Goal: Task Accomplishment & Management: Manage account settings

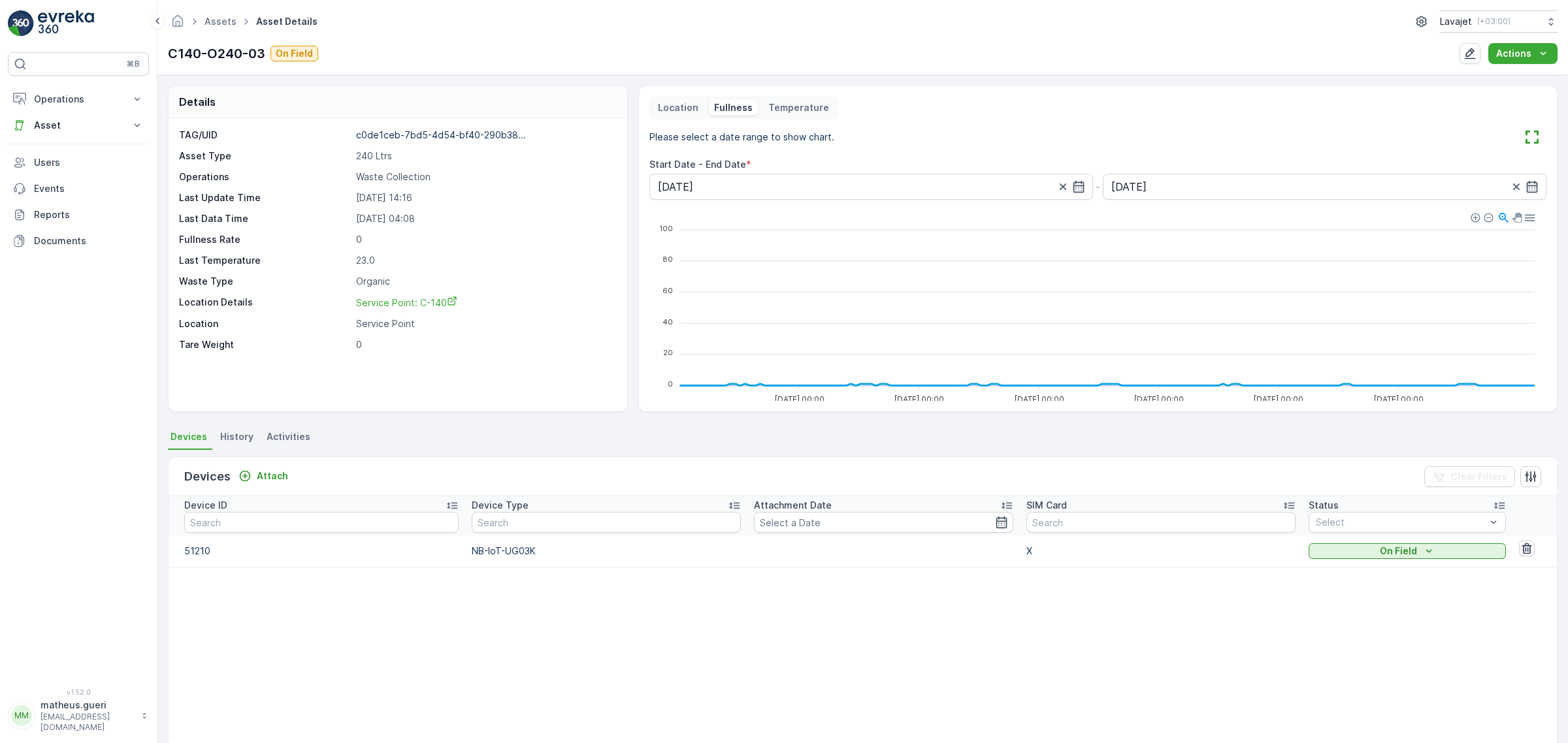
click at [689, 108] on p "Location" at bounding box center [678, 107] width 41 height 13
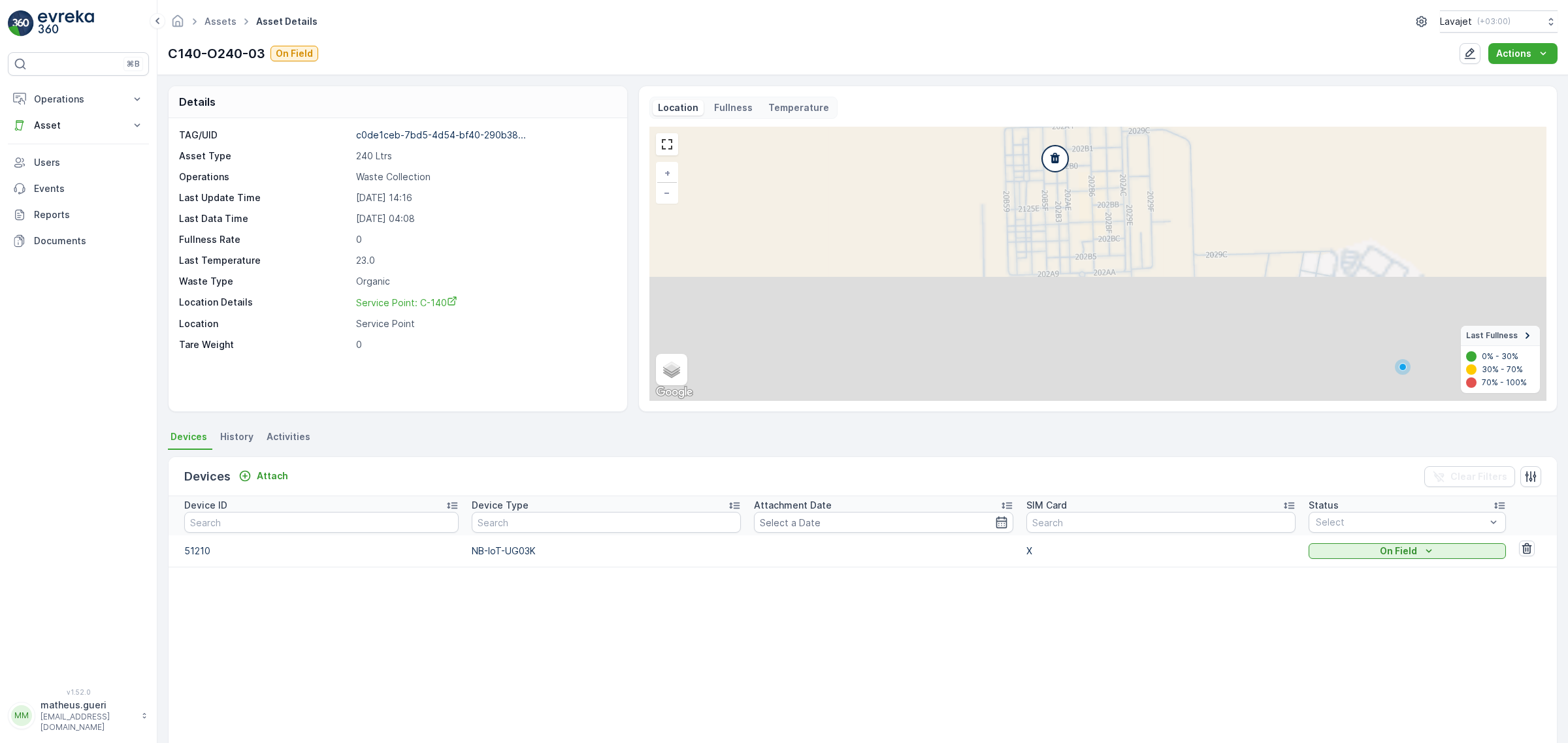
drag, startPoint x: 1095, startPoint y: 238, endPoint x: 1071, endPoint y: 171, distance: 71.2
click at [1071, 171] on div "+ − Satellite Roadmap Terrain Hybrid Leaflet Keyboard shortcuts Map Data Map da…" at bounding box center [1098, 264] width 897 height 275
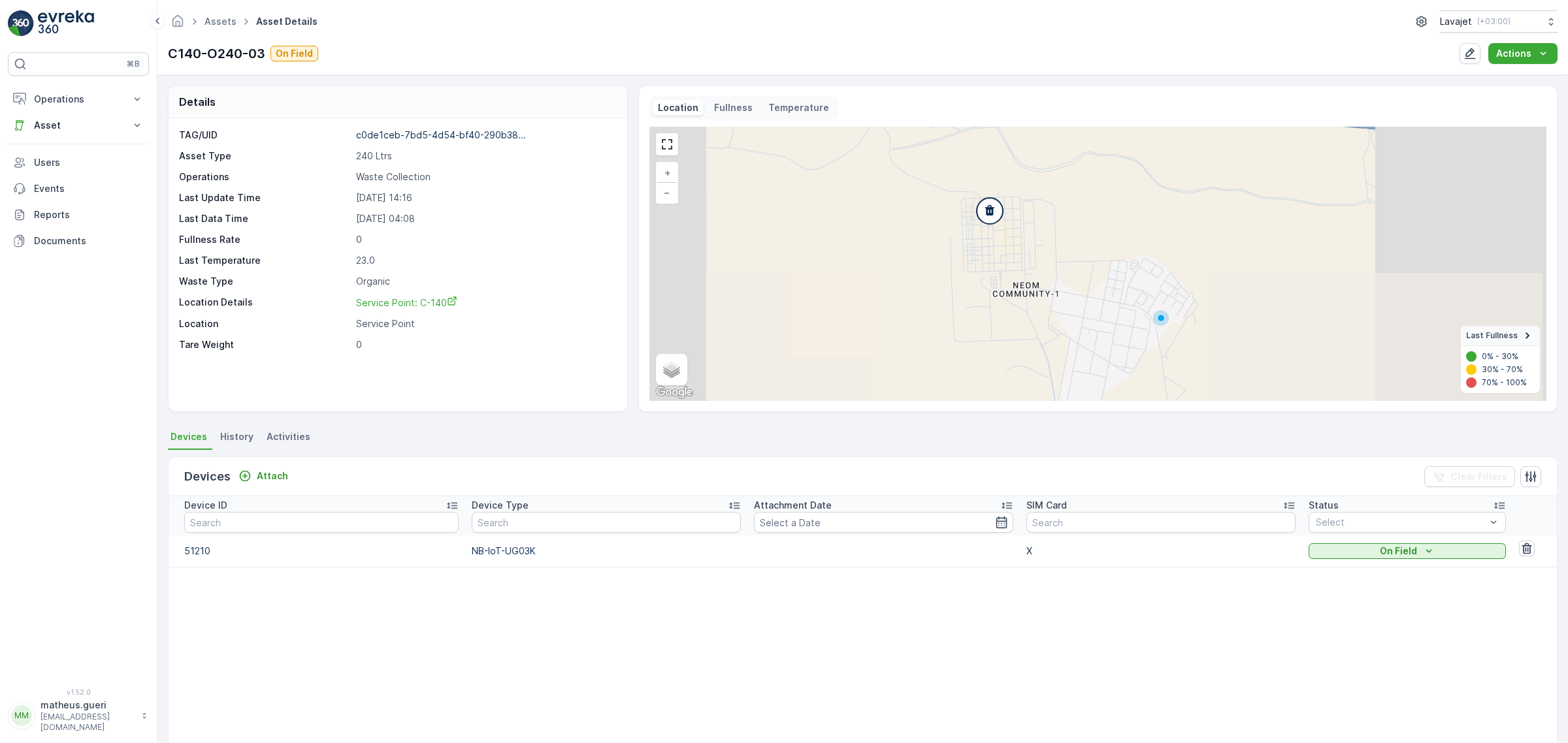
drag, startPoint x: 1093, startPoint y: 255, endPoint x: 1047, endPoint y: 263, distance: 46.7
click at [1047, 263] on div "+ − Satellite Roadmap Terrain Hybrid Leaflet Keyboard shortcuts Map Data Map da…" at bounding box center [1098, 264] width 897 height 275
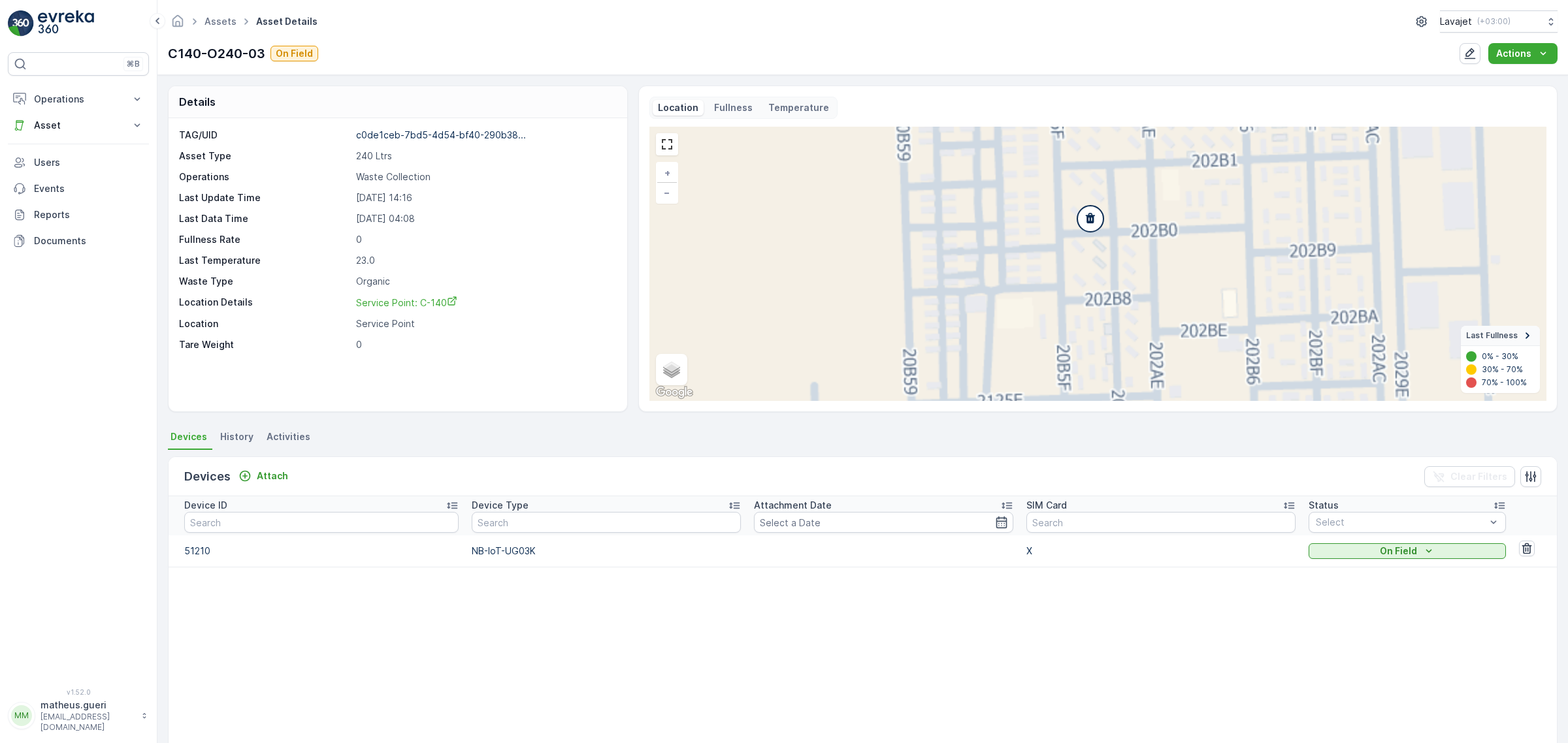
drag, startPoint x: 1096, startPoint y: 236, endPoint x: 1070, endPoint y: 270, distance: 42.8
click at [1070, 270] on div "+ − Satellite Roadmap Terrain Hybrid Leaflet Keyboard shortcuts Map Data Map da…" at bounding box center [1098, 264] width 897 height 275
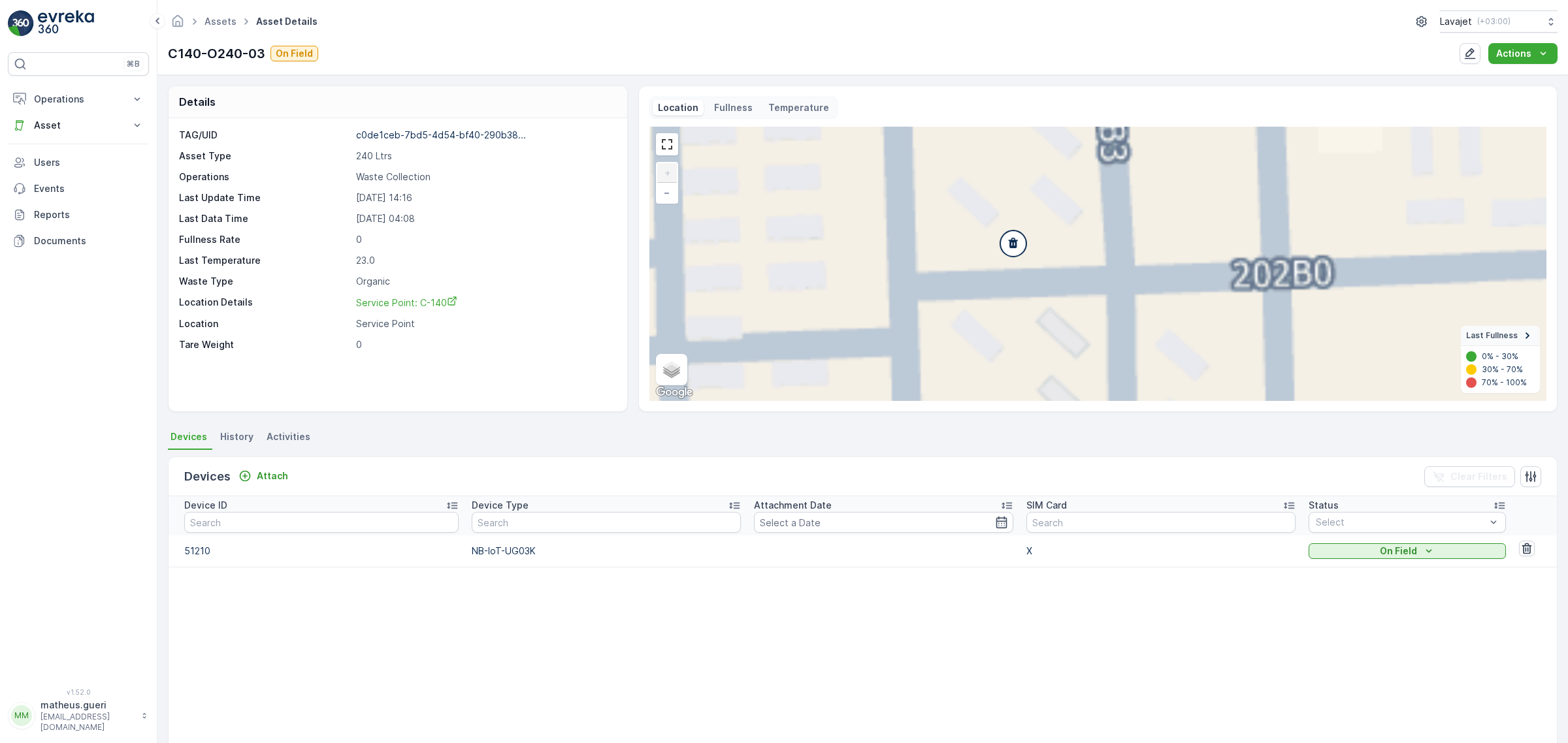
drag, startPoint x: 1037, startPoint y: 296, endPoint x: 1051, endPoint y: 234, distance: 63.6
click at [1051, 234] on div "+ − Satellite Roadmap Terrain Hybrid Leaflet Keyboard shortcuts Map Data Map da…" at bounding box center [1098, 264] width 897 height 275
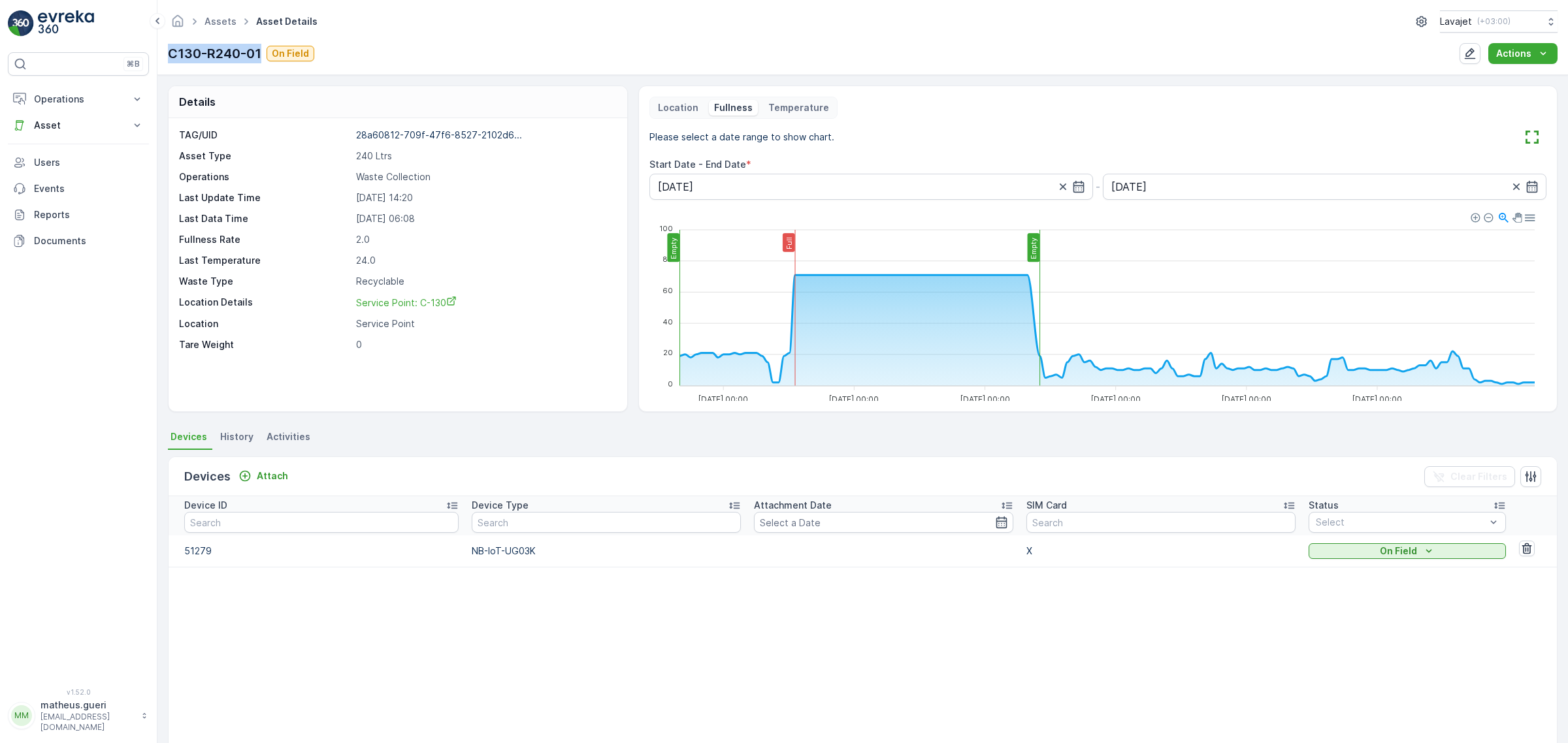
drag, startPoint x: 170, startPoint y: 52, endPoint x: 263, endPoint y: 55, distance: 93.0
click at [263, 54] on div "C130-R240-01 On Field" at bounding box center [241, 54] width 146 height 20
click at [407, 224] on p "2025-10-08 06:08" at bounding box center [484, 218] width 257 height 13
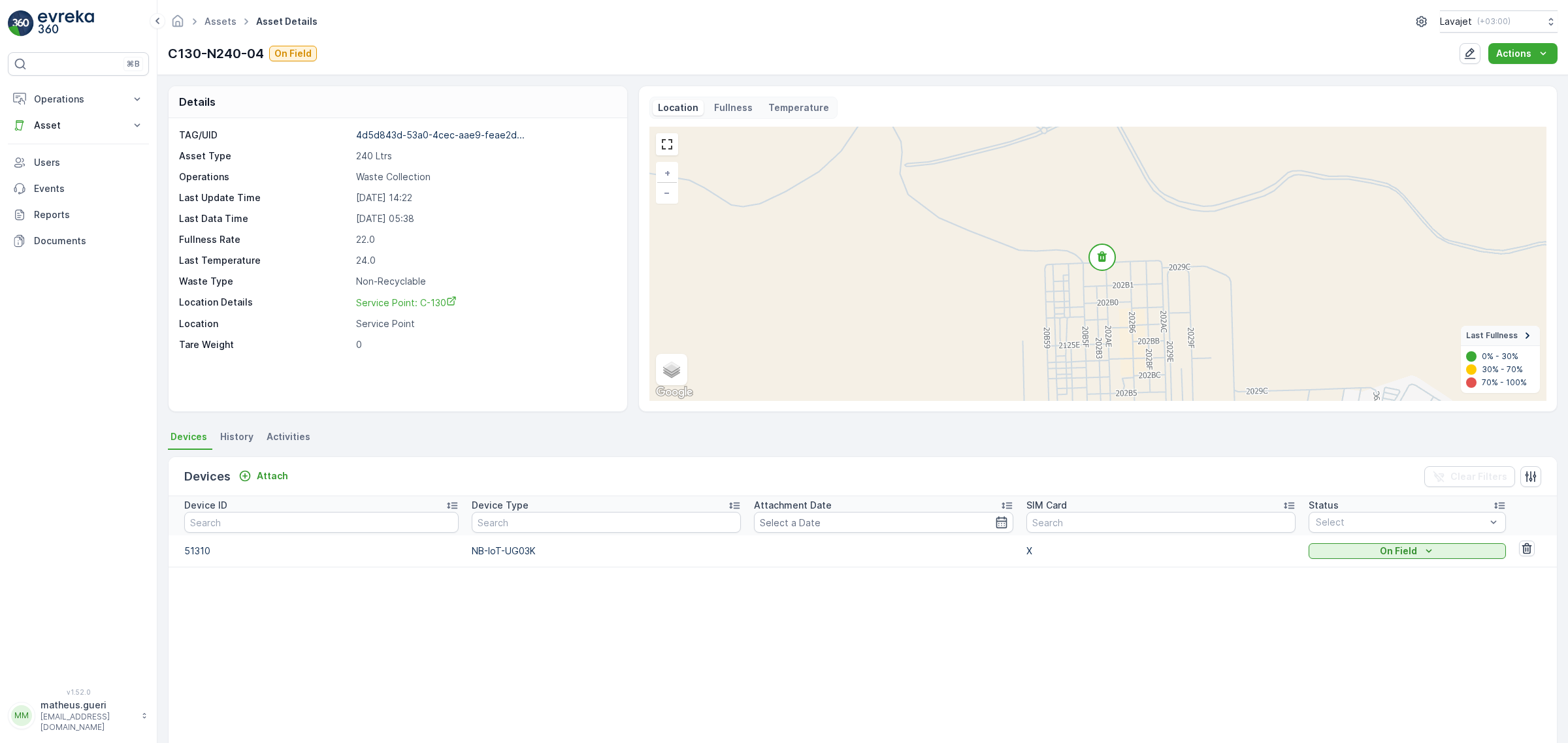
click at [741, 108] on p "Fullness" at bounding box center [733, 107] width 38 height 13
click at [718, 105] on p "Fullness" at bounding box center [733, 107] width 38 height 13
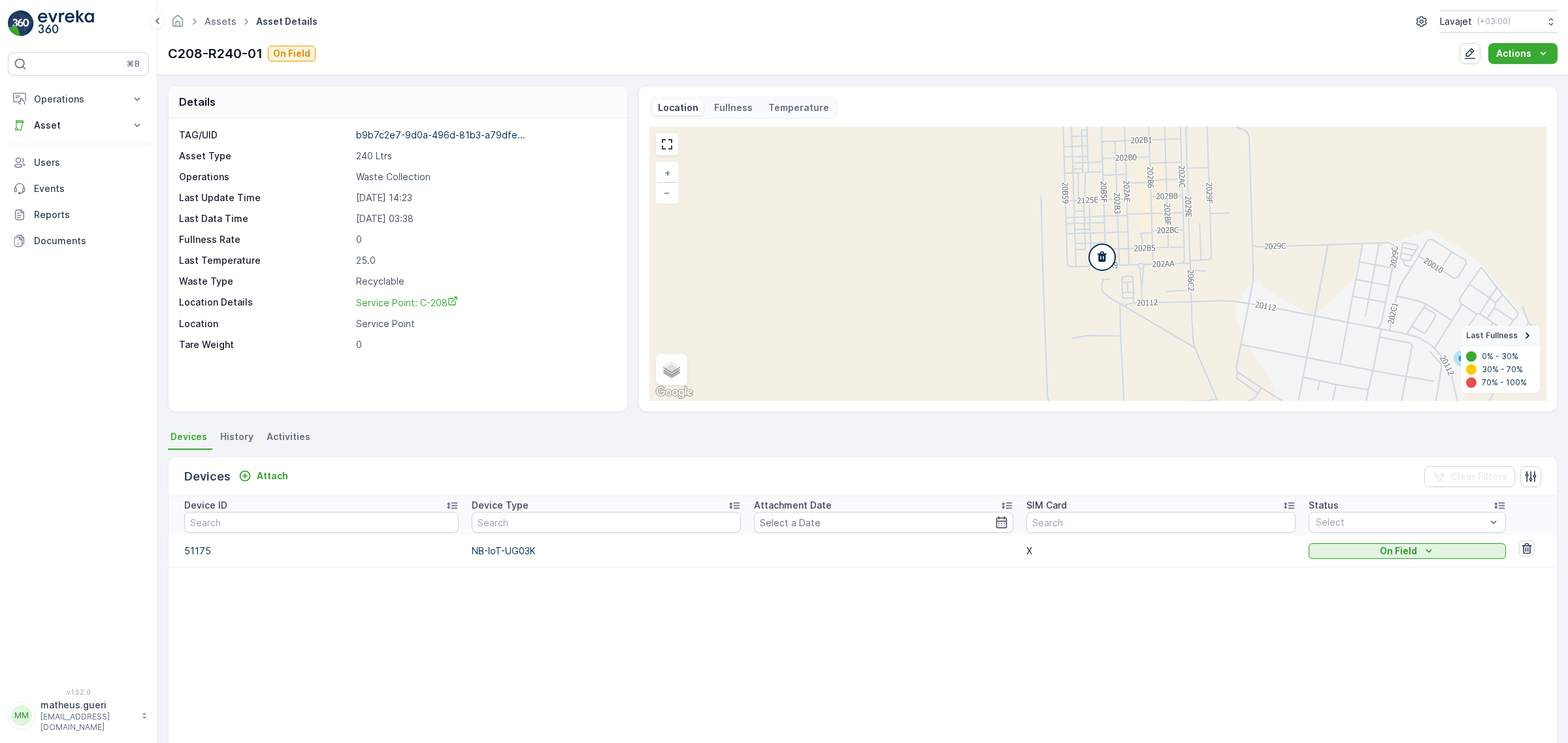
click at [743, 105] on p "Fullness" at bounding box center [733, 107] width 38 height 13
click at [717, 100] on div "Fullness" at bounding box center [733, 107] width 49 height 15
click at [719, 119] on div "Location Fullness Temperature + − Satellite Roadmap Terrain Hybrid Leaflet Keyb…" at bounding box center [1098, 248] width 897 height 305
click at [719, 117] on div "Location Fullness Temperature" at bounding box center [743, 107] width 188 height 22
click at [719, 111] on p "Fullness" at bounding box center [733, 107] width 38 height 13
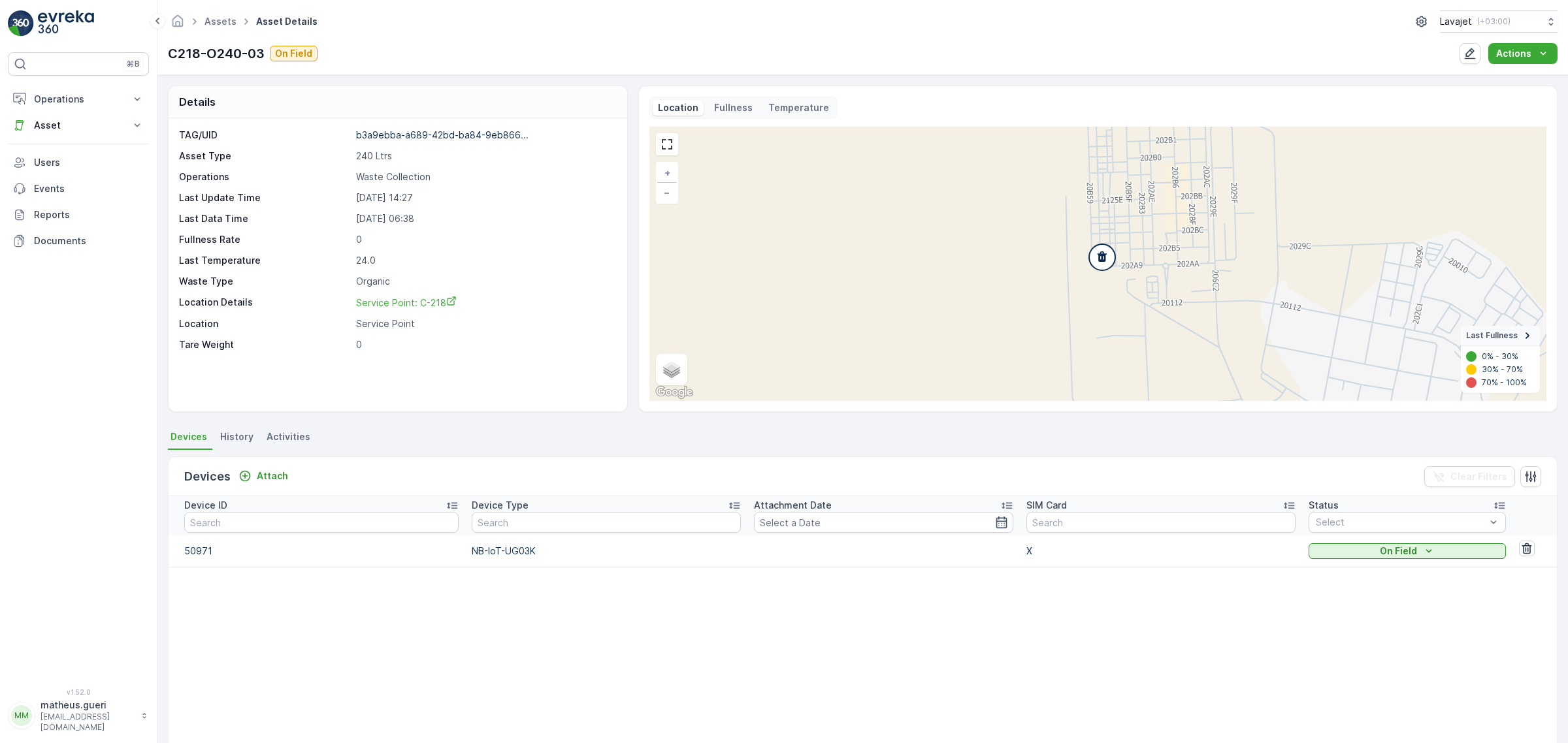
click at [743, 117] on div "Location Fullness Temperature" at bounding box center [743, 107] width 188 height 22
click at [736, 112] on p "Fullness" at bounding box center [733, 107] width 38 height 13
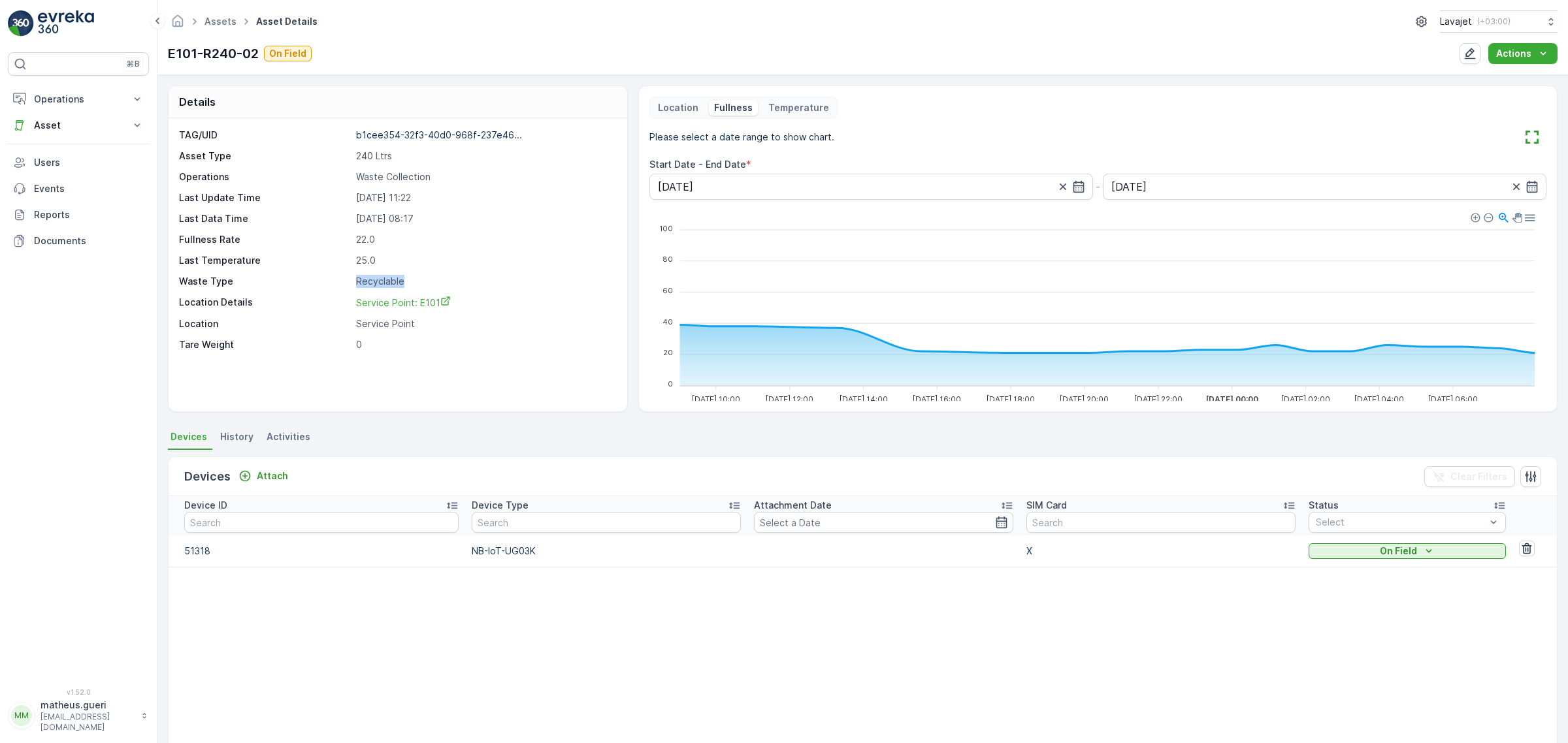
drag, startPoint x: 432, startPoint y: 289, endPoint x: 464, endPoint y: 288, distance: 32.0
click at [464, 288] on p "Recyclable" at bounding box center [484, 281] width 257 height 13
click at [481, 282] on p "Recyclable" at bounding box center [484, 281] width 257 height 13
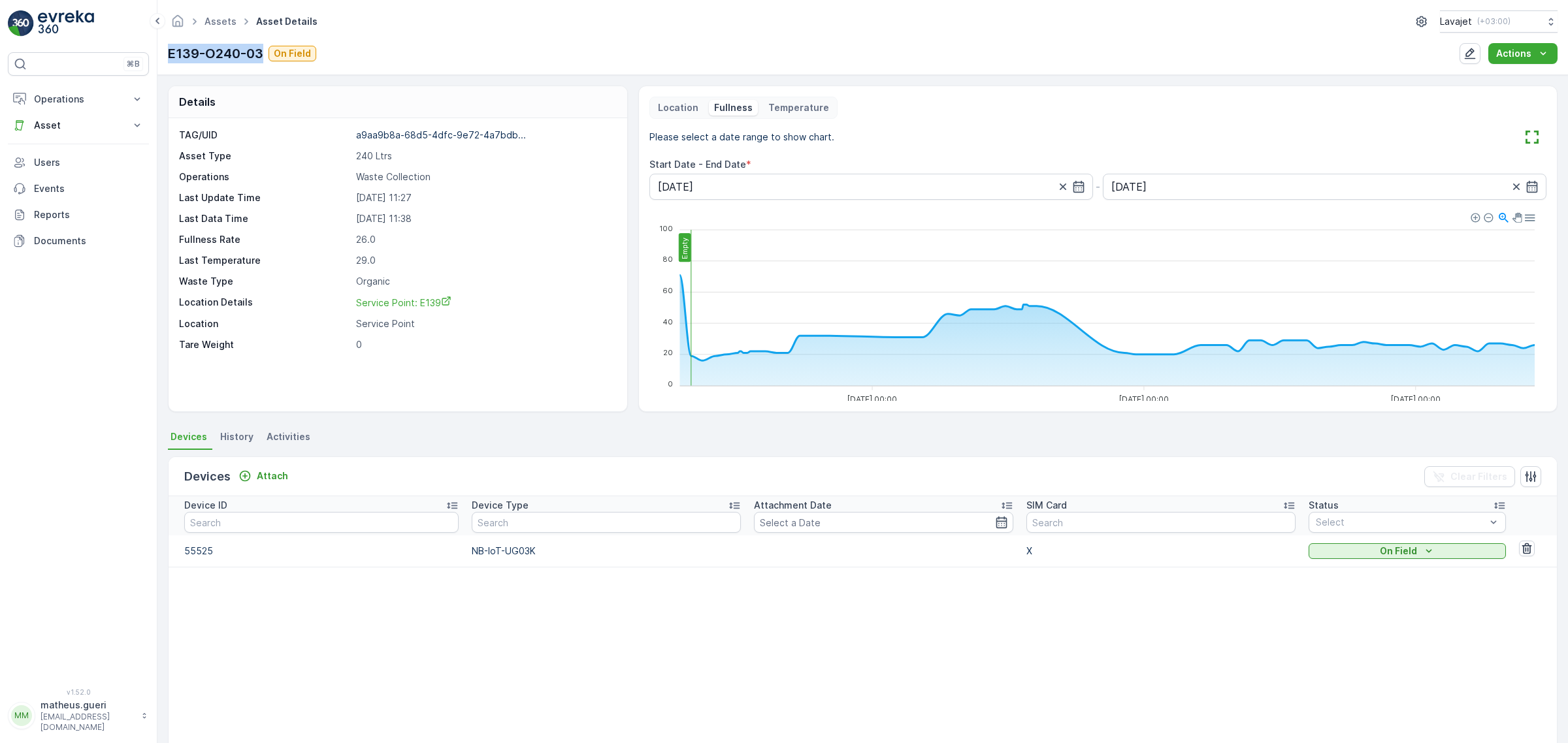
drag, startPoint x: 209, startPoint y: 56, endPoint x: 263, endPoint y: 59, distance: 54.1
click at [263, 59] on p "E139-O240-03" at bounding box center [216, 54] width 95 height 20
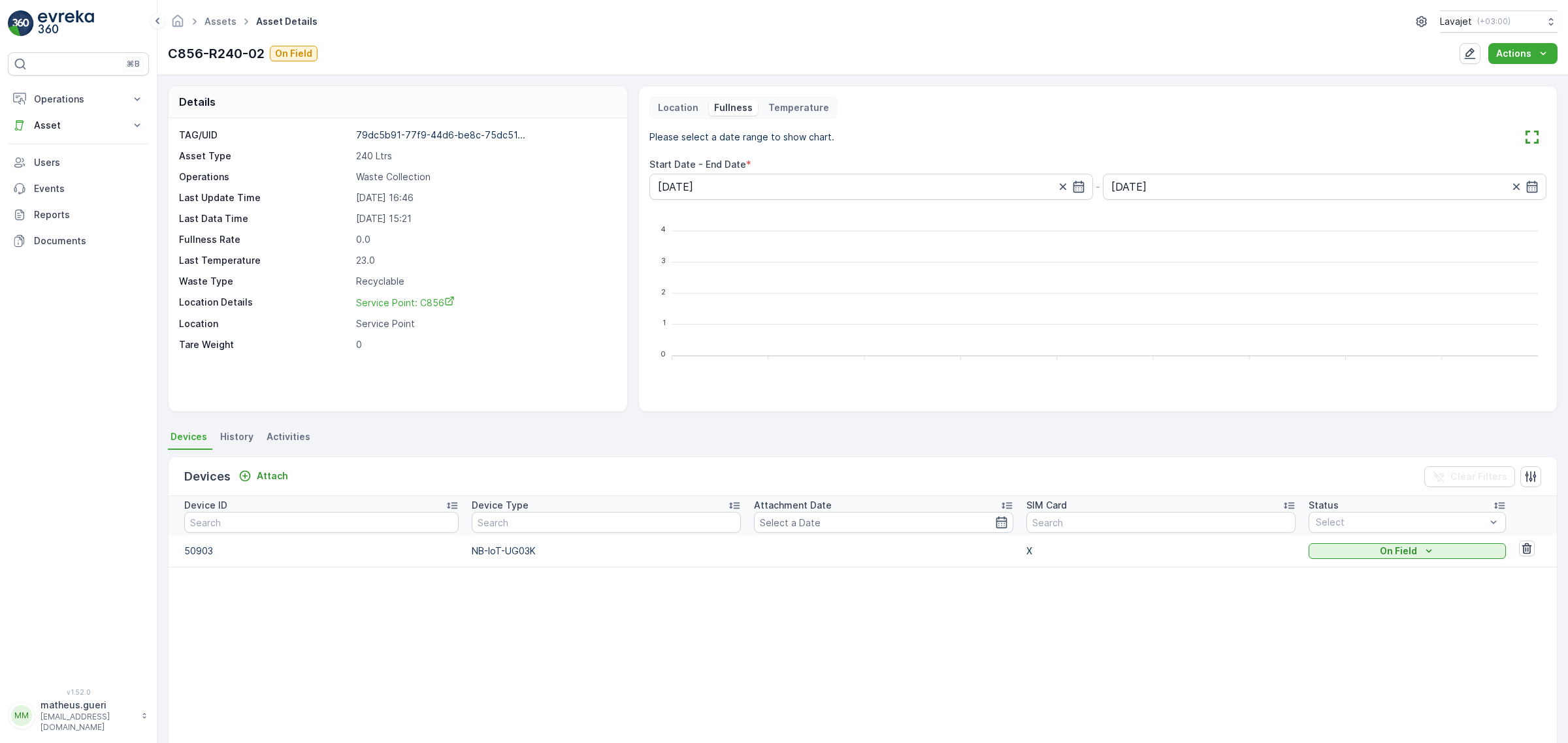
scroll to position [82, 0]
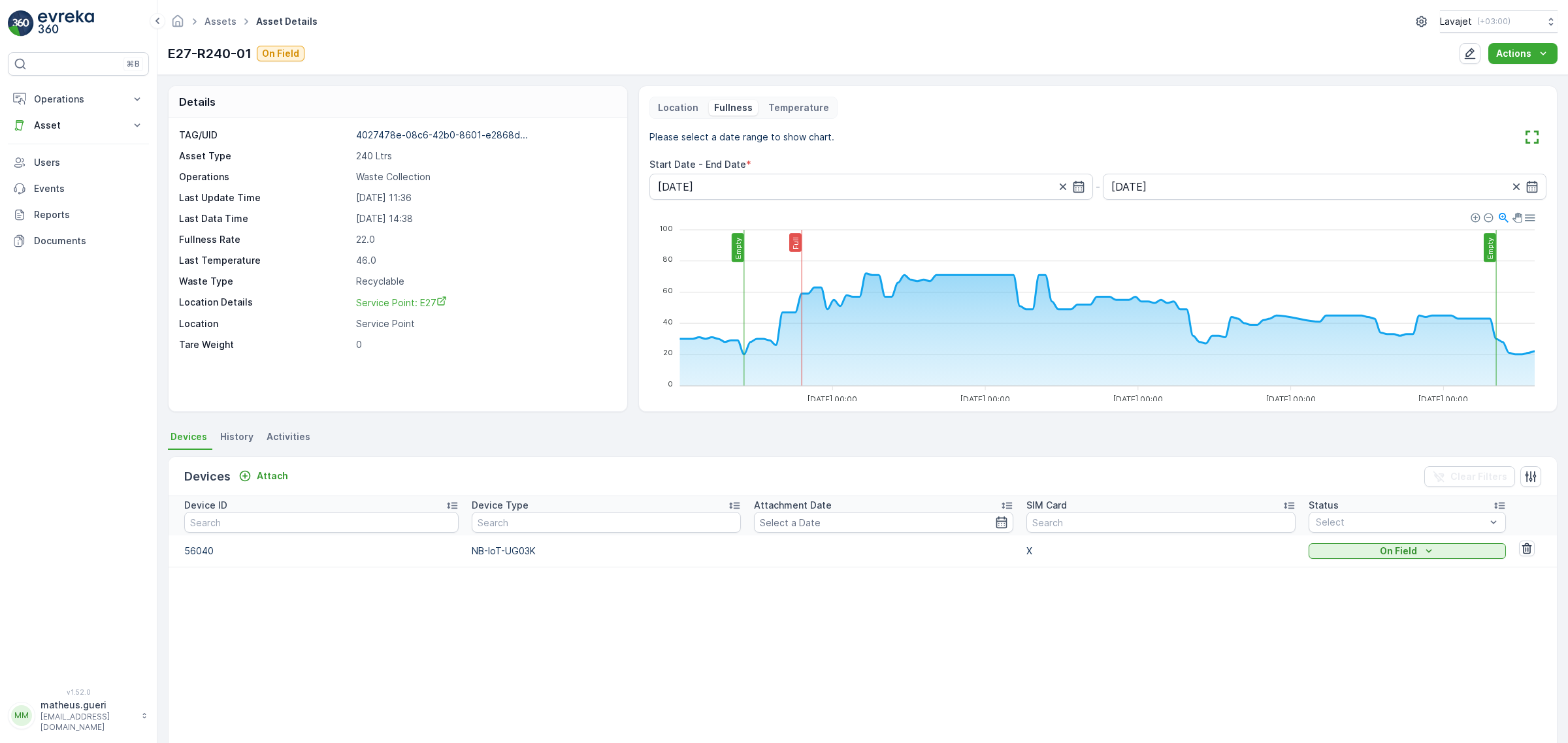
click at [1180, 684] on table "Device ID Device Type Attachment Date SIM Card Status Select 56040 NB-IoT-UG03K…" at bounding box center [862, 655] width 1388 height 317
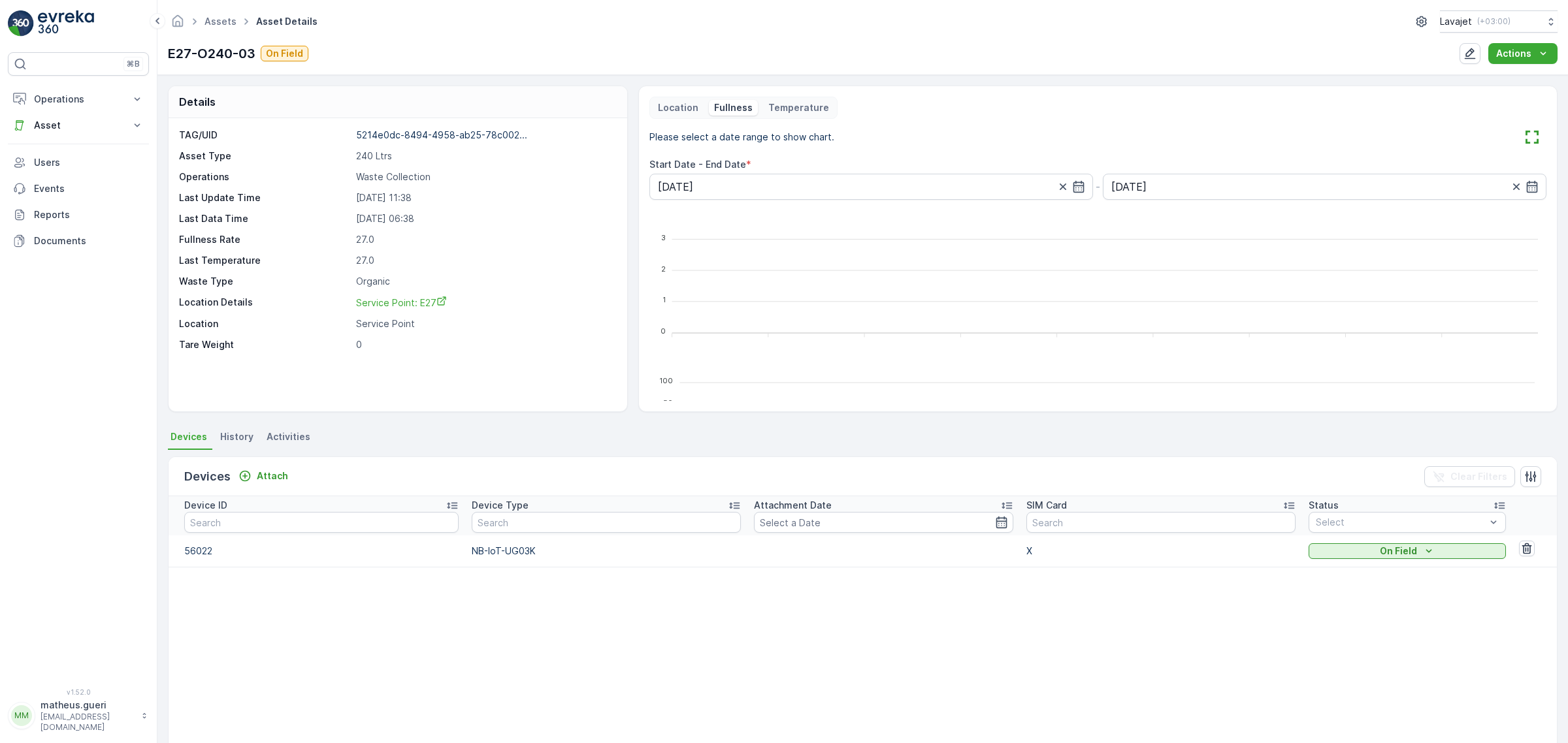
scroll to position [82, 0]
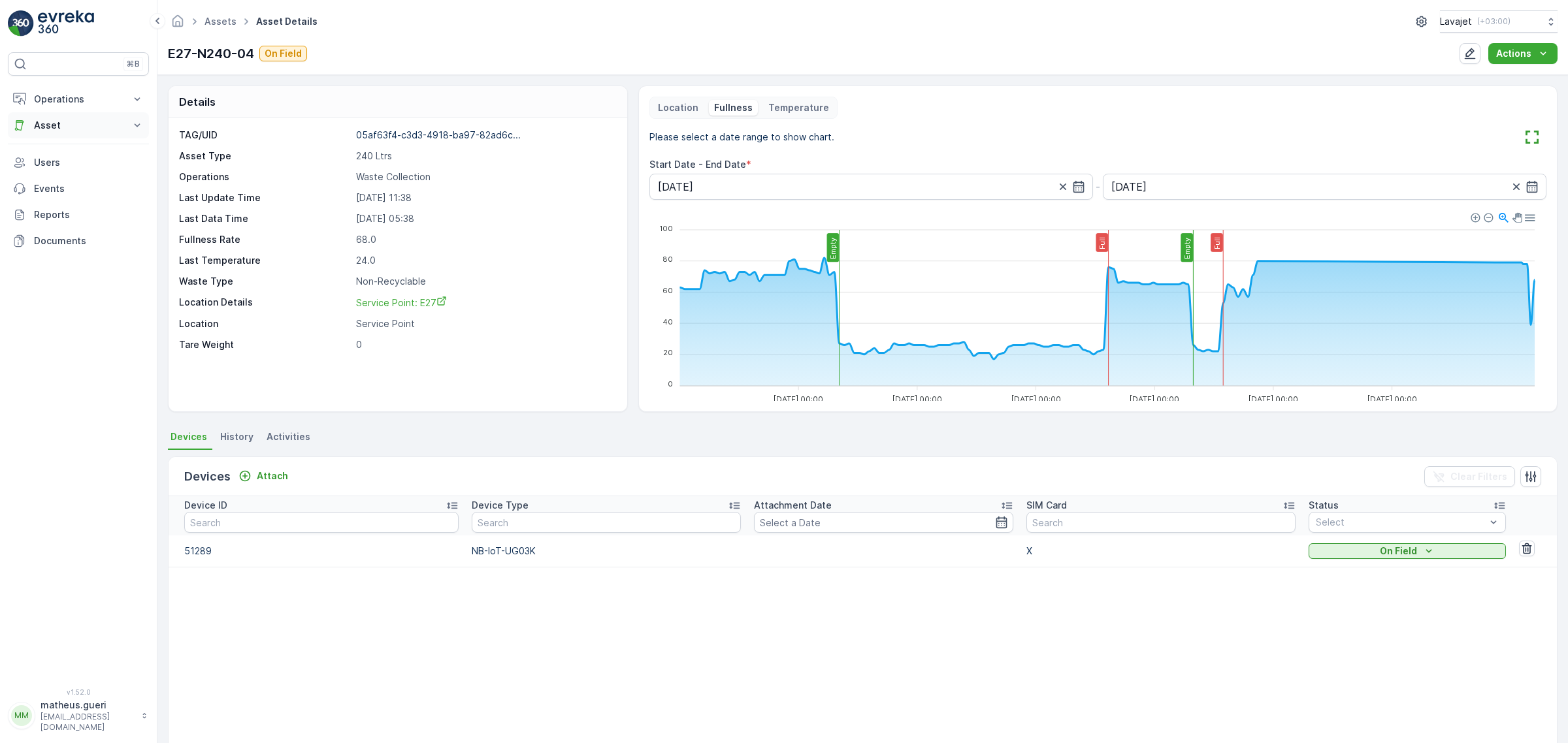
click at [134, 131] on icon at bounding box center [137, 126] width 13 height 13
click at [59, 164] on p "Activities" at bounding box center [54, 166] width 41 height 13
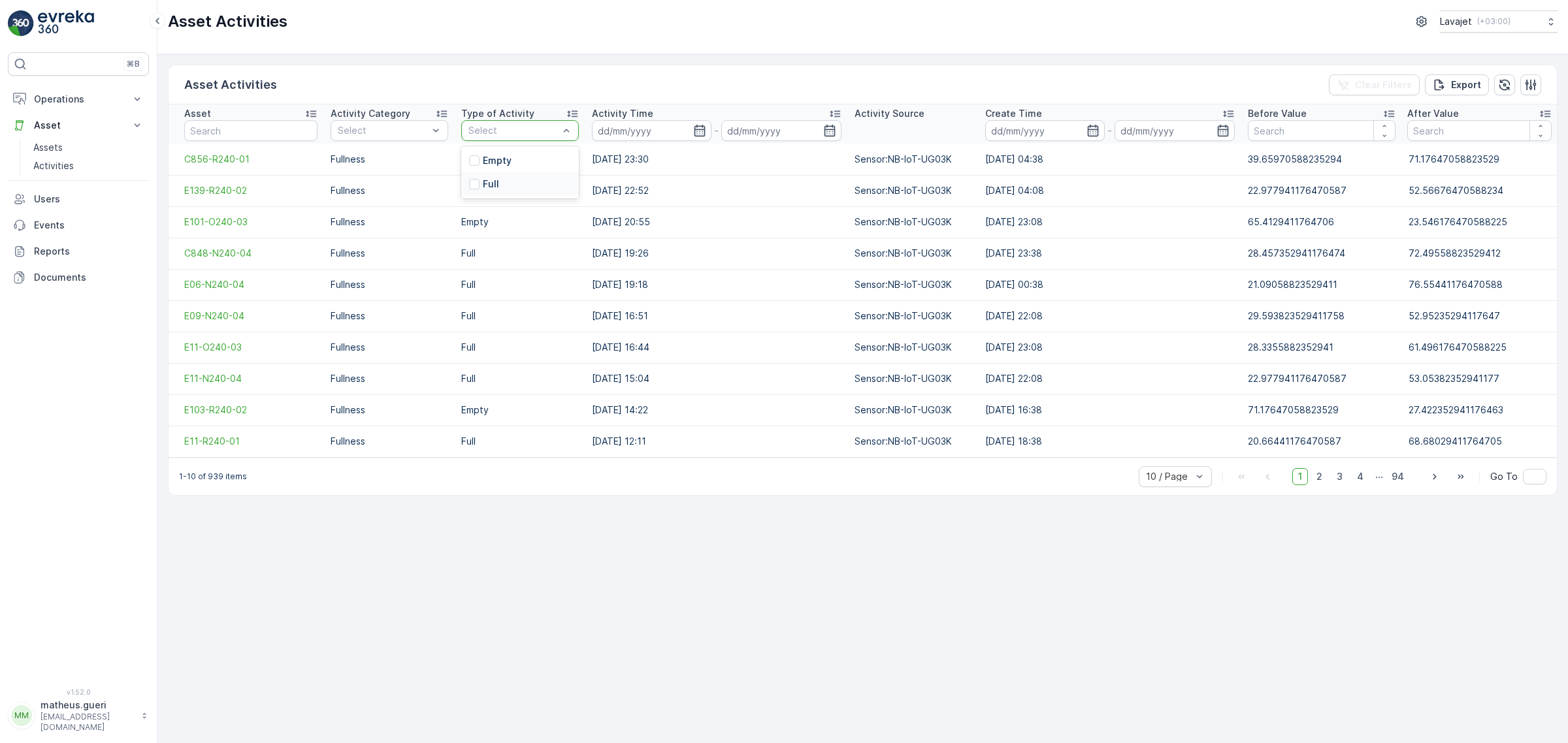
click at [477, 186] on div "Full" at bounding box center [484, 184] width 30 height 13
click at [194, 164] on span "C856-R240-01" at bounding box center [251, 159] width 134 height 13
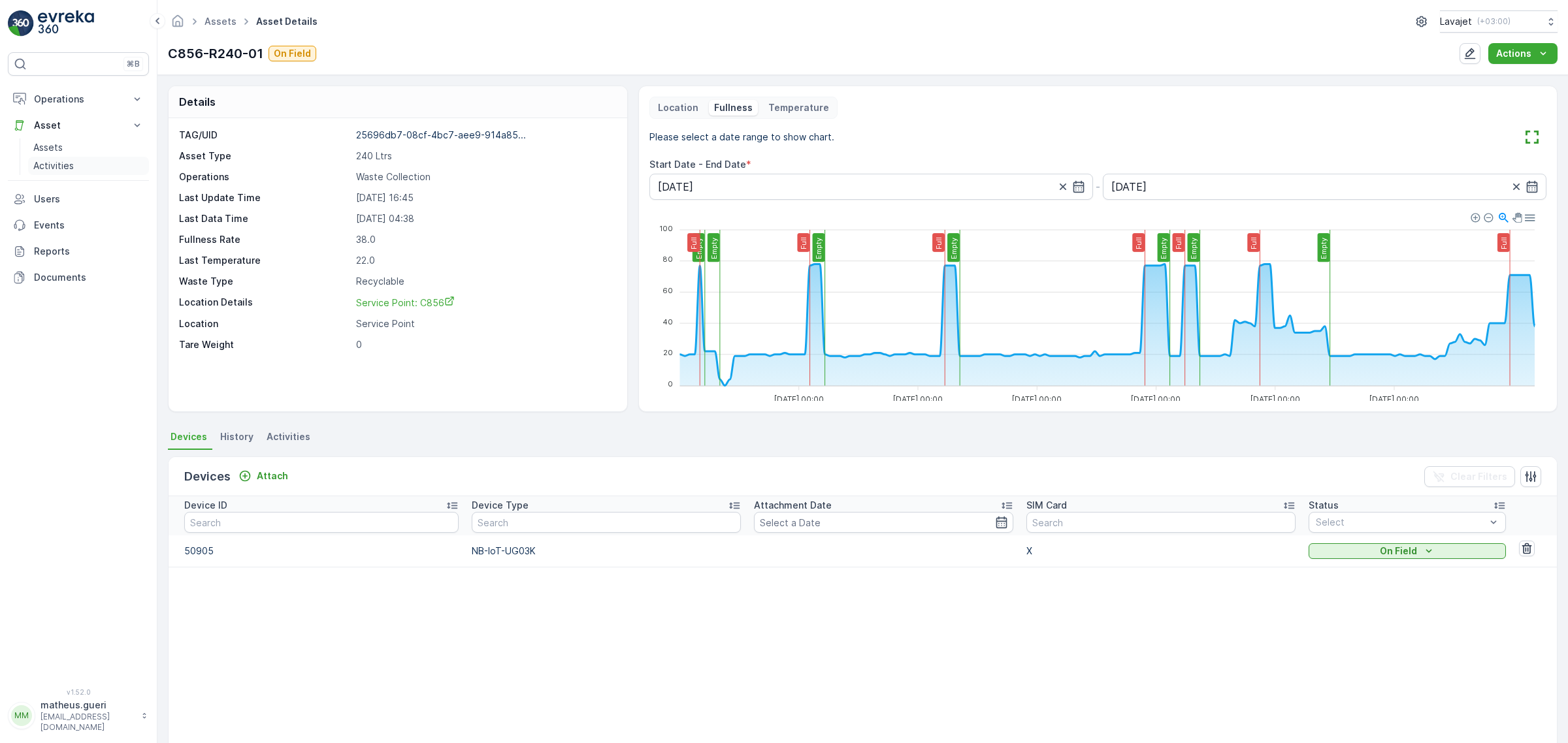
click at [66, 164] on p "Activities" at bounding box center [54, 166] width 41 height 13
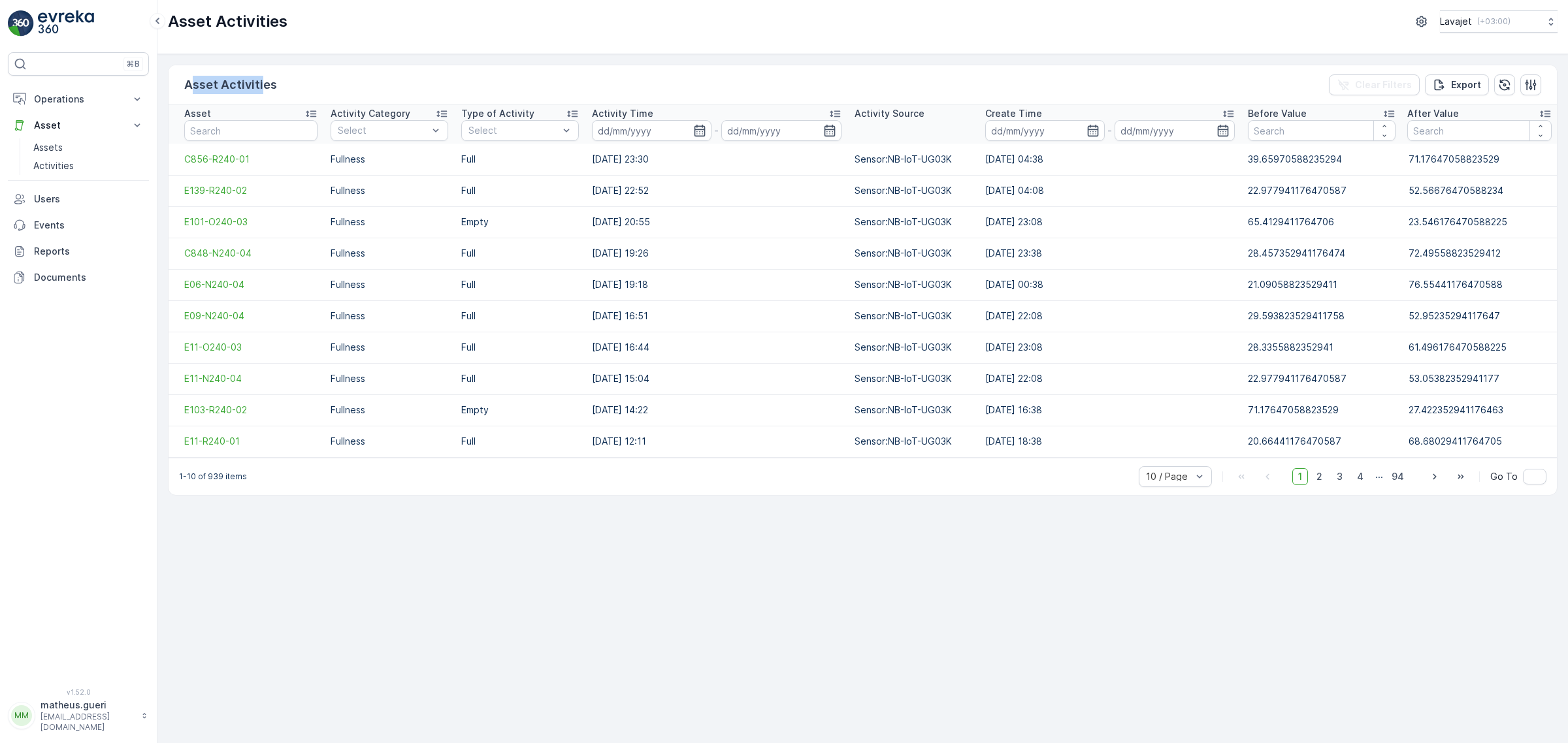
drag, startPoint x: 188, startPoint y: 92, endPoint x: 282, endPoint y: 89, distance: 94.0
click at [263, 89] on p "Asset Activities" at bounding box center [231, 85] width 93 height 18
click at [292, 92] on div "Asset Activities Clear Filters Export" at bounding box center [862, 85] width 1388 height 39
click at [1402, 480] on span "94" at bounding box center [1397, 477] width 25 height 17
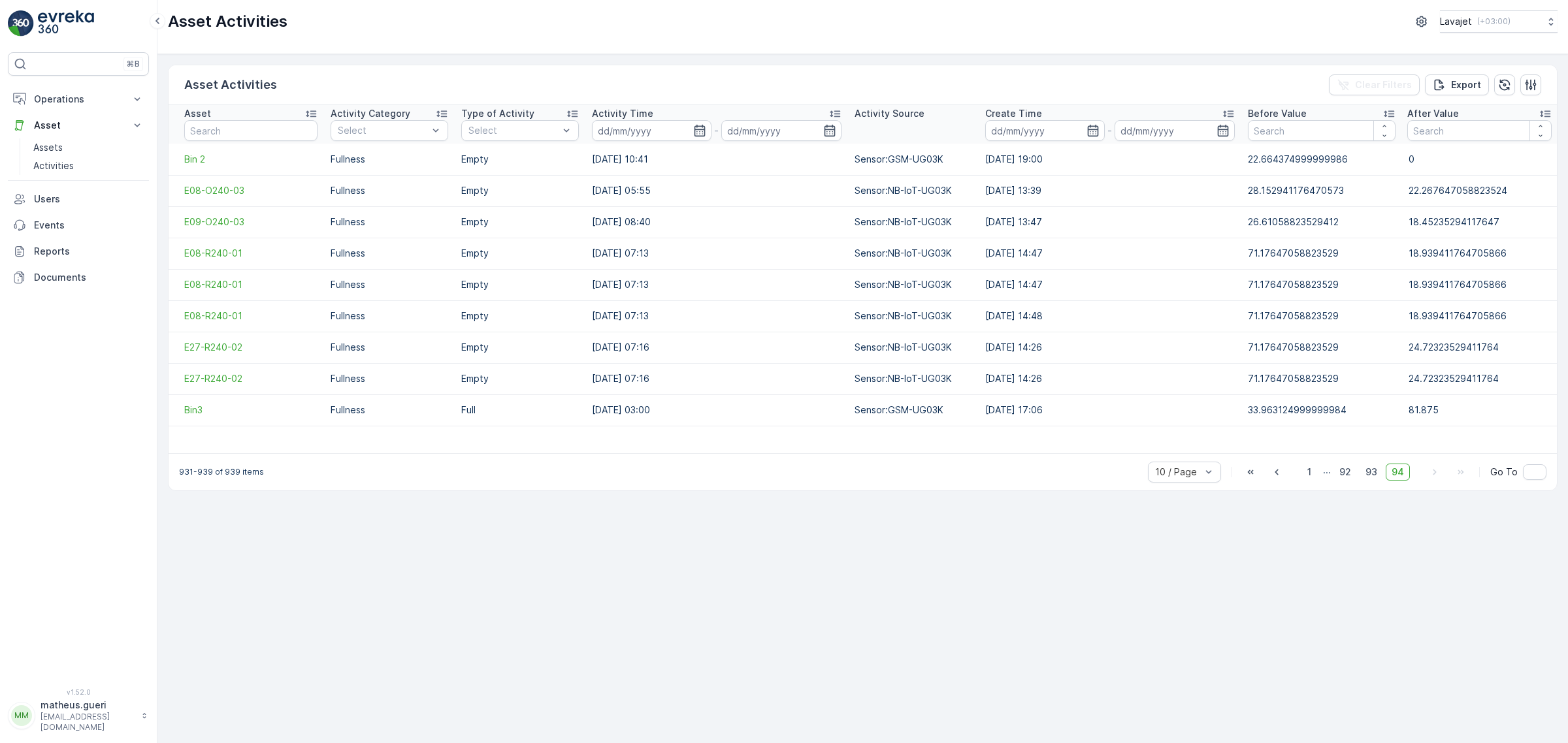
click at [1295, 475] on div "10 / Page 1 ... 92 93 94 Go To" at bounding box center [1347, 472] width 398 height 21
click at [1310, 475] on span "1" at bounding box center [1309, 472] width 15 height 17
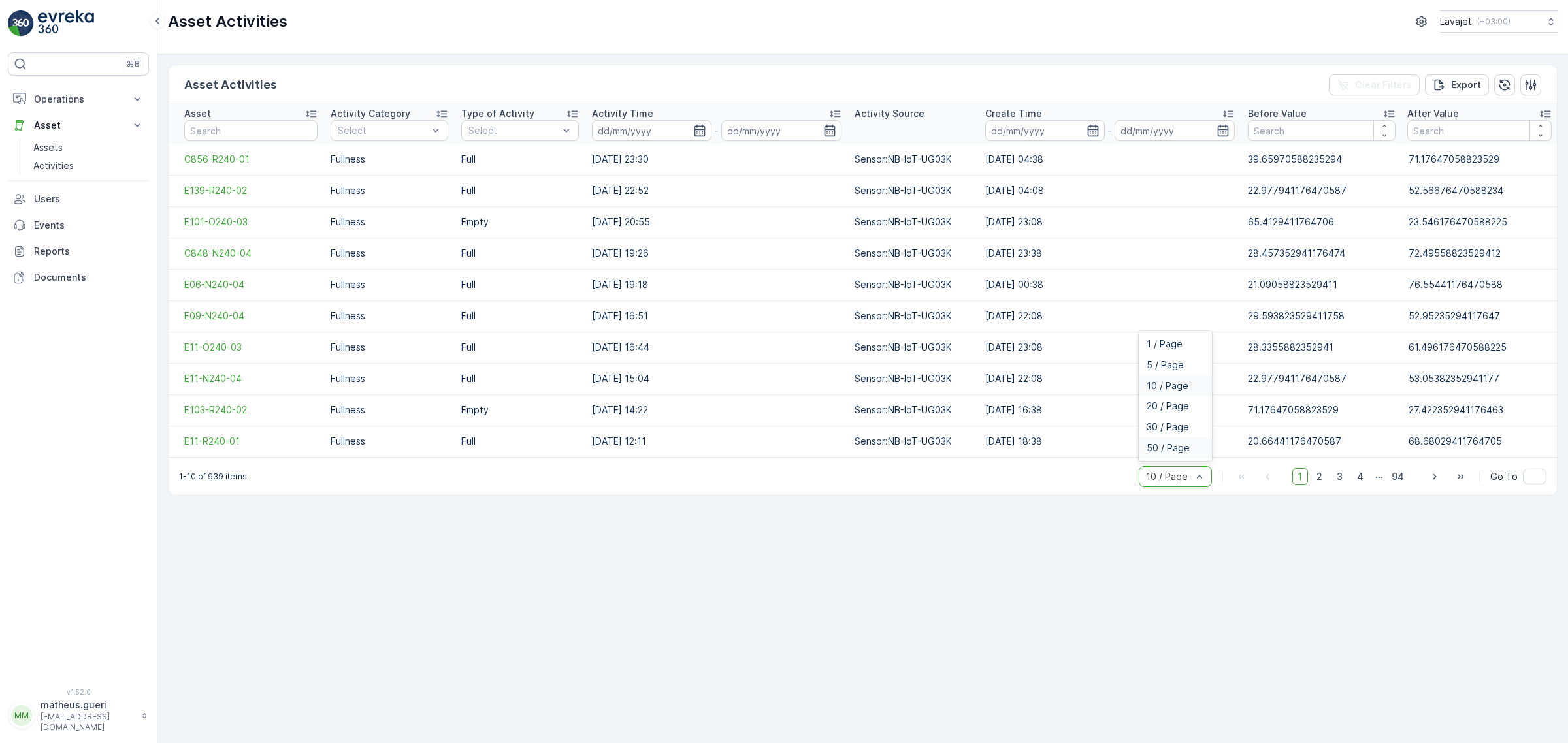
click at [1181, 453] on span "50 / Page" at bounding box center [1167, 447] width 43 height 10
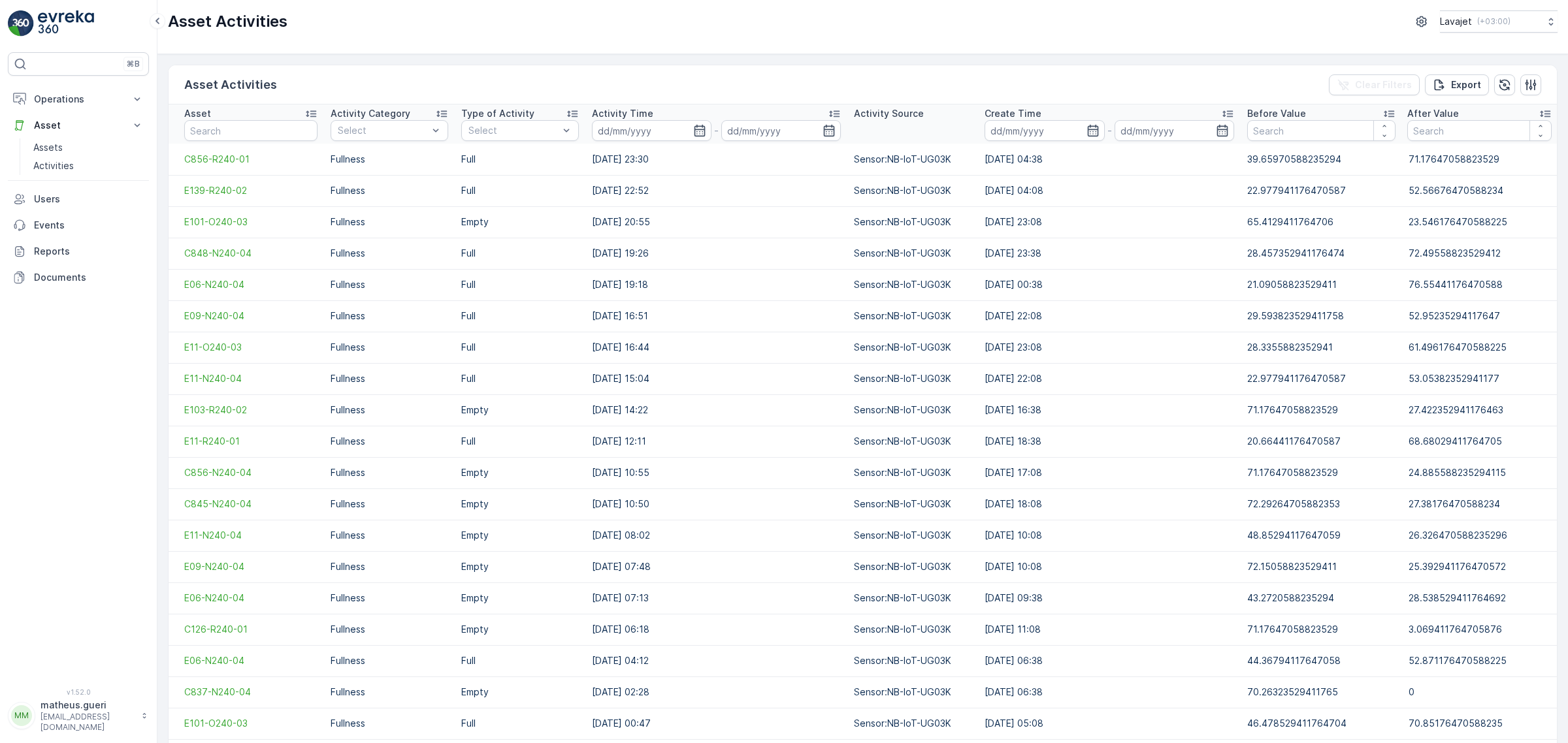
click at [534, 115] on div "Type of Activity" at bounding box center [519, 114] width 117 height 13
click at [491, 185] on p "Full" at bounding box center [491, 184] width 16 height 13
click at [1382, 132] on icon "button" at bounding box center [1383, 136] width 8 height 8
type input "-1"
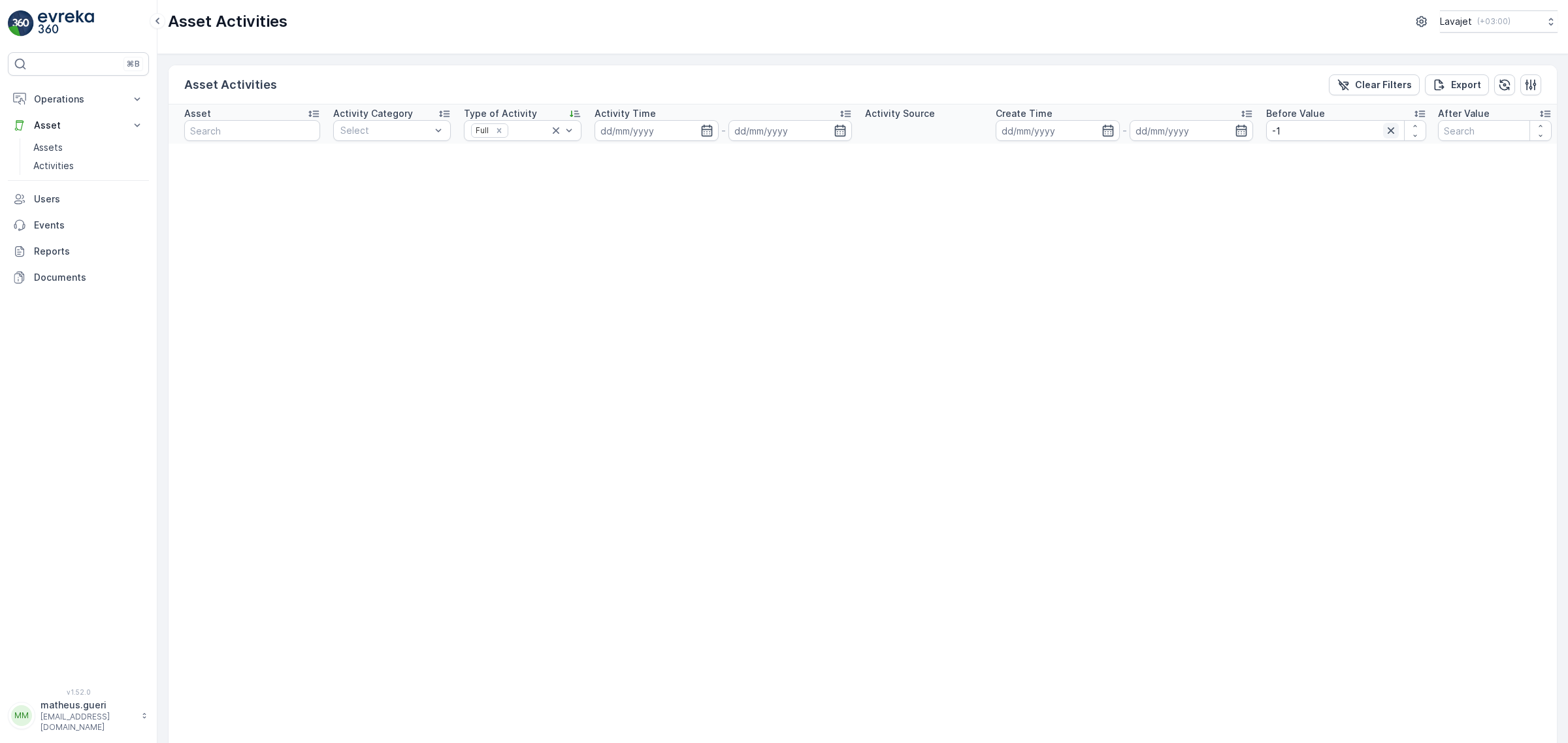
click at [1384, 135] on icon "button" at bounding box center [1391, 130] width 13 height 13
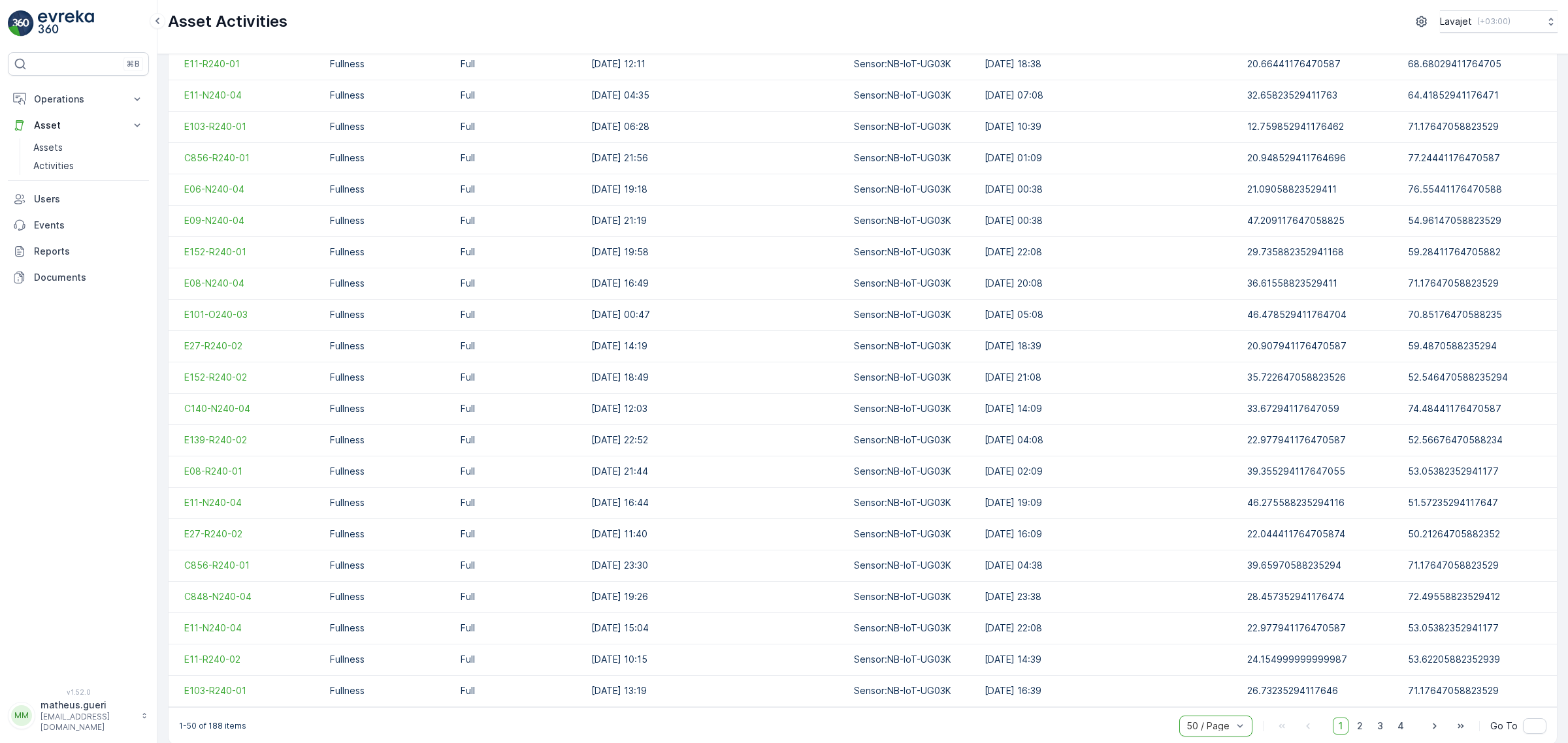
scroll to position [1017, 0]
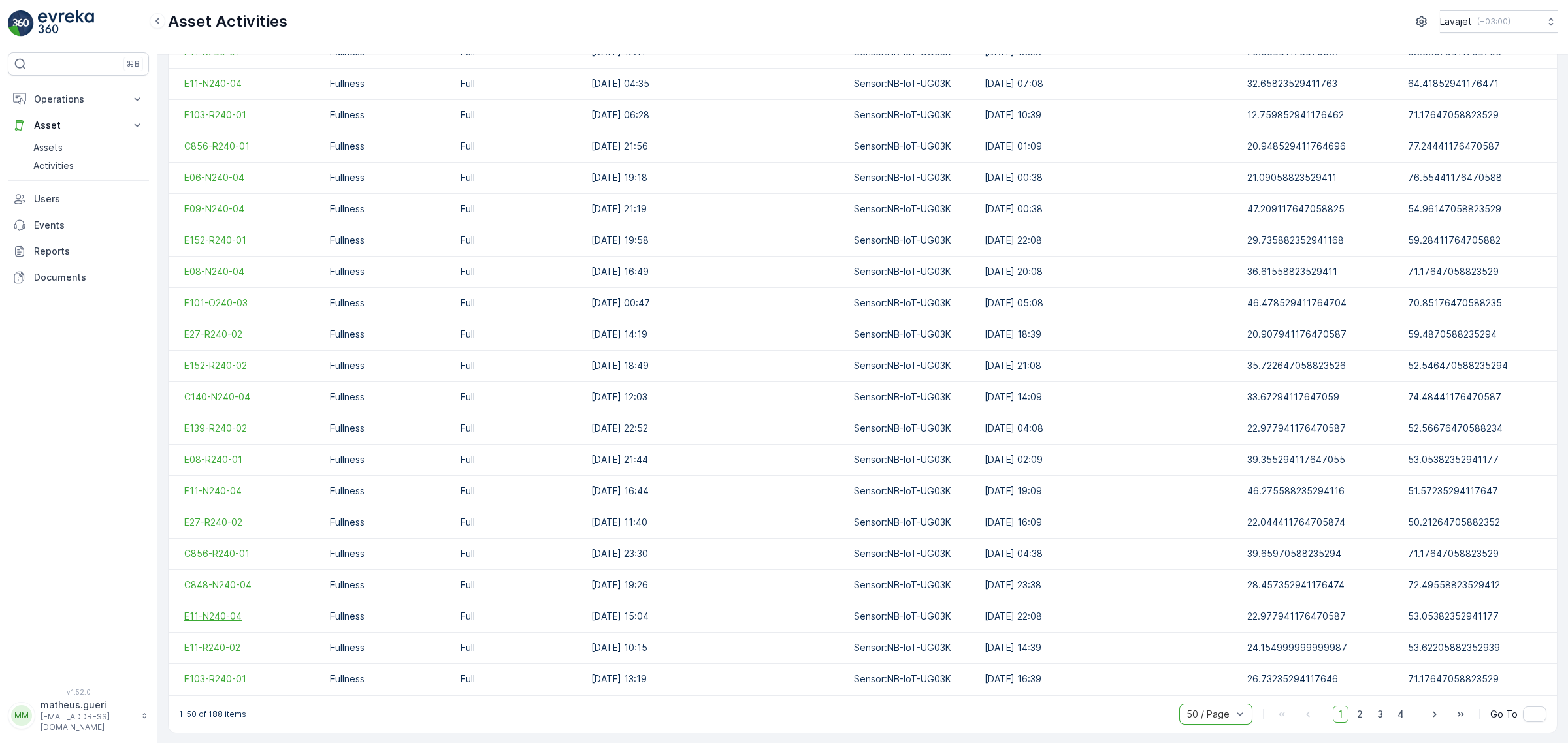
click at [207, 613] on span "E11-N240-04" at bounding box center [251, 617] width 133 height 13
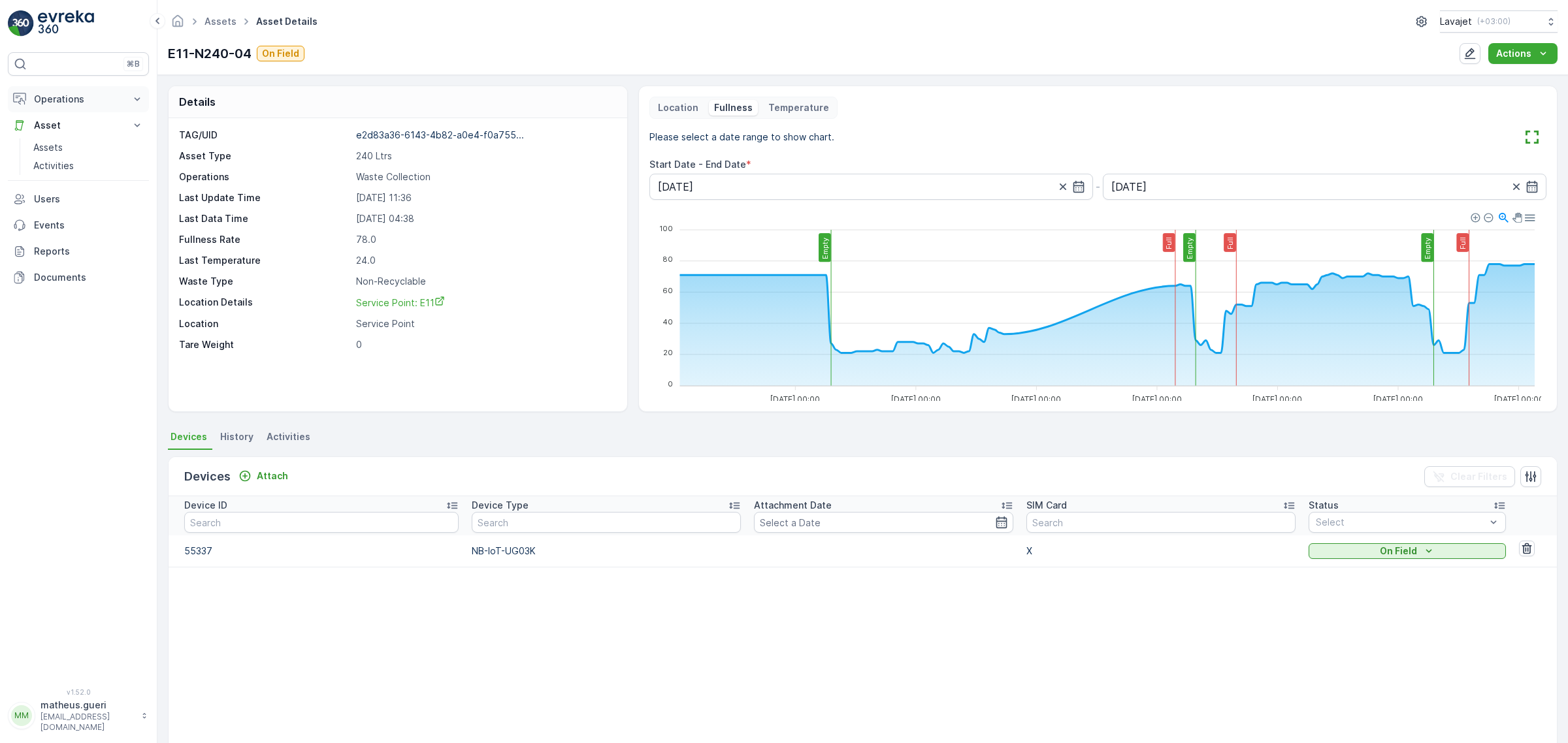
click at [76, 103] on p "Operations" at bounding box center [78, 99] width 89 height 13
click at [59, 119] on p "Insights" at bounding box center [50, 121] width 34 height 13
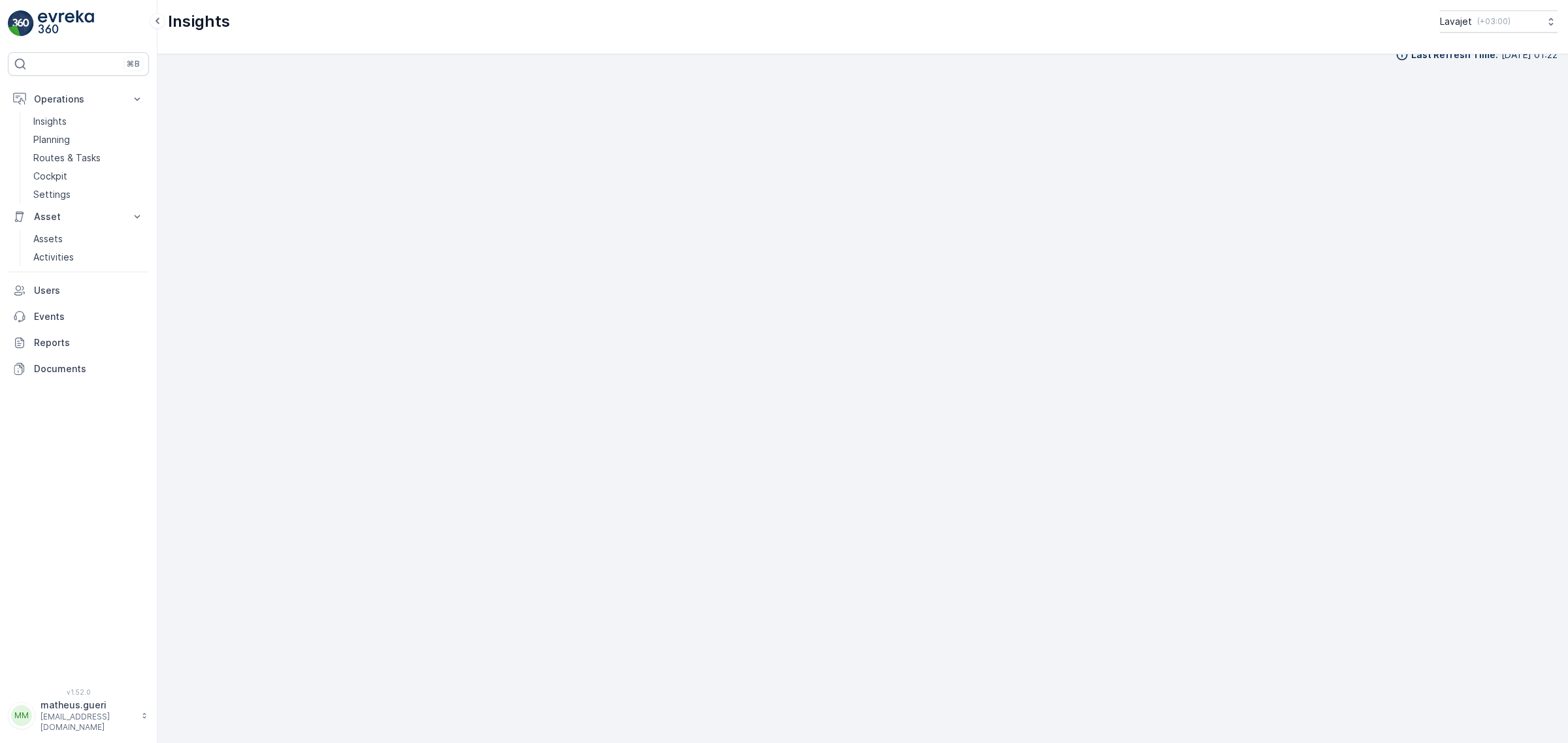
scroll to position [20, 0]
click at [62, 138] on p "Planning" at bounding box center [52, 140] width 36 height 13
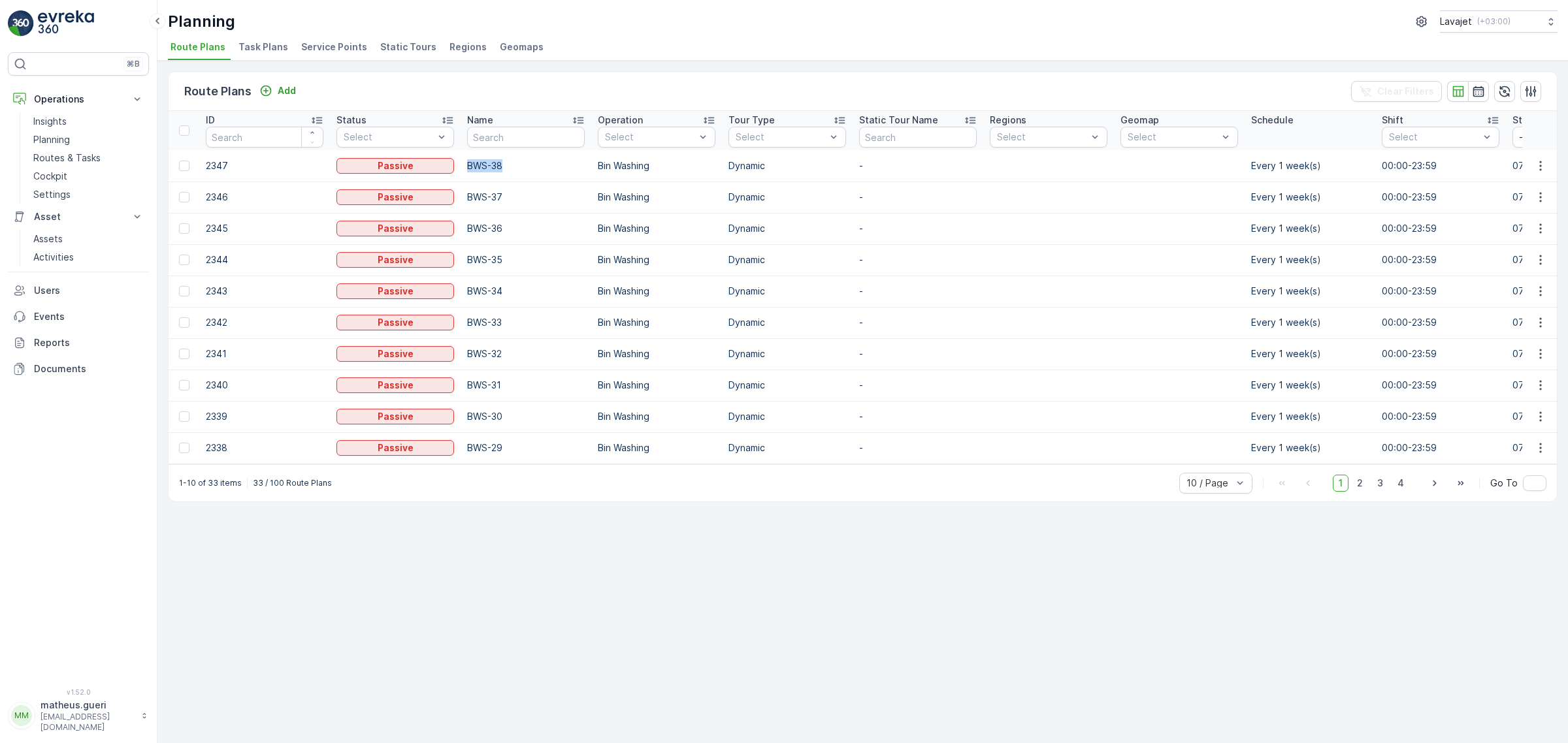
drag, startPoint x: 595, startPoint y: 539, endPoint x: 595, endPoint y: 554, distance: 15.0
click at [595, 549] on div "Route Plans Add Clear Filters ID Status Select Name Operation Select Tour Type …" at bounding box center [862, 402] width 1411 height 683
click at [1483, 94] on icon "button" at bounding box center [1478, 91] width 13 height 13
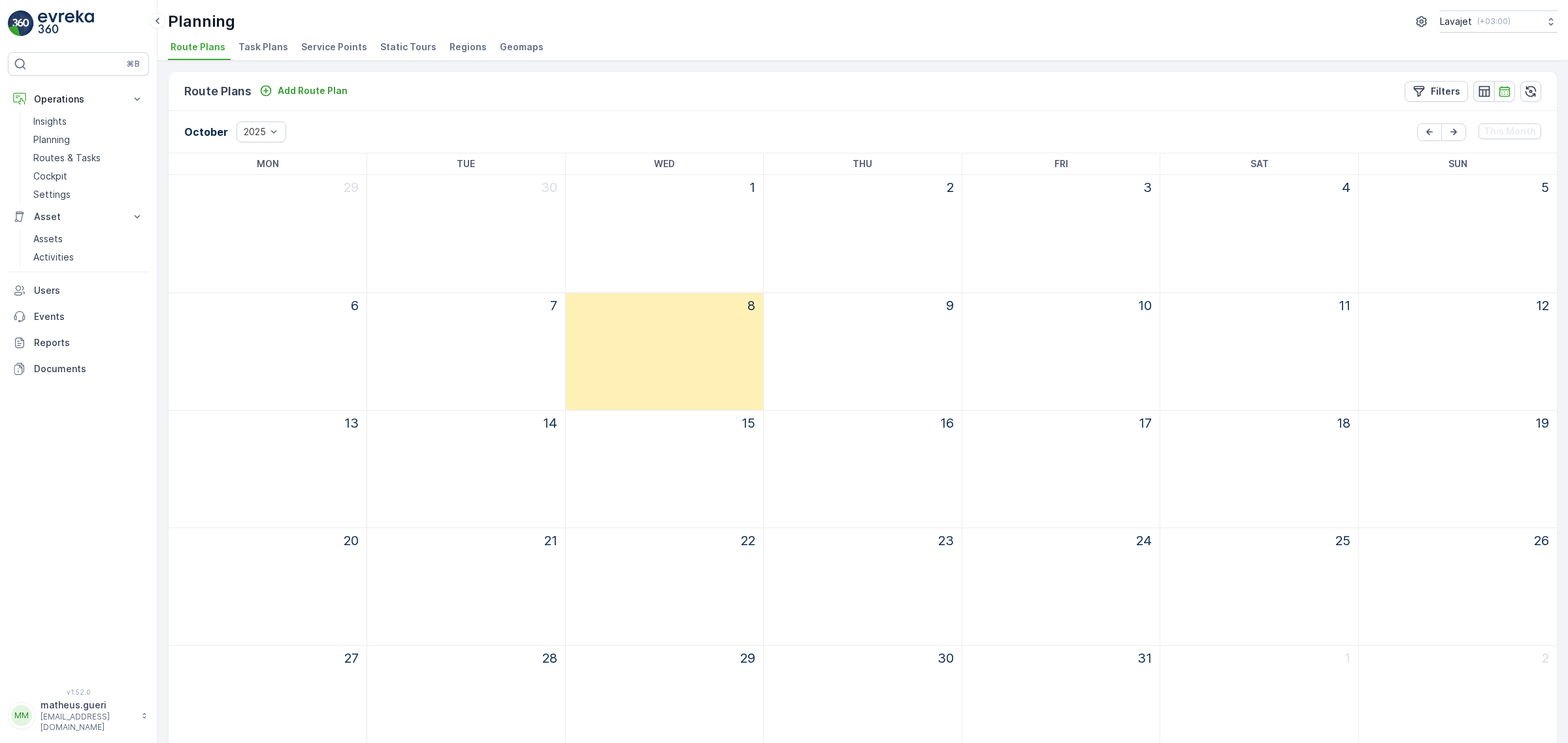
click at [1478, 92] on icon "button" at bounding box center [1483, 91] width 11 height 11
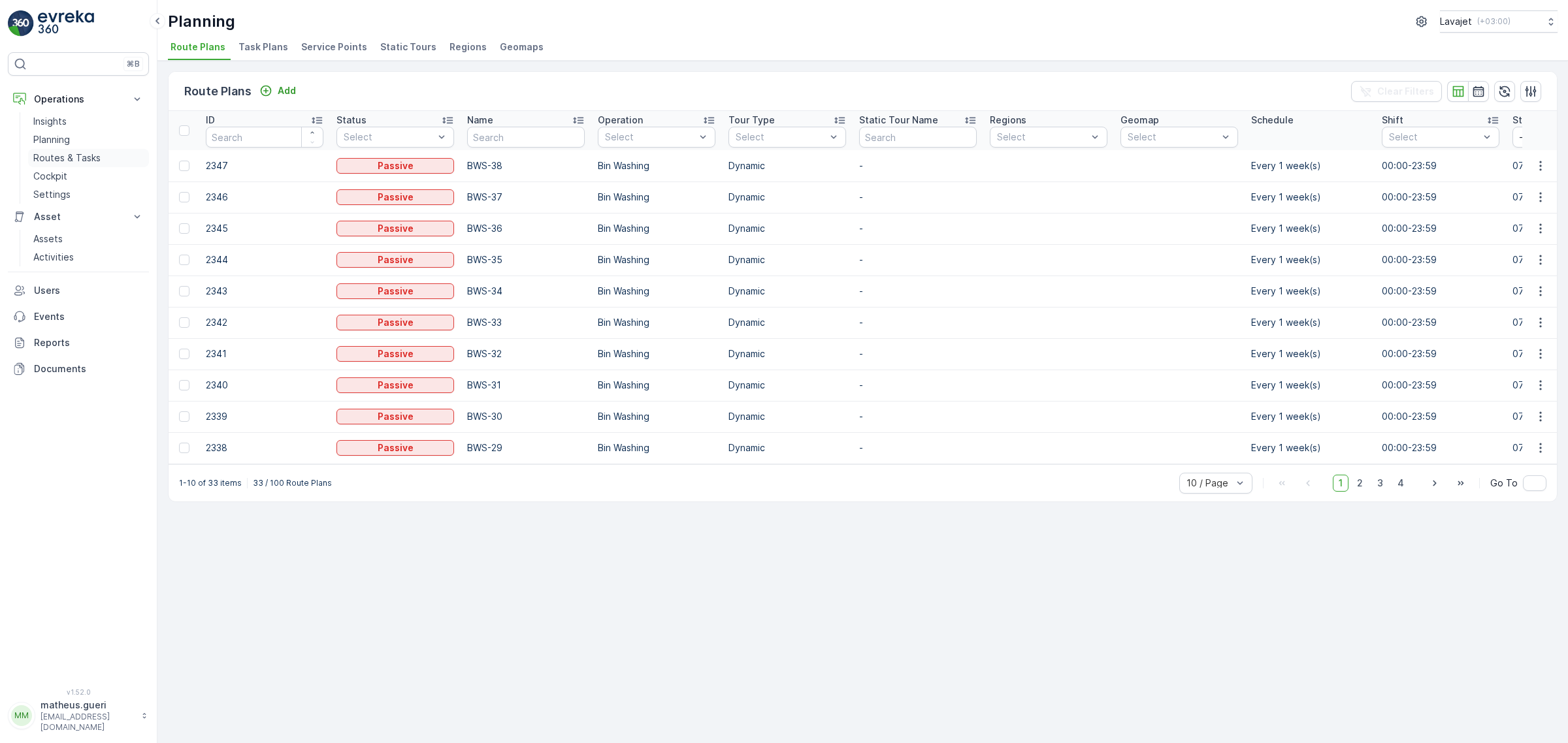
click at [71, 164] on p "Routes & Tasks" at bounding box center [67, 158] width 67 height 13
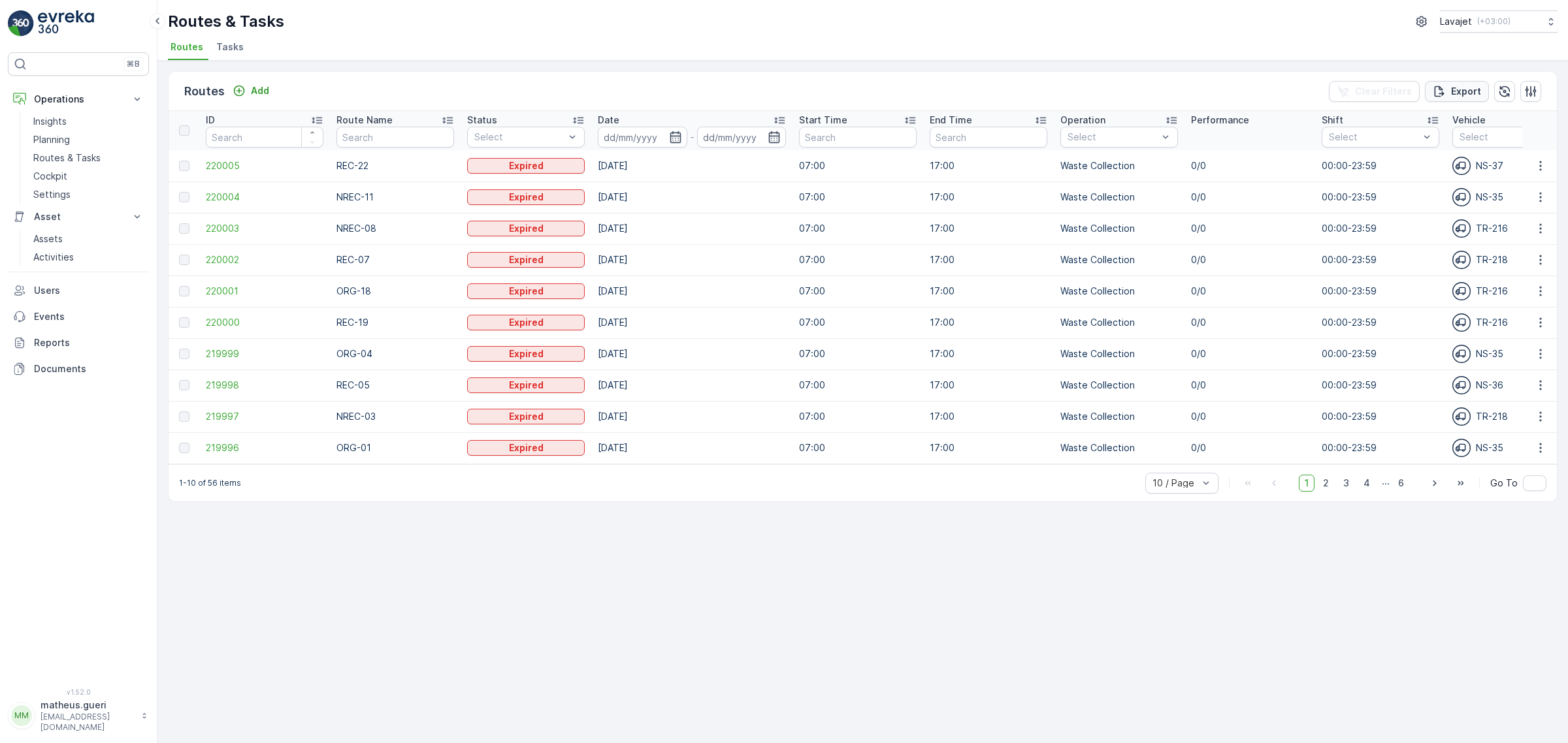
click at [1468, 94] on p "Export" at bounding box center [1465, 91] width 30 height 13
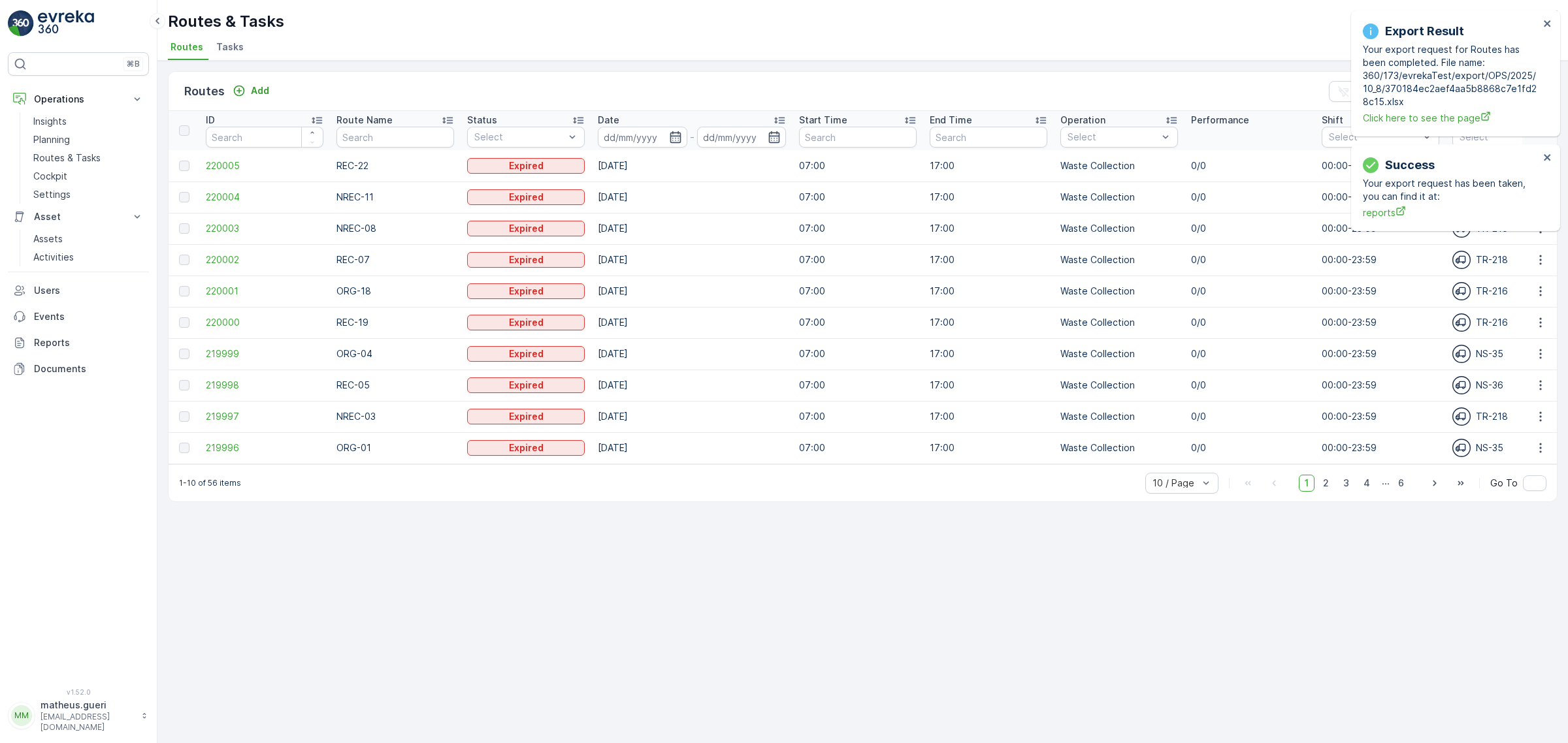
click at [1415, 73] on p "Your export request for Routes has been completed. File name: 360/173/evrekaTes…" at bounding box center [1451, 75] width 176 height 65
click at [1424, 121] on span "Click here to see the page" at bounding box center [1451, 117] width 176 height 14
click at [1539, 22] on div "Export Result Your export request for Routes has been completed. File name: 360…" at bounding box center [1451, 73] width 185 height 110
click at [1543, 22] on div "Export Result Your export request for Routes has been completed. File name: 360…" at bounding box center [1455, 73] width 209 height 126
click at [1543, 22] on icon "close" at bounding box center [1547, 23] width 9 height 10
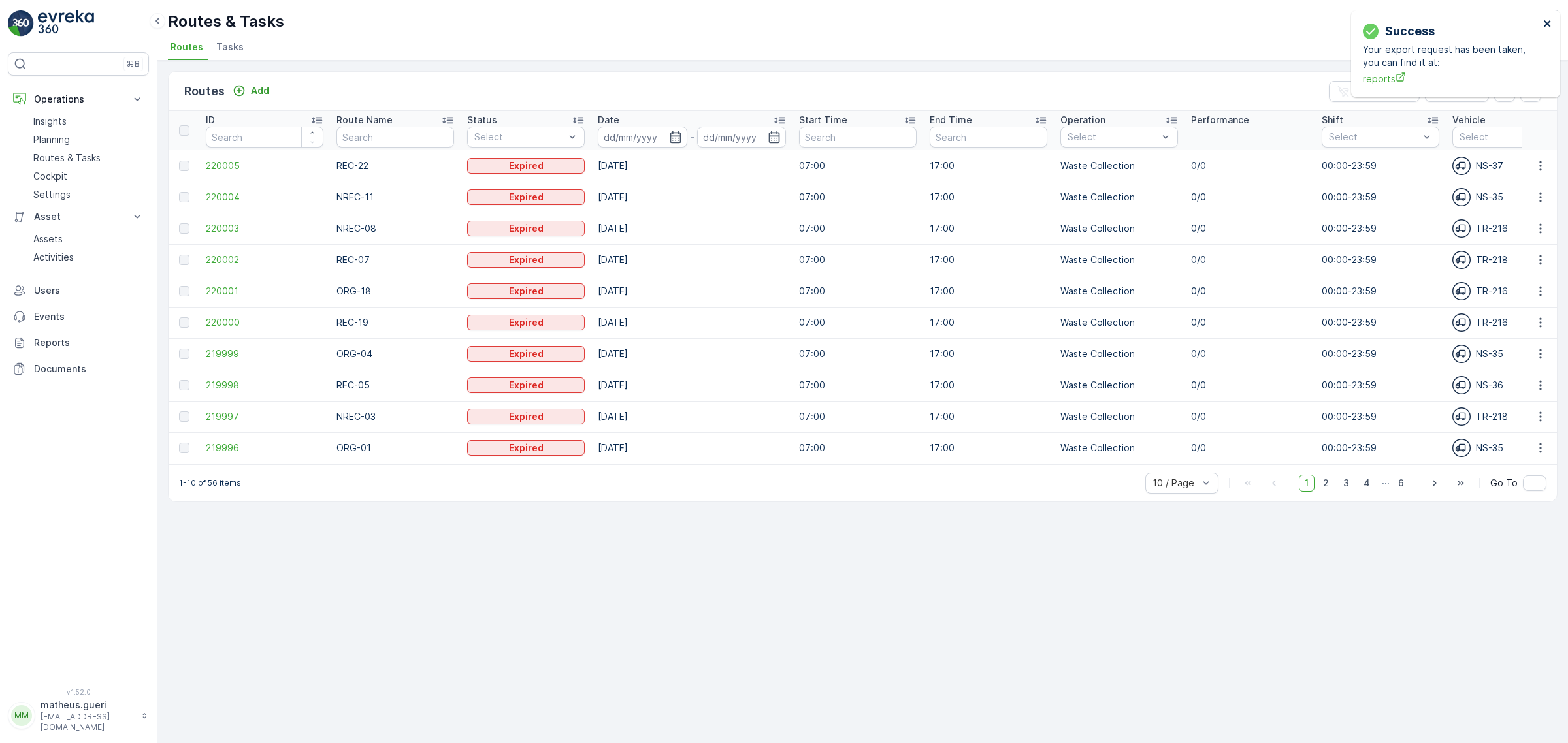
click at [1543, 25] on icon "close" at bounding box center [1547, 23] width 9 height 10
click at [55, 191] on p "Settings" at bounding box center [52, 195] width 37 height 13
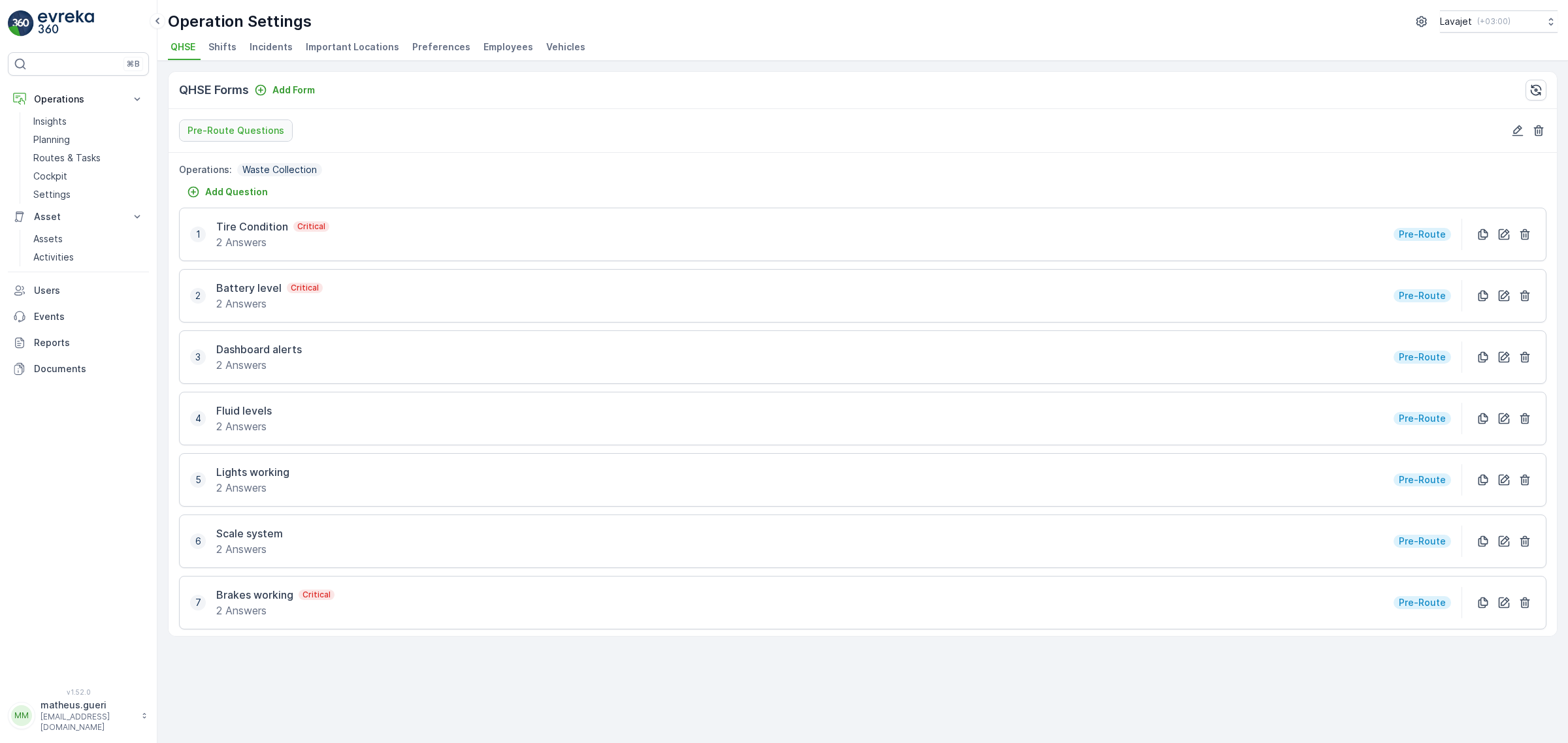
click at [224, 56] on li "Shifts" at bounding box center [224, 49] width 36 height 22
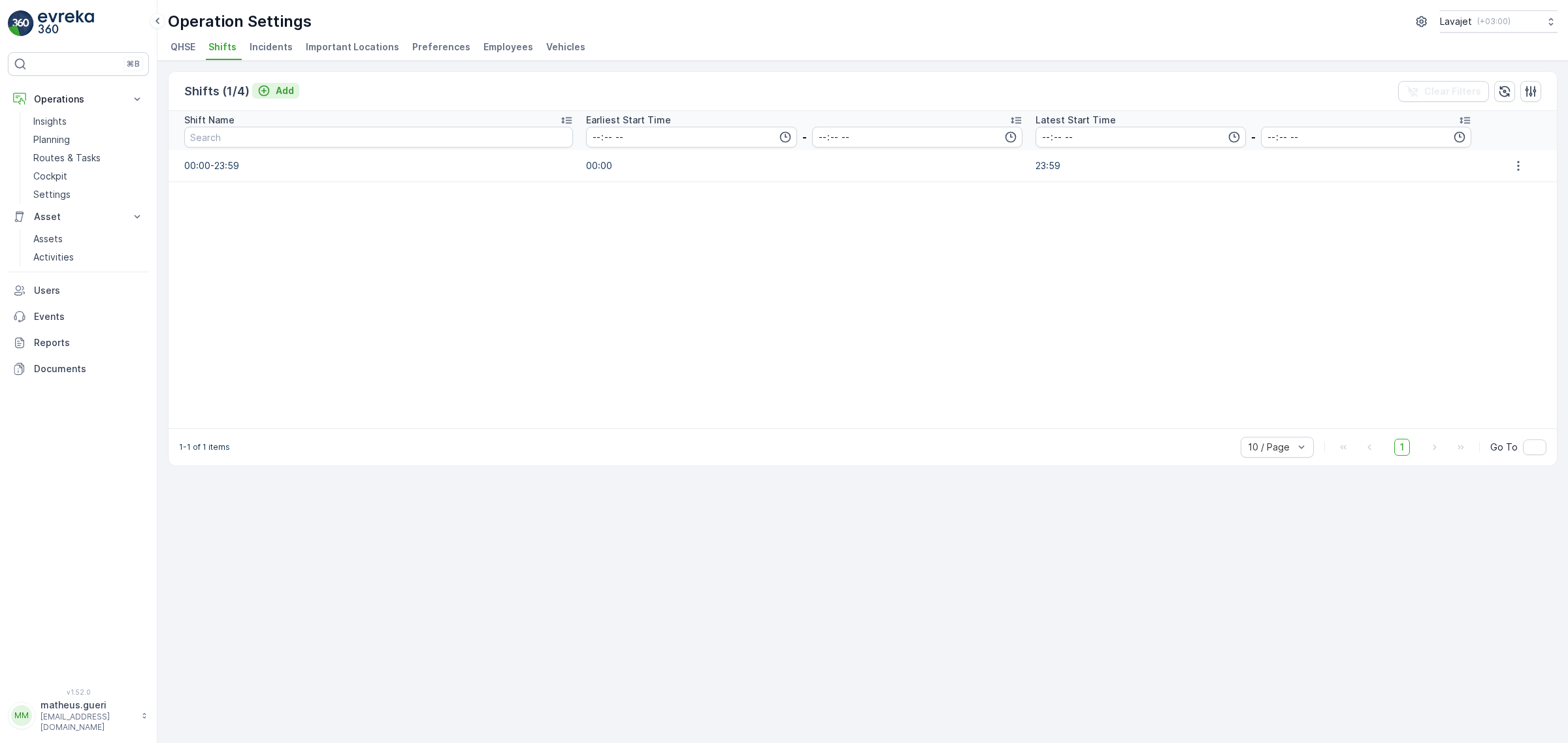
click at [266, 92] on icon "Add" at bounding box center [264, 91] width 13 height 13
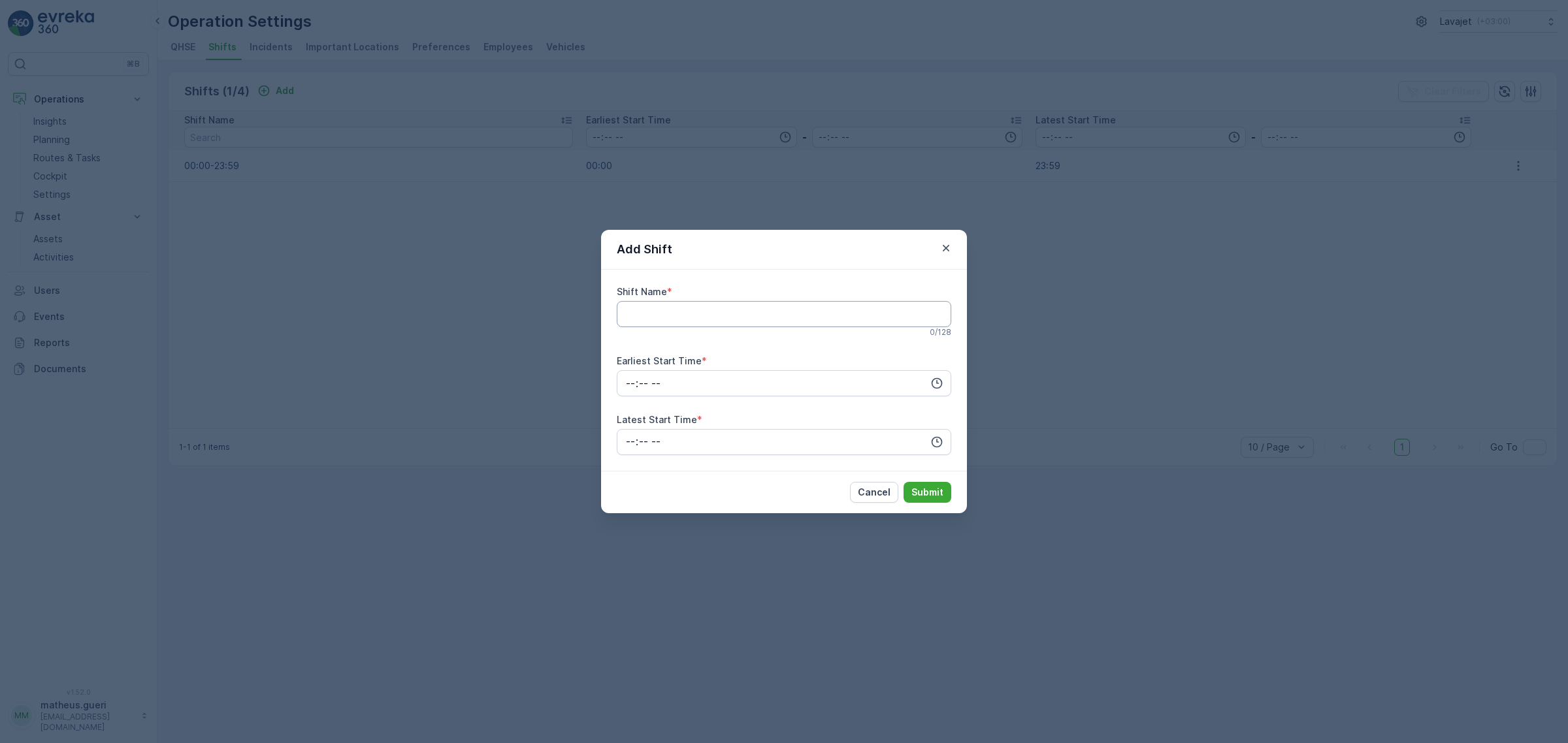
click at [691, 310] on Name "Shift Name" at bounding box center [784, 314] width 335 height 26
click at [949, 248] on icon "button" at bounding box center [946, 248] width 13 height 13
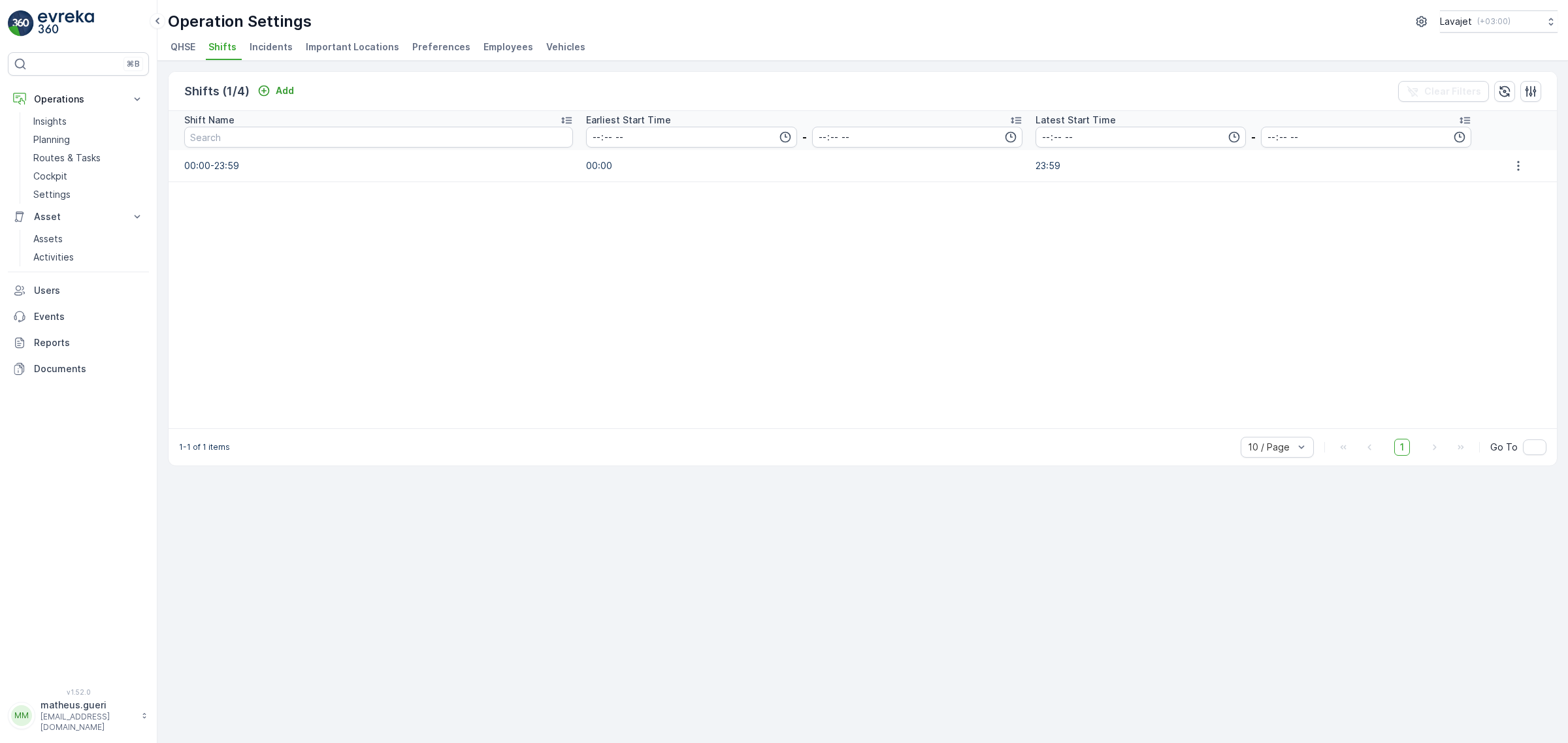
click at [265, 52] on span "Incidents" at bounding box center [270, 47] width 43 height 13
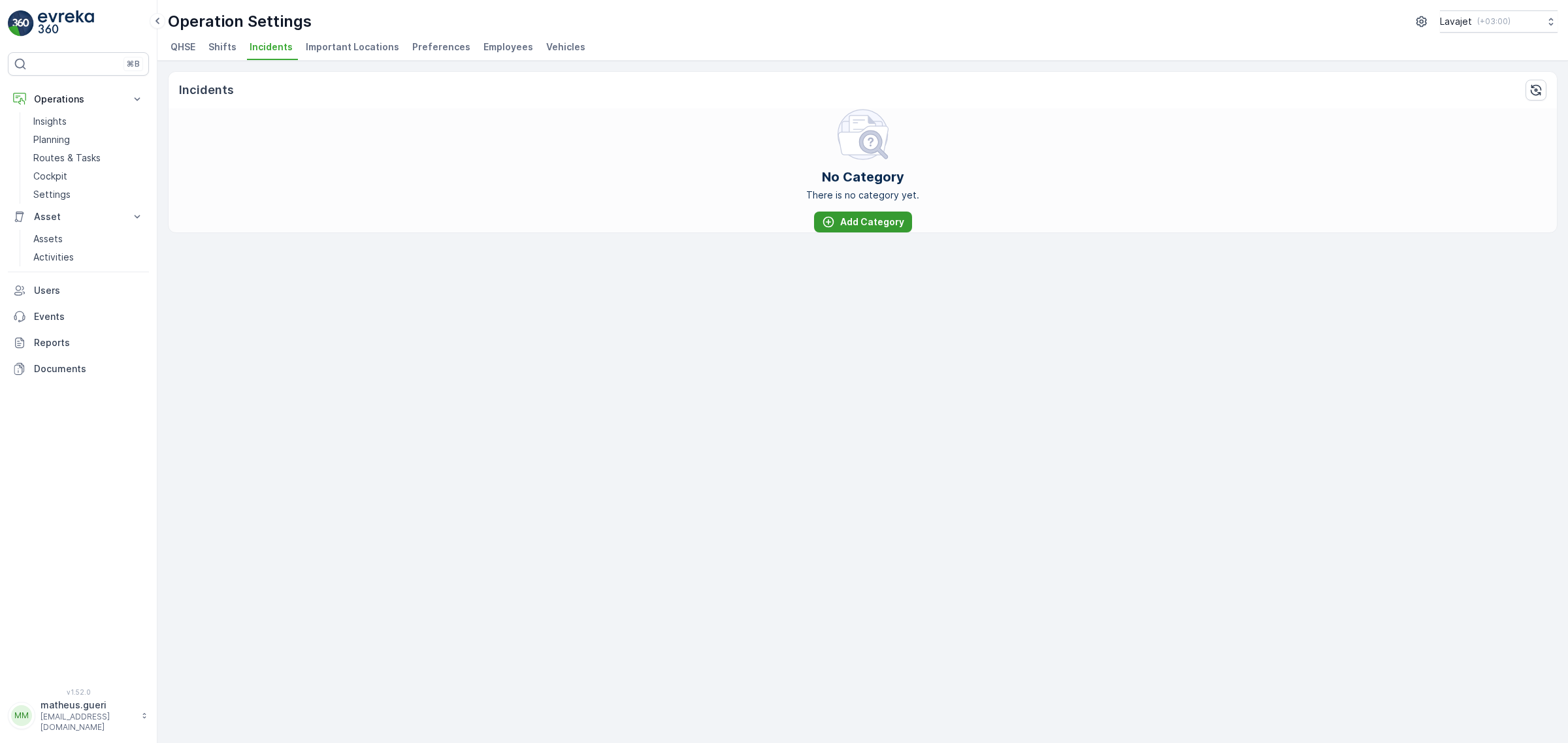
click at [873, 222] on p "Add Category" at bounding box center [872, 222] width 64 height 13
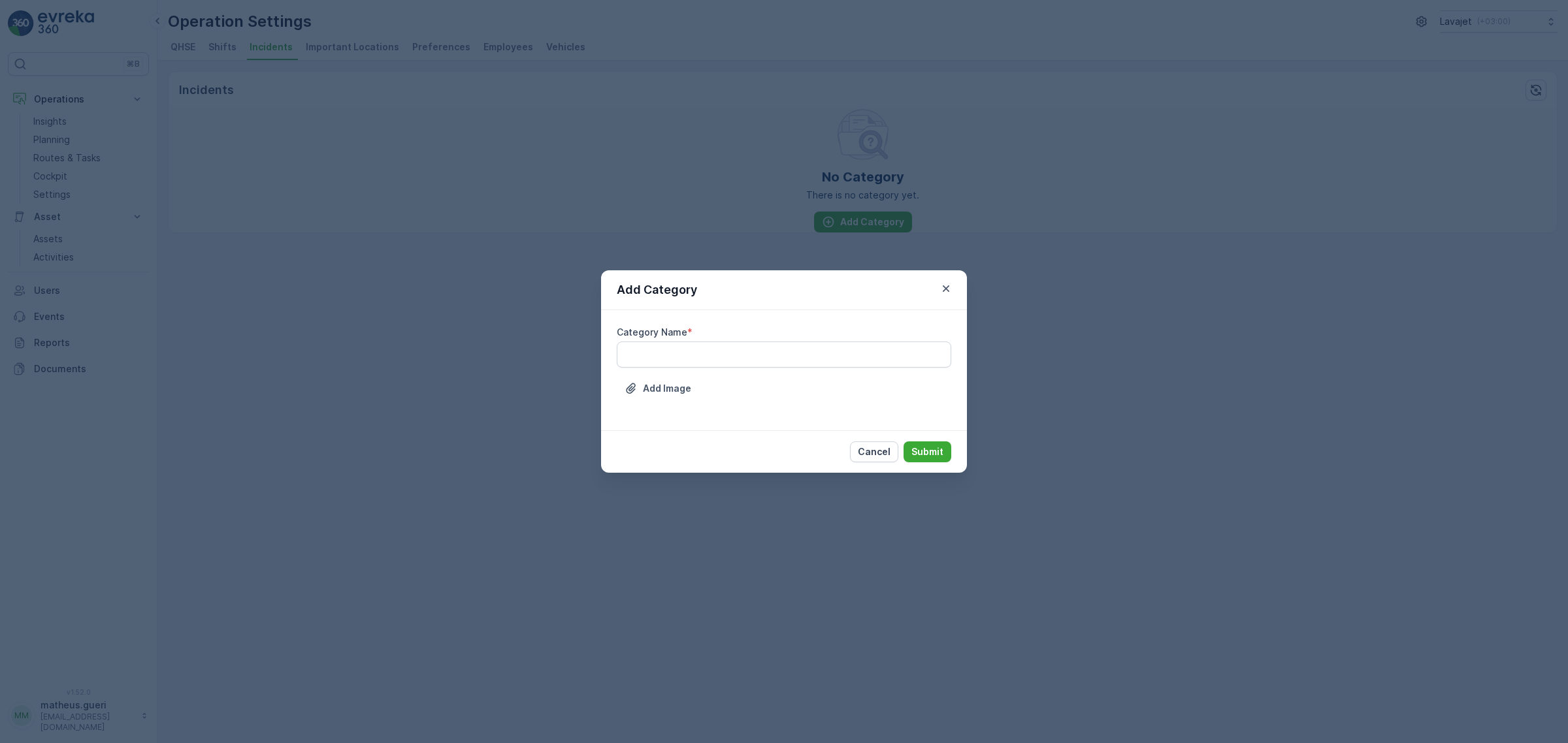
click at [694, 354] on Name "Category Name" at bounding box center [784, 355] width 335 height 26
click at [945, 293] on icon "button" at bounding box center [946, 288] width 13 height 13
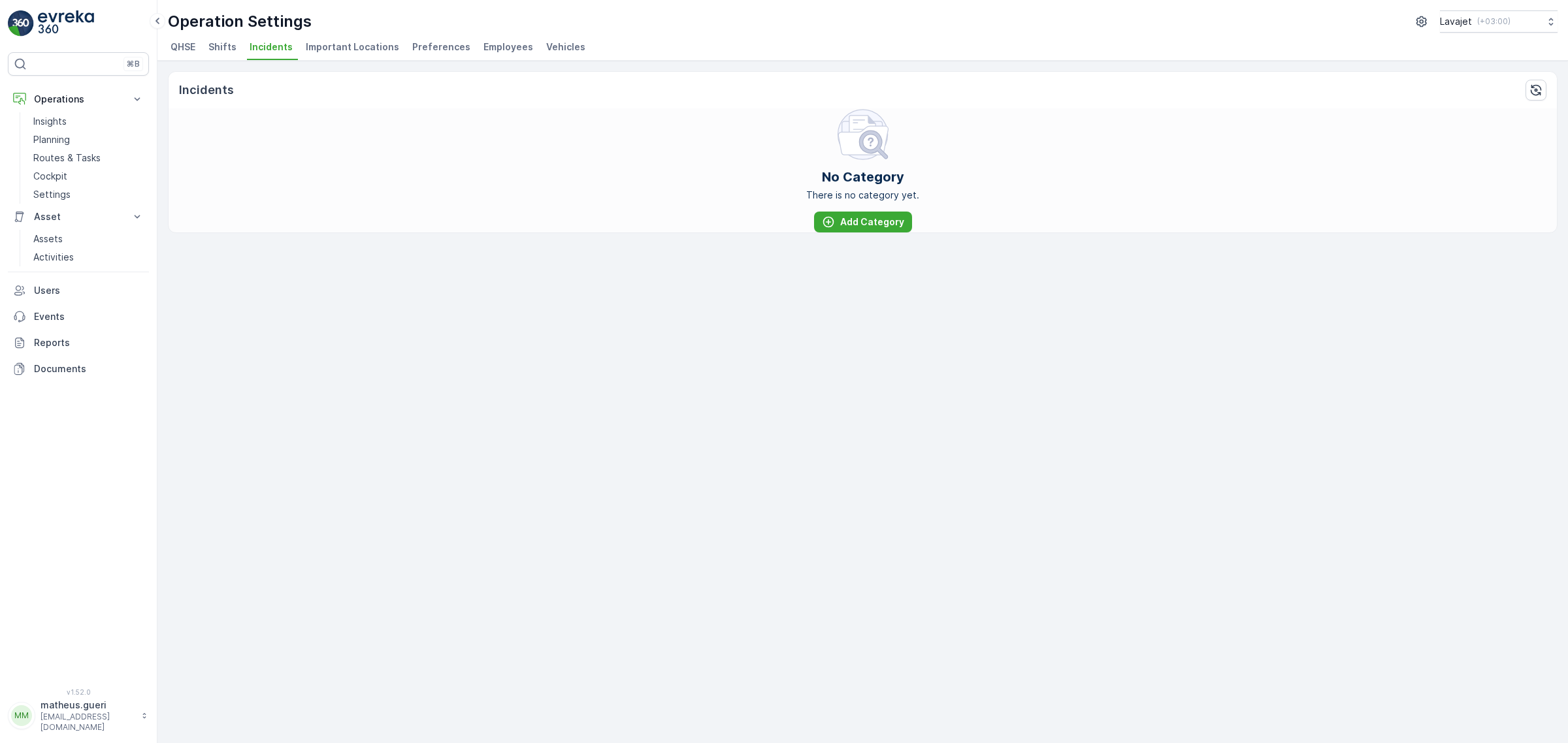
click at [365, 41] on span "Important Locations" at bounding box center [352, 47] width 94 height 13
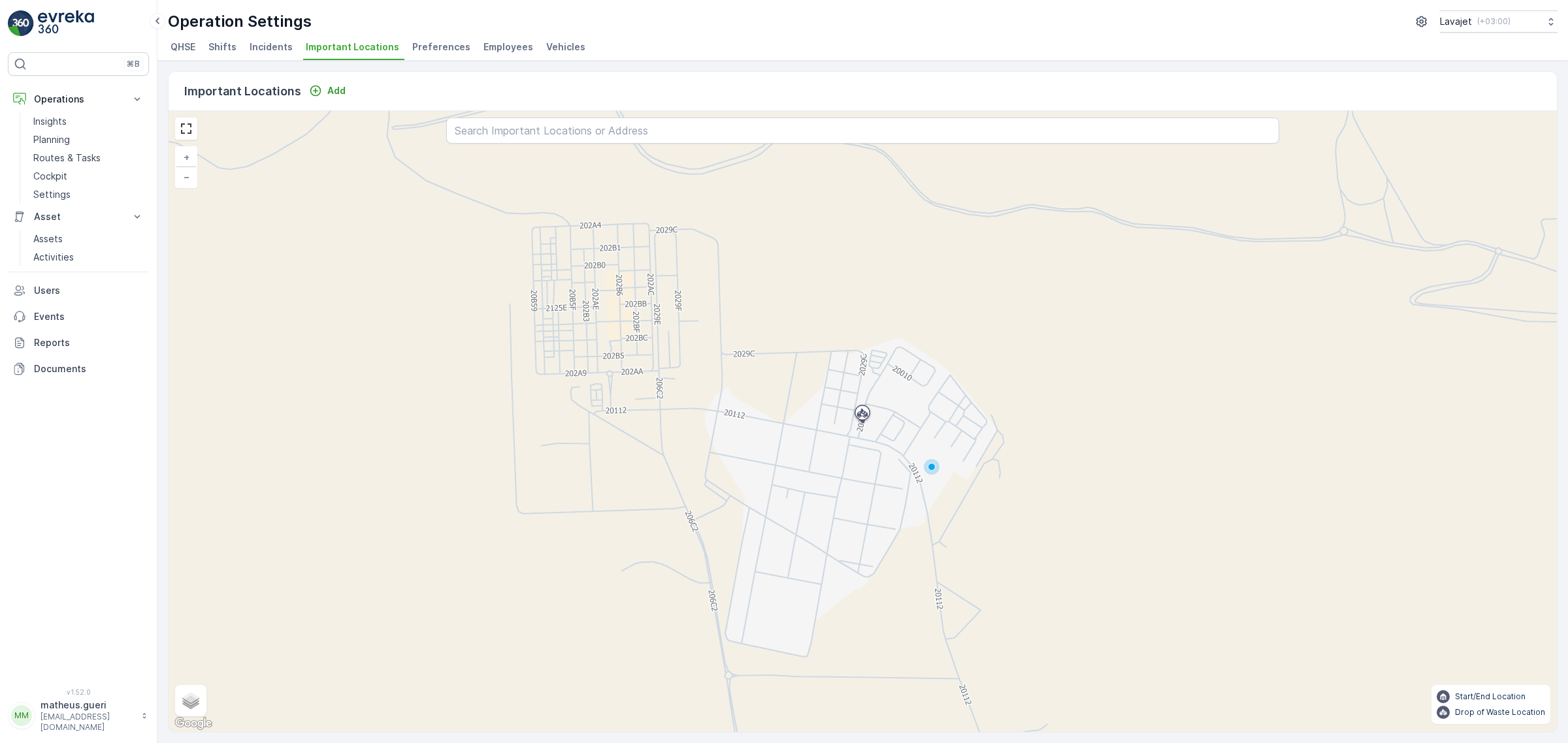
click at [433, 46] on span "Preferences" at bounding box center [441, 47] width 58 height 13
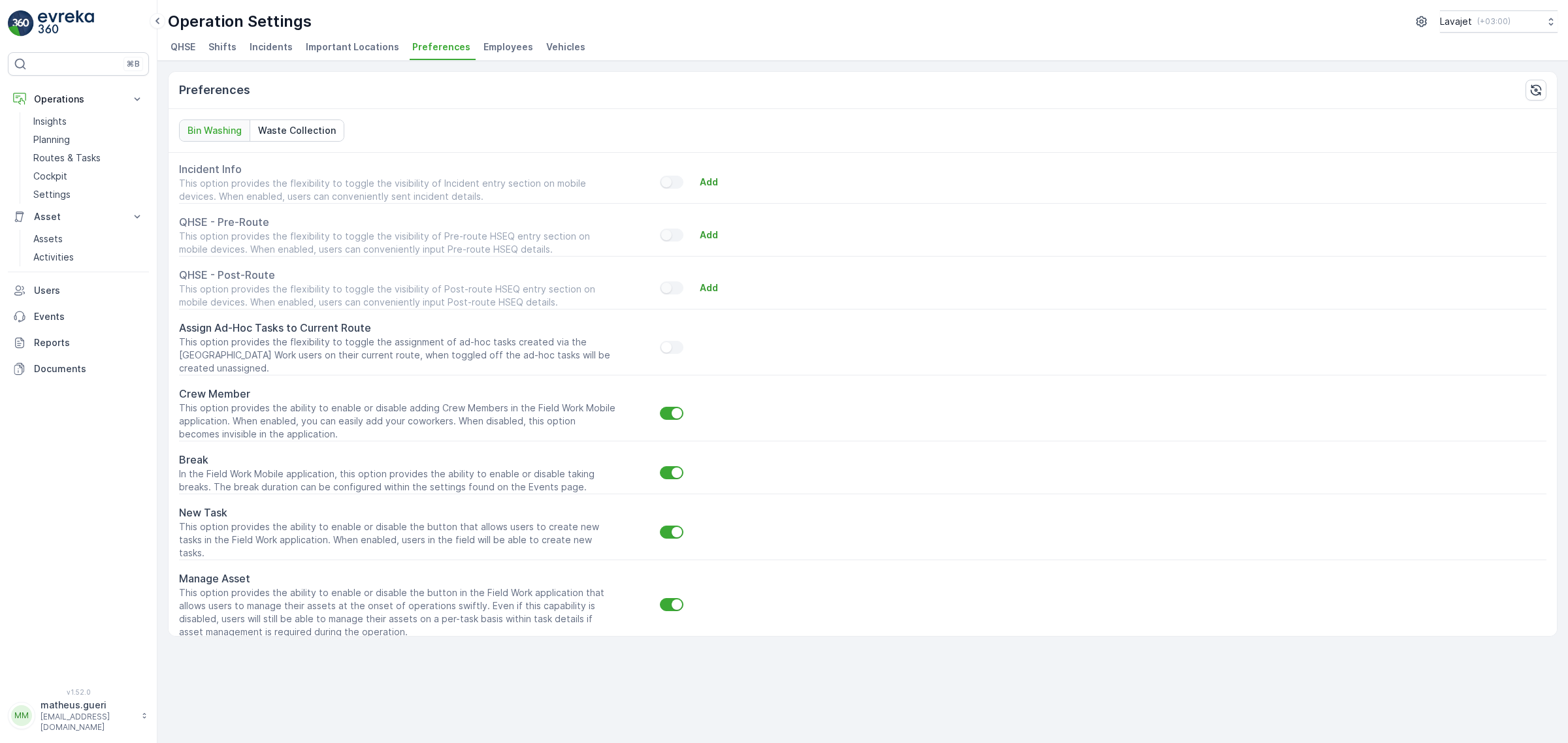
scroll to position [282, 0]
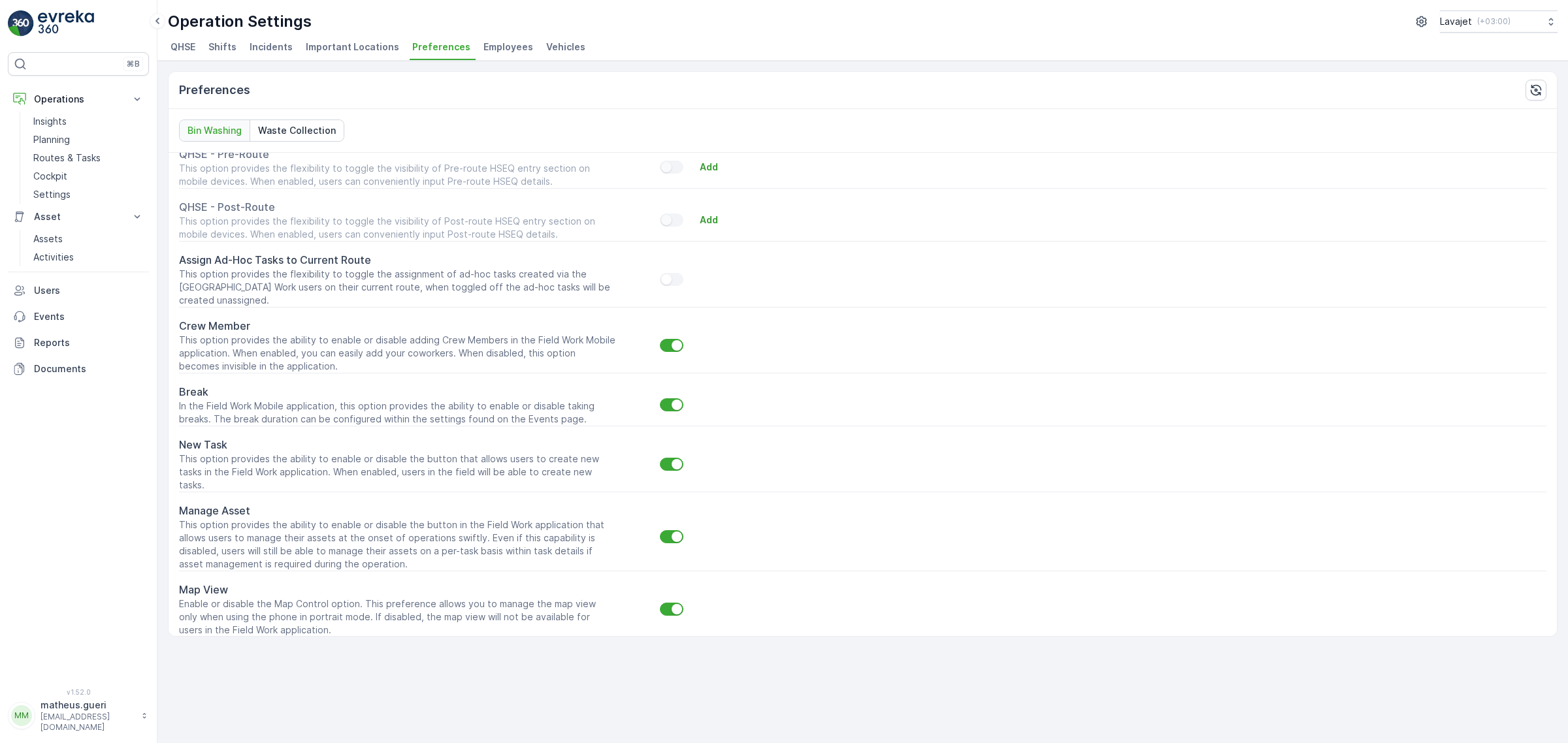
click at [484, 55] on li "Employees" at bounding box center [509, 49] width 57 height 22
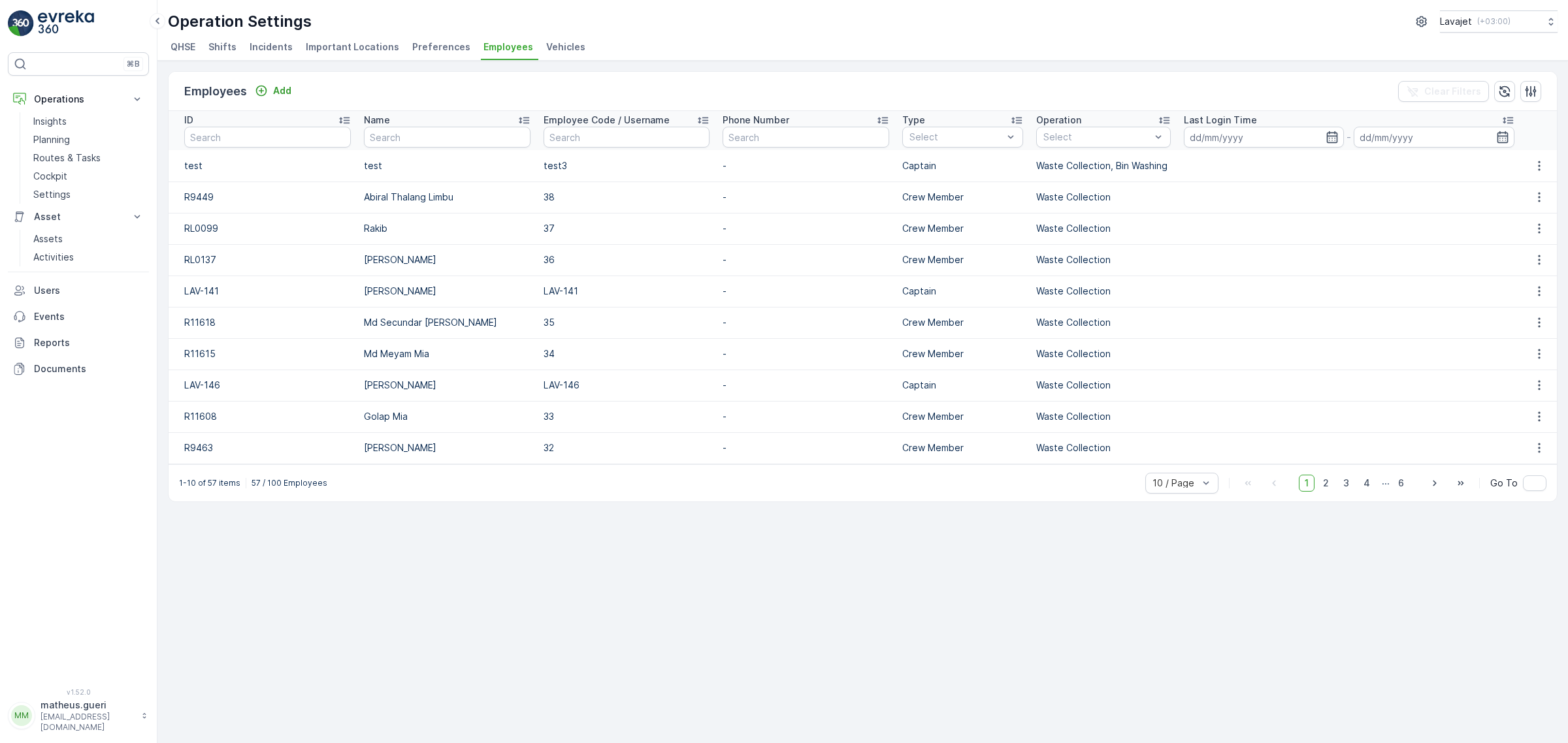
click at [560, 34] on div "Operation Settings Lavajet ( +03:00 ) QHSE Shifts Incidents Important Locations…" at bounding box center [862, 30] width 1411 height 61
click at [559, 36] on div "Operation Settings Lavajet ( +03:00 ) QHSE Shifts Incidents Important Locations…" at bounding box center [862, 30] width 1411 height 61
click at [558, 43] on span "Vehicles" at bounding box center [565, 47] width 39 height 13
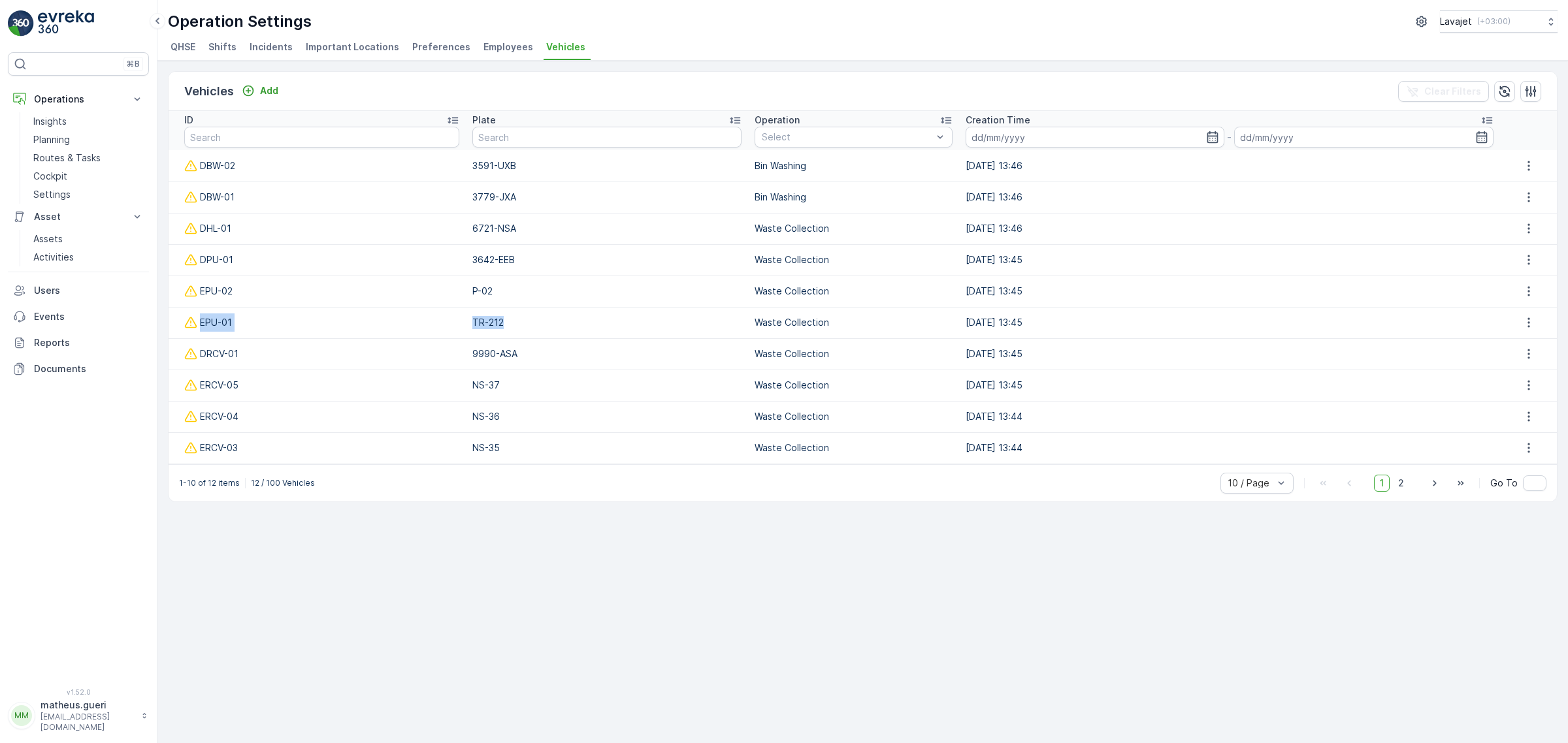
drag, startPoint x: 502, startPoint y: 325, endPoint x: 347, endPoint y: 325, distance: 155.0
click at [347, 325] on tr "EPU-01 TR-212 Waste Collection 27.08.2025 13:45" at bounding box center [862, 323] width 1388 height 31
click at [222, 321] on div "EPU-01" at bounding box center [322, 323] width 275 height 18
click at [181, 320] on td "EPU-01" at bounding box center [317, 323] width 297 height 31
click at [187, 321] on icon at bounding box center [191, 323] width 13 height 13
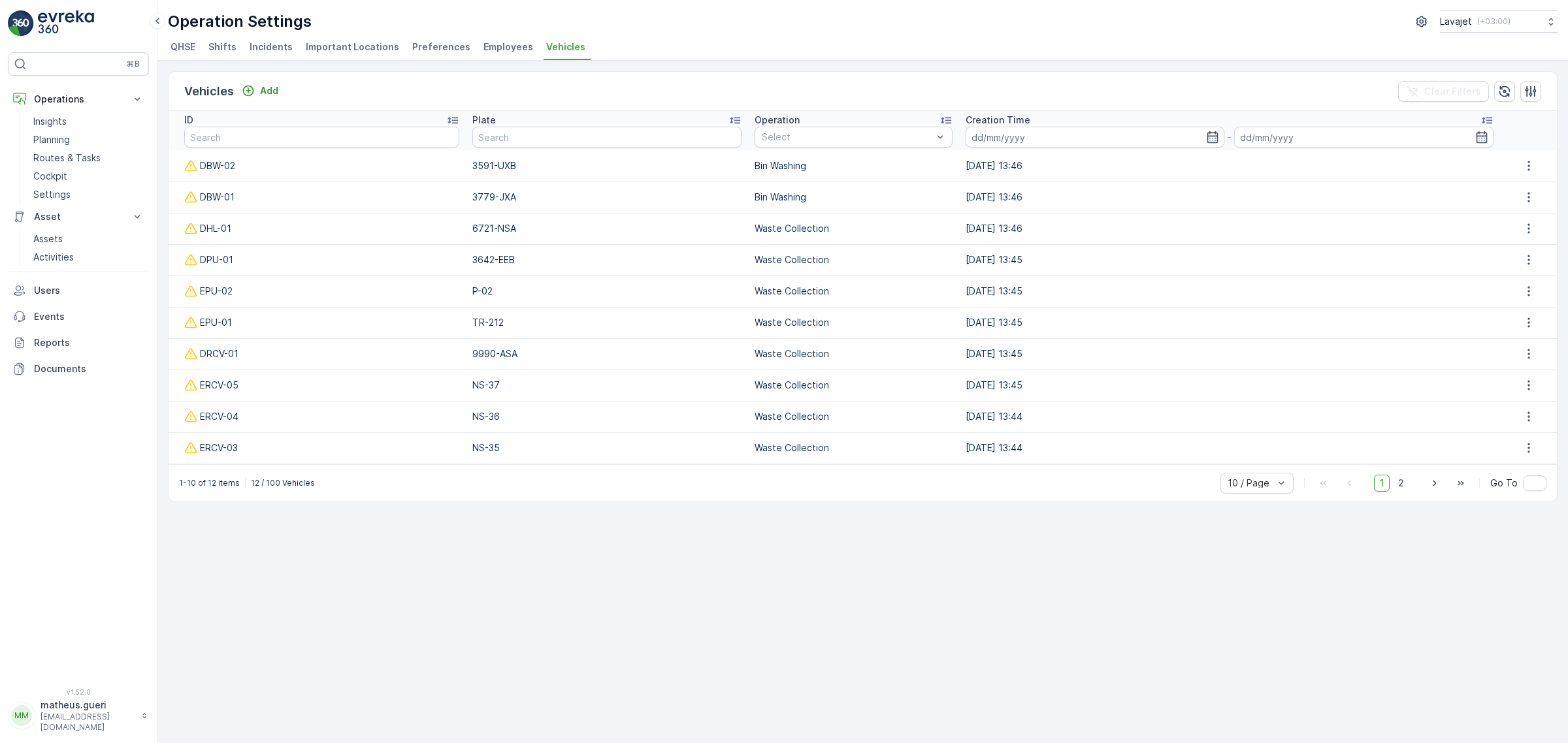
drag, startPoint x: 1057, startPoint y: 324, endPoint x: 899, endPoint y: 327, distance: 158.0
click at [875, 322] on tr "EPU-01 TR-212 Waste Collection 27.08.2025 13:45" at bounding box center [862, 323] width 1388 height 31
click at [1529, 324] on icon "button" at bounding box center [1528, 323] width 13 height 13
click at [1527, 343] on span "Edit" at bounding box center [1530, 341] width 17 height 13
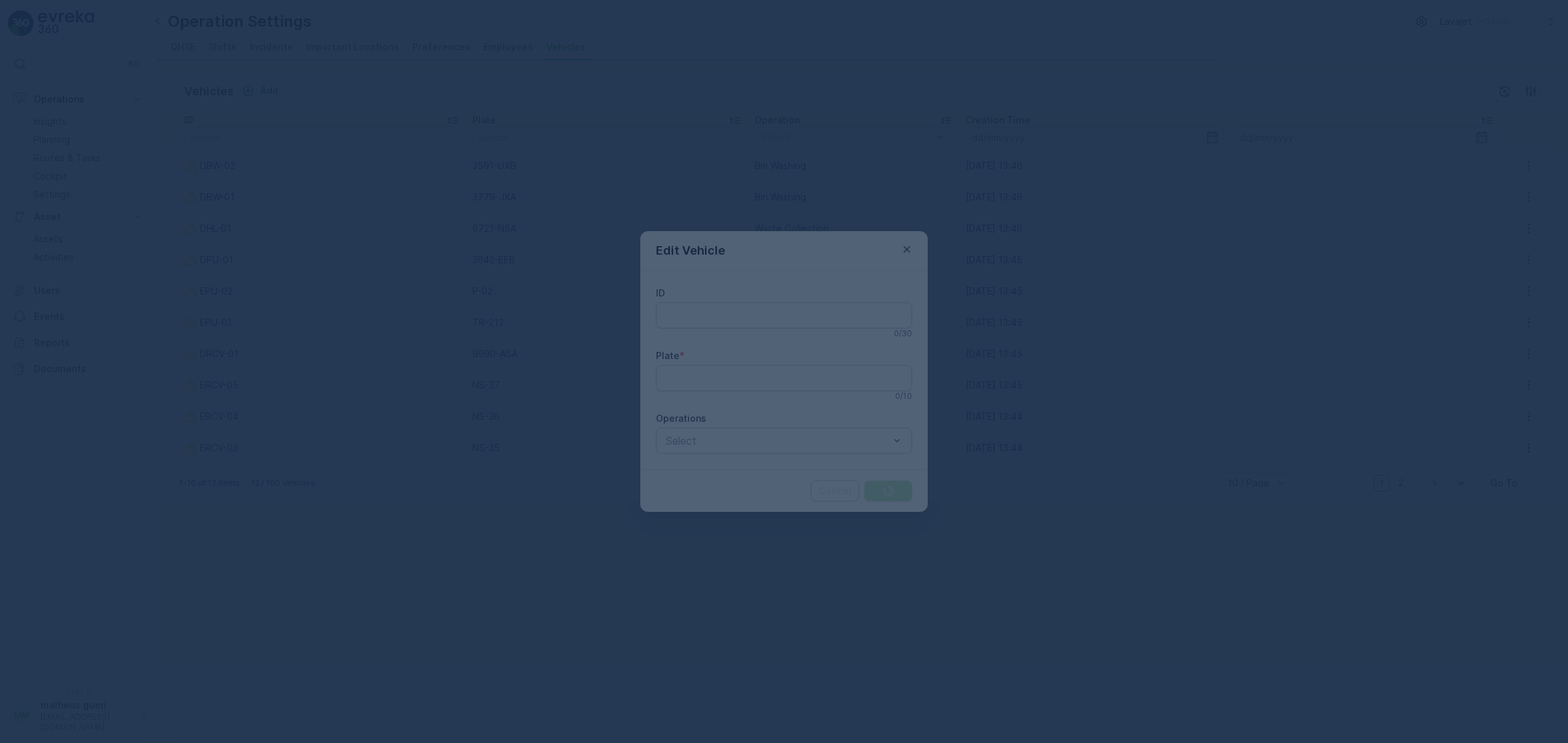
type input "EPU-01"
type input "TR-212"
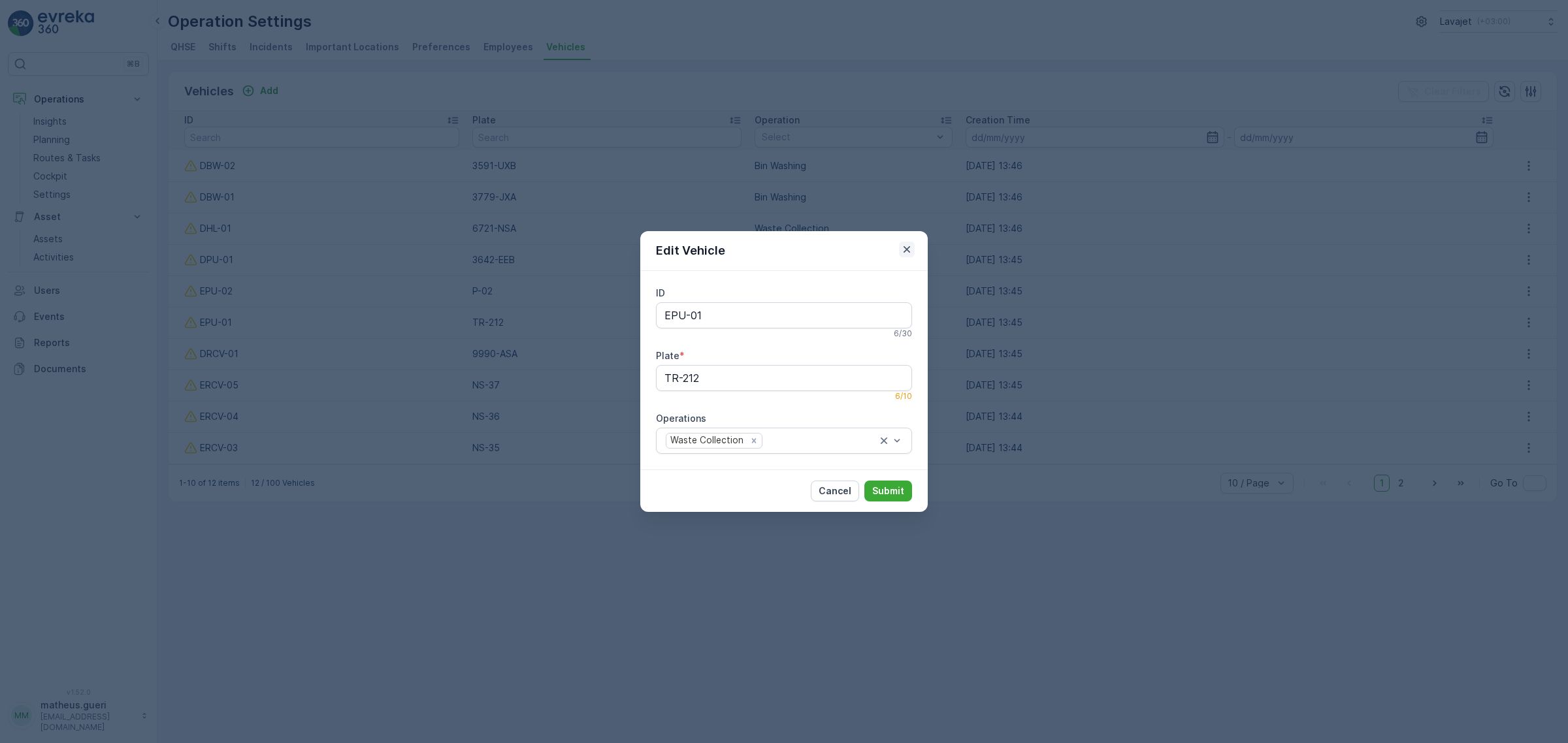
click at [902, 249] on icon "button" at bounding box center [907, 249] width 13 height 13
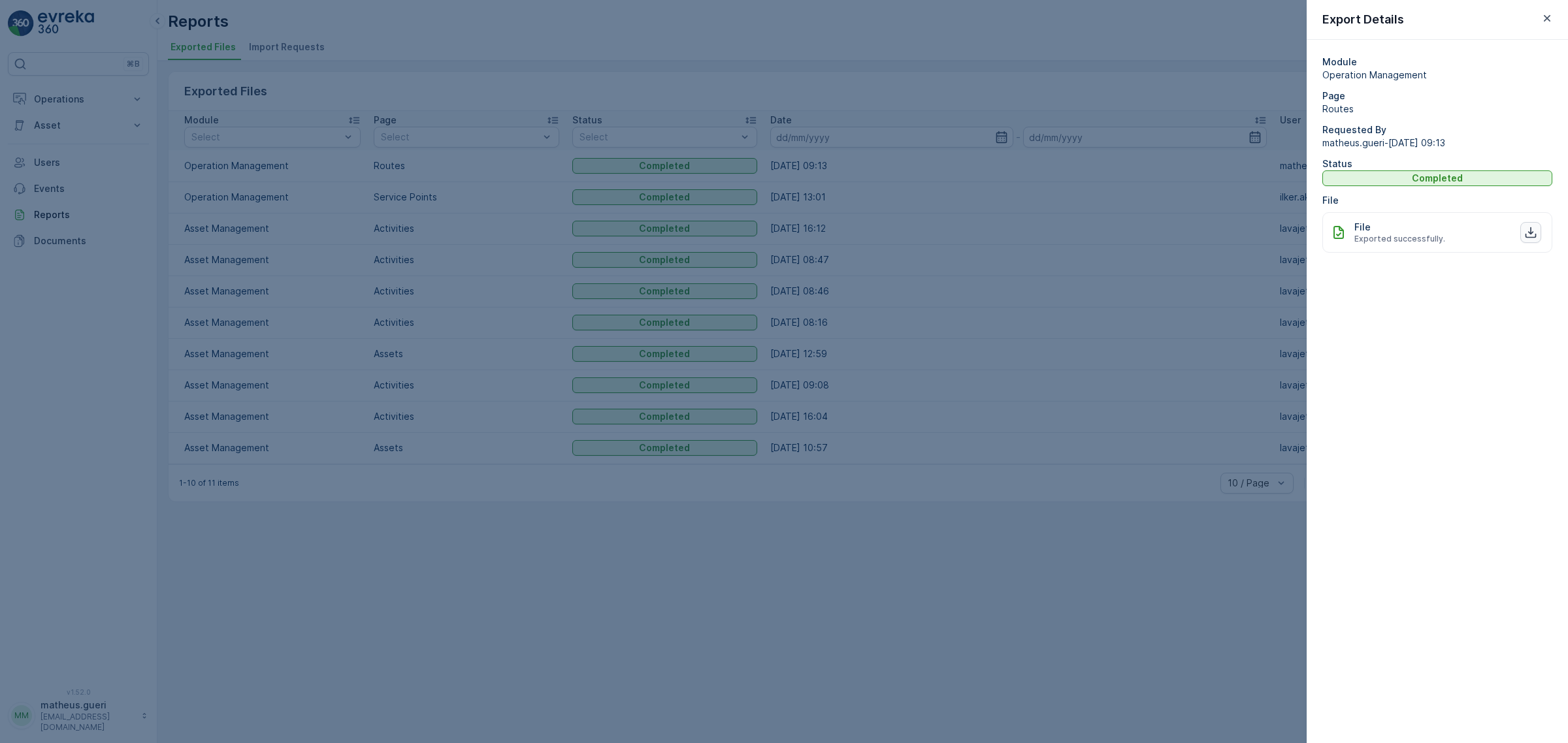
click at [1531, 233] on icon "button" at bounding box center [1531, 232] width 13 height 13
click at [1065, 366] on div at bounding box center [784, 371] width 1568 height 743
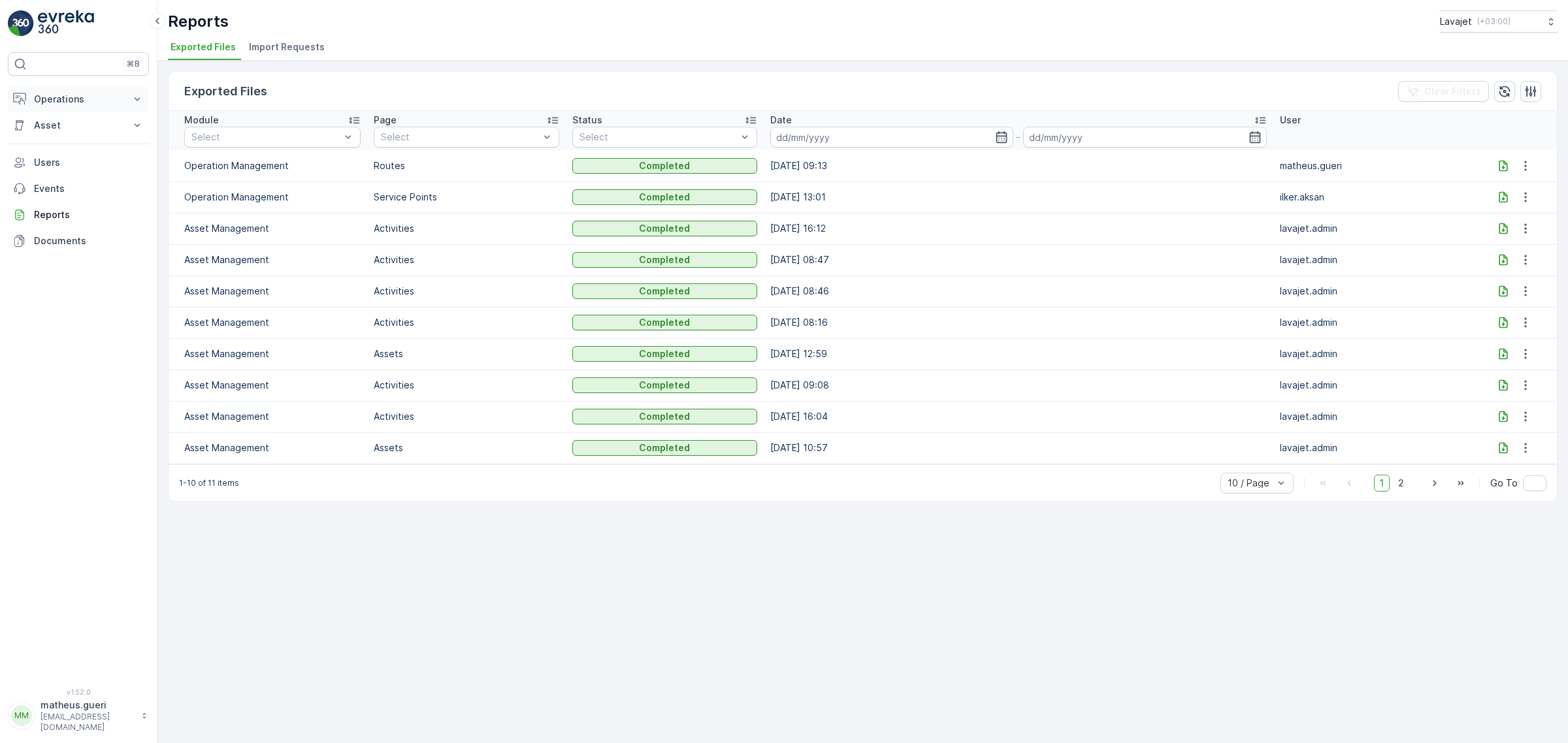
click at [82, 108] on button "Operations" at bounding box center [78, 99] width 141 height 26
click at [59, 175] on p "Cockpit" at bounding box center [50, 176] width 34 height 13
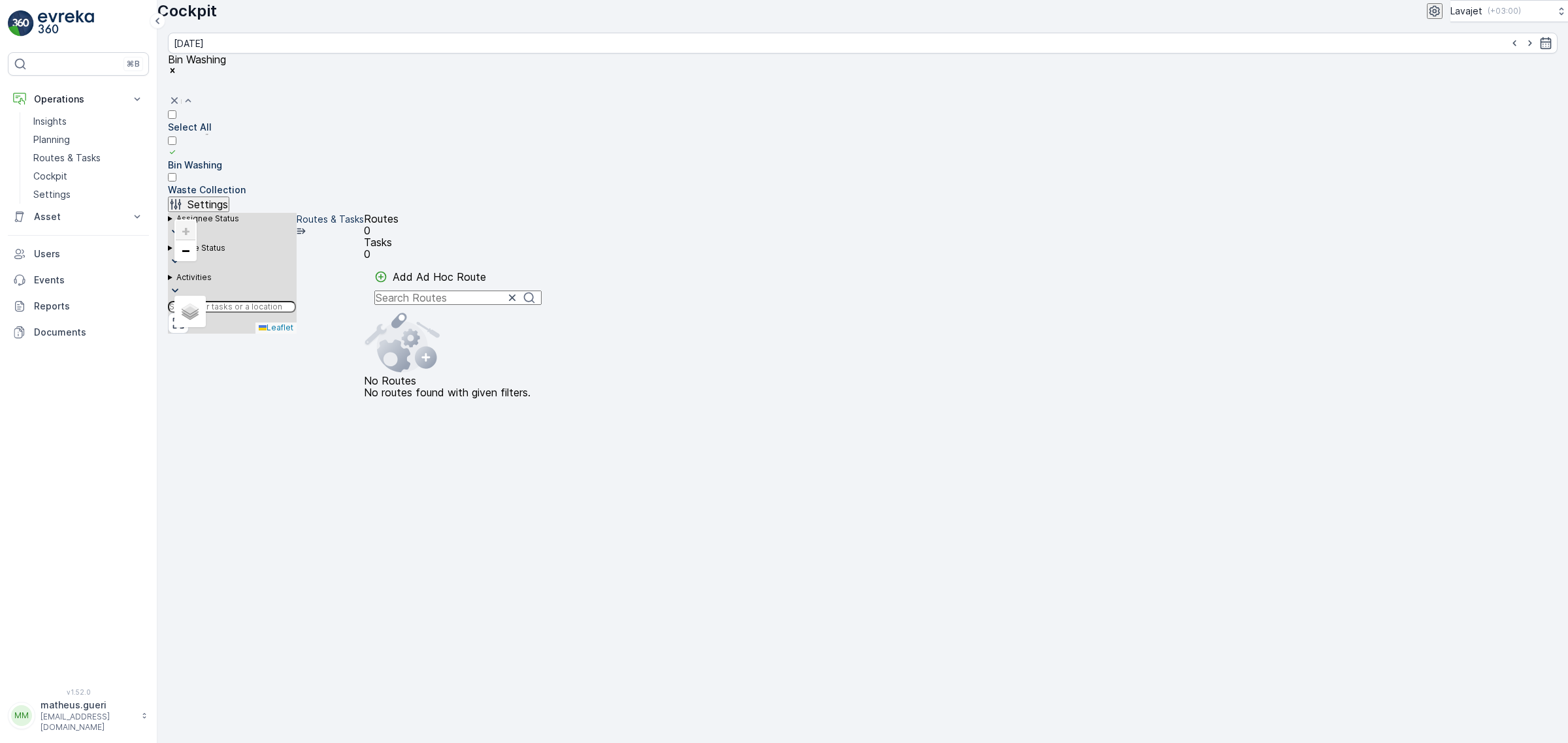
click at [246, 184] on div "Waste Collection" at bounding box center [206, 190] width 77 height 13
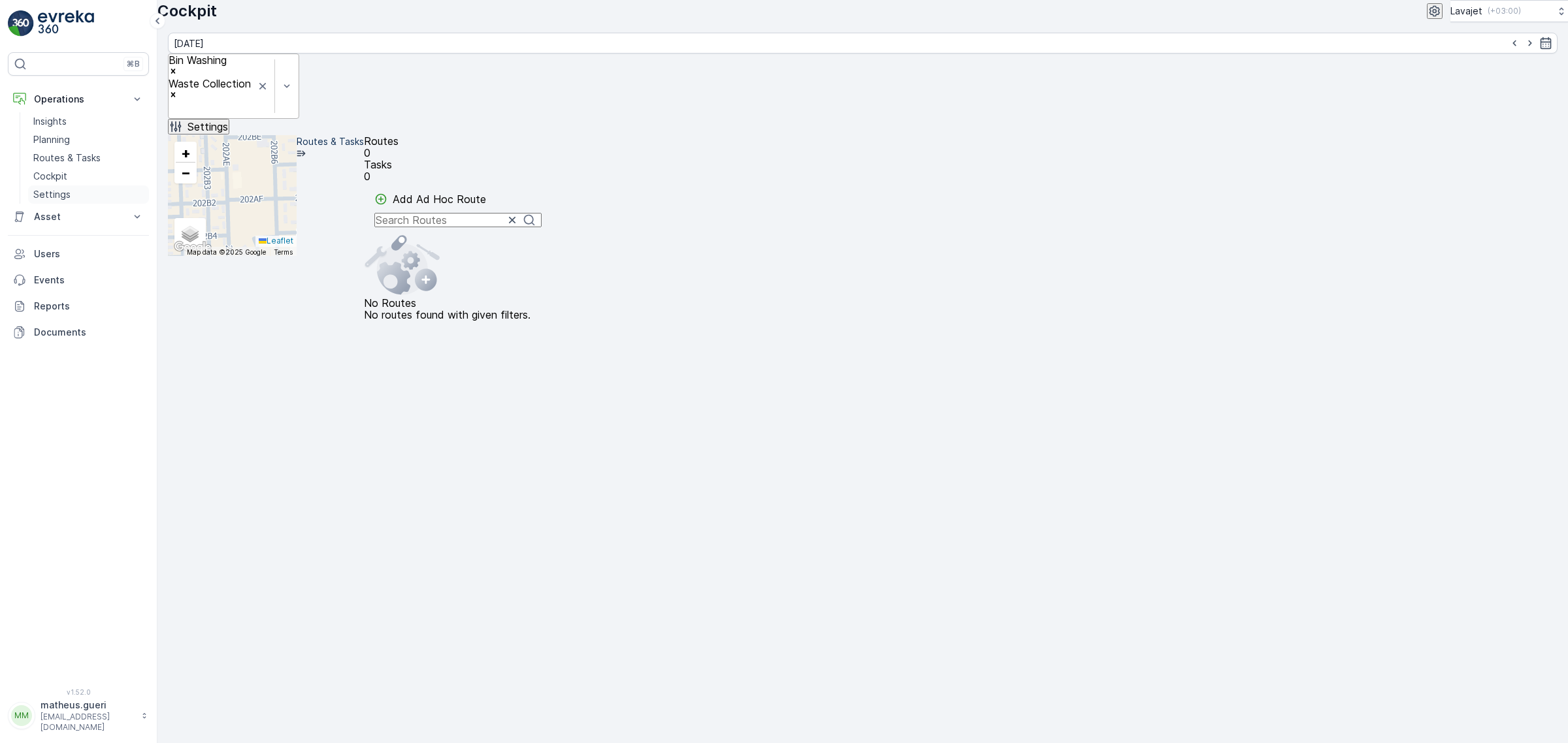
click at [60, 201] on p "Settings" at bounding box center [52, 195] width 37 height 13
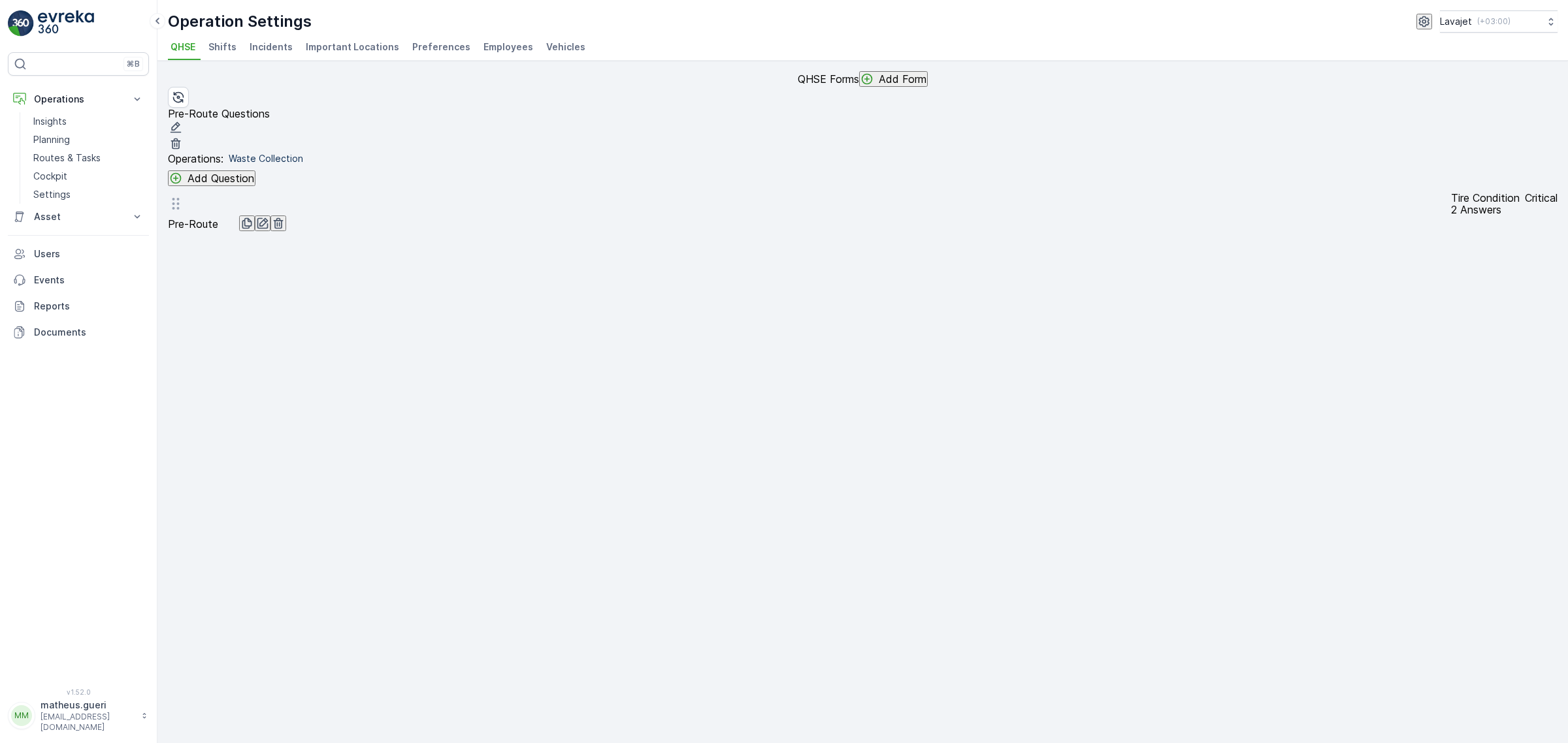
click at [1451, 216] on p "2 Answers" at bounding box center [1503, 209] width 106 height 12
click at [184, 212] on icon at bounding box center [176, 203] width 15 height 15
click at [521, 216] on div "Tire Condition Critical 2 Answers Pre-Route" at bounding box center [863, 212] width 1390 height 40
click at [268, 229] on icon "button" at bounding box center [263, 224] width 11 height 11
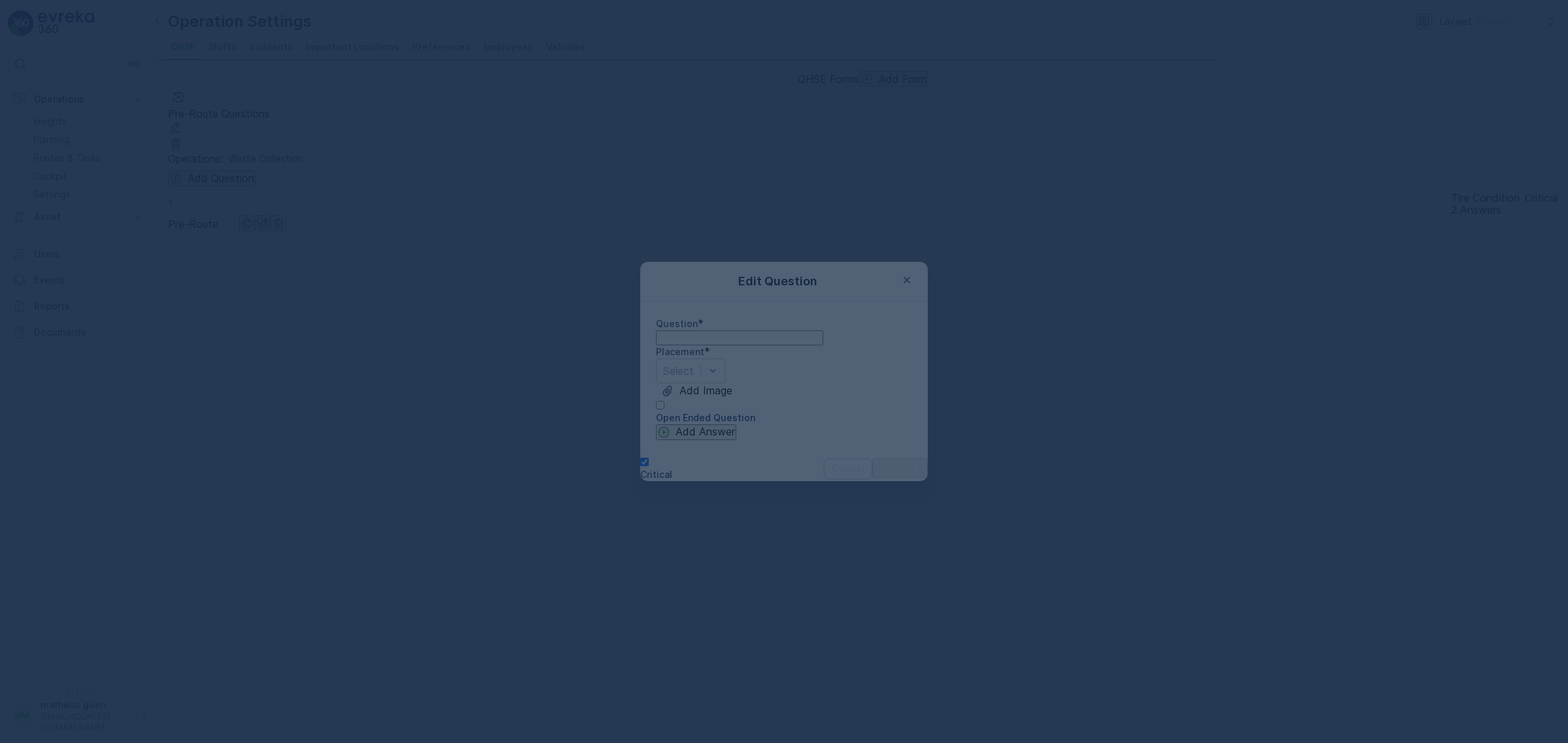
type input "Tire Condition"
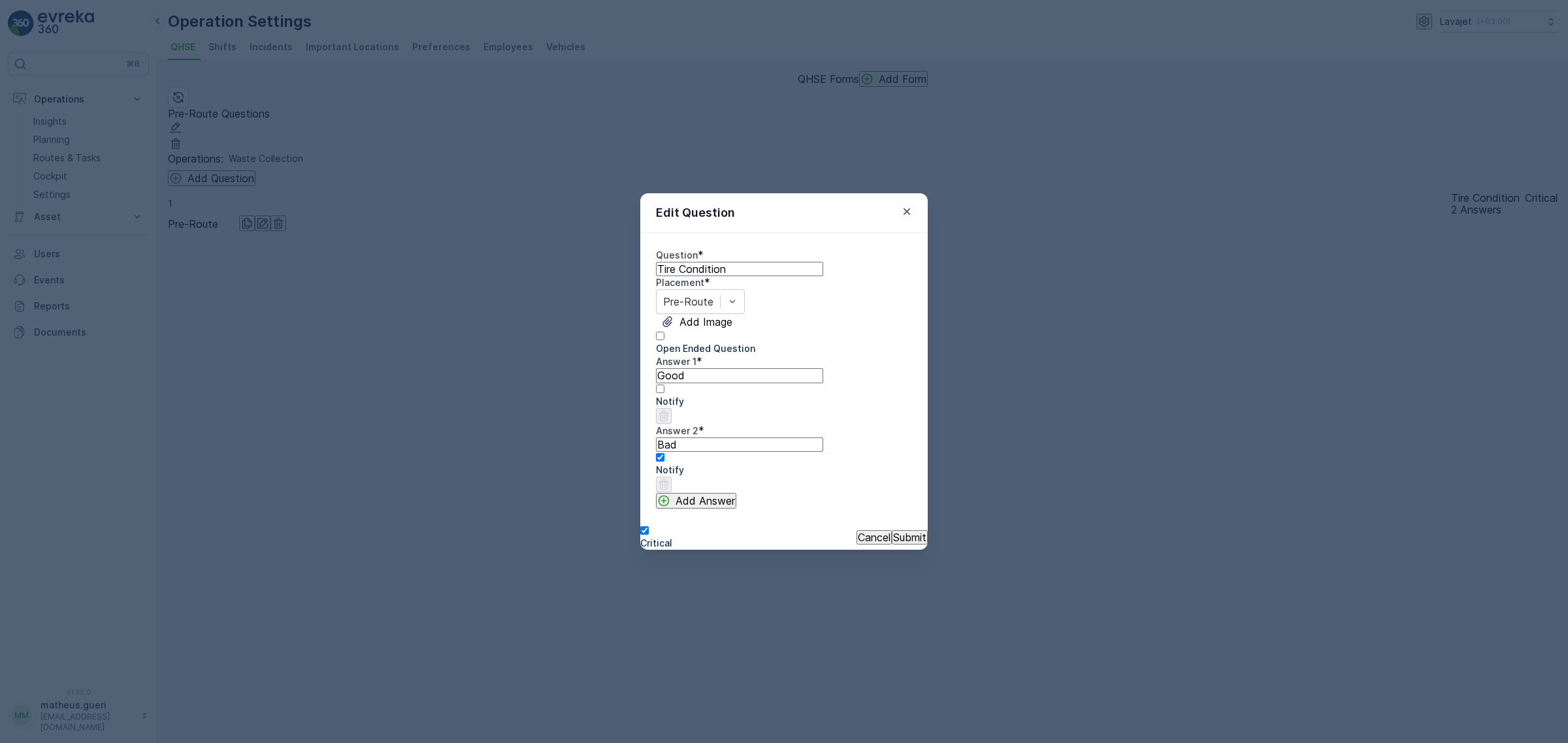
click at [858, 543] on p "Cancel" at bounding box center [874, 537] width 33 height 12
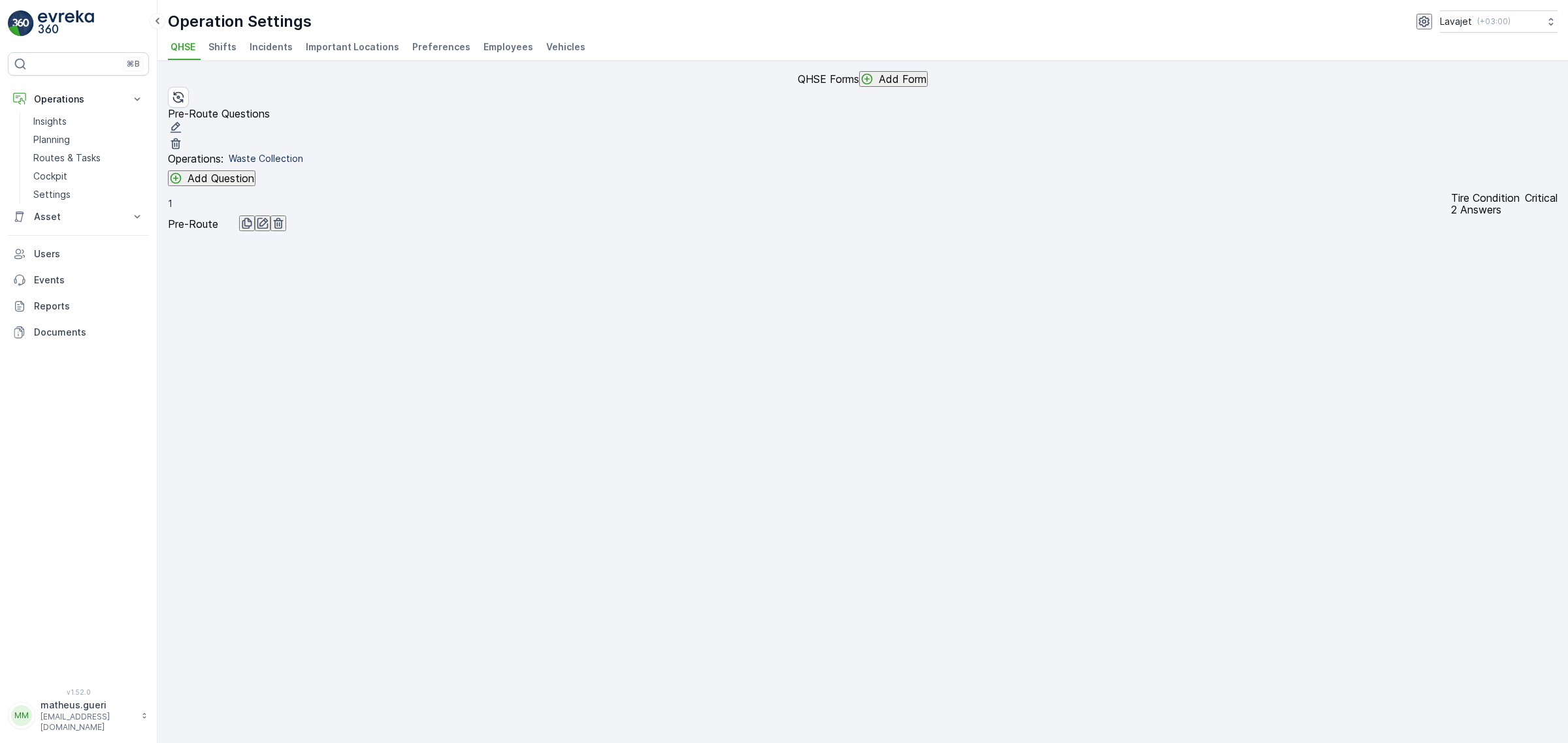
click at [232, 186] on button "Add Question" at bounding box center [212, 177] width 87 height 15
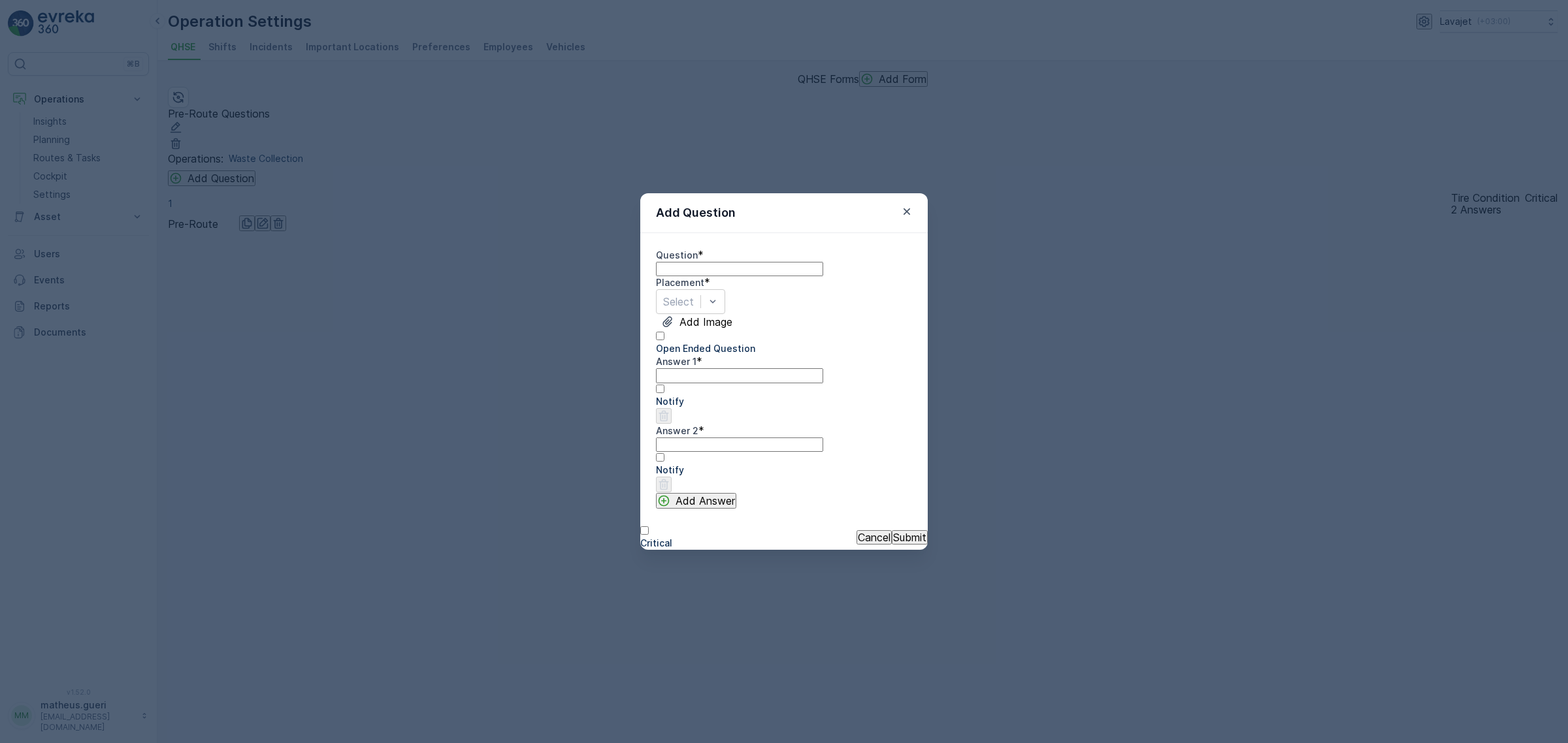
click at [717, 262] on input "Question" at bounding box center [739, 269] width 167 height 15
click at [903, 206] on icon "button" at bounding box center [907, 212] width 13 height 13
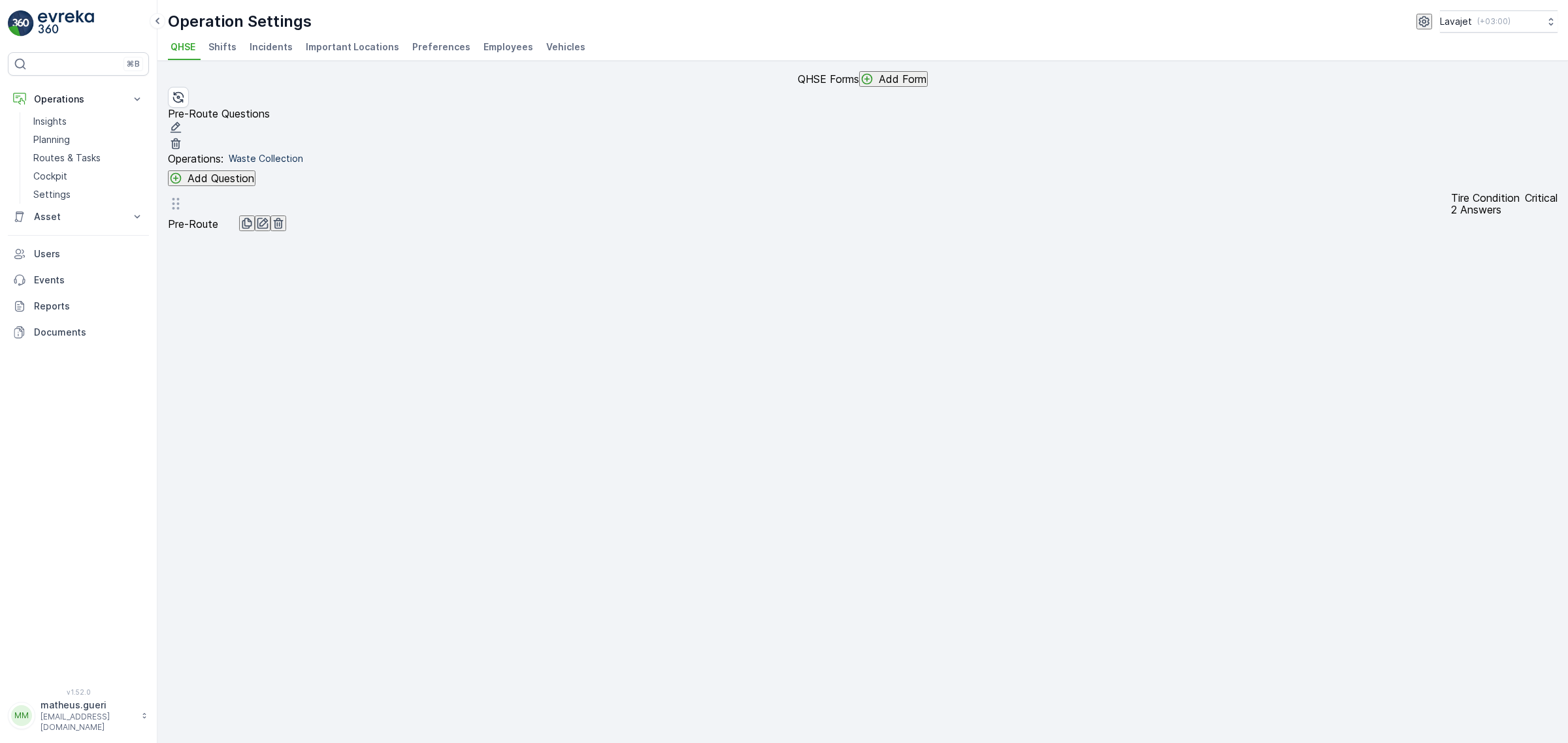
click at [357, 232] on div "Tire Condition Critical 2 Answers Pre-Route" at bounding box center [863, 212] width 1390 height 40
click at [254, 230] on icon "button" at bounding box center [246, 223] width 13 height 13
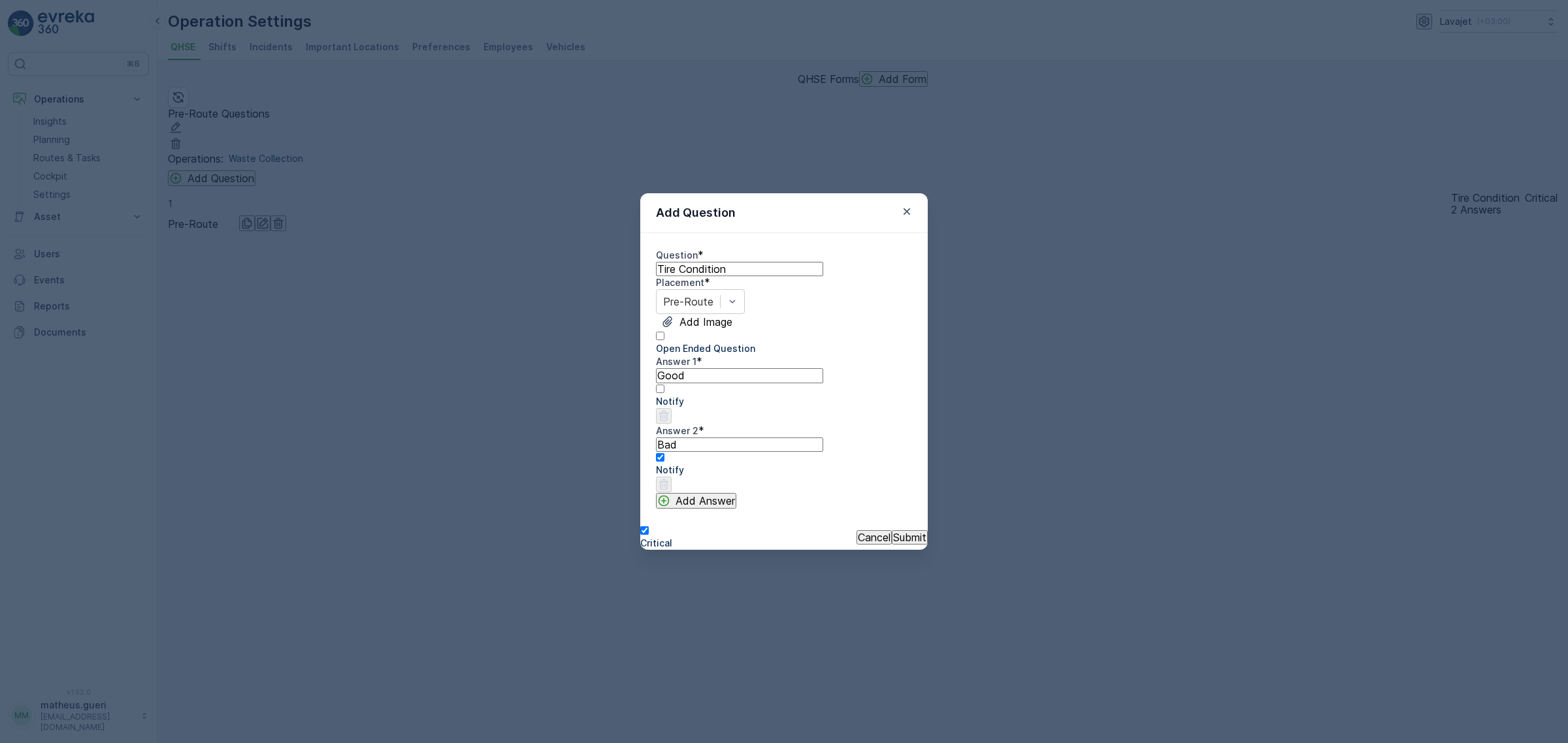
drag, startPoint x: 903, startPoint y: 191, endPoint x: 644, endPoint y: 67, distance: 287.2
click at [661, 137] on div "Add Question Question * Tire Condition Placement * Pre-Route Add Image Open End…" at bounding box center [784, 371] width 1568 height 743
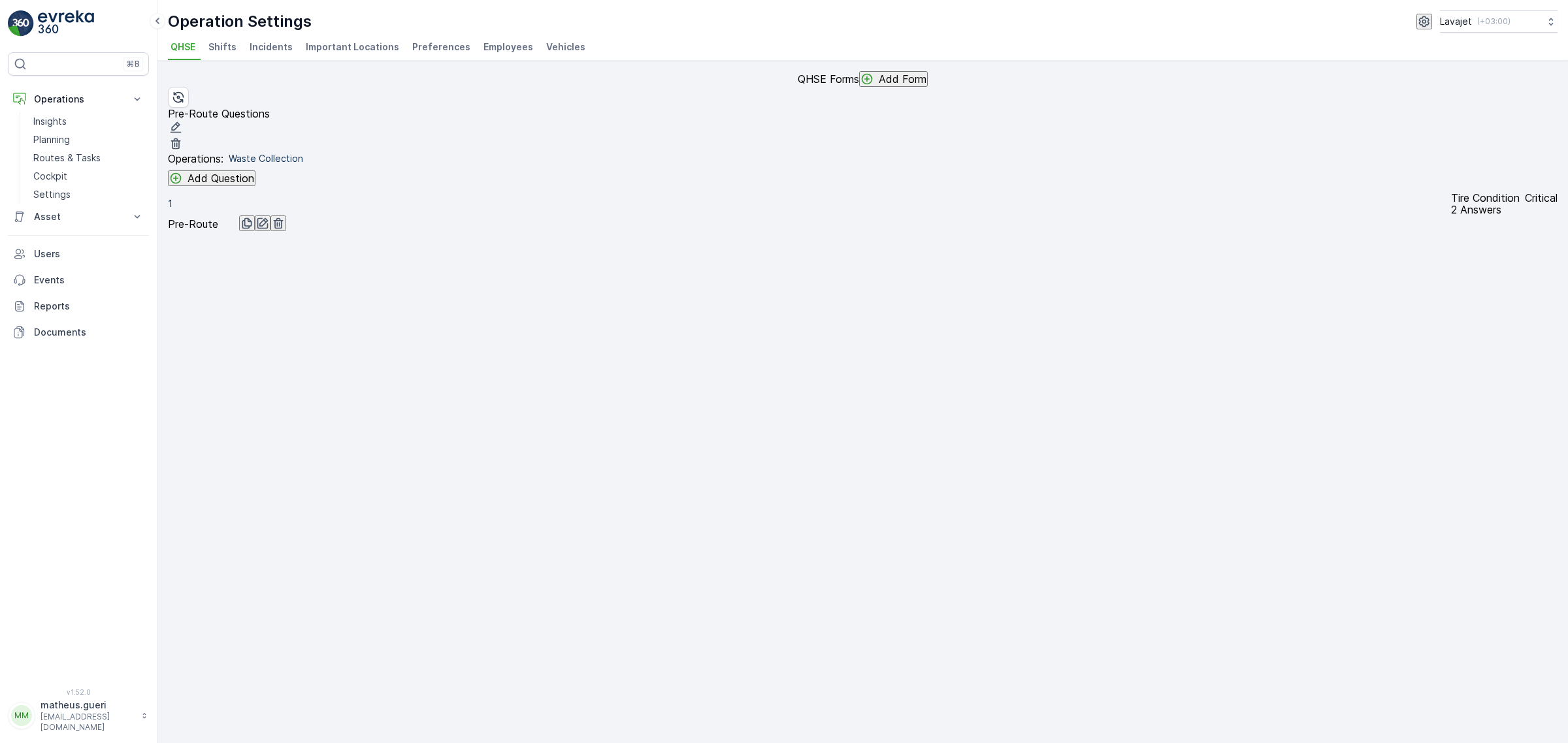
click at [243, 206] on div "Operations : Waste Collection Add Question 1 Tire Condition Critical 2 Answers …" at bounding box center [863, 196] width 1390 height 87
click at [243, 185] on p "Add Question" at bounding box center [220, 178] width 66 height 12
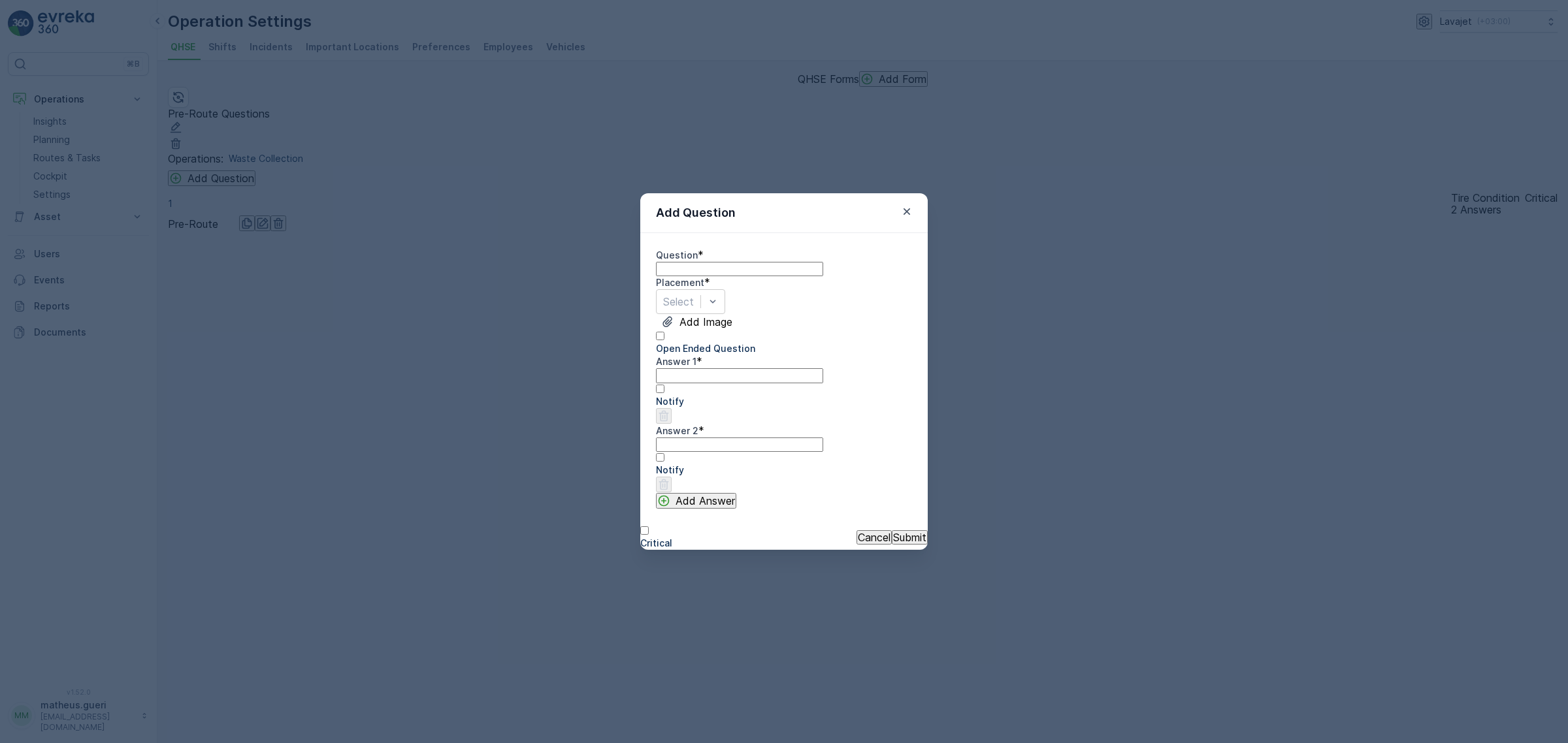
click at [769, 266] on input "Question" at bounding box center [739, 269] width 167 height 15
paste input "Is the vehicle charged enough for the shift?"
type input "Is the vehicle charged enough for the shift?"
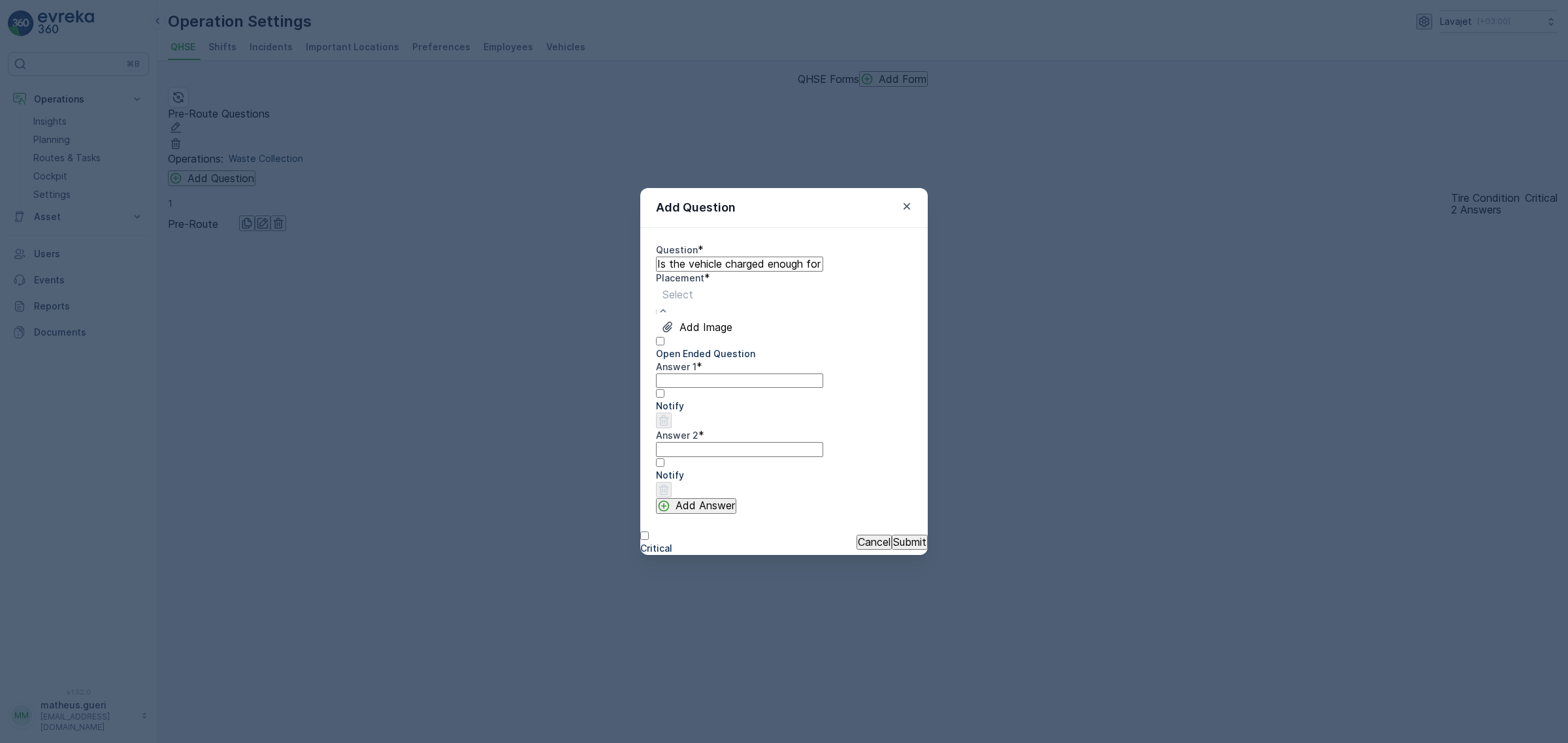
click at [724, 743] on div "Pre-Route" at bounding box center [784, 748] width 1568 height 12
click at [668, 347] on div at bounding box center [784, 347] width 256 height 0
click at [664, 346] on input "Open Ended Question" at bounding box center [659, 341] width 8 height 8
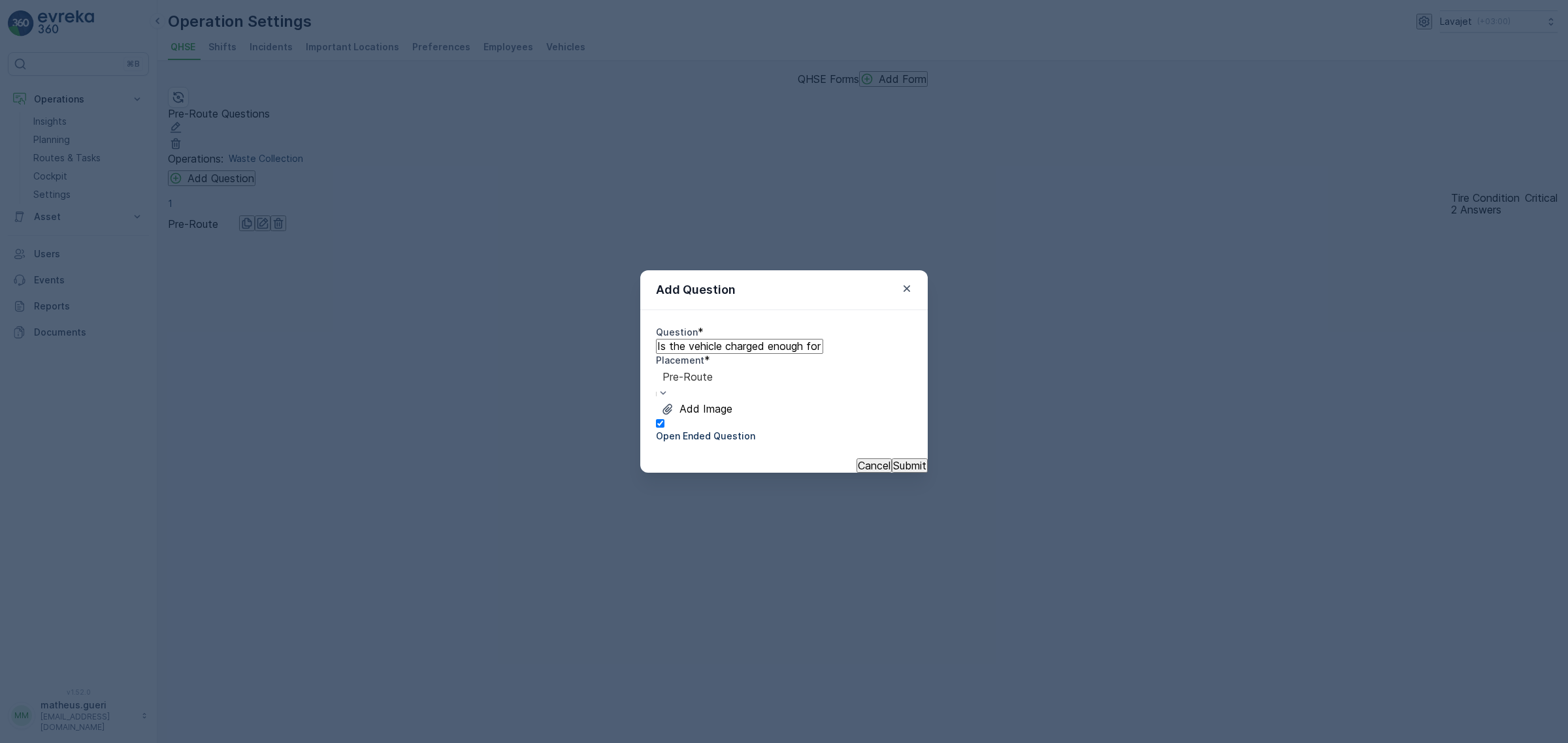
click at [676, 429] on div "Question * Is the vehicle charged enough for the shift? Placement * option Pre-…" at bounding box center [784, 384] width 256 height 116
click at [671, 430] on div at bounding box center [784, 430] width 256 height 0
click at [664, 427] on input "Open Ended Question" at bounding box center [659, 423] width 8 height 8
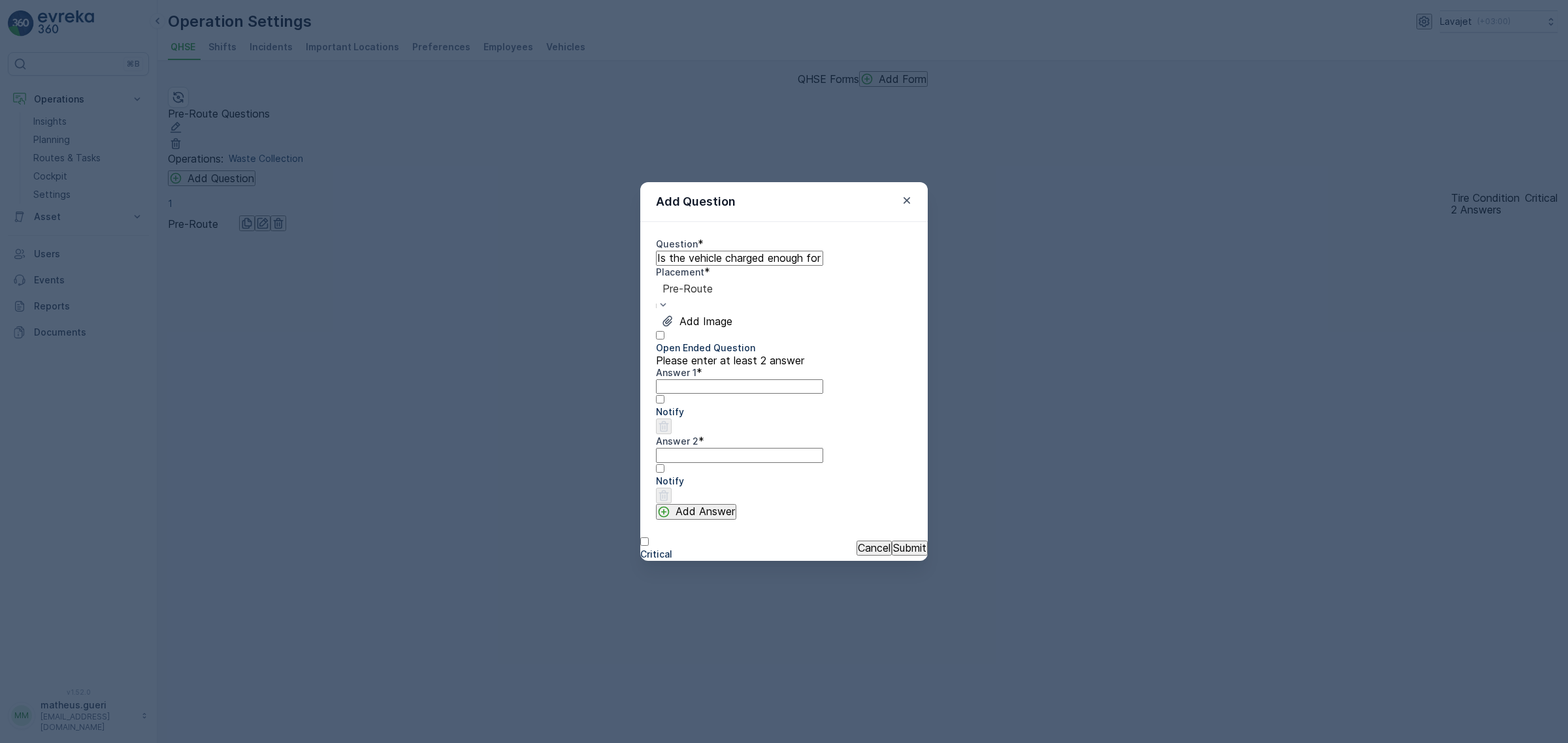
click at [759, 394] on 1 "Answer 1" at bounding box center [739, 387] width 167 height 15
click at [699, 394] on 1 "Answer 1" at bounding box center [739, 387] width 167 height 15
type 1 "Yes"
click at [689, 462] on 2 "Answer 2" at bounding box center [739, 456] width 167 height 15
type 2 "No"
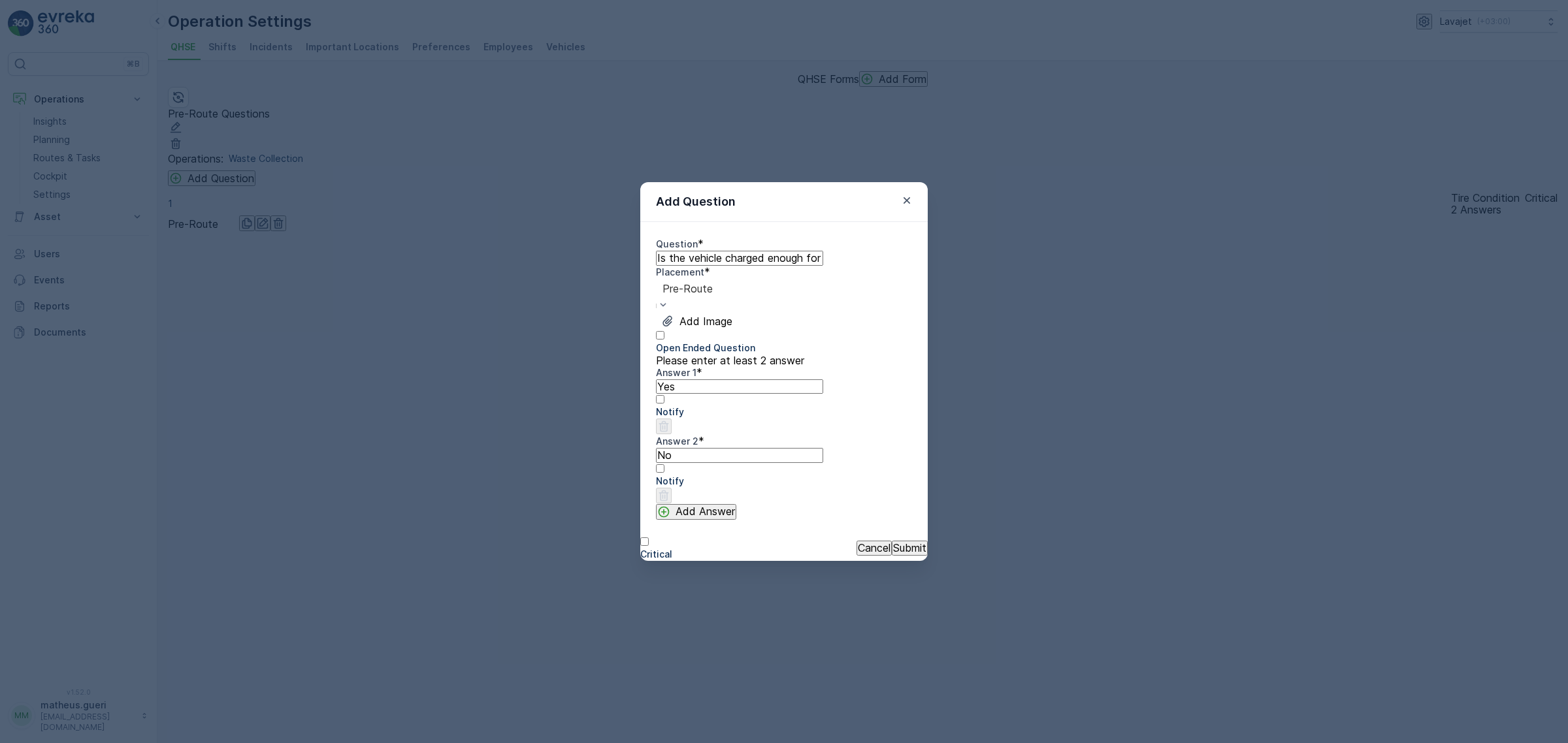
drag, startPoint x: 891, startPoint y: 560, endPoint x: 753, endPoint y: 445, distance: 179.6
click at [759, 457] on form "Add Question Question * Is the vehicle charged enough for the shift? Placement …" at bounding box center [784, 371] width 287 height 378
click at [842, 475] on div at bounding box center [784, 475] width 256 height 0
click at [664, 473] on input "Notify" at bounding box center [659, 468] width 8 height 8
click at [842, 475] on div at bounding box center [784, 475] width 256 height 0
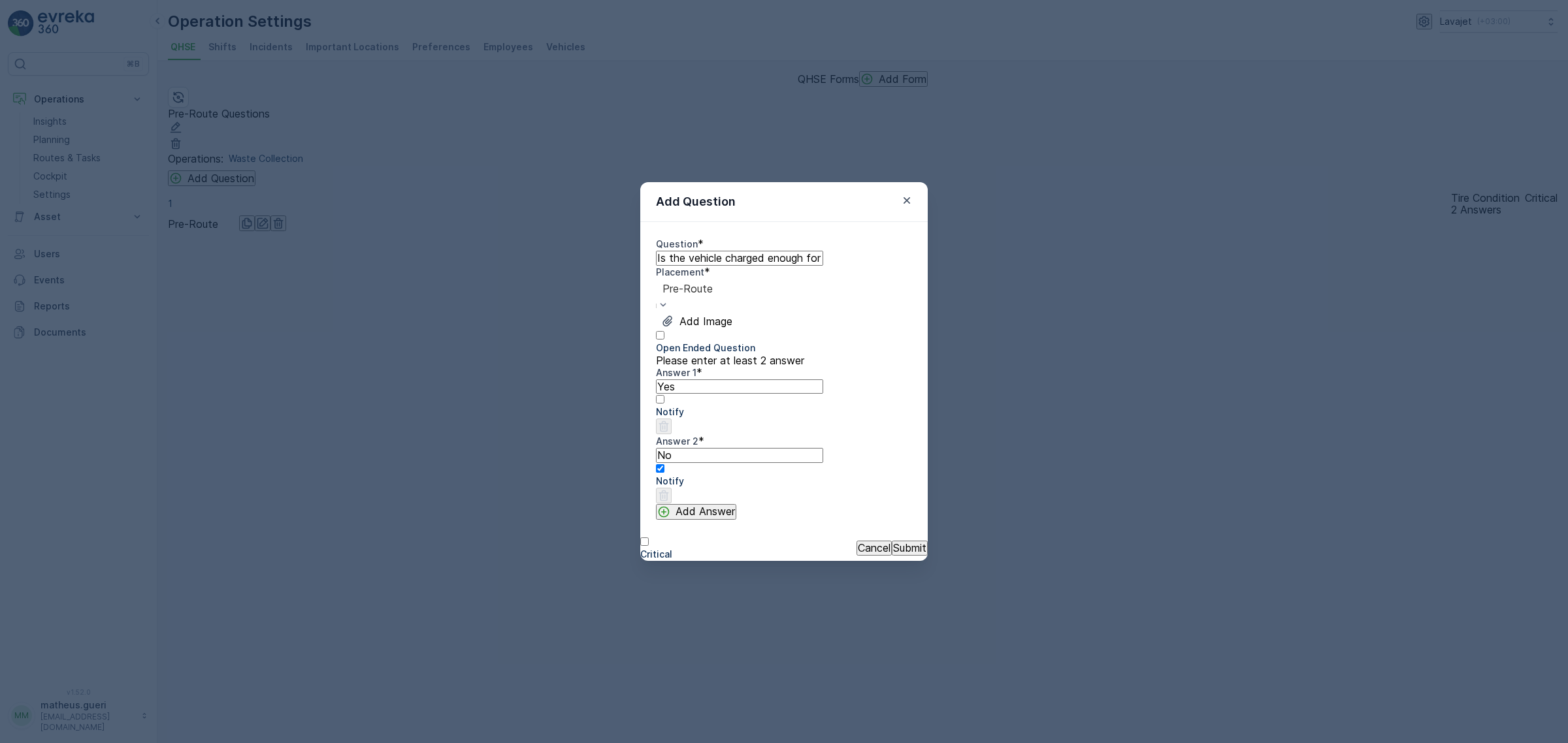
click at [664, 473] on input "Notify" at bounding box center [659, 468] width 8 height 8
click at [895, 554] on p "Submit" at bounding box center [910, 547] width 34 height 12
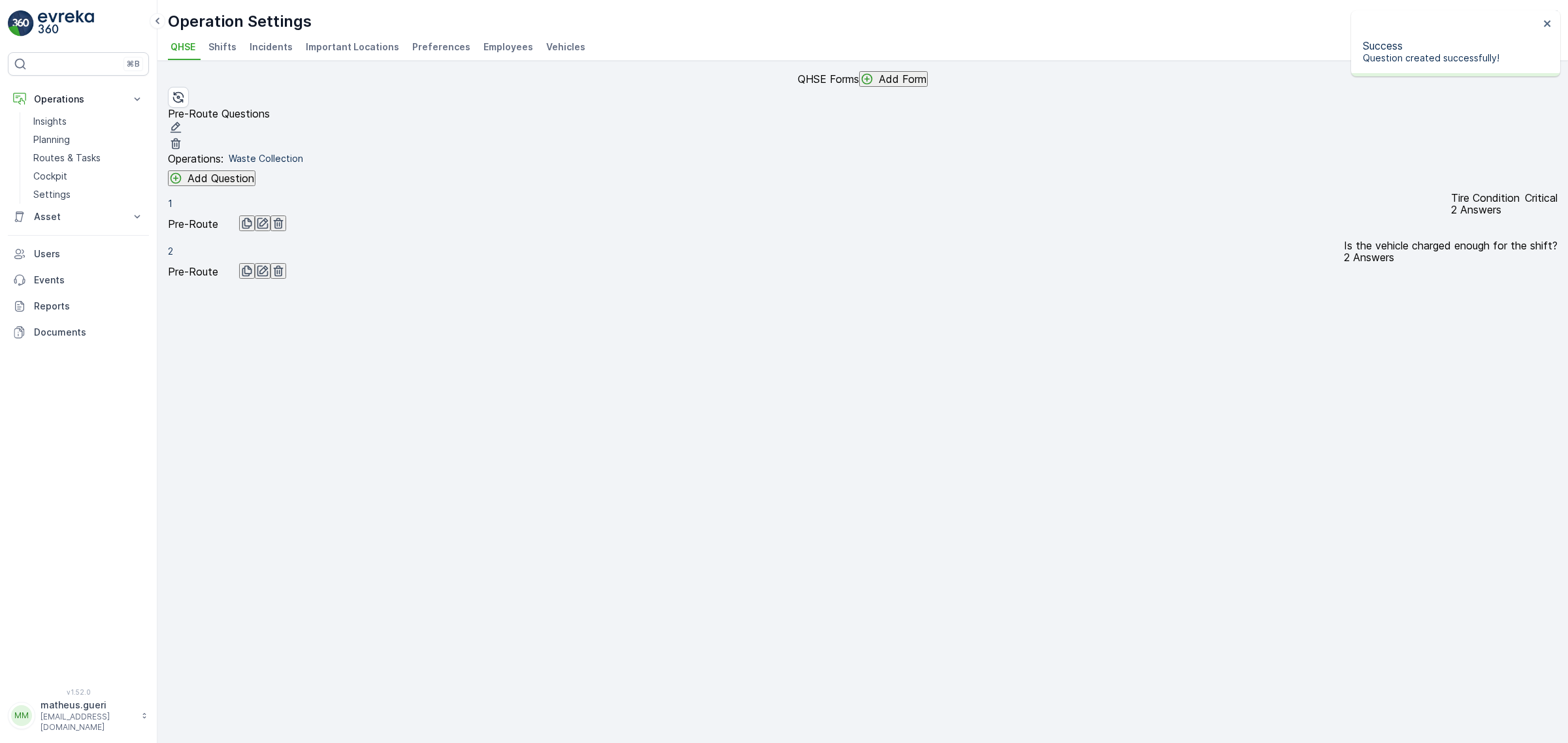
click at [221, 185] on p "Add Question" at bounding box center [220, 178] width 66 height 12
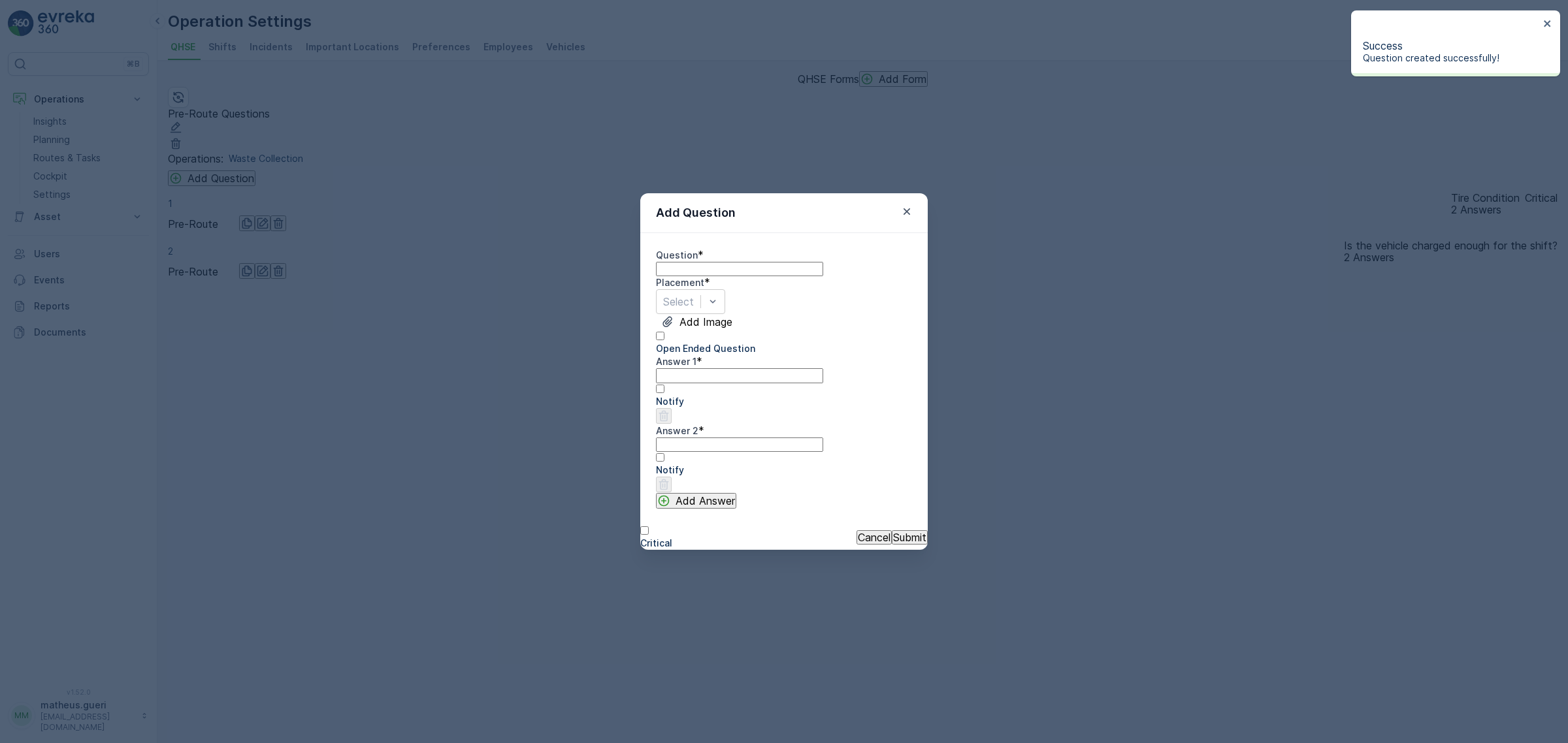
click at [742, 272] on div "Question * Placement * Select Add Image Open Ended Question Answer 1 * Notify A…" at bounding box center [784, 379] width 256 height 261
click at [736, 266] on input "Question" at bounding box center [739, 269] width 167 height 15
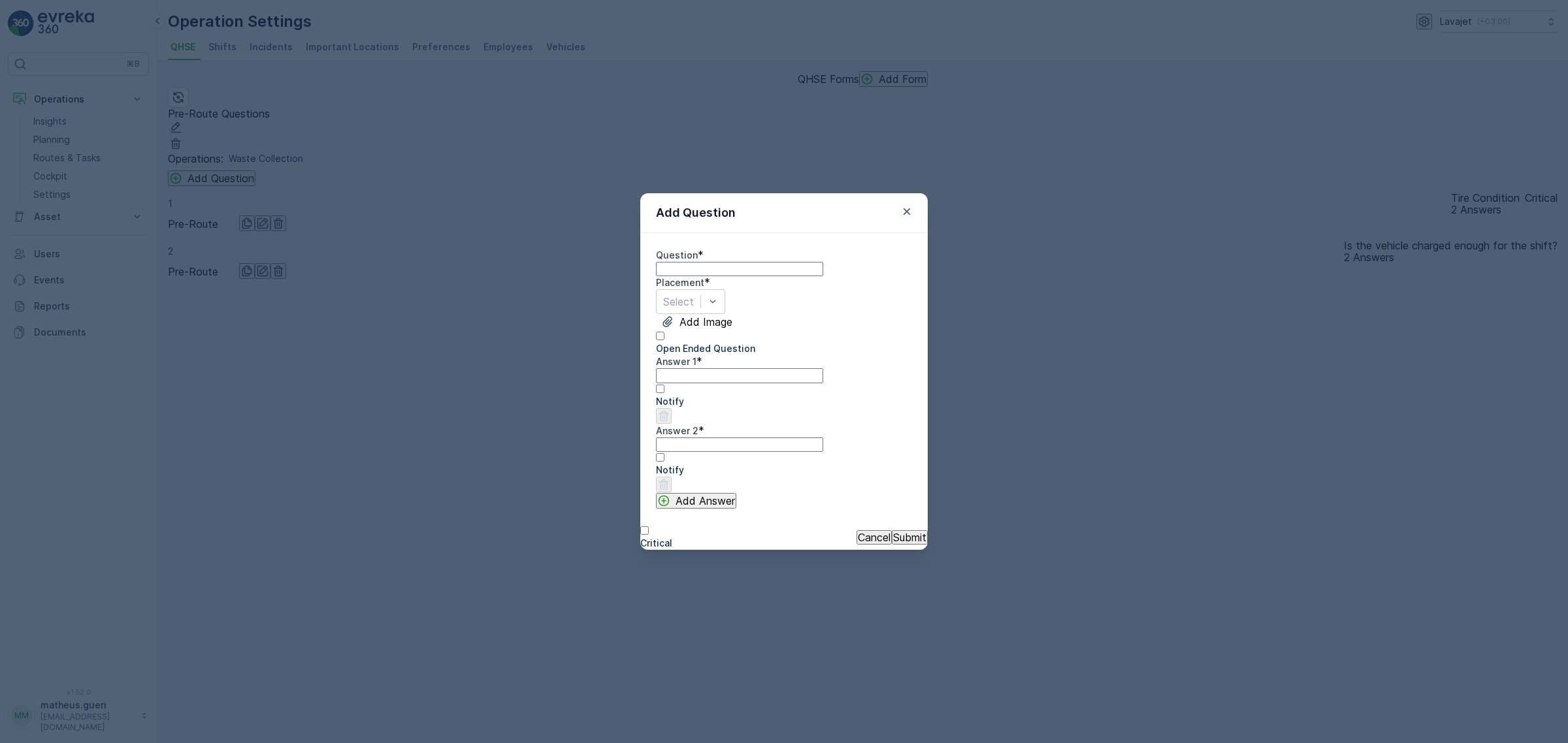
click at [735, 262] on input "Question" at bounding box center [739, 269] width 167 height 15
click at [701, 266] on input "Question" at bounding box center [739, 269] width 167 height 15
paste input "Are there any alerts on the control panel?"
type input "Are there any alerts on the control panel?"
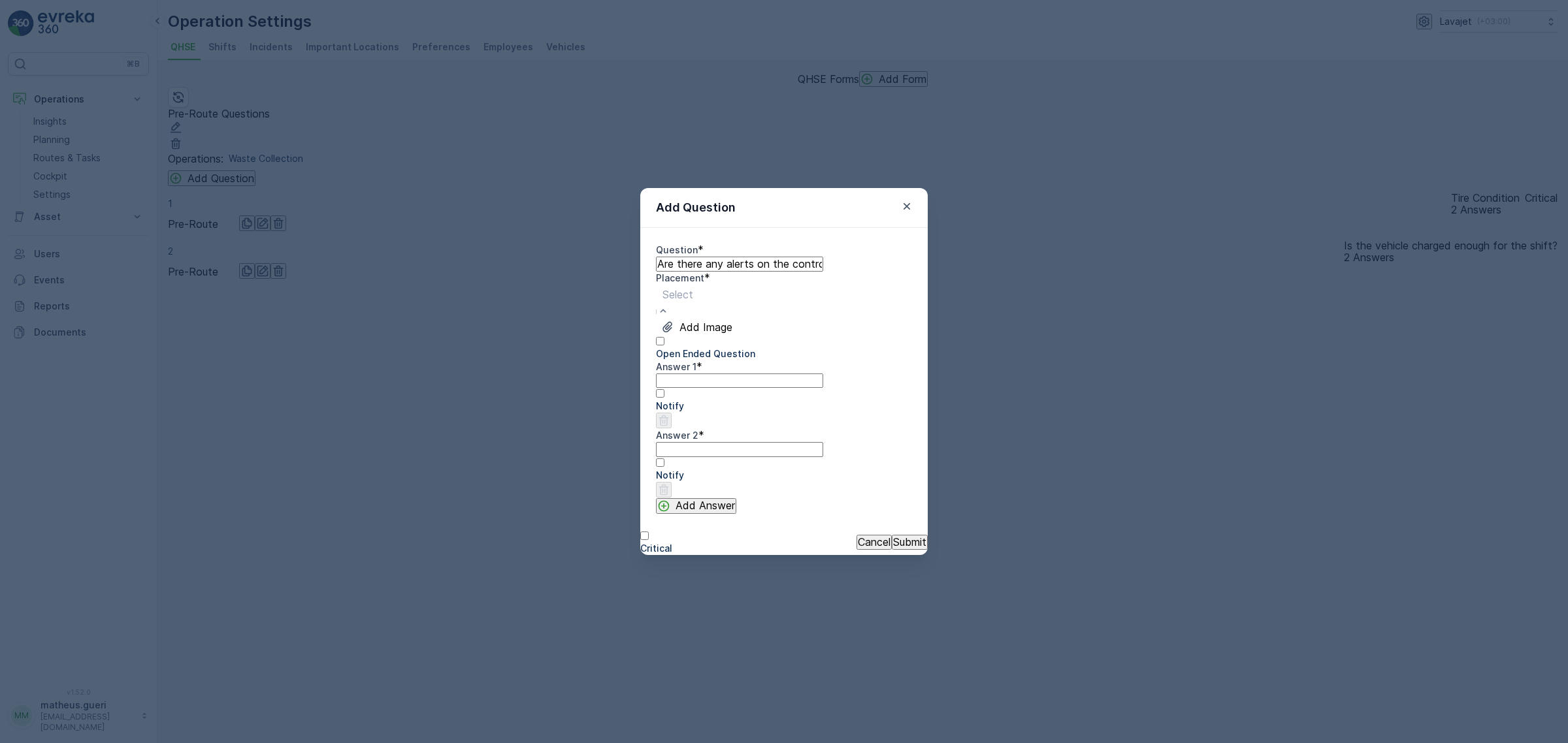
click at [713, 743] on div "Pre-Route" at bounding box center [784, 748] width 1568 height 12
click at [761, 388] on 1 "Answer 1" at bounding box center [739, 381] width 167 height 15
type 1 "Yes"
click at [703, 457] on 2 "Answer 2" at bounding box center [739, 449] width 167 height 15
type 2 "No"
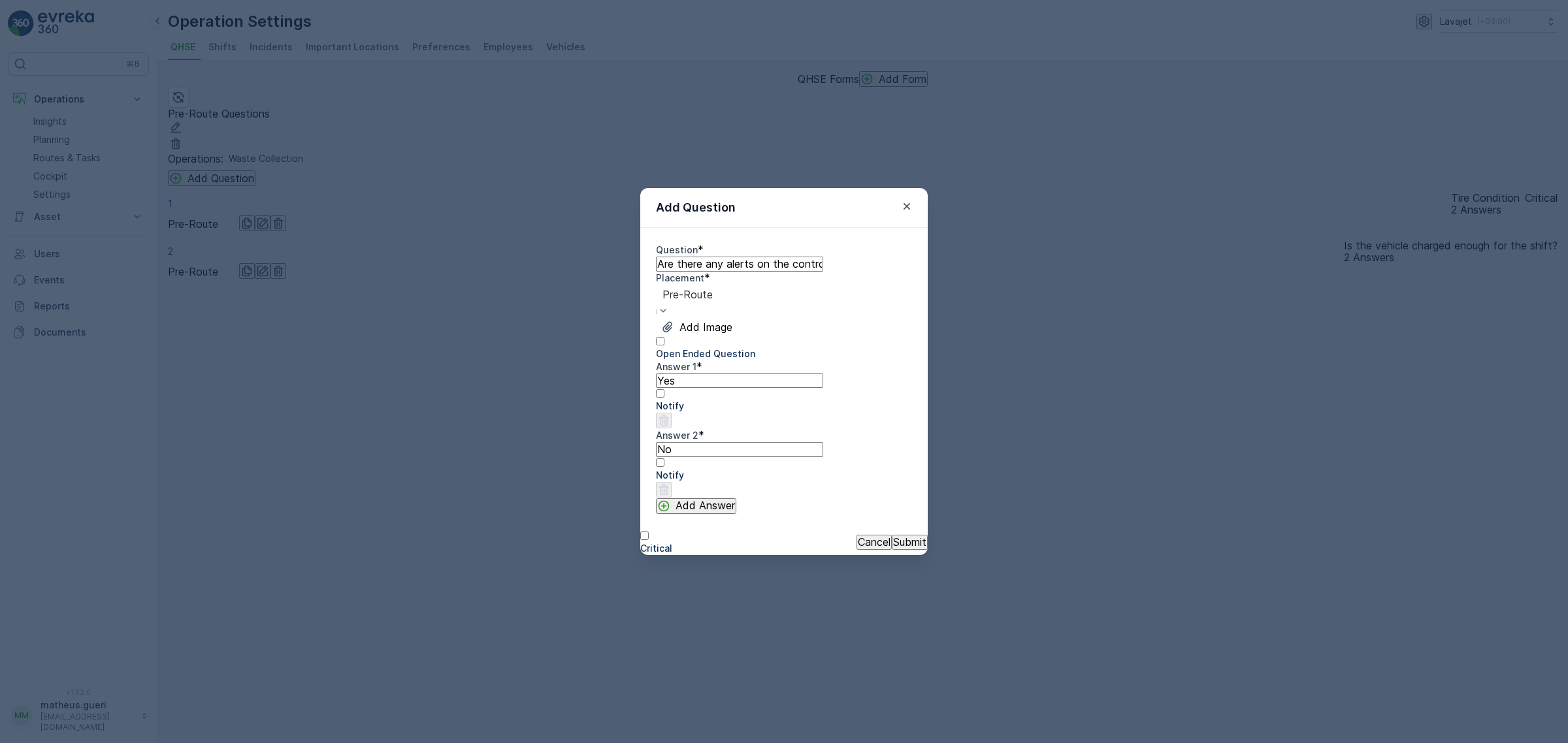
click at [899, 544] on p "Submit" at bounding box center [910, 542] width 34 height 12
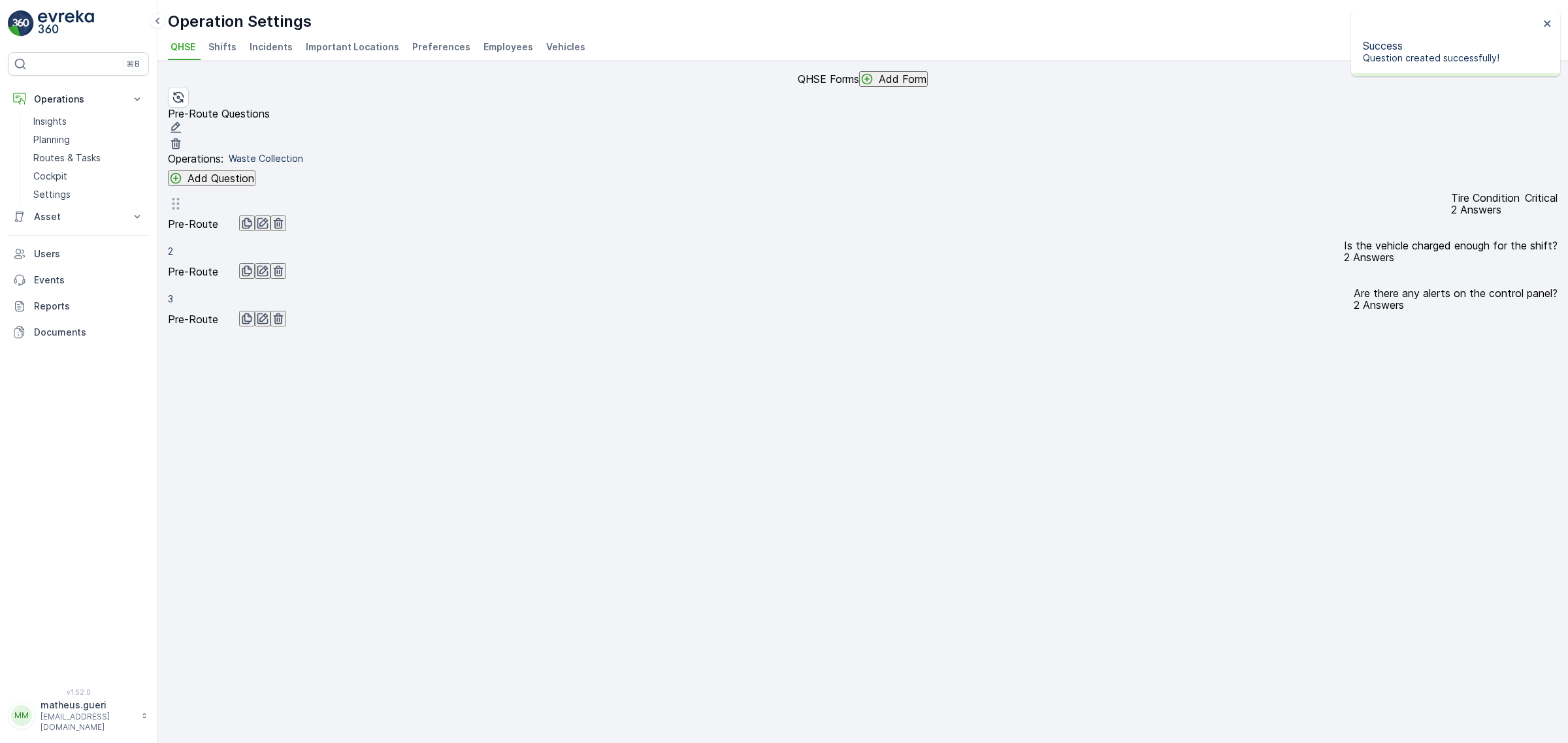
click at [216, 186] on button "Add Question" at bounding box center [212, 177] width 87 height 15
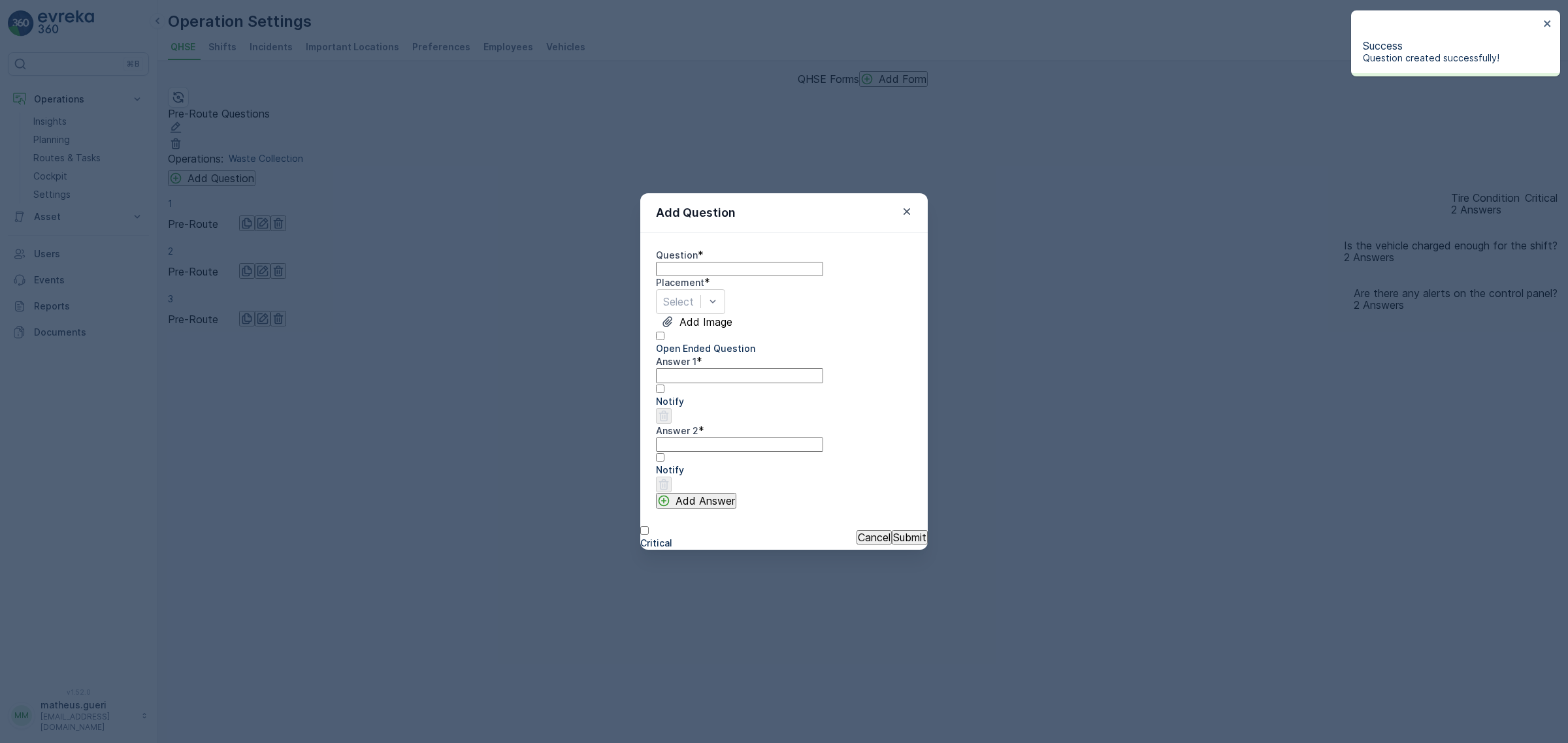
drag, startPoint x: 709, startPoint y: 255, endPoint x: 716, endPoint y: 258, distance: 7.6
click at [709, 262] on input "Question" at bounding box center [739, 269] width 167 height 15
paste input "Are fluid levels adequate (coolant, brake, etc.)?"
type input "Are fluid levels adequate (coolant, brake, etc.)?"
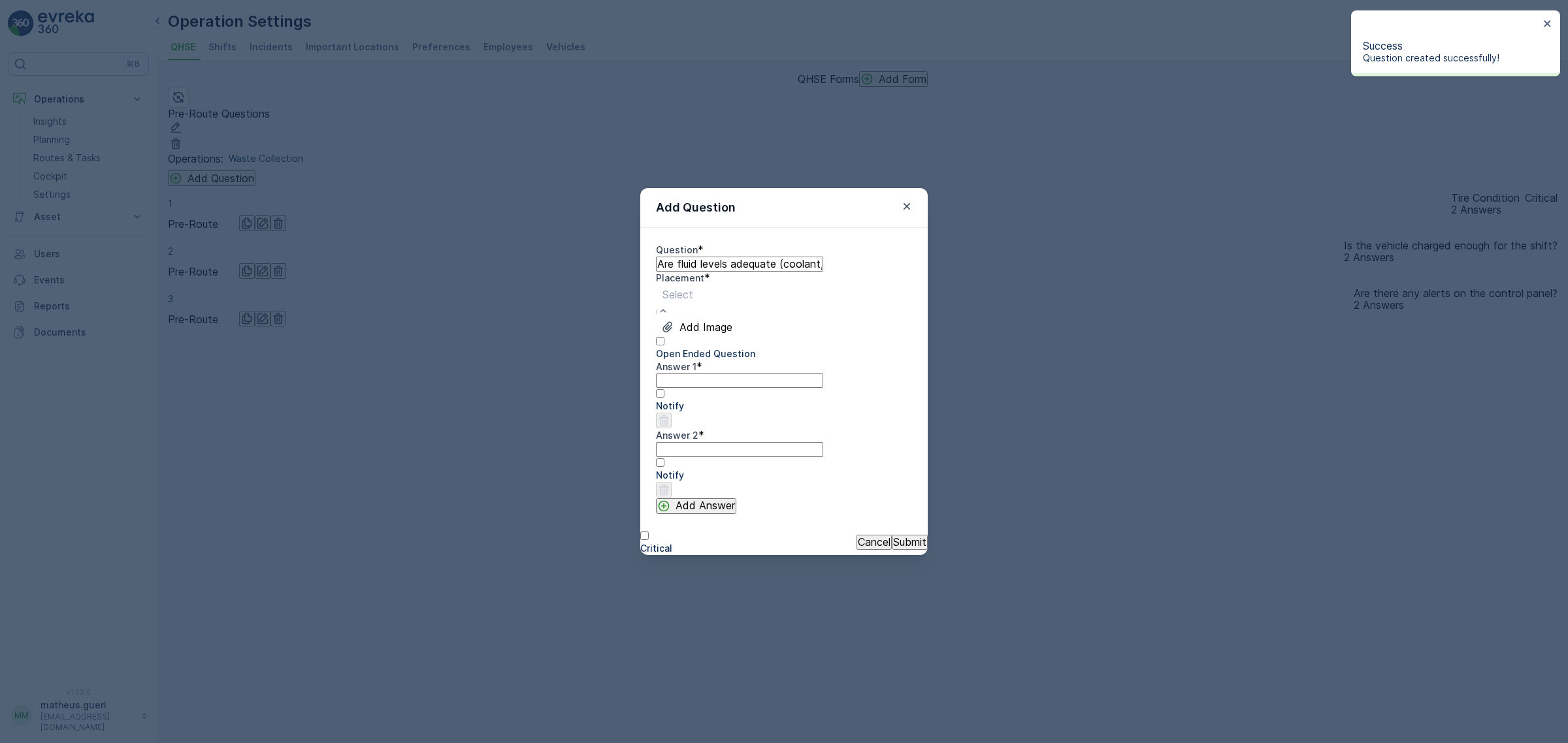
click at [50, 743] on span "Pre-Route" at bounding box center [25, 749] width 50 height 13
click at [748, 388] on 1 "Answer 1" at bounding box center [739, 381] width 167 height 15
type 1 "Yes"
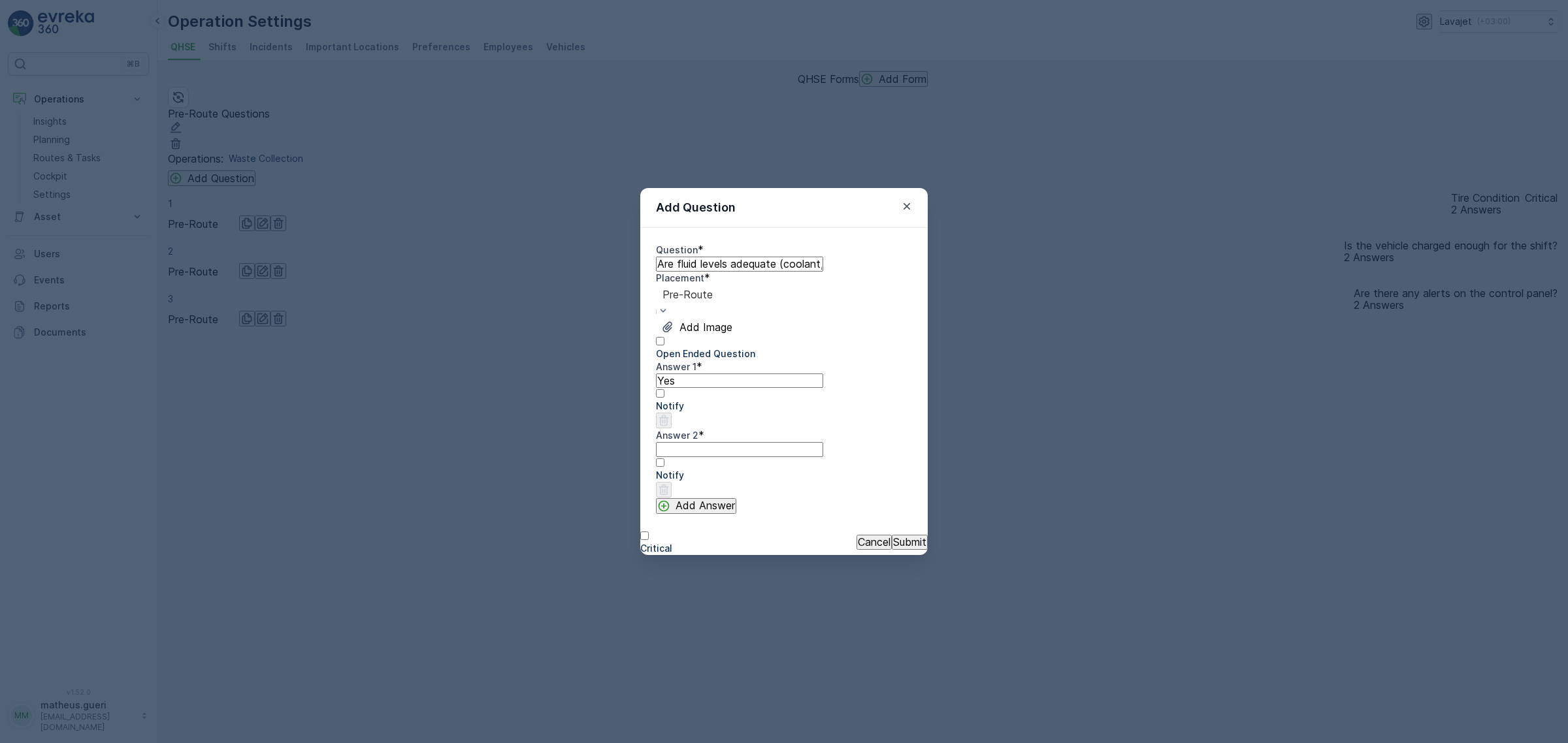
click at [713, 457] on 2 "Answer 2" at bounding box center [739, 449] width 167 height 15
type 2 "No"
click at [893, 548] on p "Submit" at bounding box center [910, 542] width 34 height 12
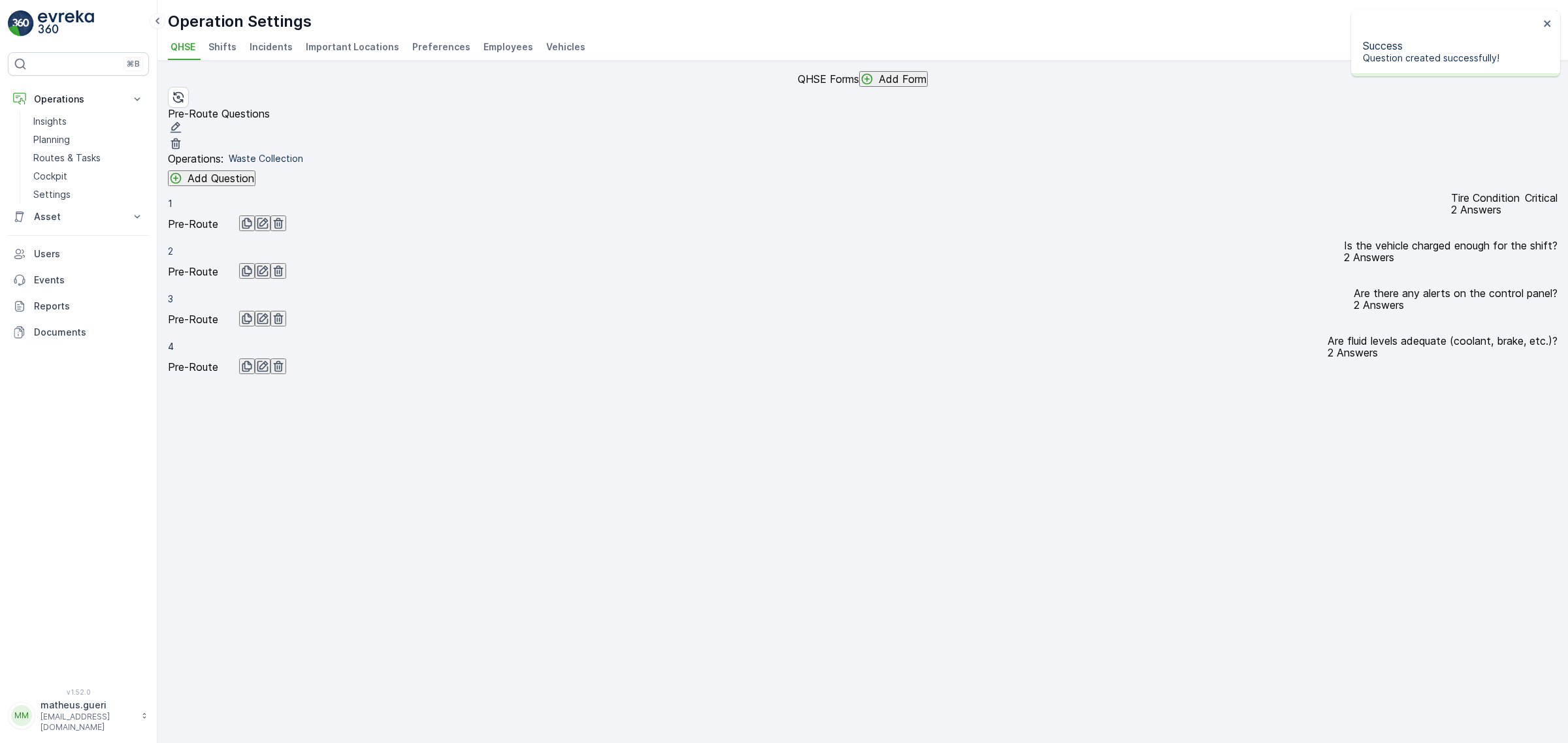
click at [236, 185] on p "Add Question" at bounding box center [220, 178] width 66 height 12
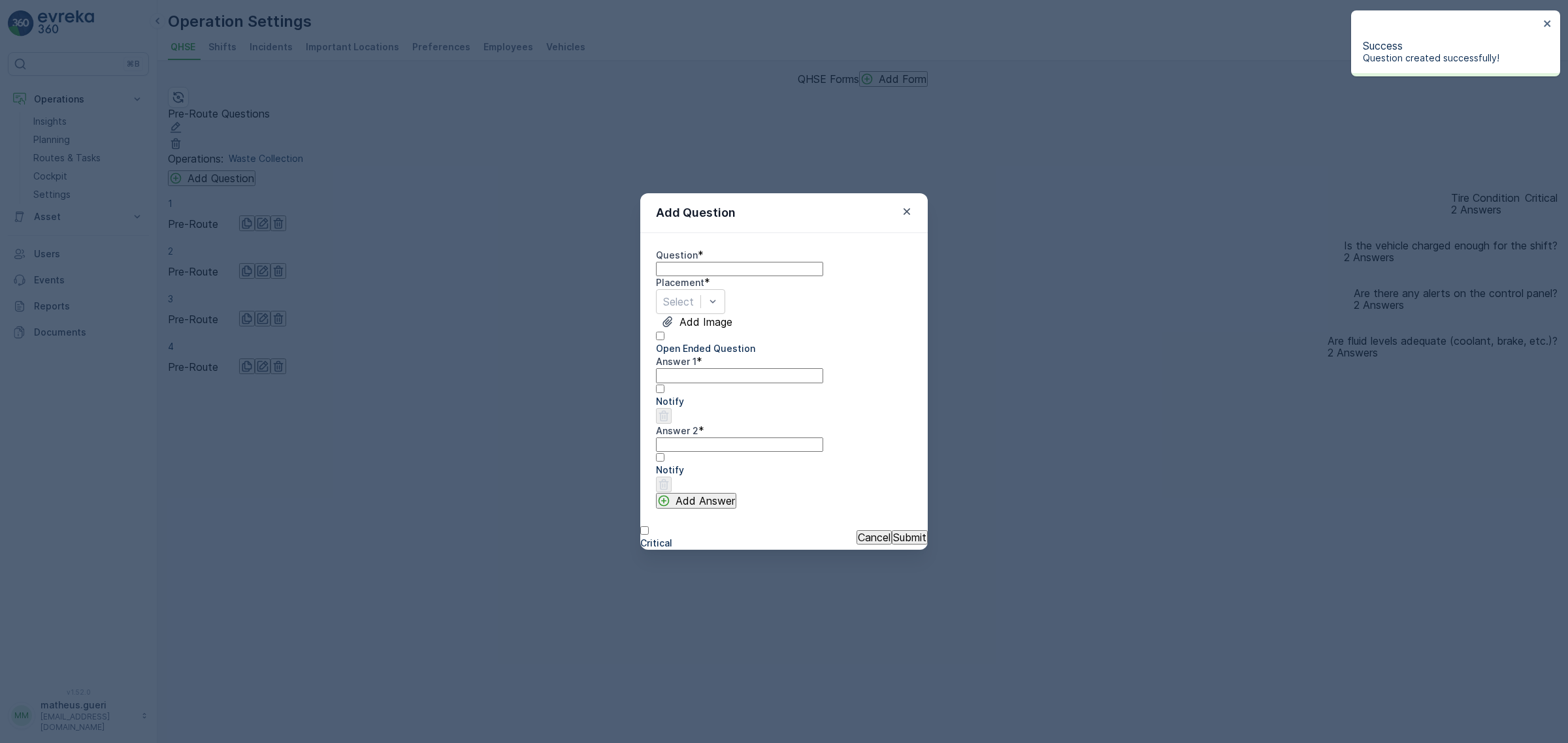
click at [722, 267] on input "Question" at bounding box center [739, 269] width 167 height 15
paste input "Are all lights functioning (headlights, turn signals, hazard, reverse)?"
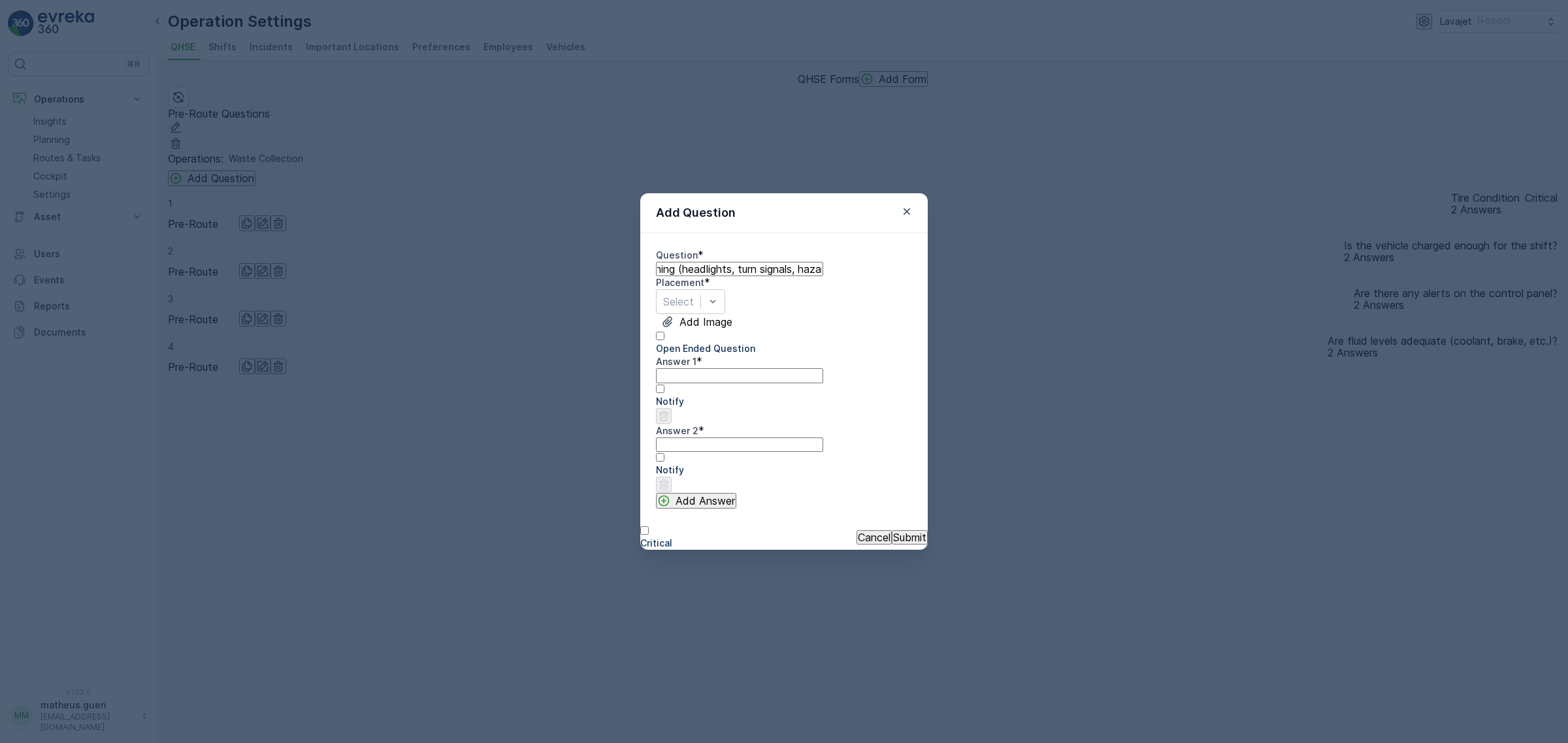
drag, startPoint x: 892, startPoint y: 263, endPoint x: 687, endPoint y: 268, distance: 205.1
click at [687, 268] on input "Are all lights functioning (headlights, turn signals, hazard, reverse)?" at bounding box center [739, 269] width 167 height 15
type input "Are all lights functioning?"
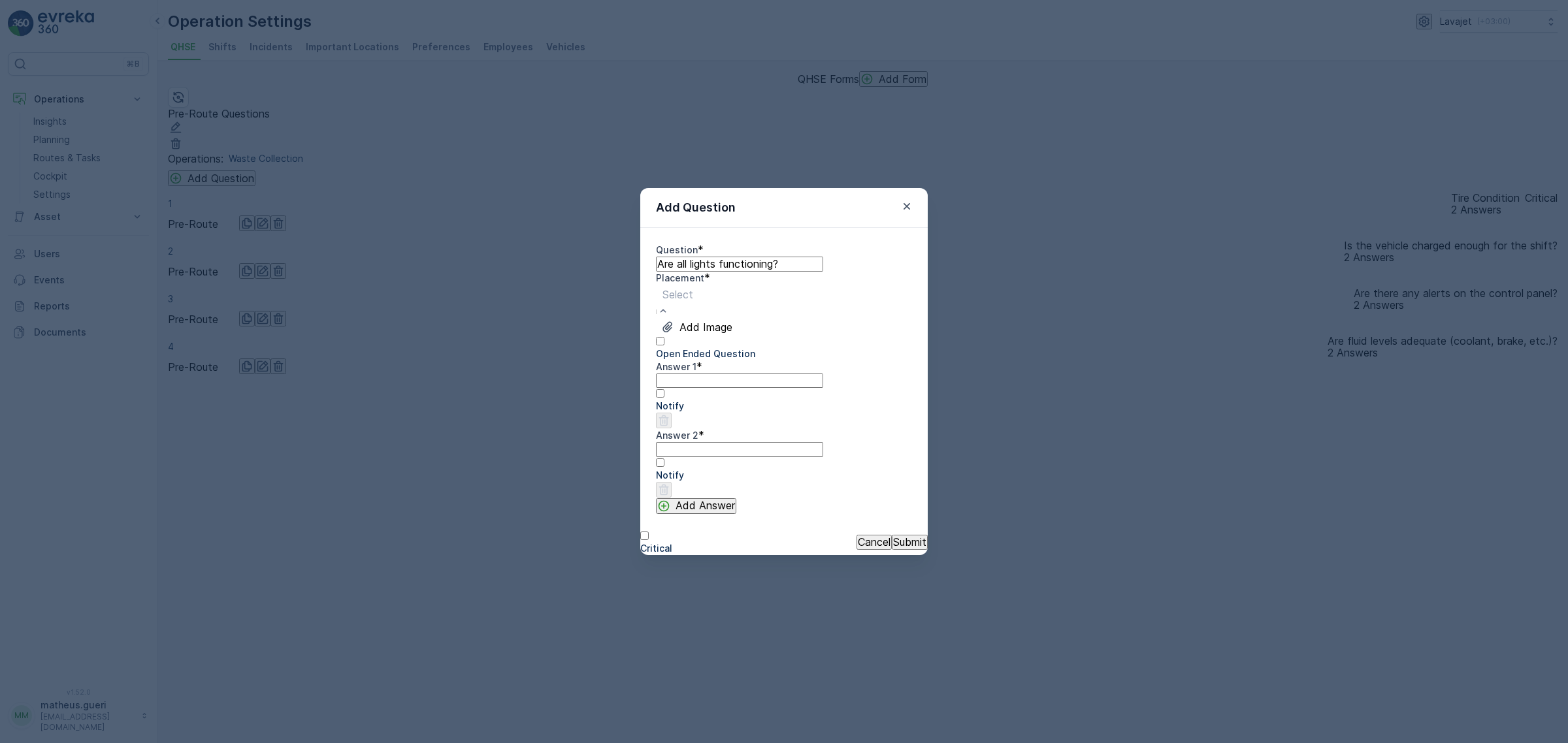
click at [741, 743] on div "Pre-Route" at bounding box center [784, 748] width 1568 height 12
click at [713, 388] on 1 "Answer 1" at bounding box center [739, 381] width 167 height 15
type 1 "Yes"
click at [712, 457] on 2 "Answer 2" at bounding box center [739, 449] width 167 height 15
type 2 "No"
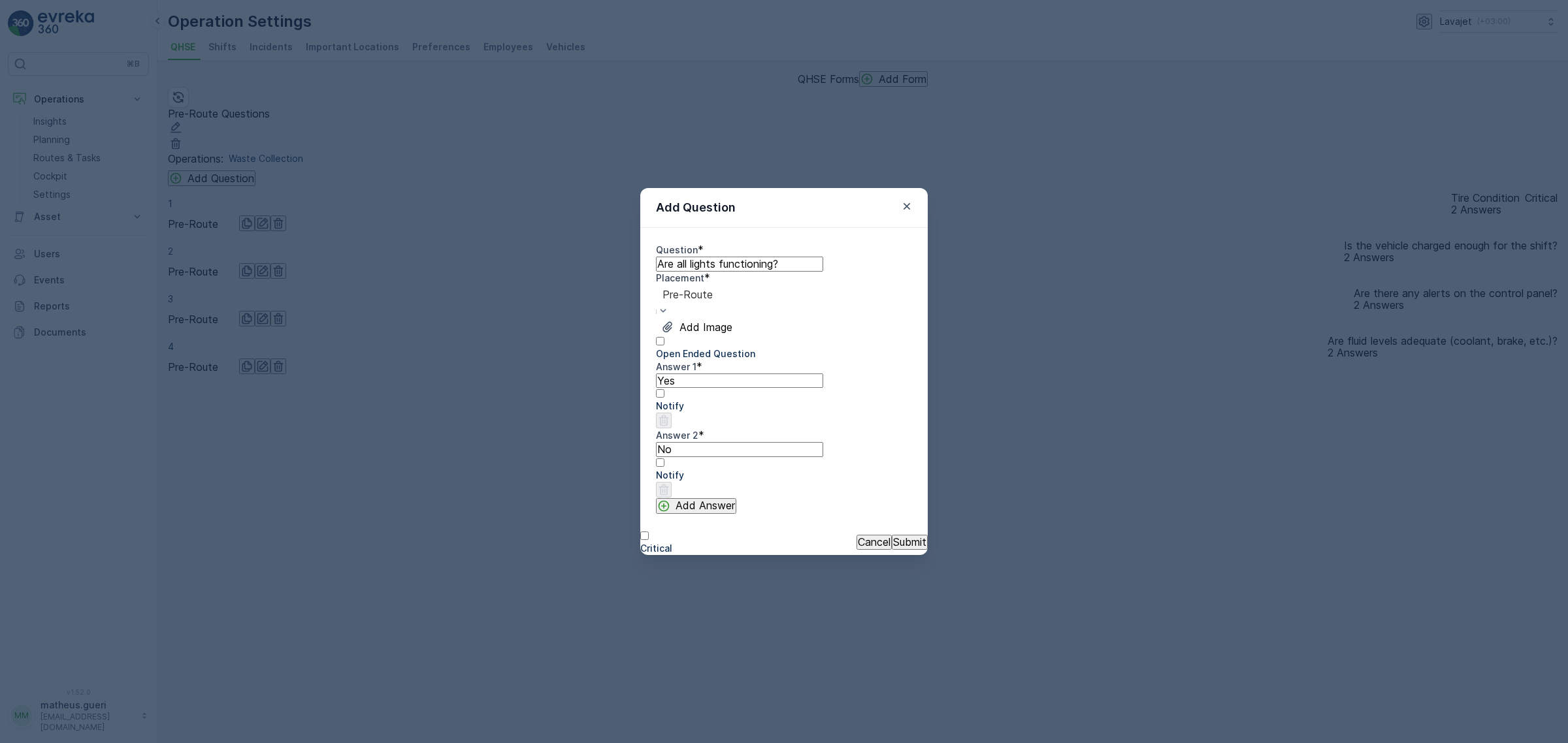
click at [897, 547] on p "Submit" at bounding box center [910, 542] width 34 height 12
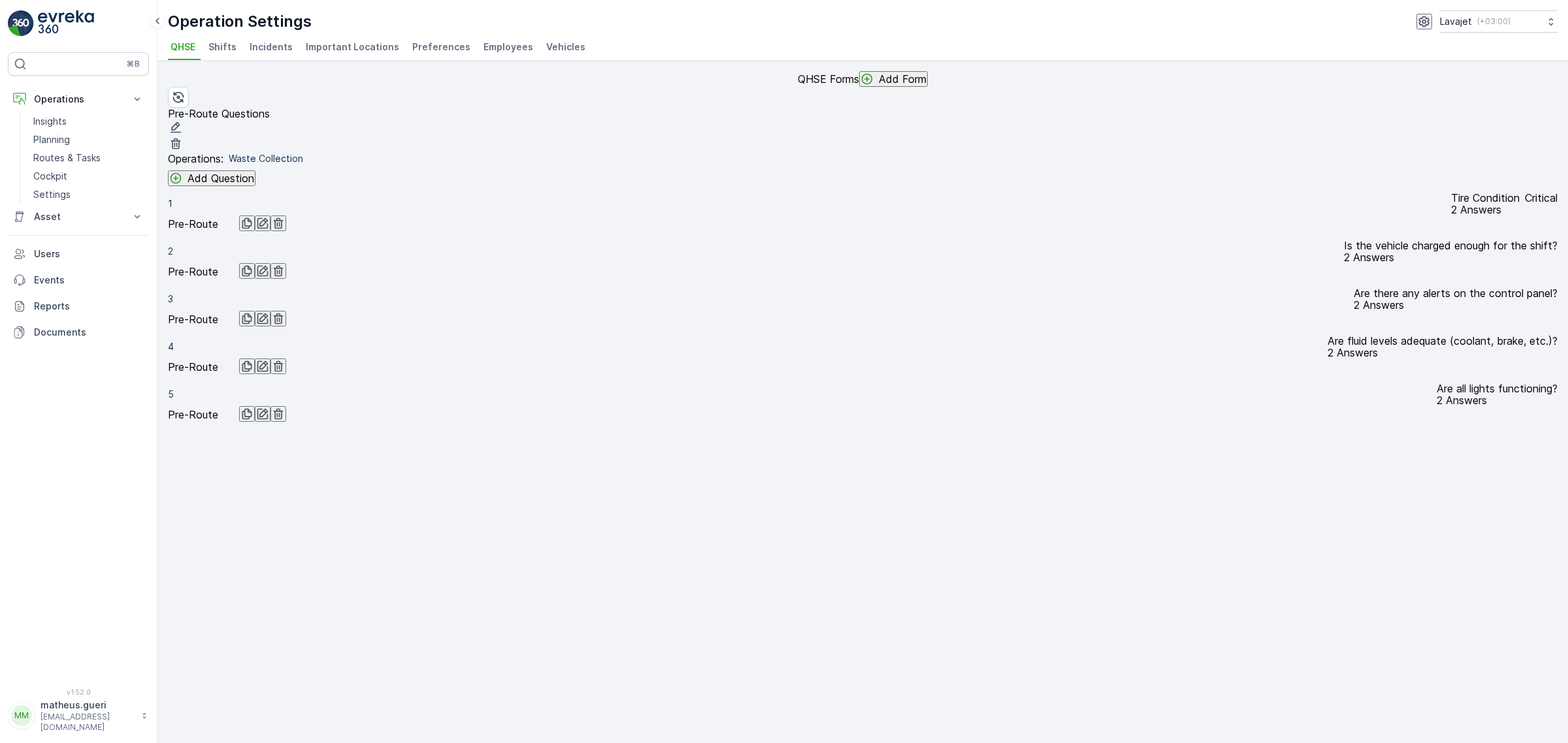
click at [224, 185] on p "Add Question" at bounding box center [220, 178] width 66 height 12
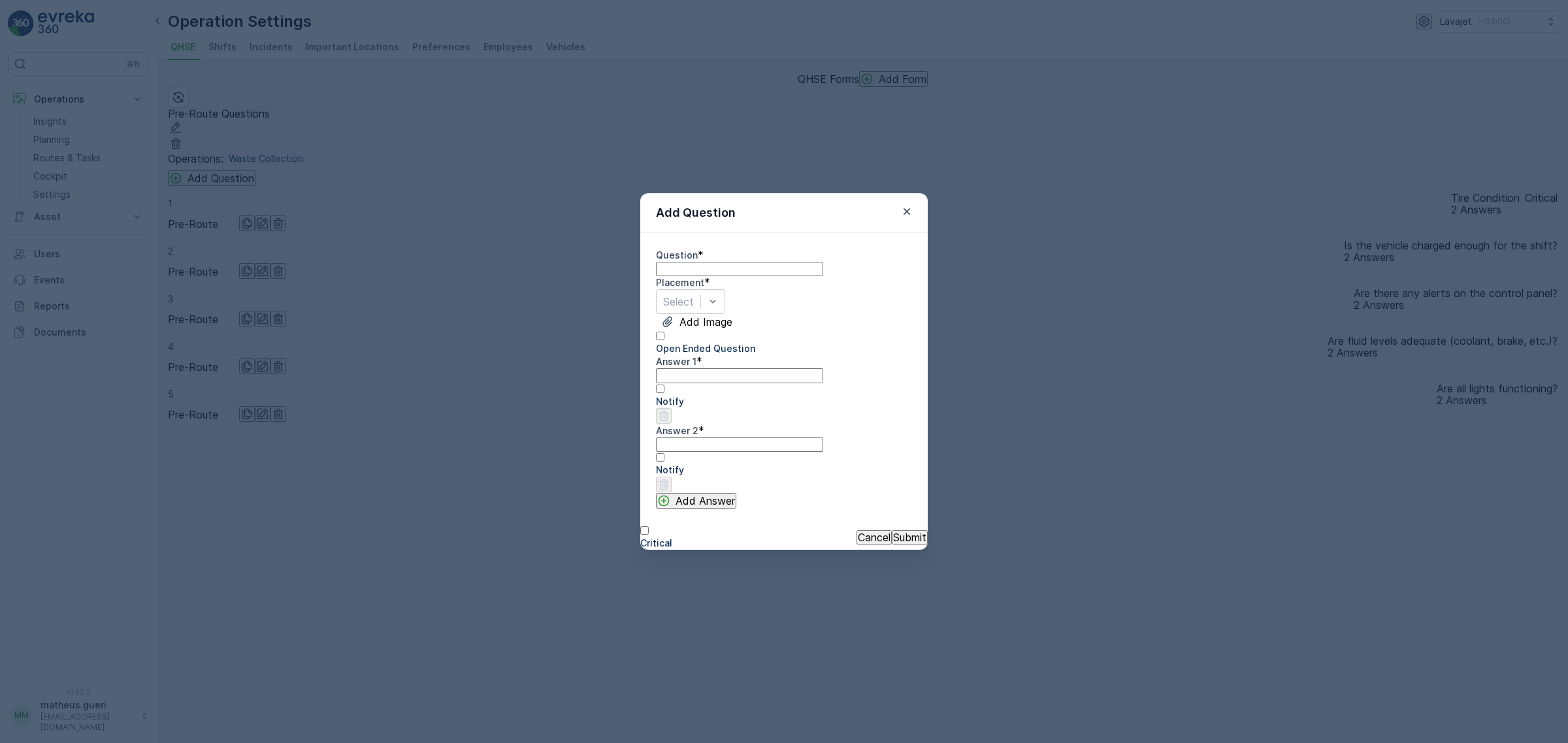
click at [719, 271] on input "Question" at bounding box center [739, 269] width 167 height 15
paste input "Is the weighing system (onboard scale) calibrated and operational?"
drag, startPoint x: 763, startPoint y: 263, endPoint x: 778, endPoint y: 255, distance: 17.0
click at [778, 262] on input "Is the weighing system (onboard scale) calibrated and operational?" at bounding box center [739, 269] width 167 height 15
type input "Is the weighing system calibrated and operational?"
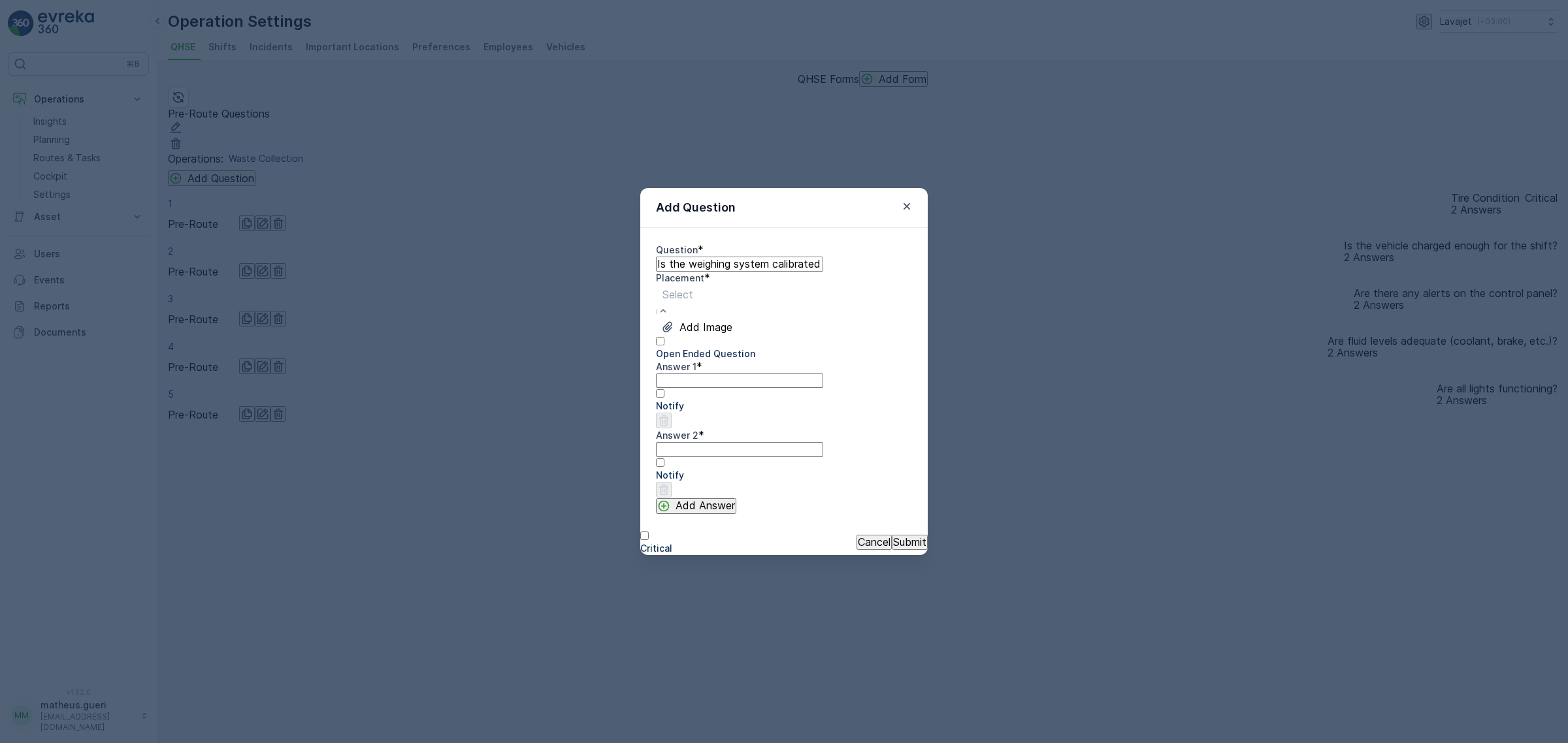
click at [718, 743] on div "Pre-Route" at bounding box center [784, 748] width 1568 height 12
click at [718, 388] on 1 "Answer 1" at bounding box center [739, 381] width 167 height 15
type 1 "Yes"
click at [703, 452] on div "Answer 2 *" at bounding box center [784, 443] width 256 height 27
click at [703, 457] on 2 "Answer 2" at bounding box center [739, 449] width 167 height 15
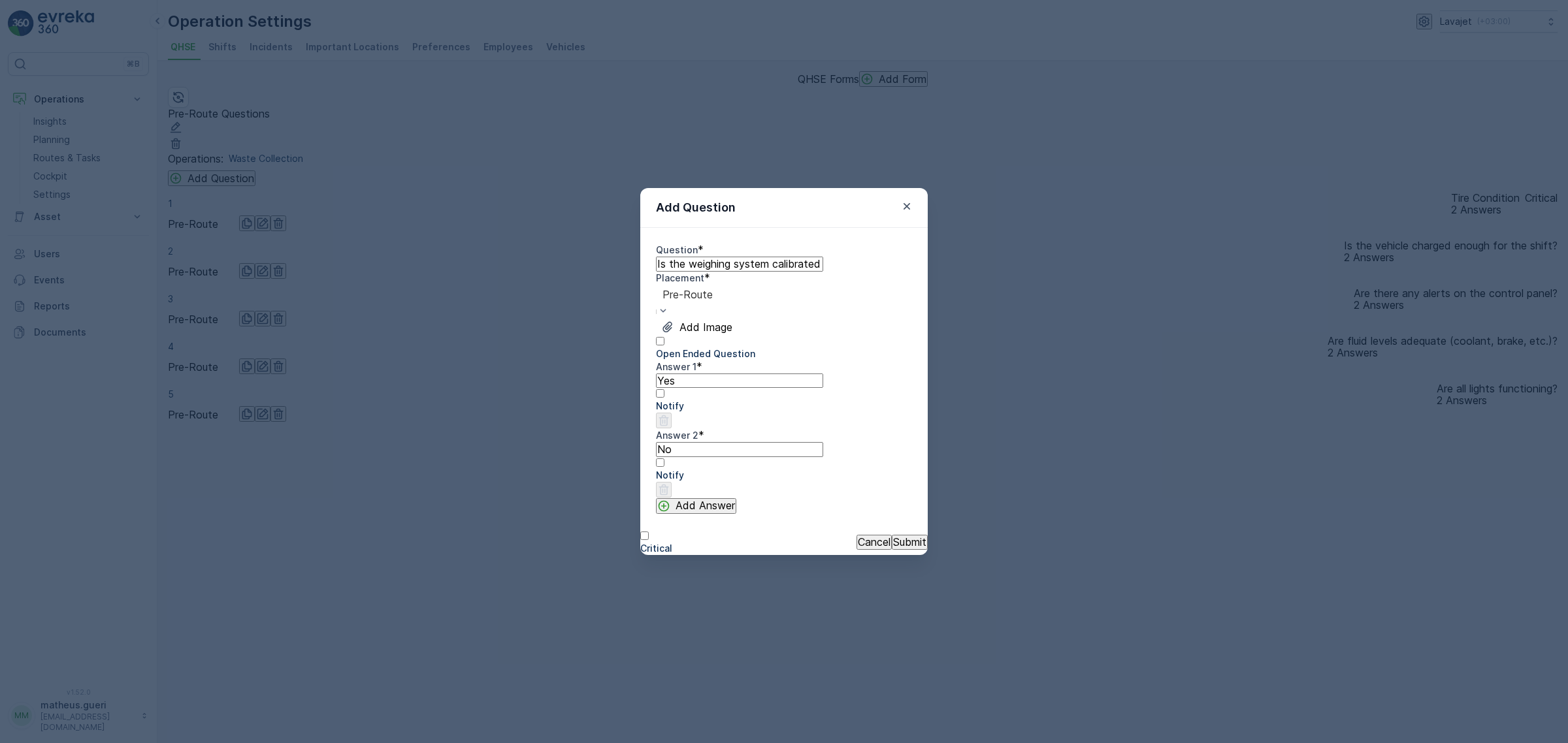
type 2 "No"
click at [893, 546] on p "Submit" at bounding box center [910, 542] width 34 height 12
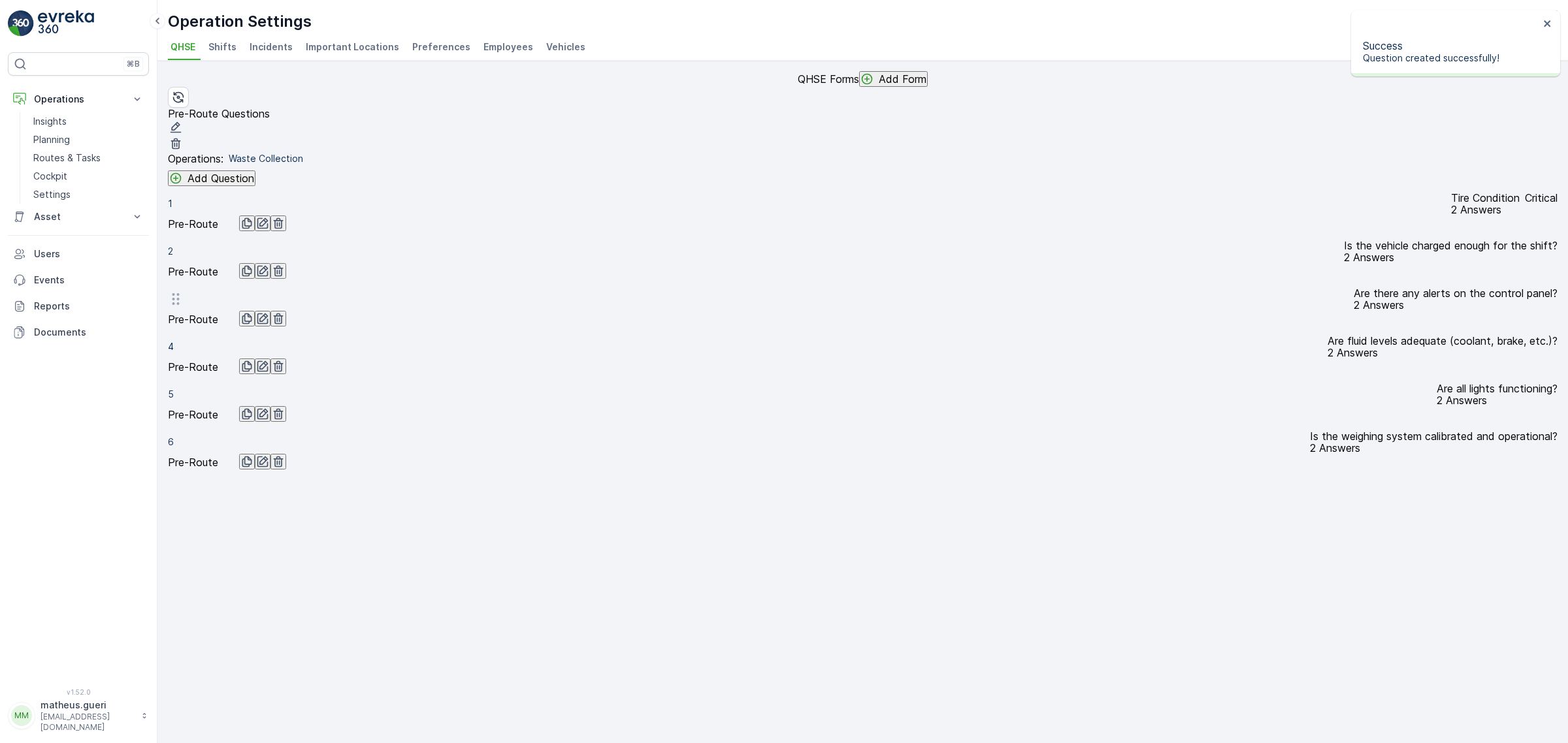
click at [1343, 263] on p "2 Answers" at bounding box center [1450, 257] width 214 height 12
click at [1343, 252] on p "Is the vehicle charged enough for the shift?" at bounding box center [1450, 246] width 214 height 12
click at [1343, 263] on p "2 Answers" at bounding box center [1450, 257] width 214 height 12
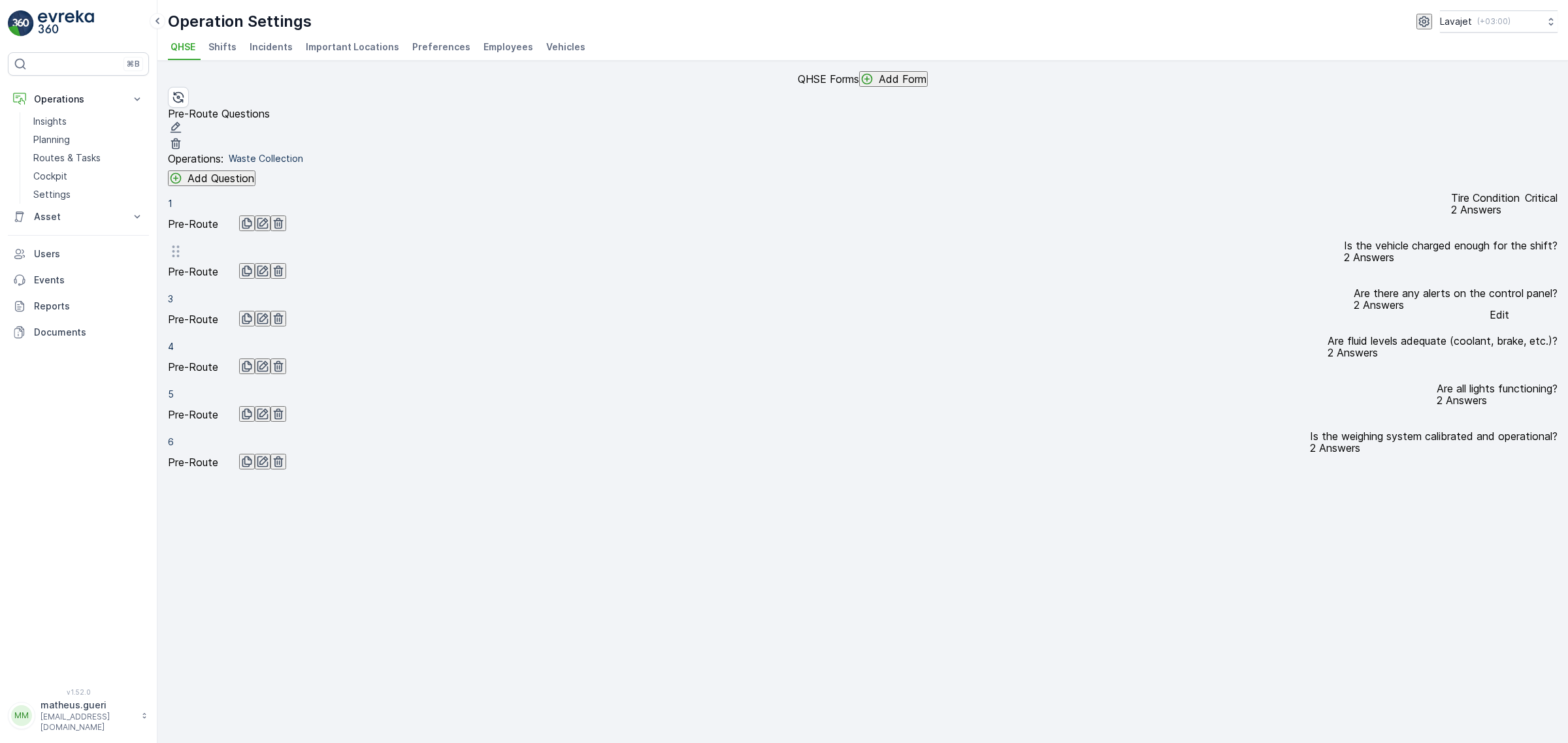
click at [269, 277] on icon "button" at bounding box center [263, 271] width 13 height 13
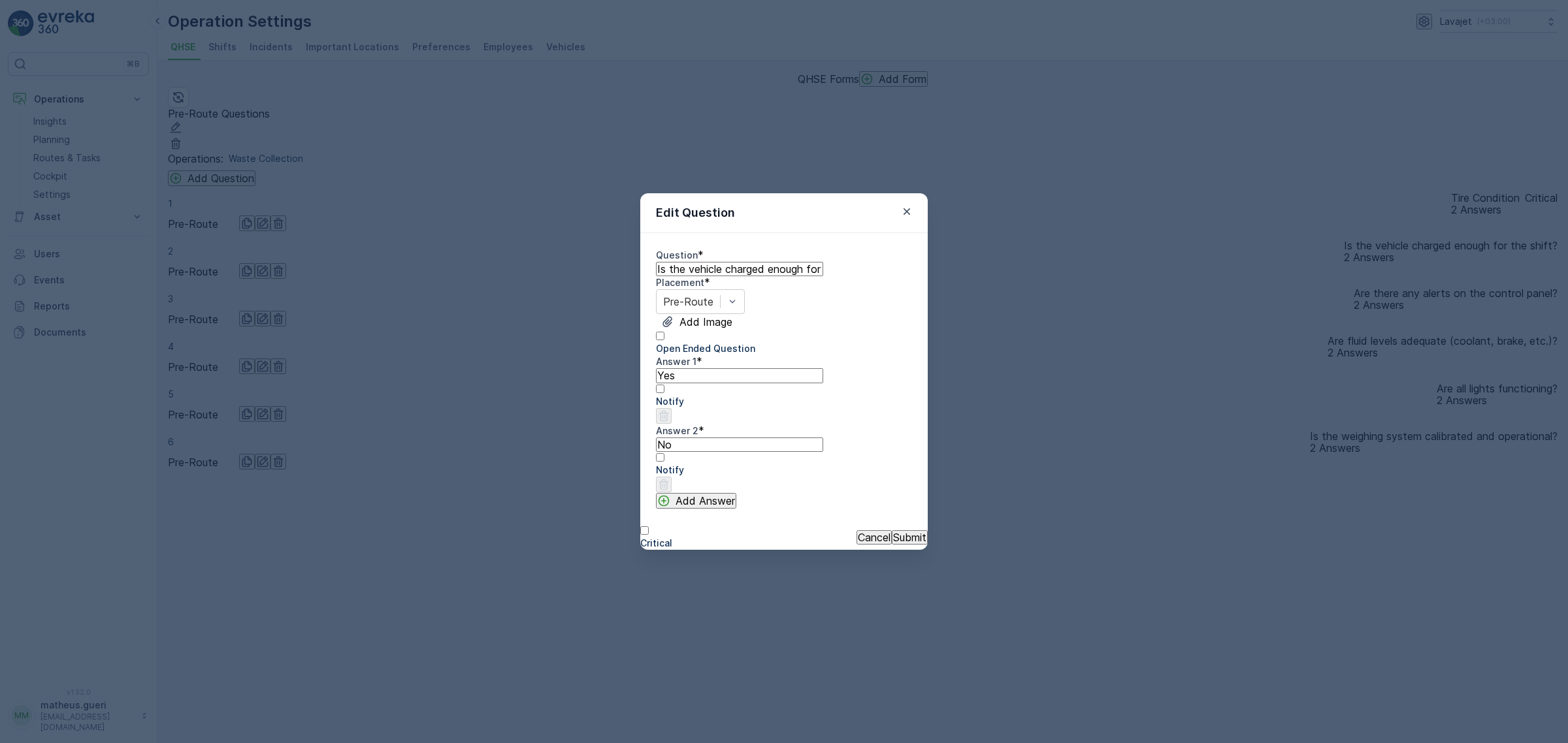
click at [727, 262] on input "Is the vehicle charged enough for the shift?" at bounding box center [739, 269] width 167 height 15
drag, startPoint x: 891, startPoint y: 262, endPoint x: 556, endPoint y: 254, distance: 335.1
click at [606, 256] on div "Edit Question Question * Is the vehicle charged enough for the shift? Placement…" at bounding box center [784, 371] width 1568 height 743
type input "Battery level"
click at [573, 418] on div "Edit Question Question * Battery level Placement * Pre-Route Add Image Open End…" at bounding box center [784, 371] width 1568 height 743
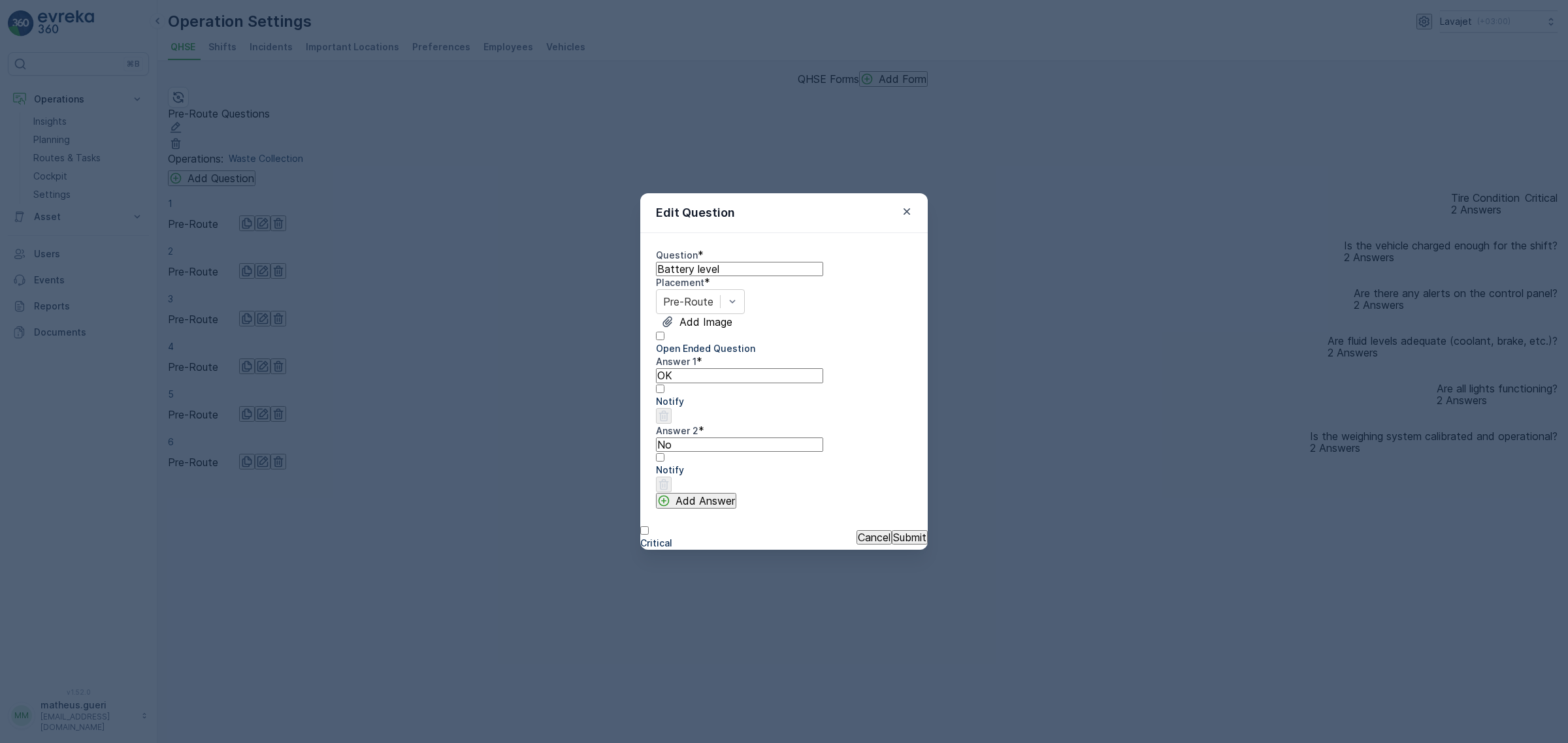
type 1 "OK"
type 2 "LOW"
click at [893, 544] on p "Submit" at bounding box center [910, 537] width 34 height 12
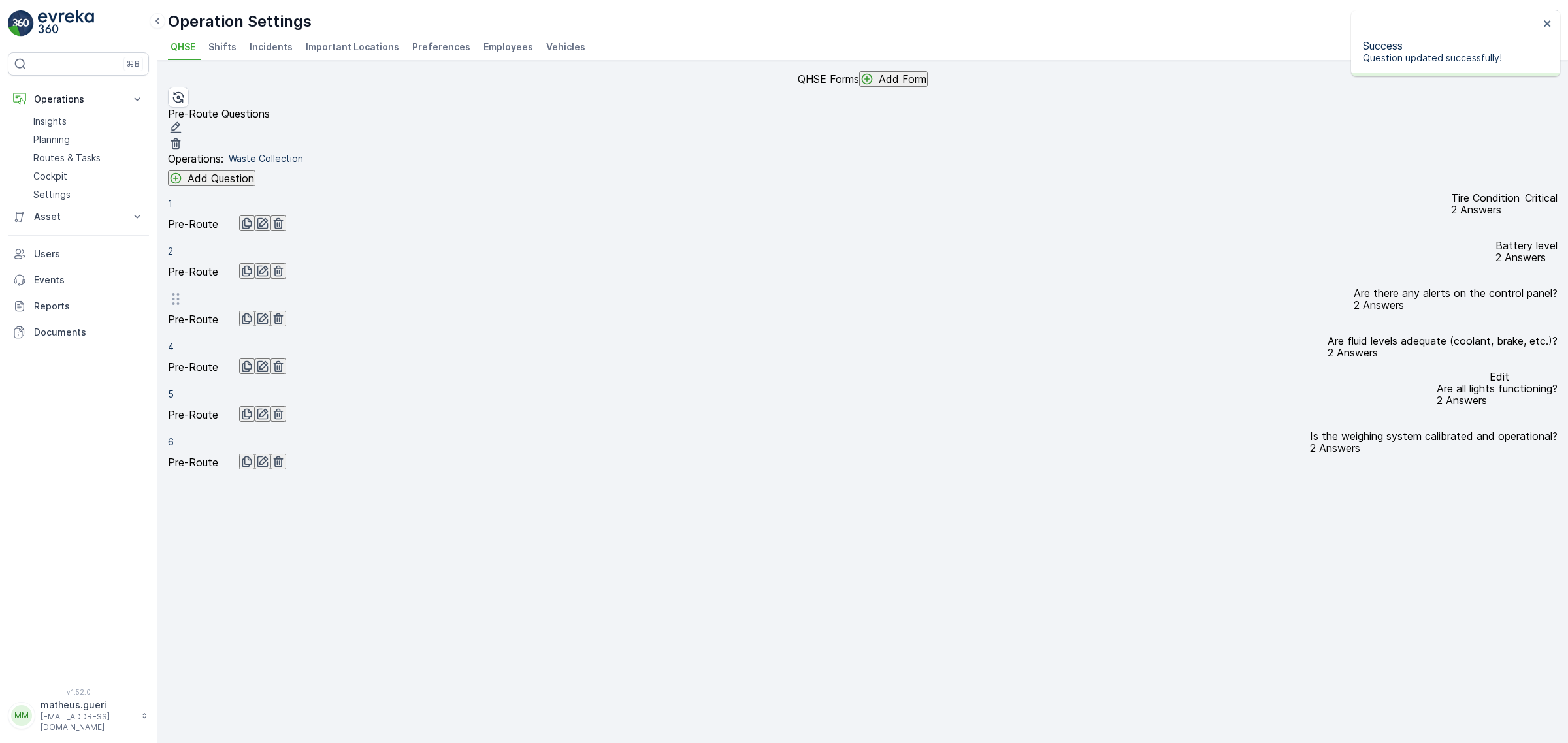
click at [270, 326] on button "button" at bounding box center [262, 318] width 15 height 15
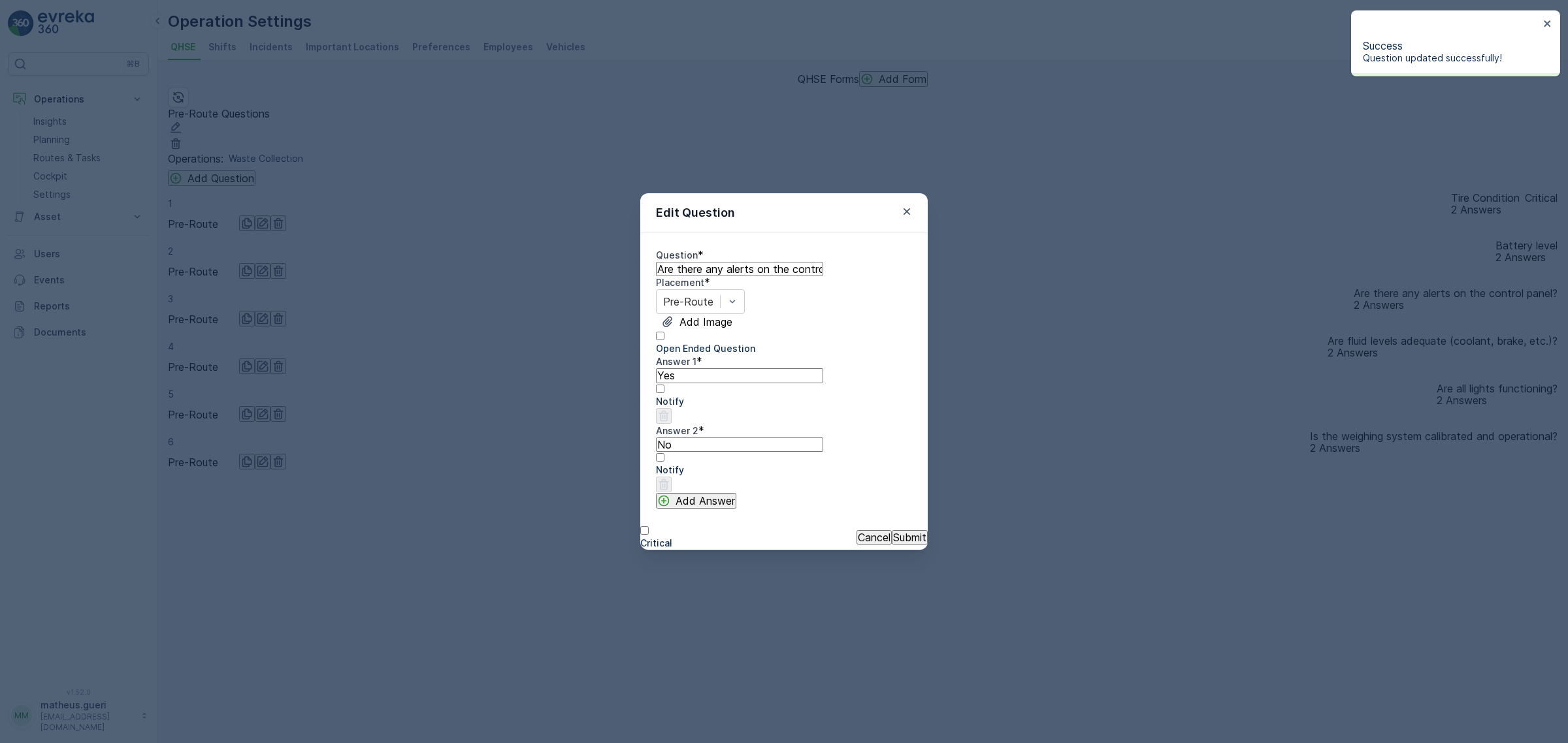
click at [766, 268] on input "Are there any alerts on the control panel?" at bounding box center [739, 269] width 167 height 15
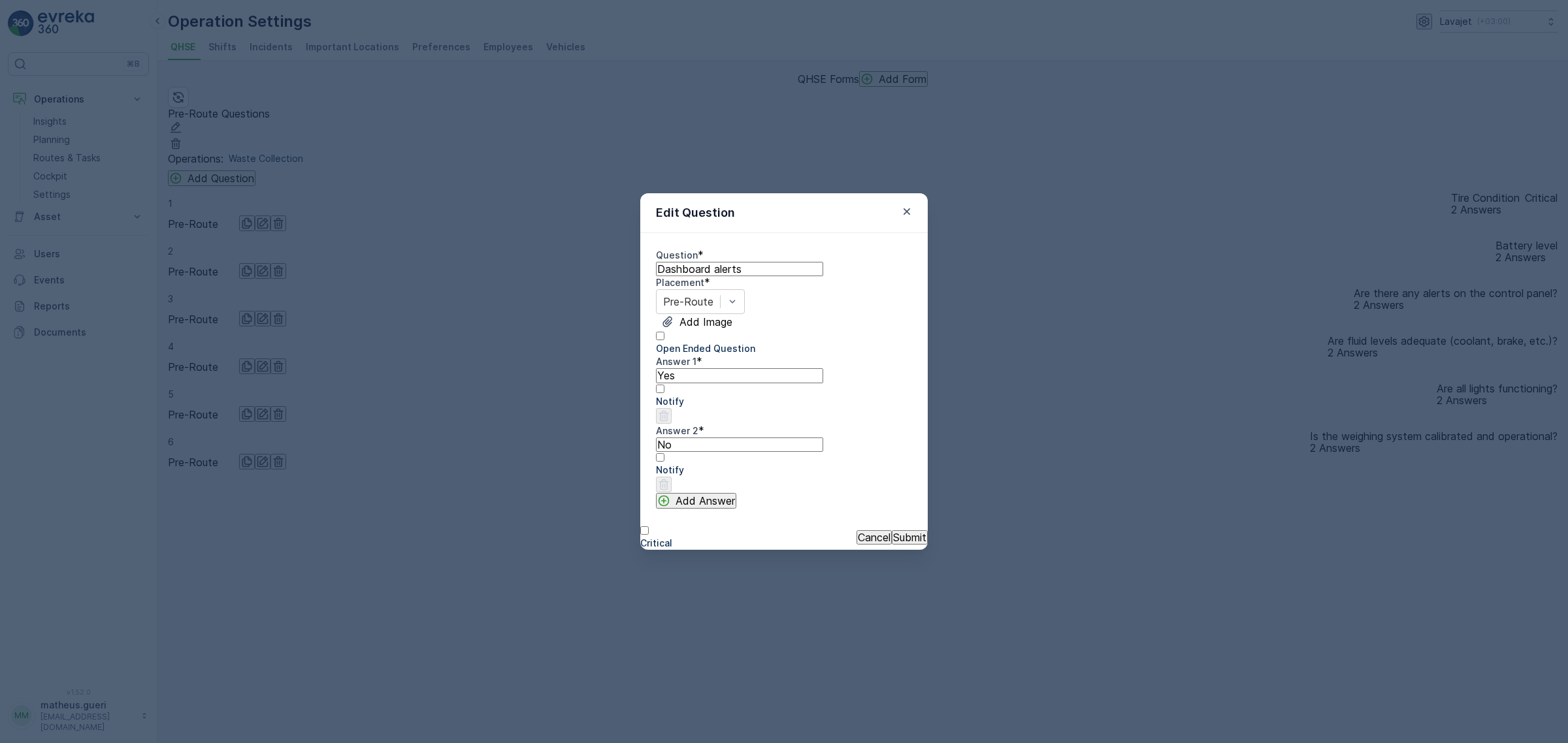
type input "Dashboard alerts"
click at [729, 383] on 1 "Yes" at bounding box center [739, 376] width 167 height 15
drag, startPoint x: 724, startPoint y: 412, endPoint x: 609, endPoint y: 410, distance: 115.0
click at [611, 410] on div "Edit Question Question * Dashboard alerts Placement * Pre-Route Add Image Open …" at bounding box center [784, 371] width 1568 height 743
type 1 "None"
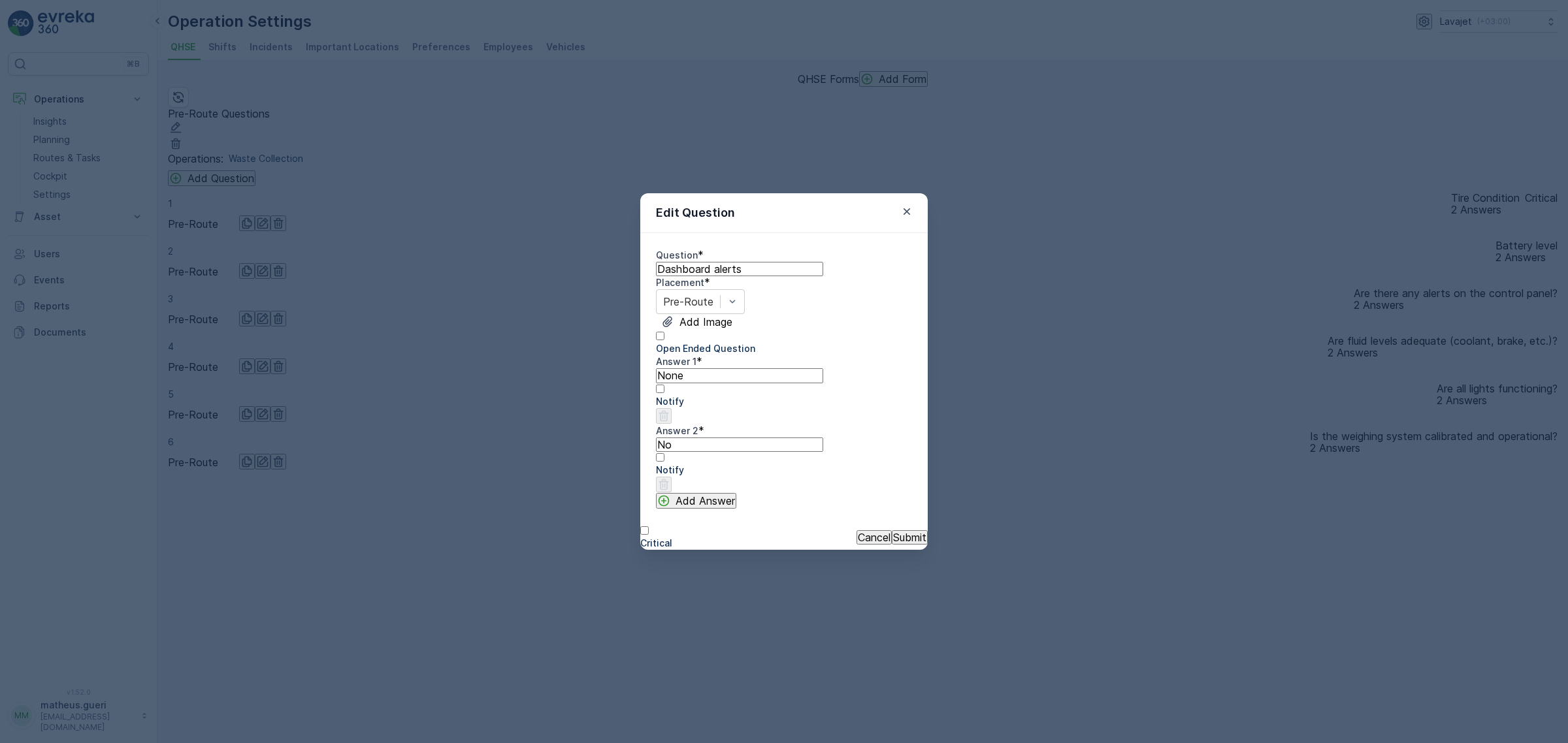
drag, startPoint x: 770, startPoint y: 467, endPoint x: 431, endPoint y: 466, distance: 339.0
click at [431, 466] on div "Edit Question Question * Dashboard alerts Placement * Pre-Route Add Image Open …" at bounding box center [784, 371] width 1568 height 743
type 2 "Yes"
click at [900, 545] on button "Submit" at bounding box center [910, 537] width 36 height 15
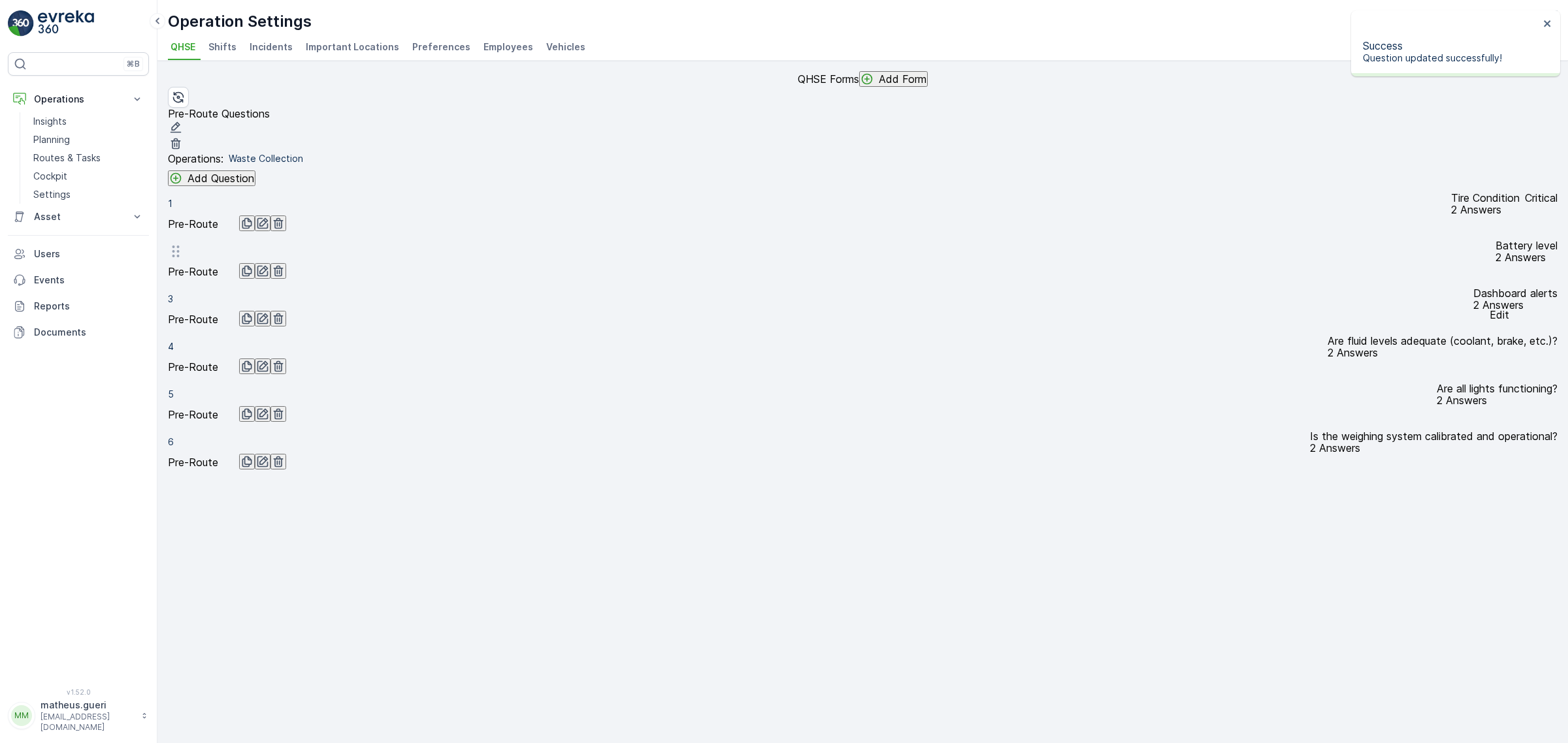
click at [268, 277] on icon "button" at bounding box center [263, 271] width 11 height 11
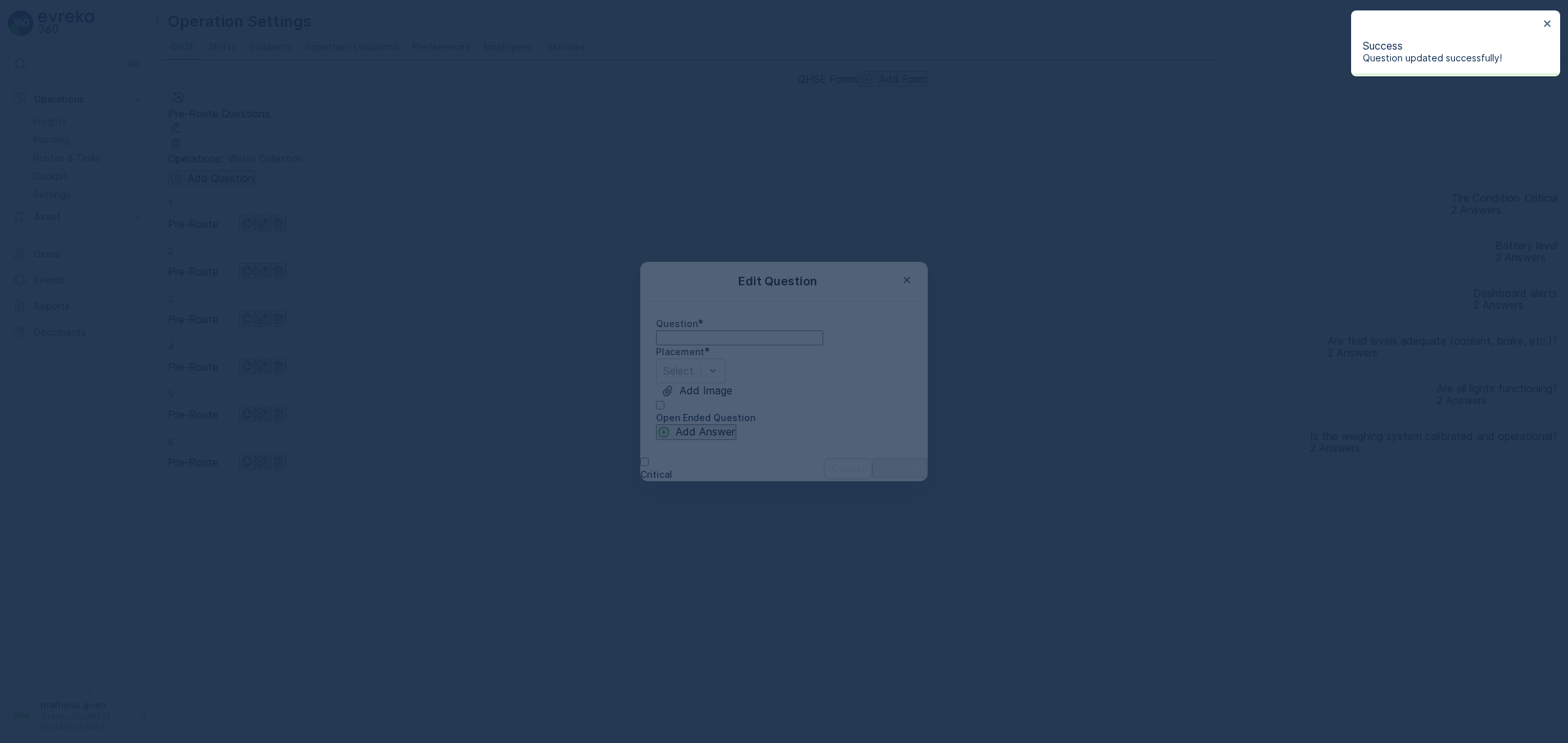
type input "Battery level"
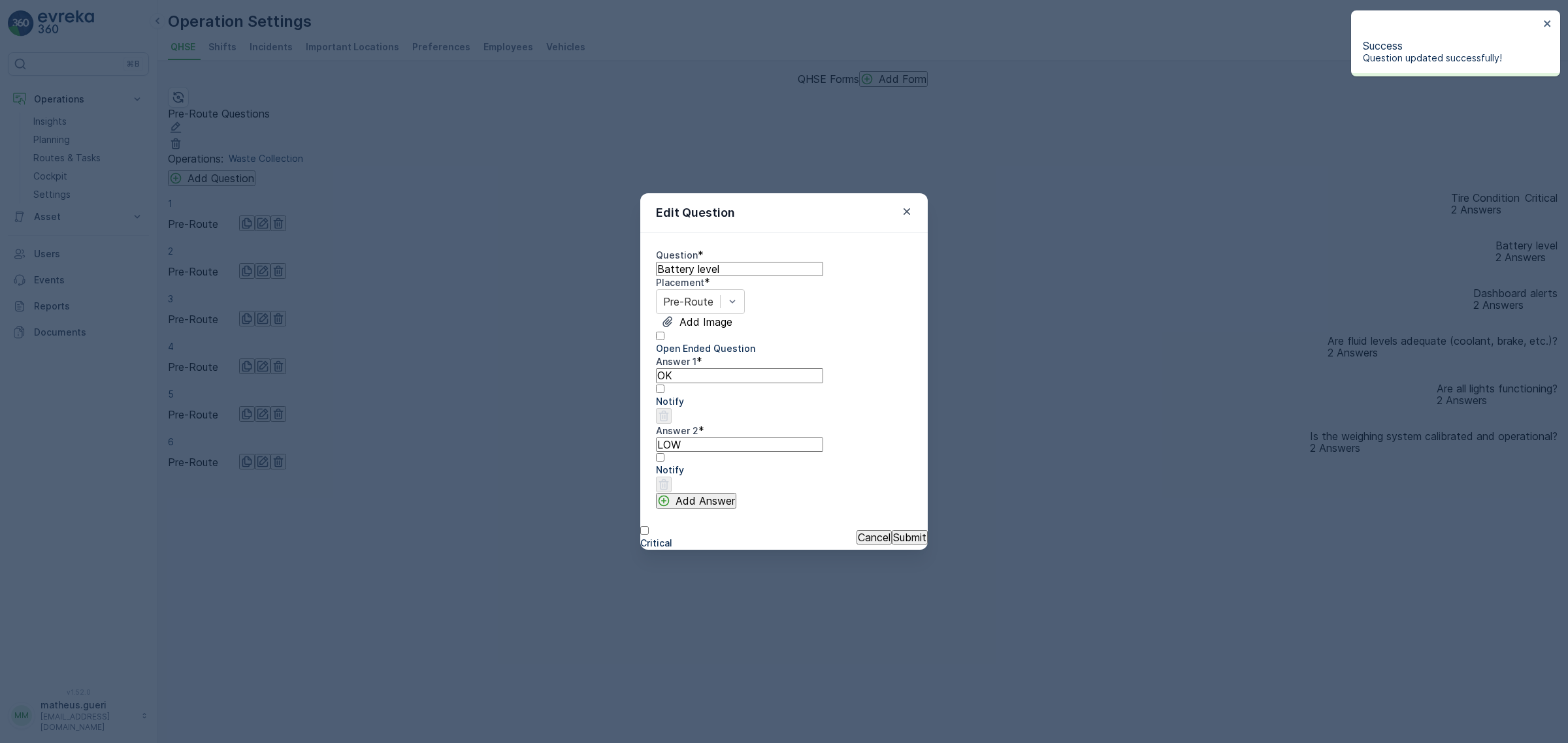
drag, startPoint x: 710, startPoint y: 413, endPoint x: 704, endPoint y: 409, distance: 7.2
click at [704, 383] on 1 "OK" at bounding box center [739, 376] width 167 height 15
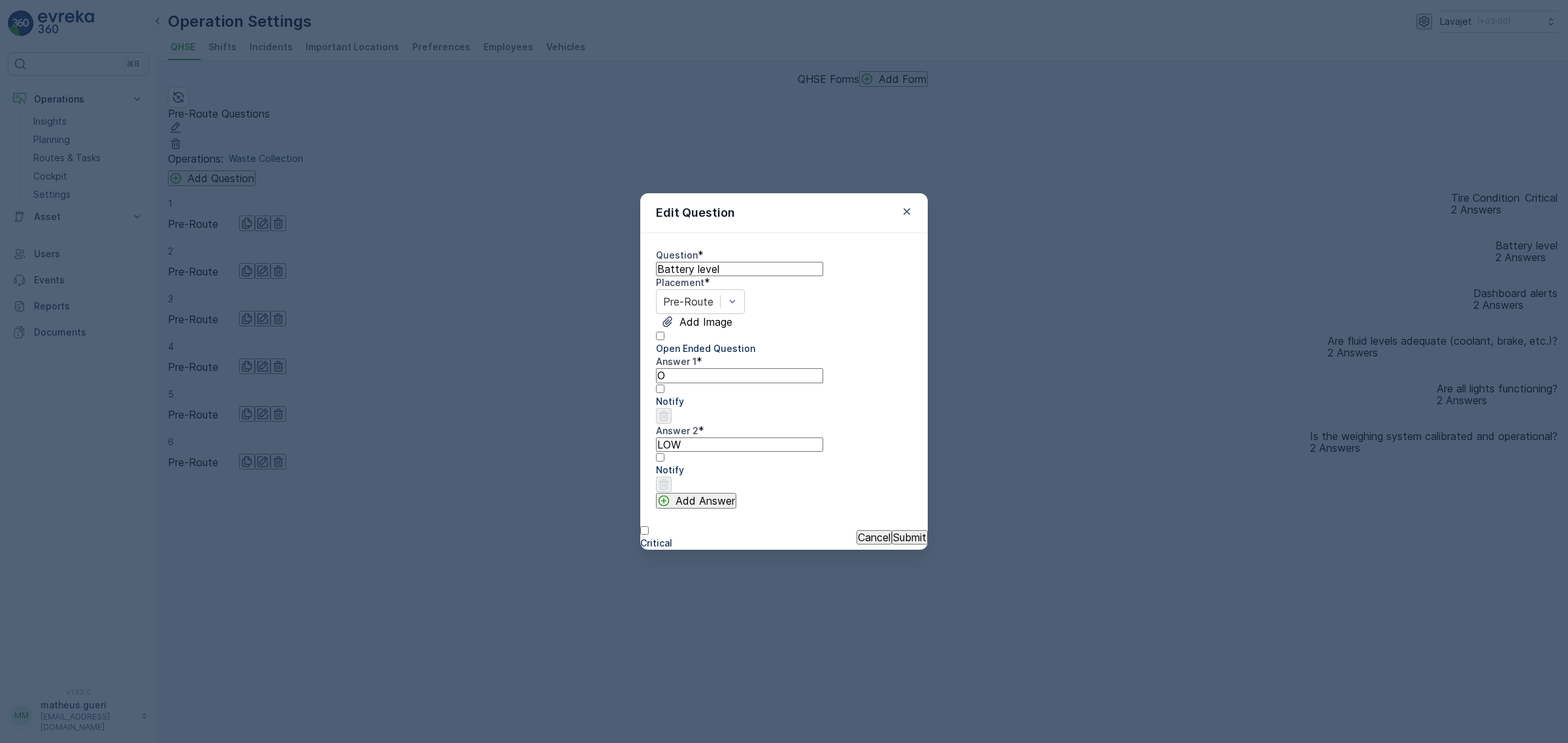
type 1 "OK"
type 2 "Low"
click at [893, 544] on p "Submit" at bounding box center [910, 537] width 34 height 12
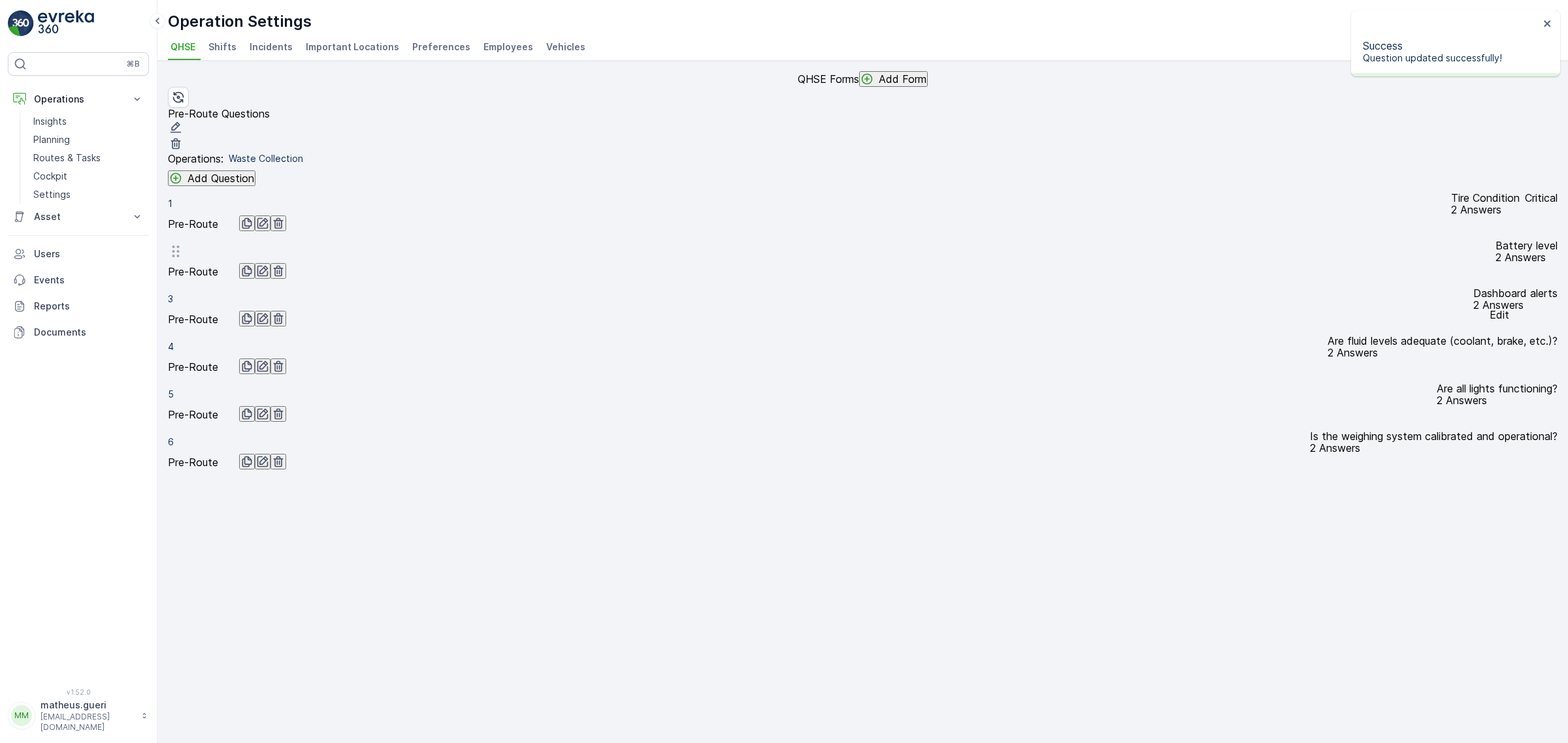
click at [269, 277] on icon "button" at bounding box center [263, 271] width 13 height 13
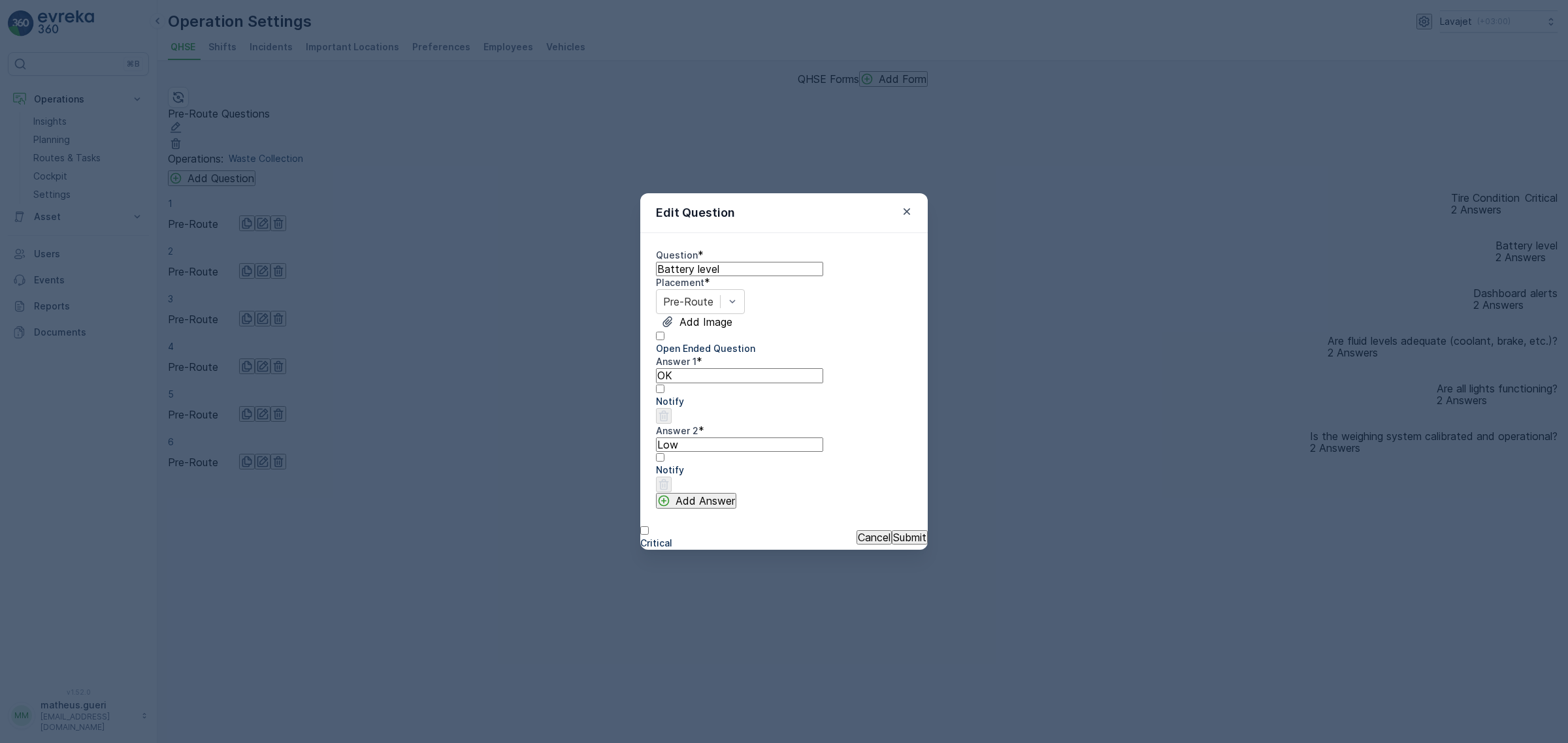
click at [667, 537] on div at bounding box center [656, 537] width 32 height 0
click at [648, 535] on input "Critical" at bounding box center [644, 530] width 8 height 8
click at [668, 537] on div at bounding box center [656, 537] width 32 height 0
click at [648, 535] on input "Critical" at bounding box center [644, 530] width 8 height 8
click at [672, 537] on div at bounding box center [656, 537] width 32 height 0
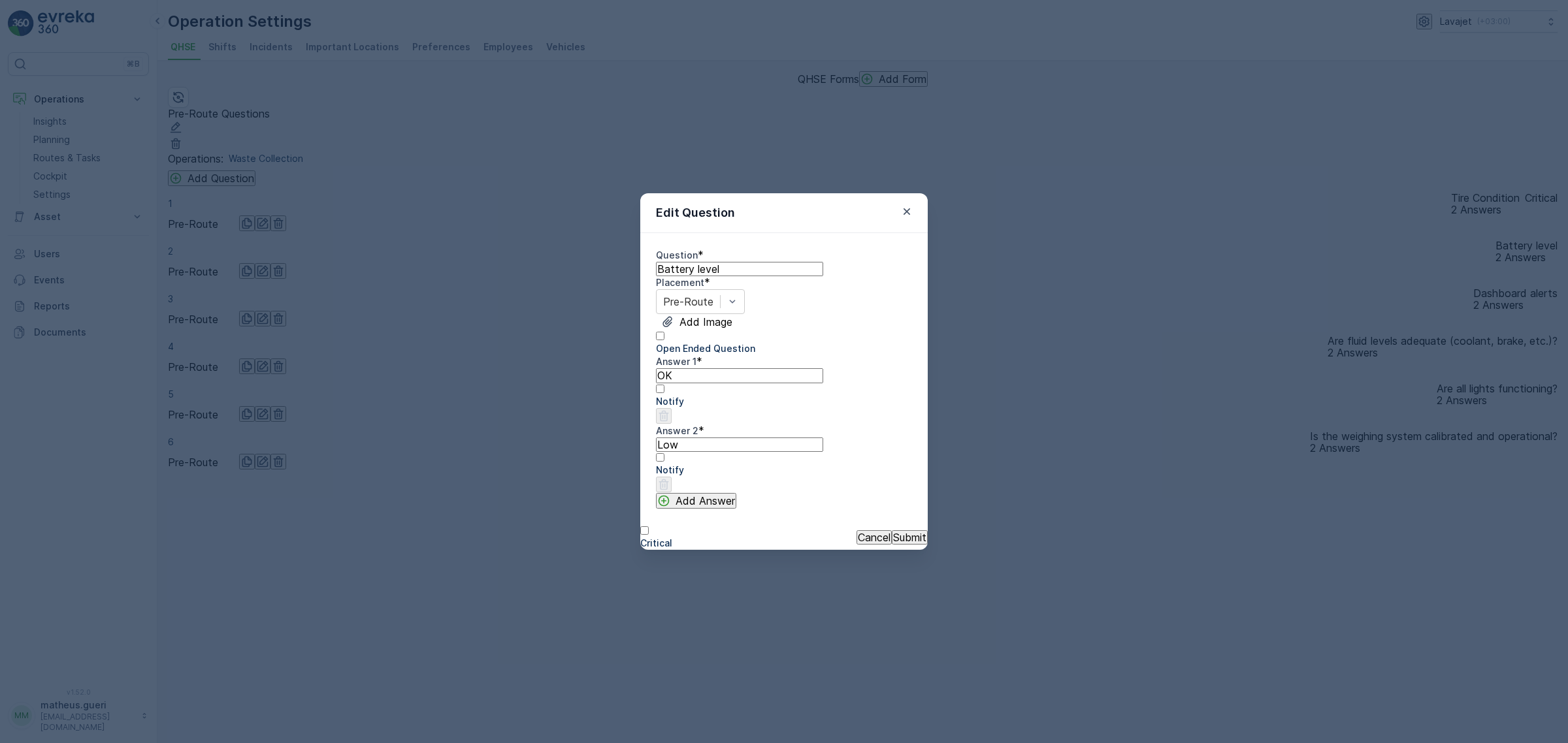
click at [648, 535] on input "Critical" at bounding box center [644, 530] width 8 height 8
click at [843, 464] on div at bounding box center [784, 464] width 256 height 0
click at [664, 462] on input "Notify" at bounding box center [659, 457] width 8 height 8
click at [893, 544] on p "Submit" at bounding box center [910, 537] width 34 height 12
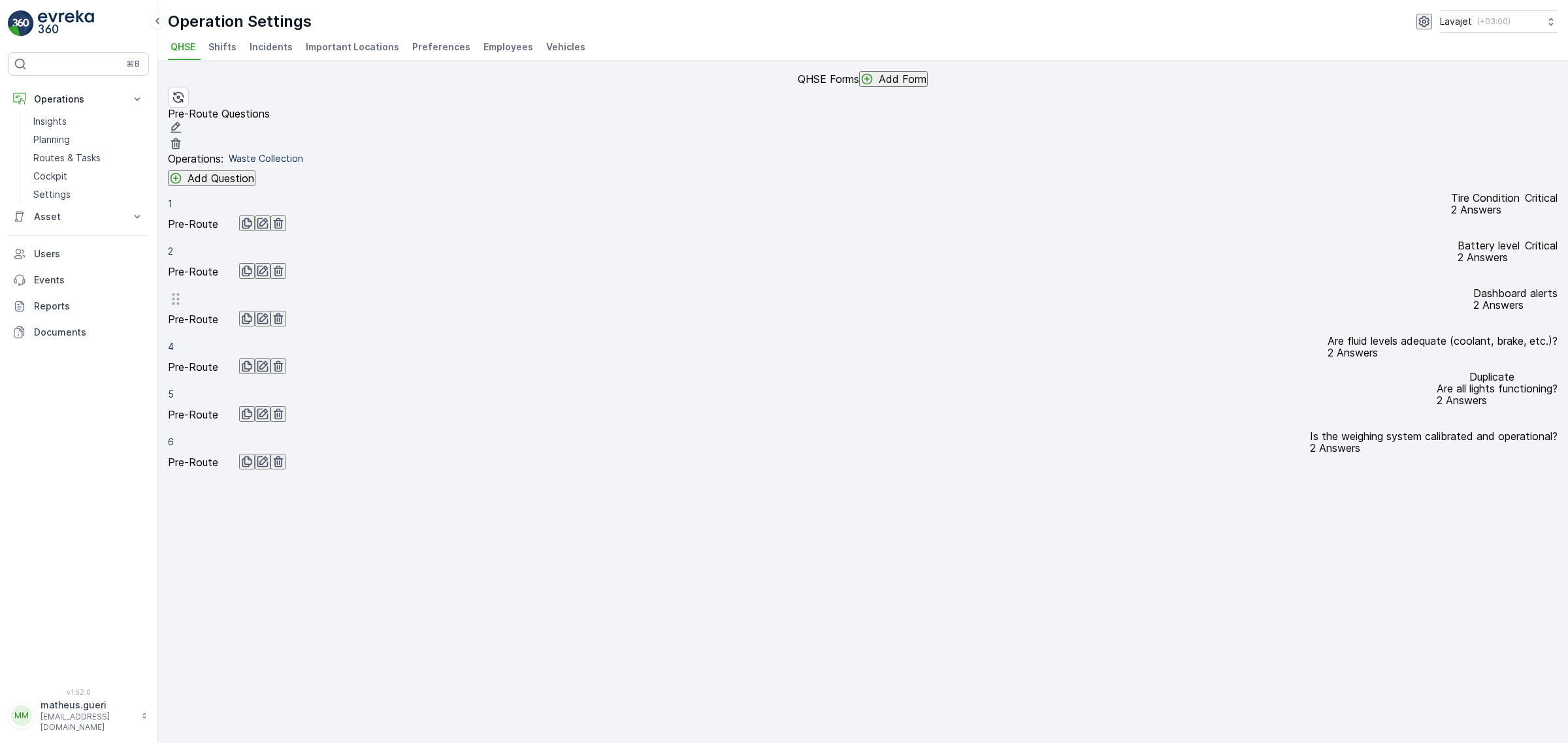
click at [254, 326] on icon "button" at bounding box center [246, 318] width 13 height 13
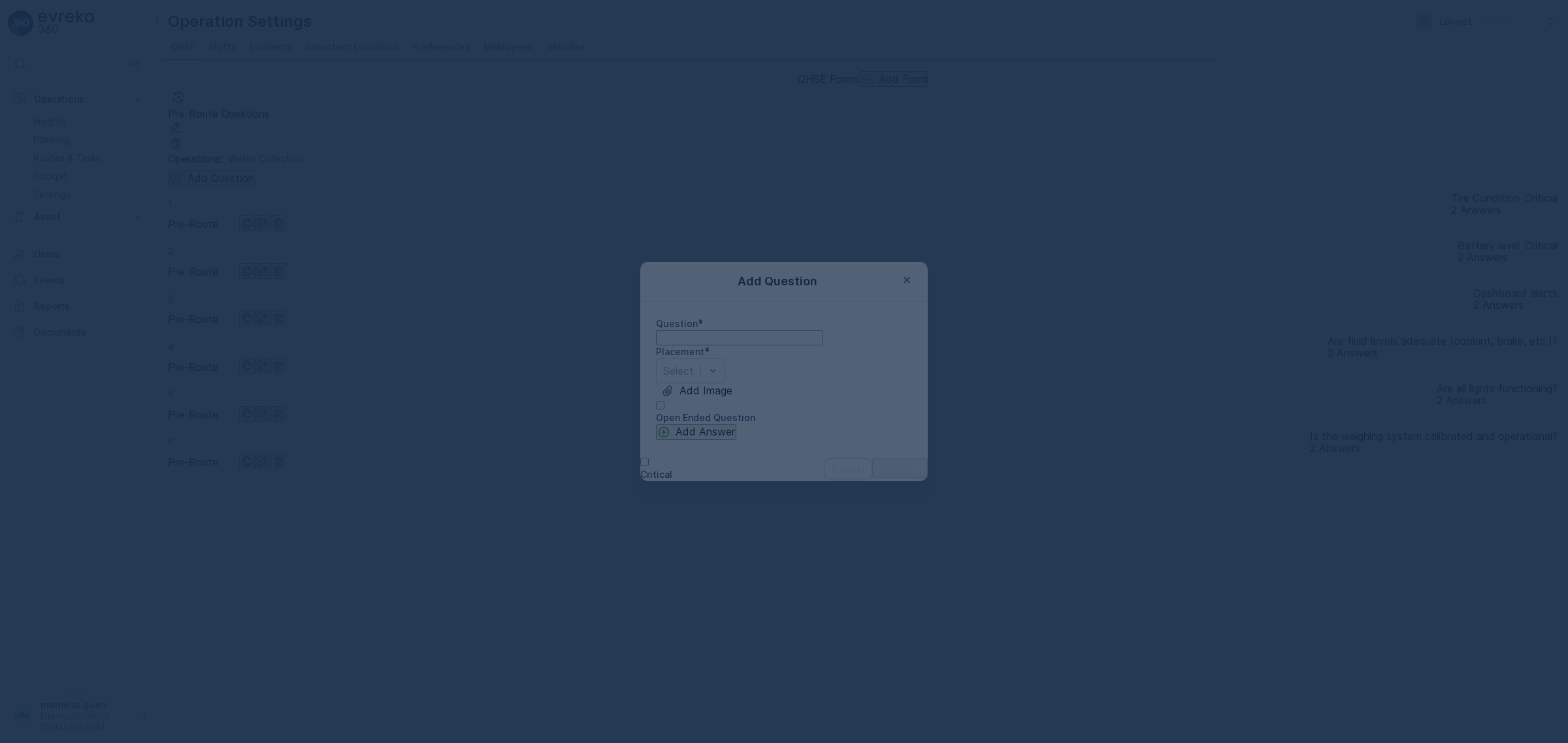
type input "Dashboard alerts"
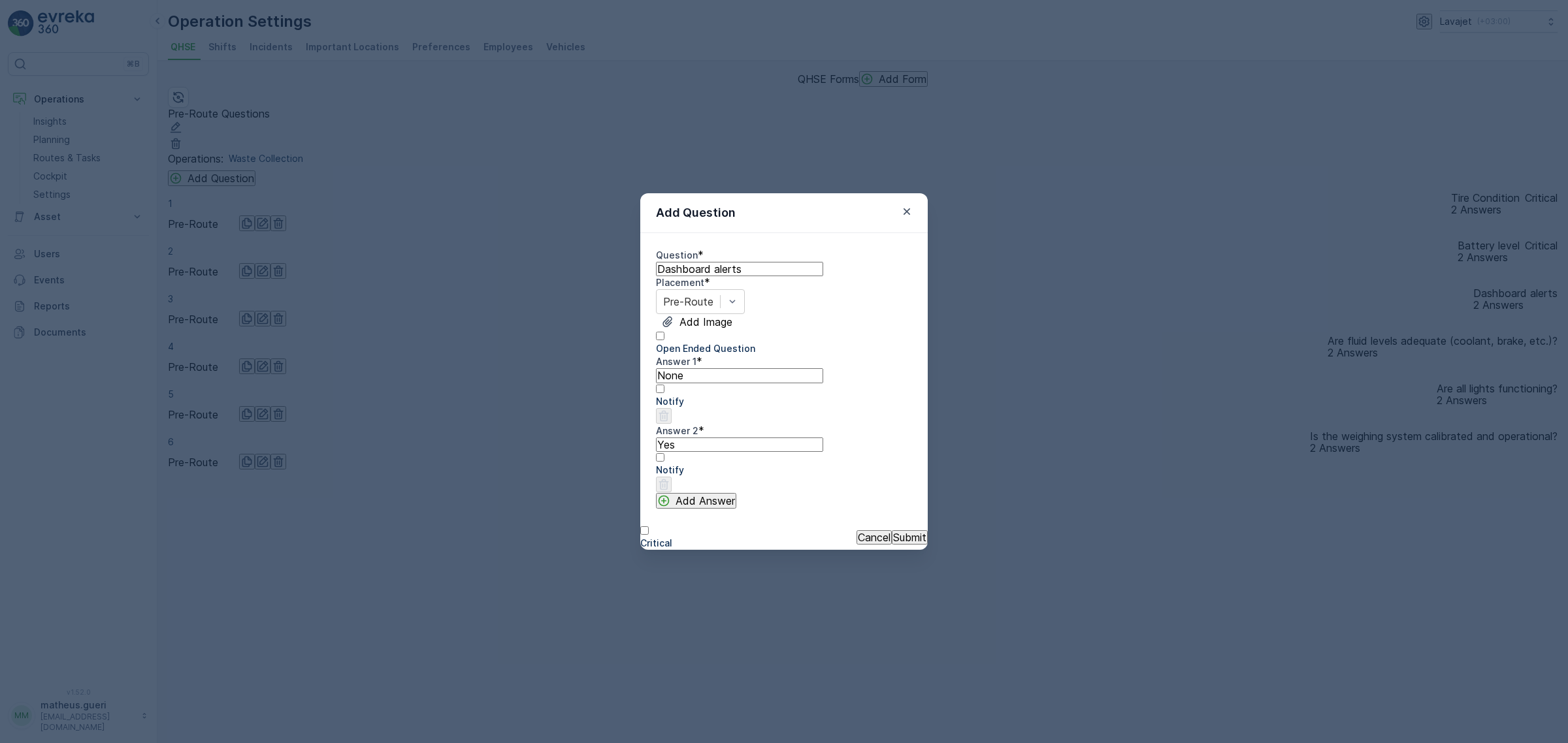
click at [858, 544] on p "Cancel" at bounding box center [874, 537] width 33 height 12
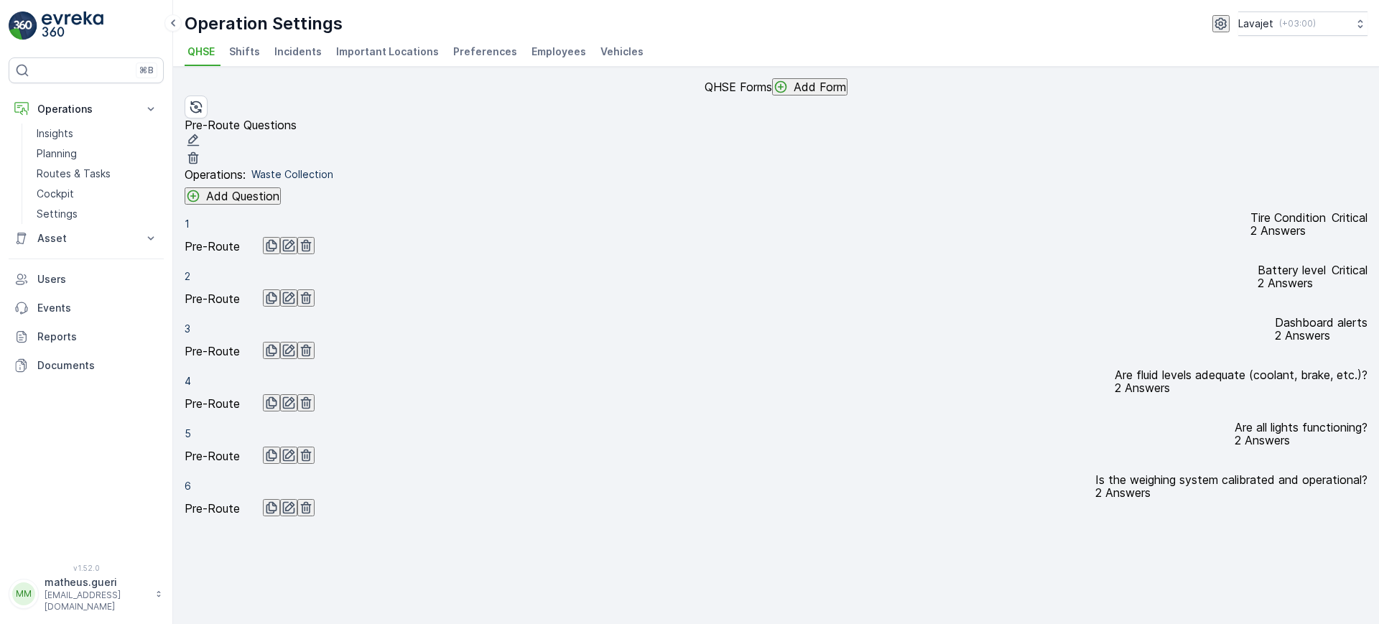
click at [0, 502] on div "⌘B Operations Insights Planning Routes & Tasks Cockpit Settings Asset Assets Ac…" at bounding box center [86, 312] width 173 height 624
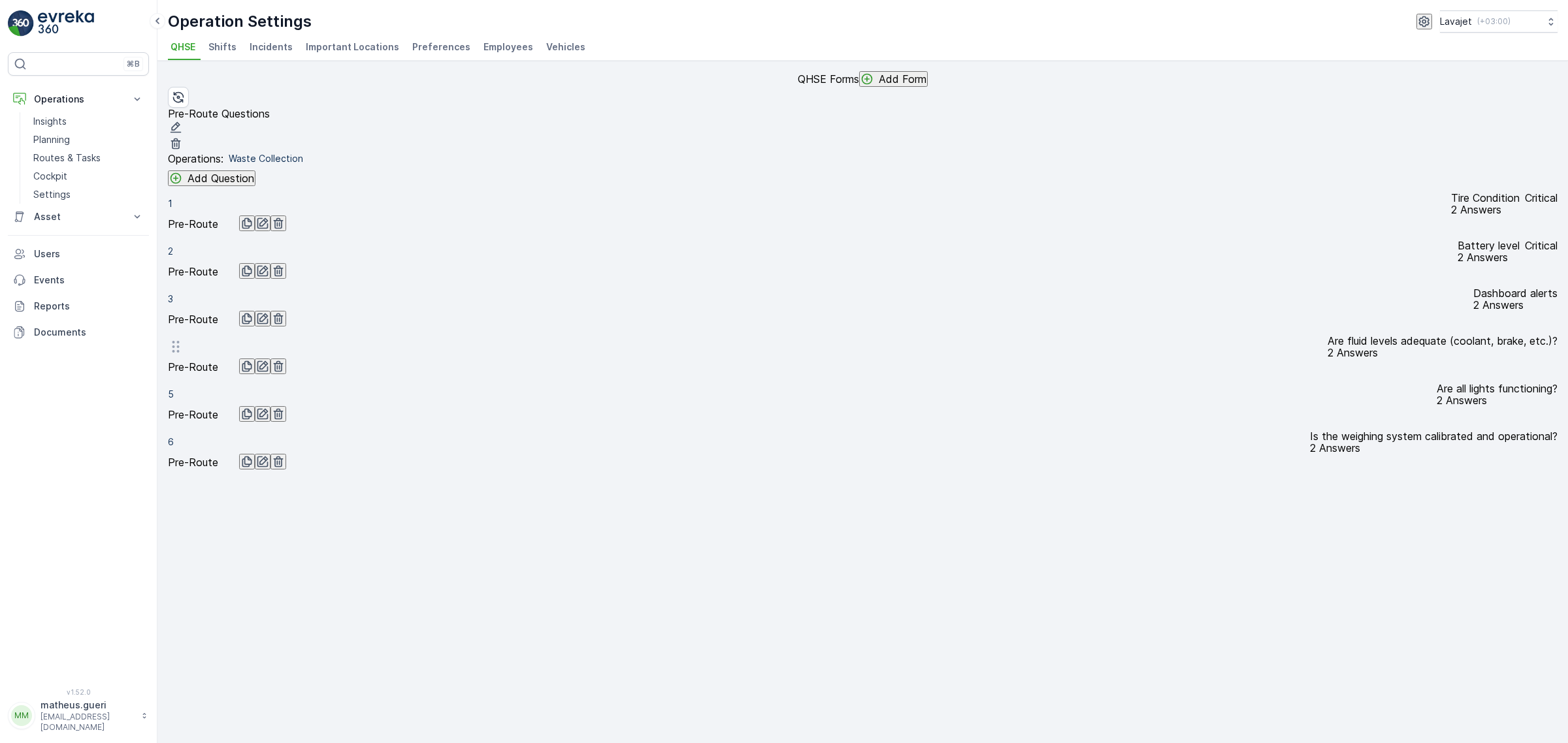
click at [1327, 346] on p "Are fluid levels adequate (coolant, brake, etc.)?" at bounding box center [1442, 340] width 230 height 12
click at [269, 373] on icon "button" at bounding box center [263, 366] width 13 height 13
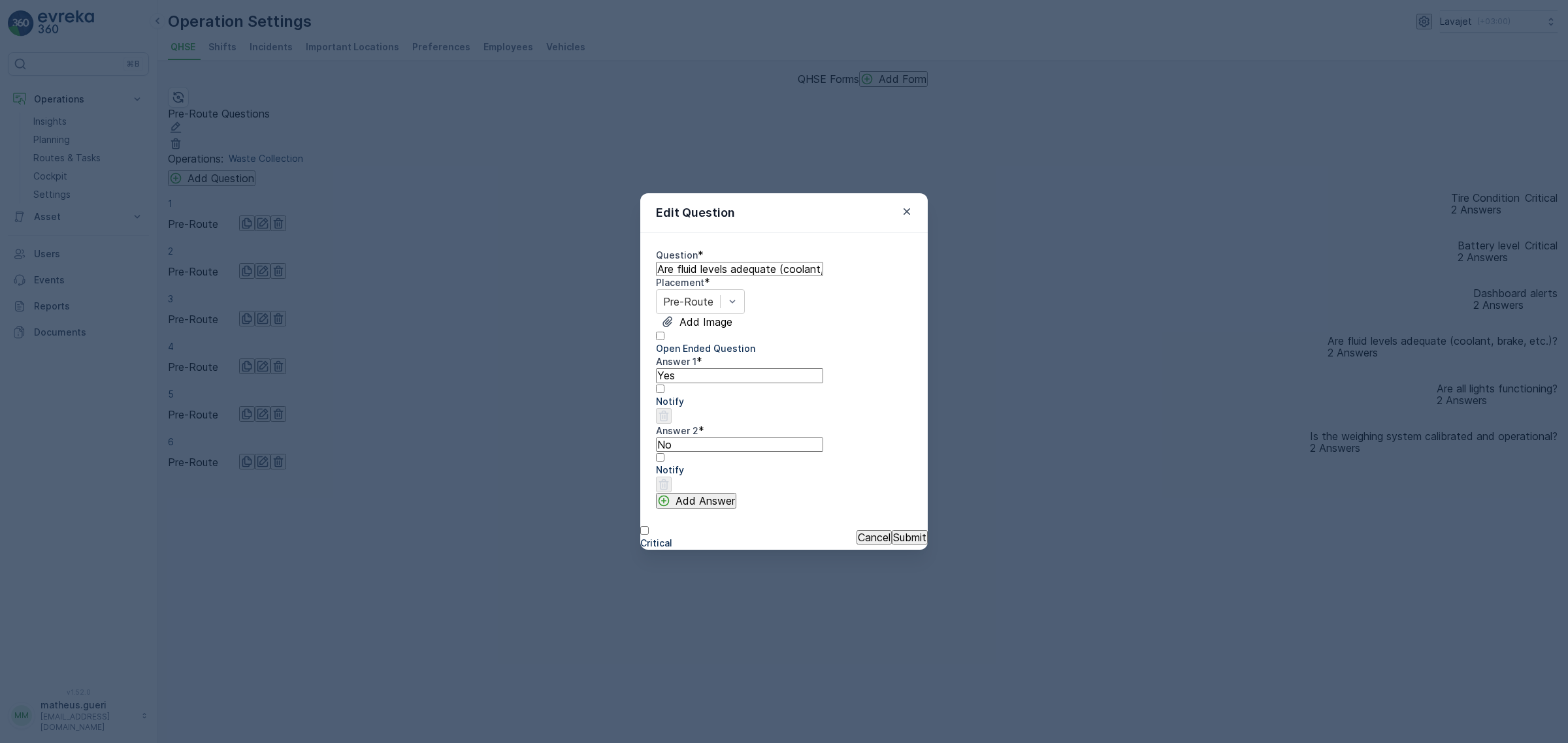
click at [715, 262] on input "Are fluid levels adequate (coolant, brake, etc.)?" at bounding box center [739, 269] width 167 height 15
type input "Fluid levels"
drag, startPoint x: 710, startPoint y: 407, endPoint x: 511, endPoint y: 410, distance: 199.0
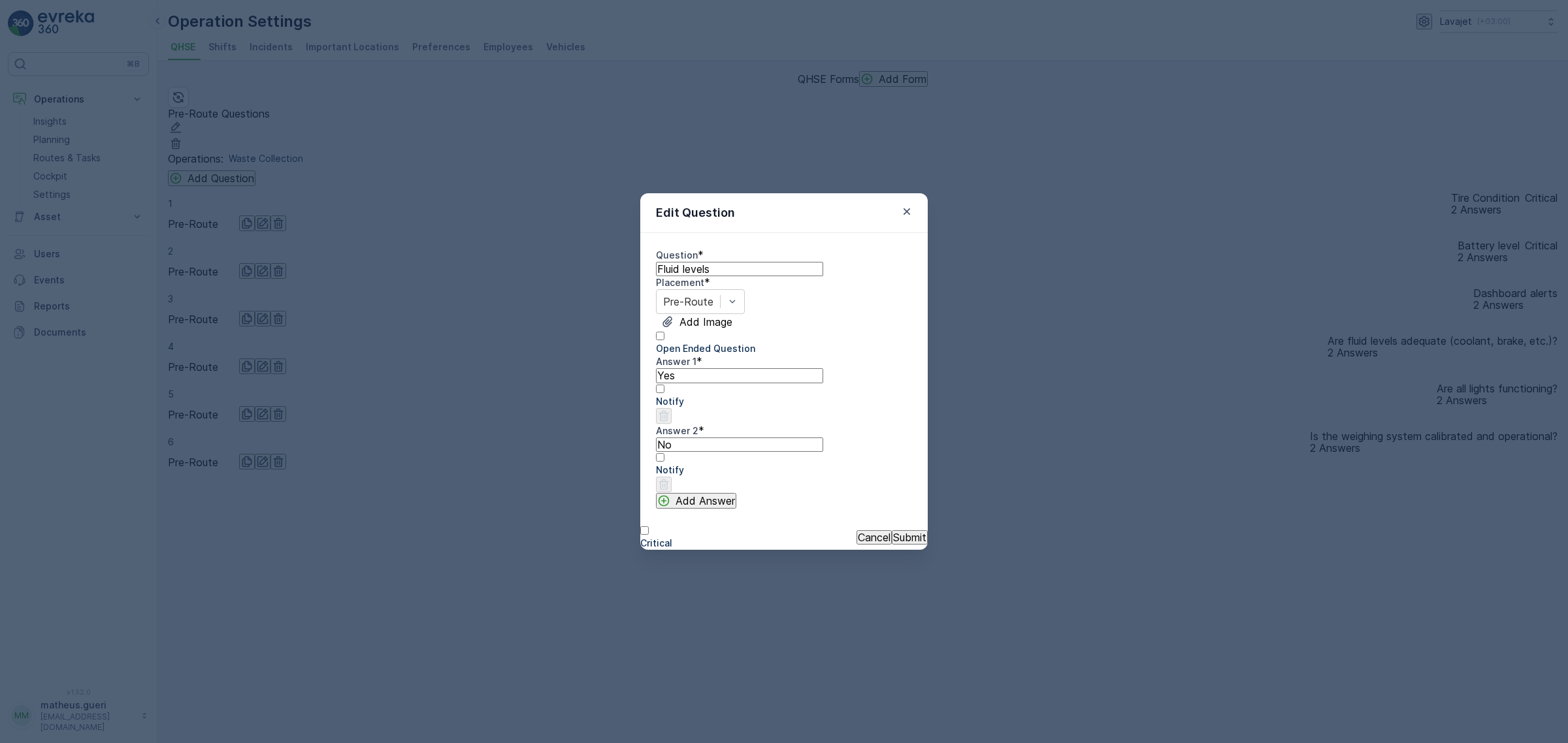
click at [511, 410] on div "Edit Question Question * Fluid levels Placement * Pre-Route Add Image Open Ende…" at bounding box center [784, 371] width 1568 height 743
type 1 "OK"
type 2 "Low"
click at [905, 541] on button "Submit" at bounding box center [910, 537] width 36 height 15
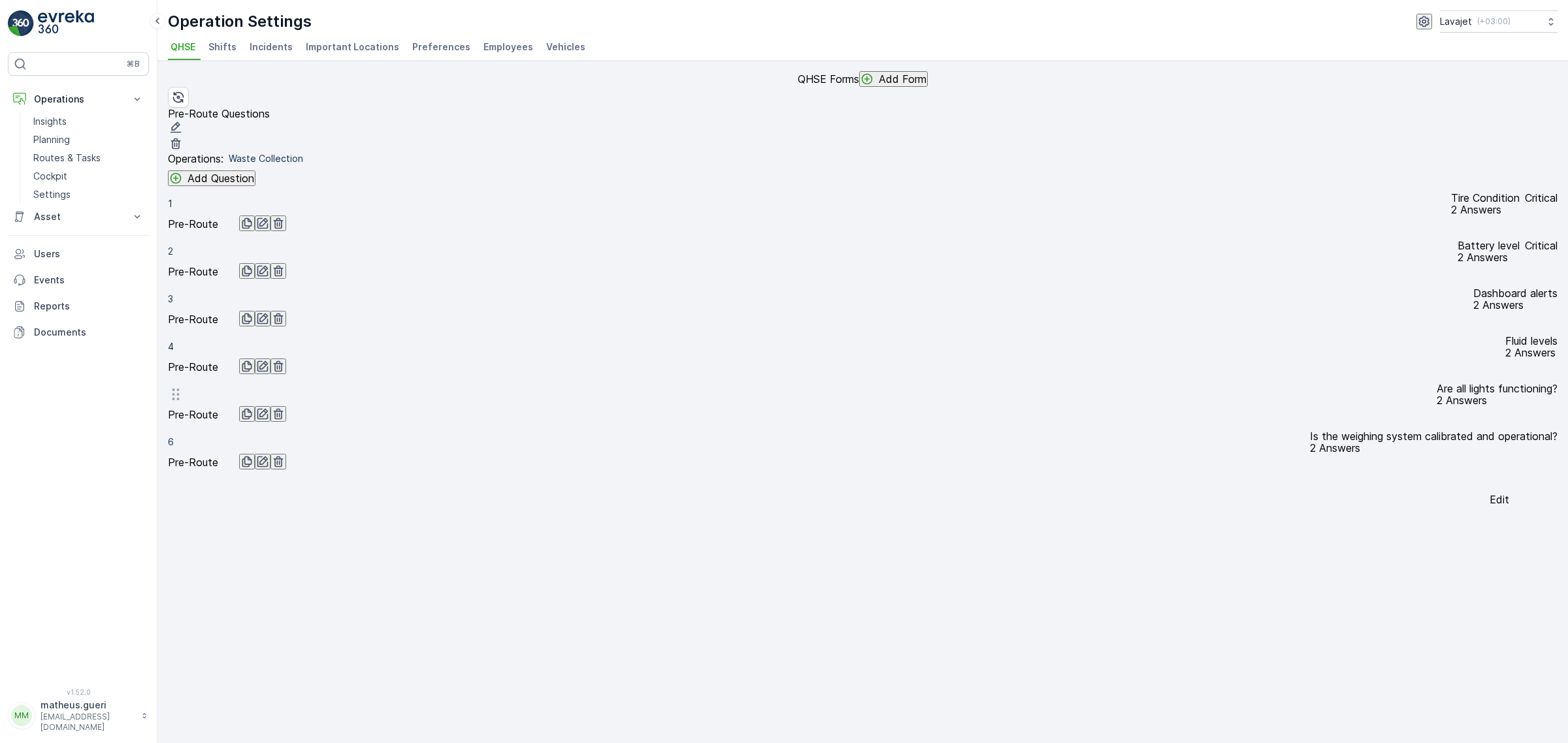
click at [269, 421] on icon "button" at bounding box center [263, 414] width 13 height 13
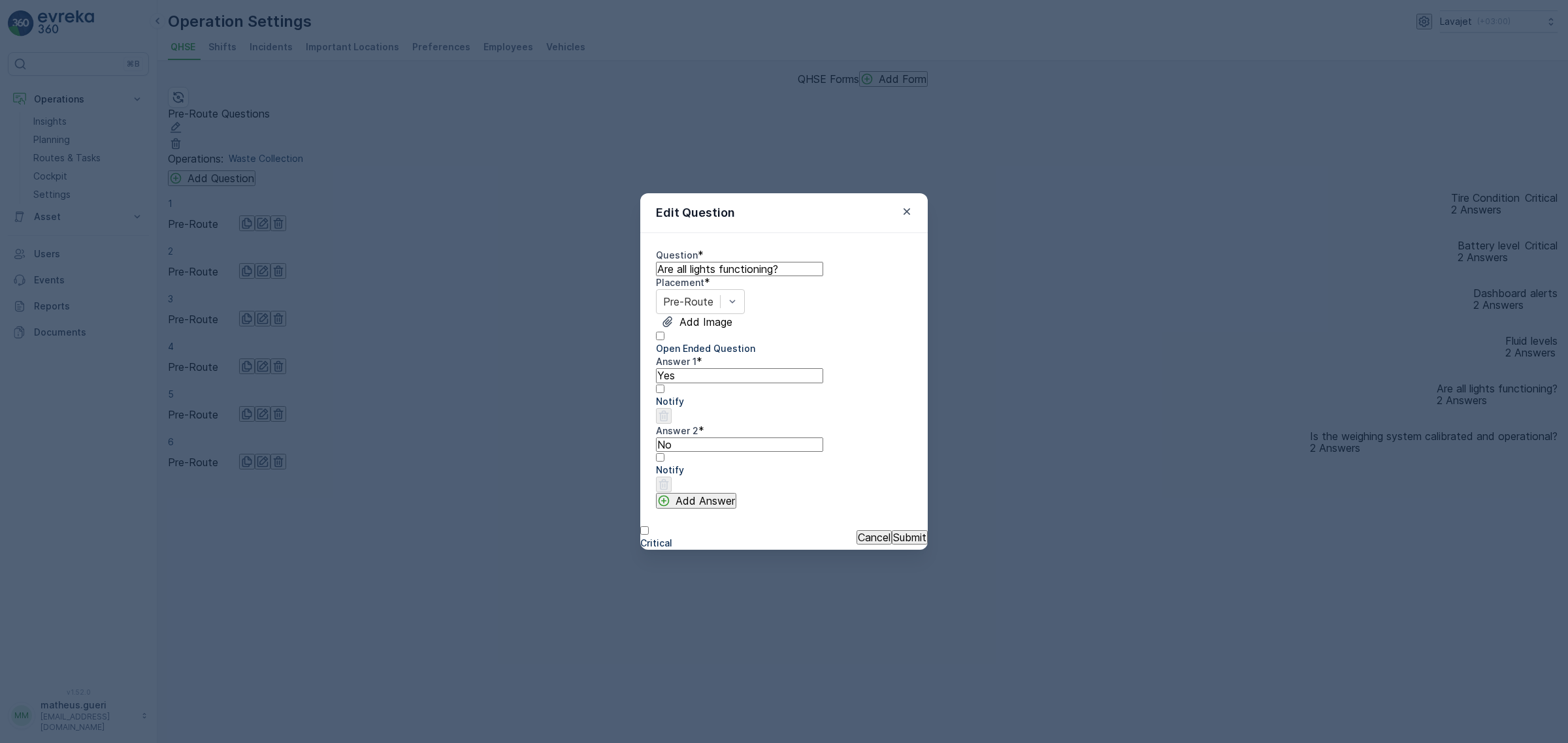
drag, startPoint x: 644, startPoint y: 260, endPoint x: 580, endPoint y: 292, distance: 71.6
click at [583, 287] on div "Edit Question Question * Are all lights functioning? Placement * Pre-Route Add …" at bounding box center [784, 371] width 1568 height 743
type input "Lights working"
click at [893, 544] on p "Submit" at bounding box center [910, 537] width 34 height 12
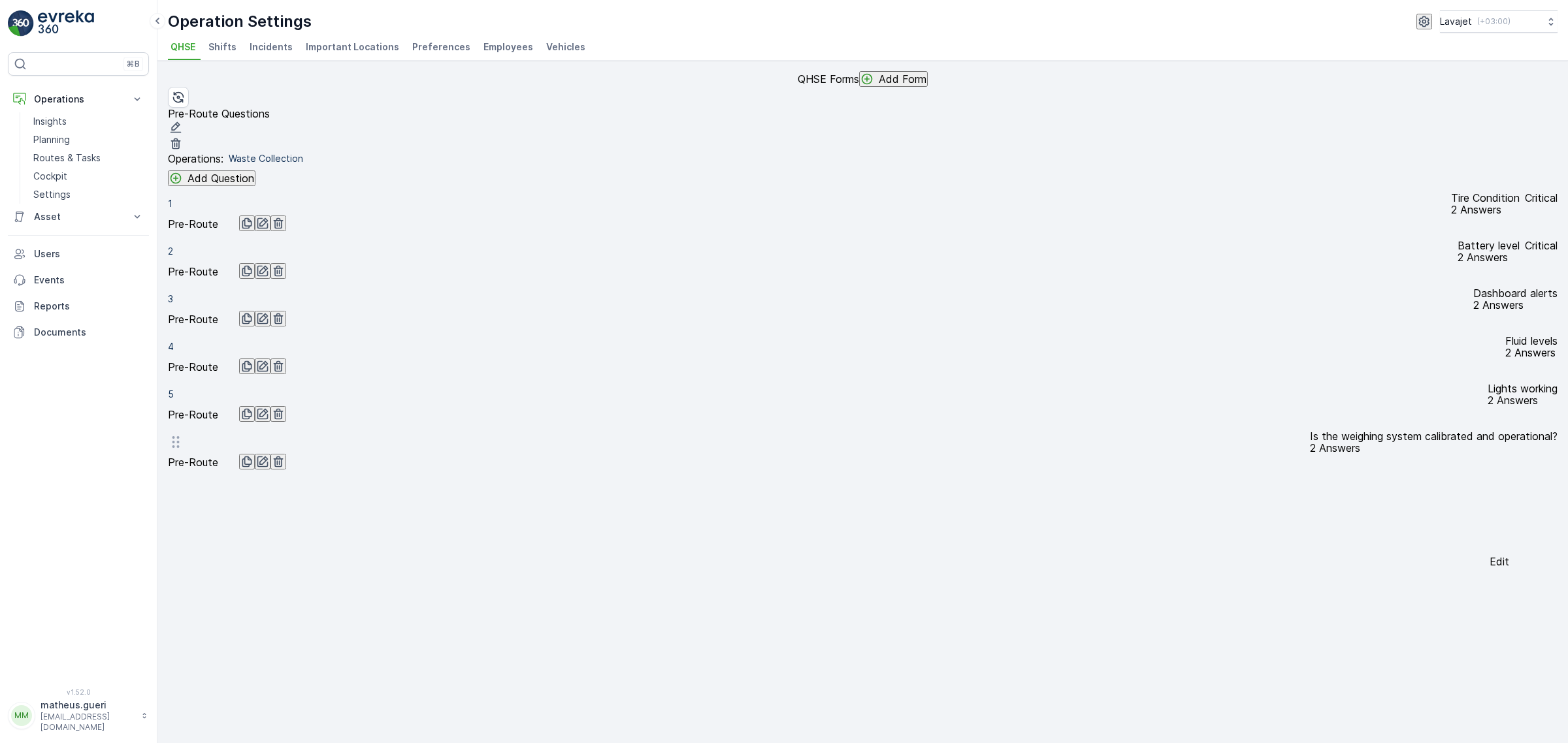
click at [269, 468] on icon "button" at bounding box center [263, 462] width 13 height 13
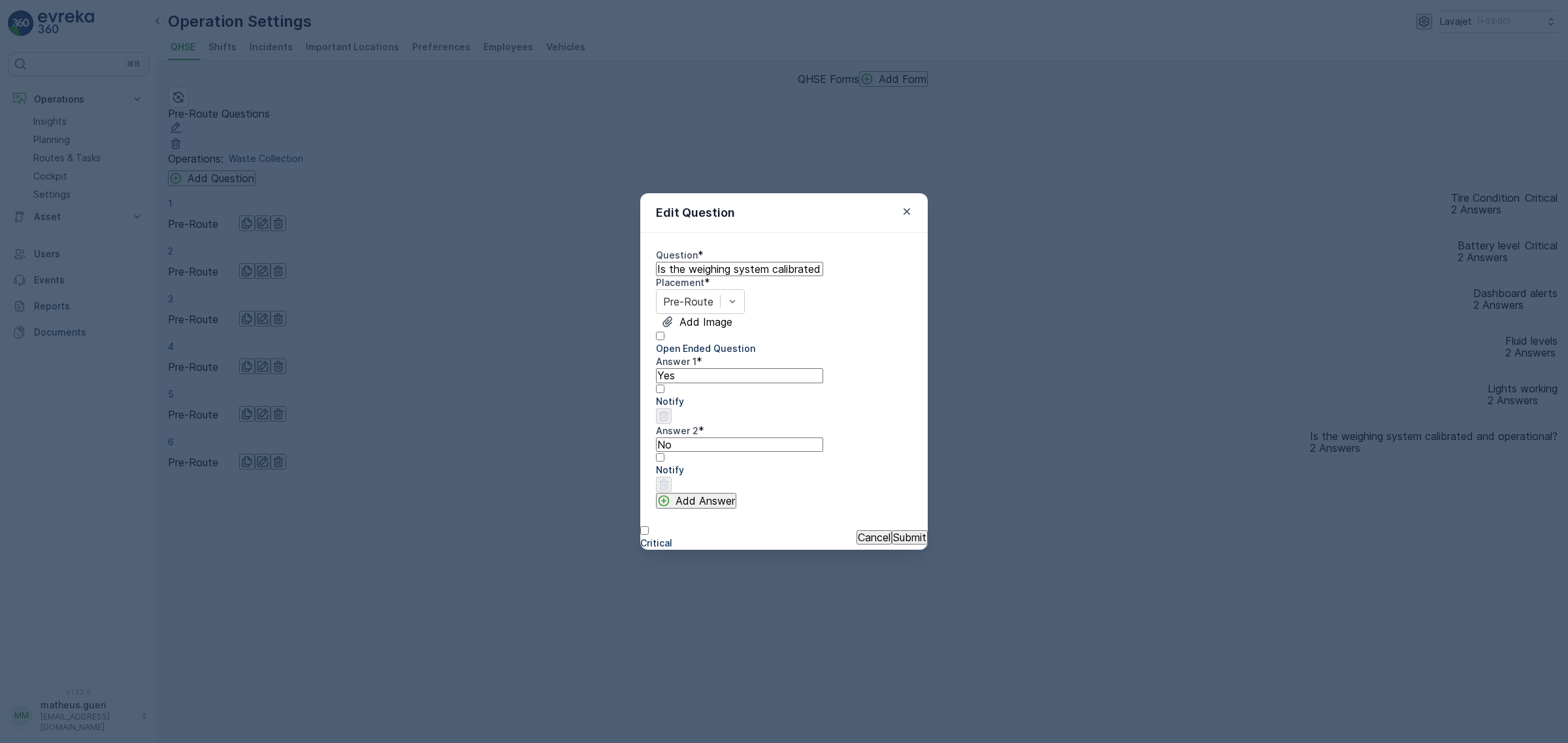
click at [796, 262] on input "Is the weighing system calibrated and operational?" at bounding box center [739, 269] width 167 height 15
click at [823, 262] on input "Is the weighing system calibrated and operational?" at bounding box center [739, 269] width 167 height 15
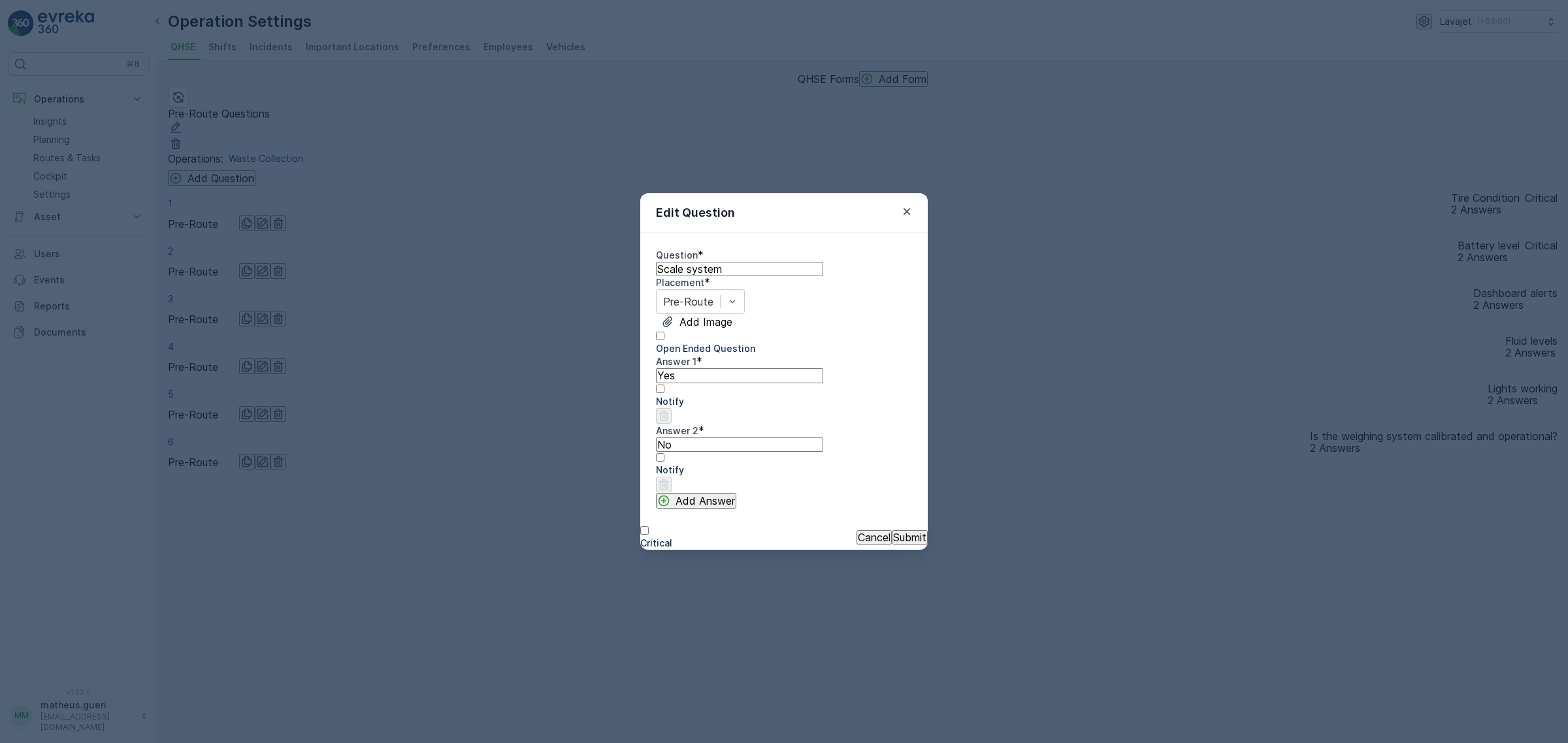
type input "Scale system"
type 1 "OK"
type 2 "Error"
click at [893, 544] on p "Submit" at bounding box center [910, 537] width 34 height 12
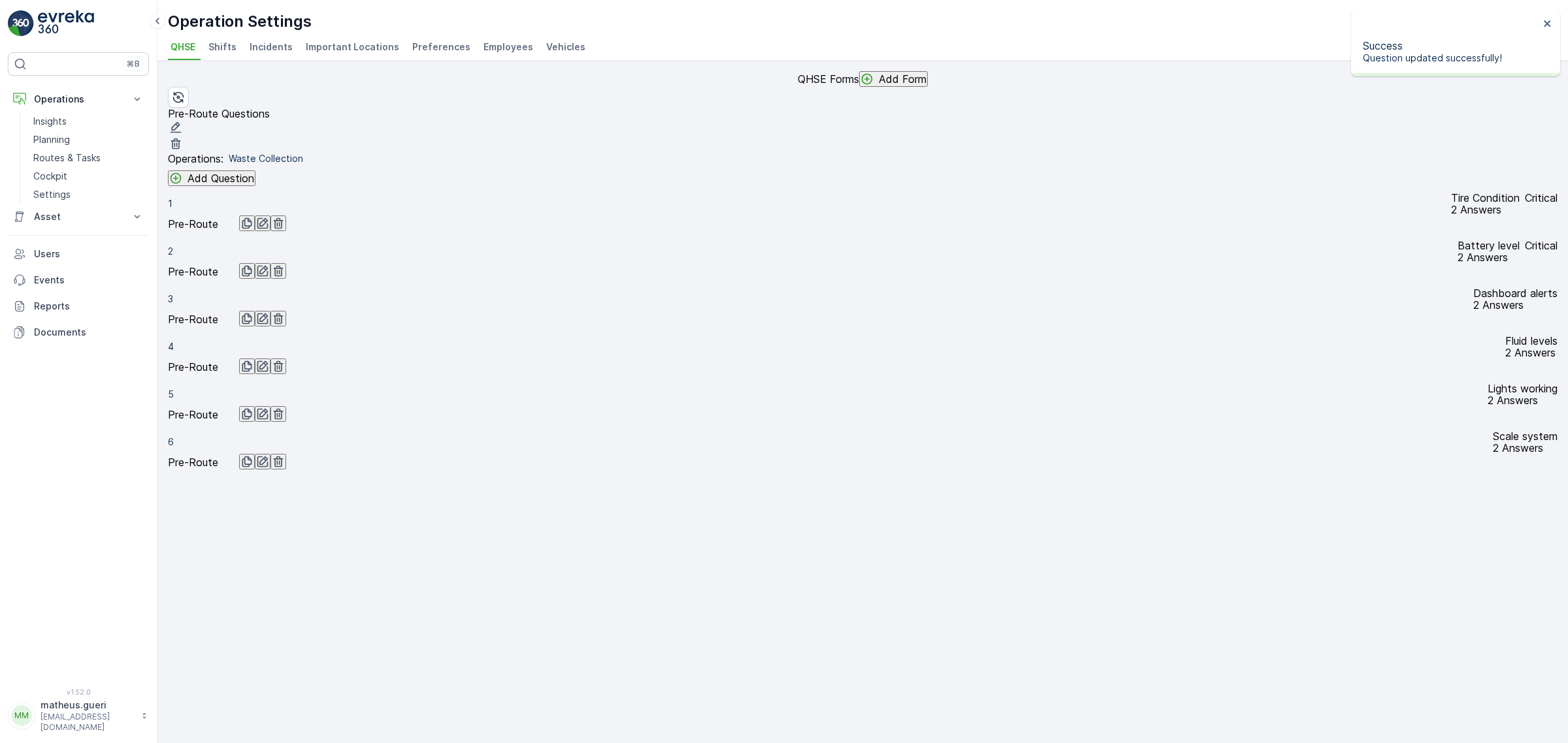
click at [240, 185] on p "Add Question" at bounding box center [220, 178] width 66 height 12
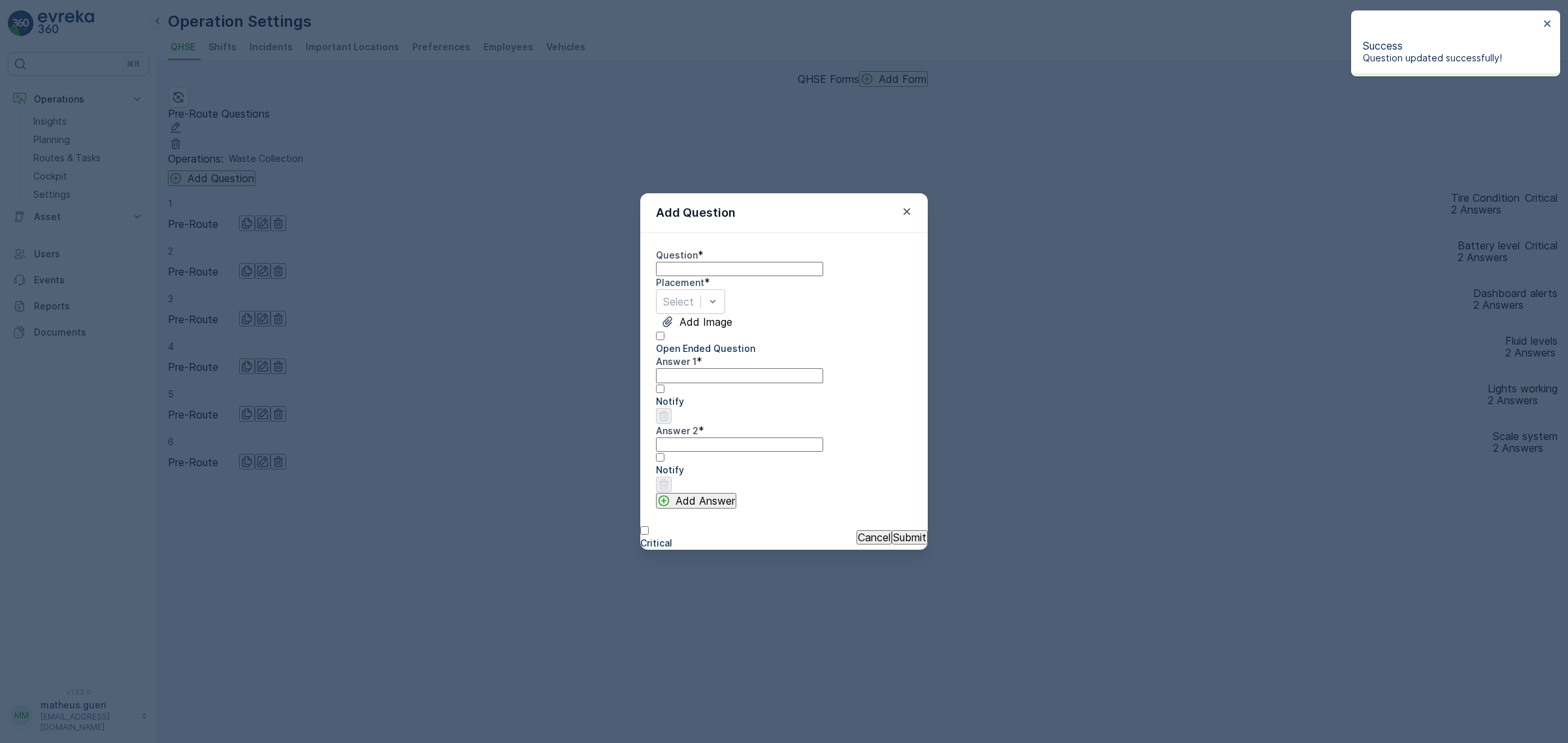
click at [688, 262] on input "Question" at bounding box center [739, 269] width 167 height 15
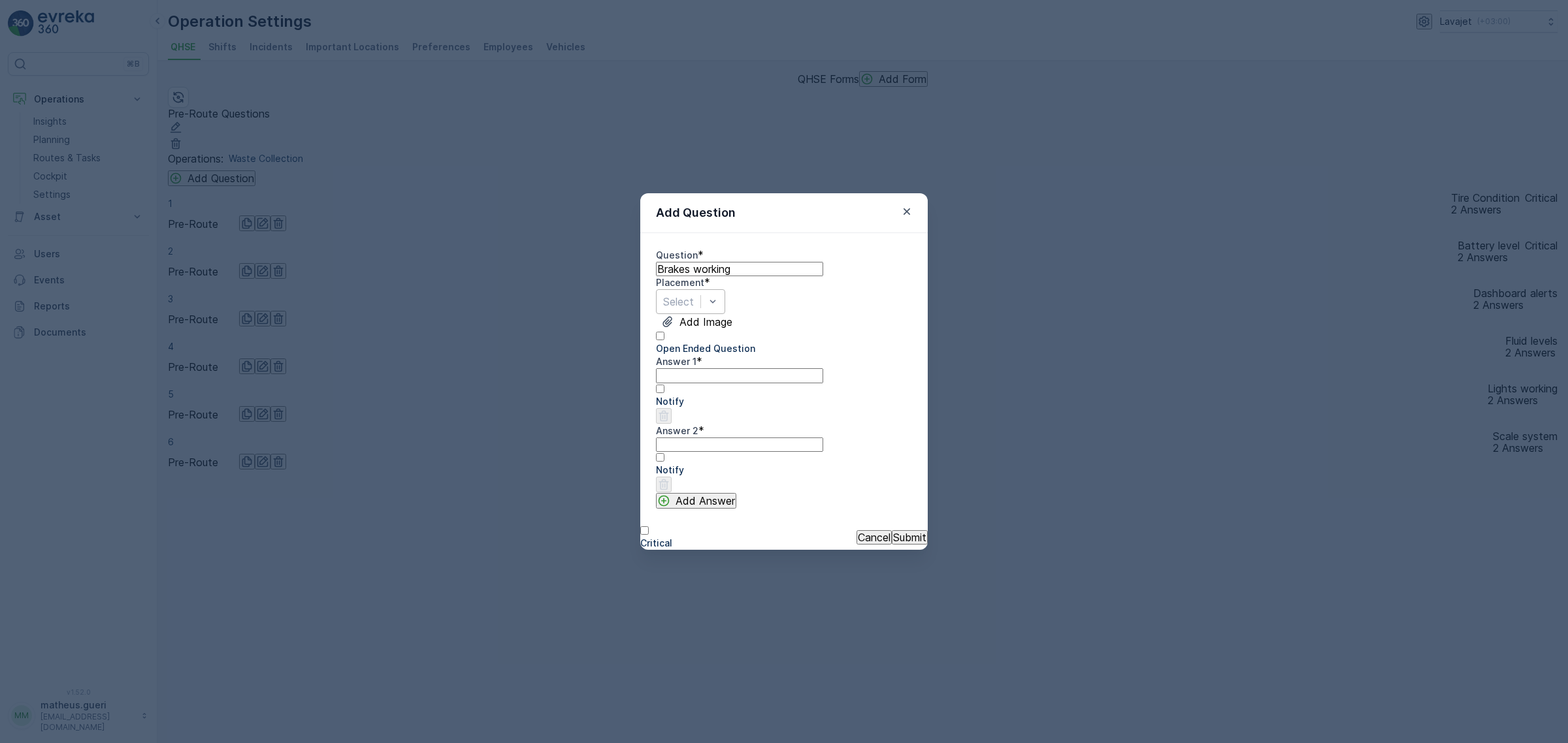
type input "Brakes working"
click at [700, 299] on div "Select" at bounding box center [690, 301] width 69 height 25
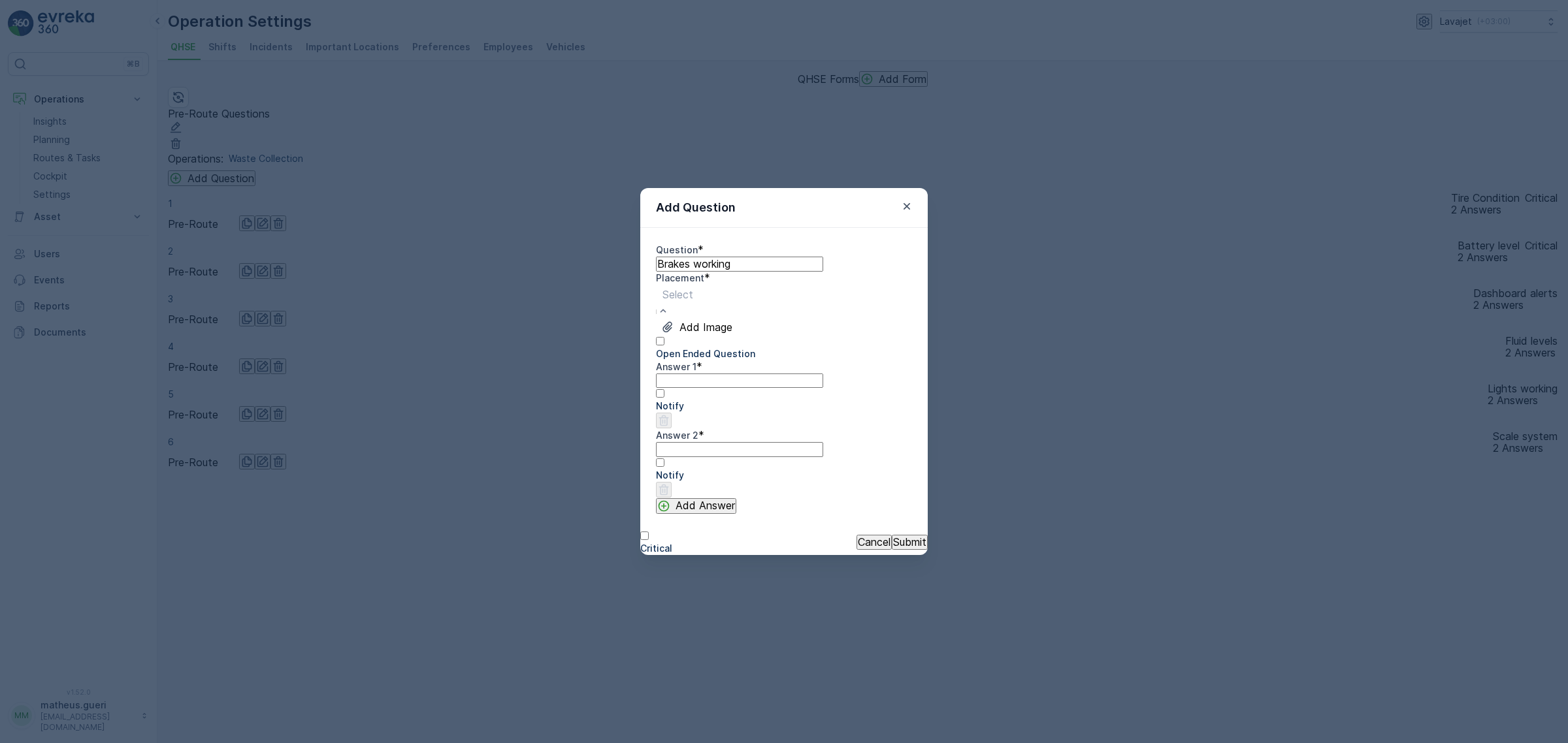
click at [50, 743] on span "Pre-Route" at bounding box center [25, 749] width 50 height 13
click at [720, 388] on div "Answer 1 *" at bounding box center [784, 374] width 256 height 27
click at [719, 388] on 1 "Answer 1" at bounding box center [739, 381] width 167 height 15
type 1 "Yes"
type 2 "No"
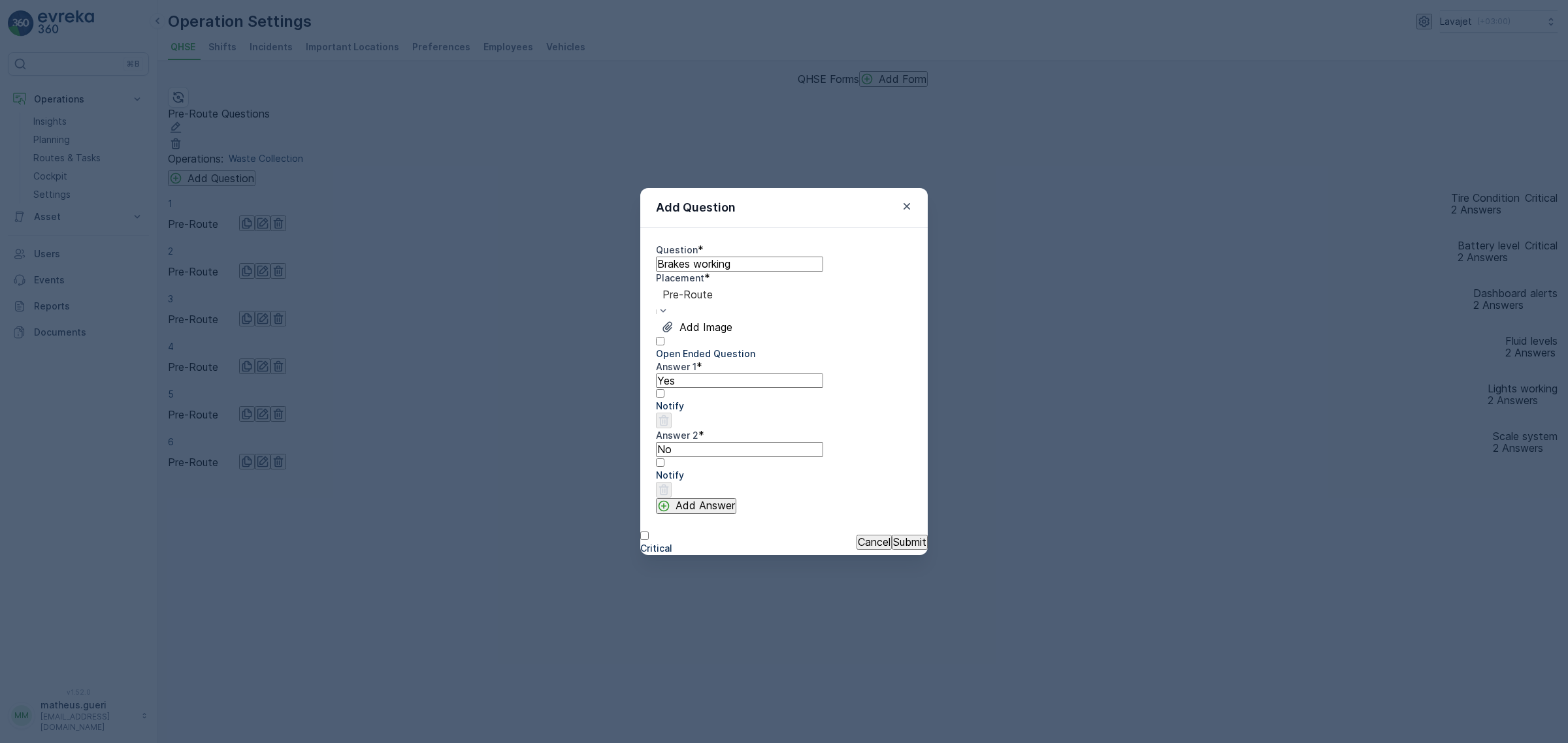
click at [893, 541] on p "Submit" at bounding box center [910, 542] width 34 height 12
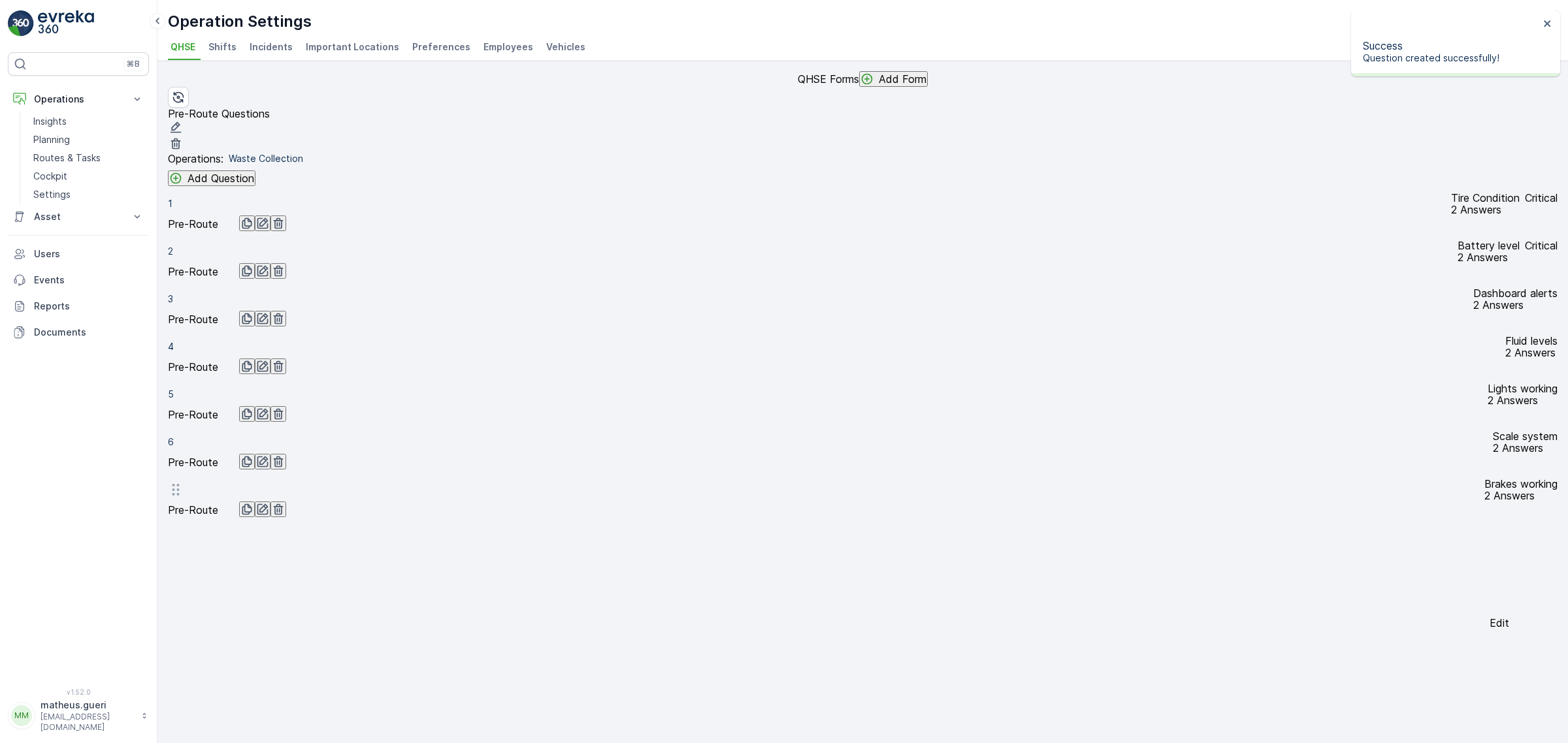
click at [269, 516] on icon "button" at bounding box center [263, 509] width 13 height 13
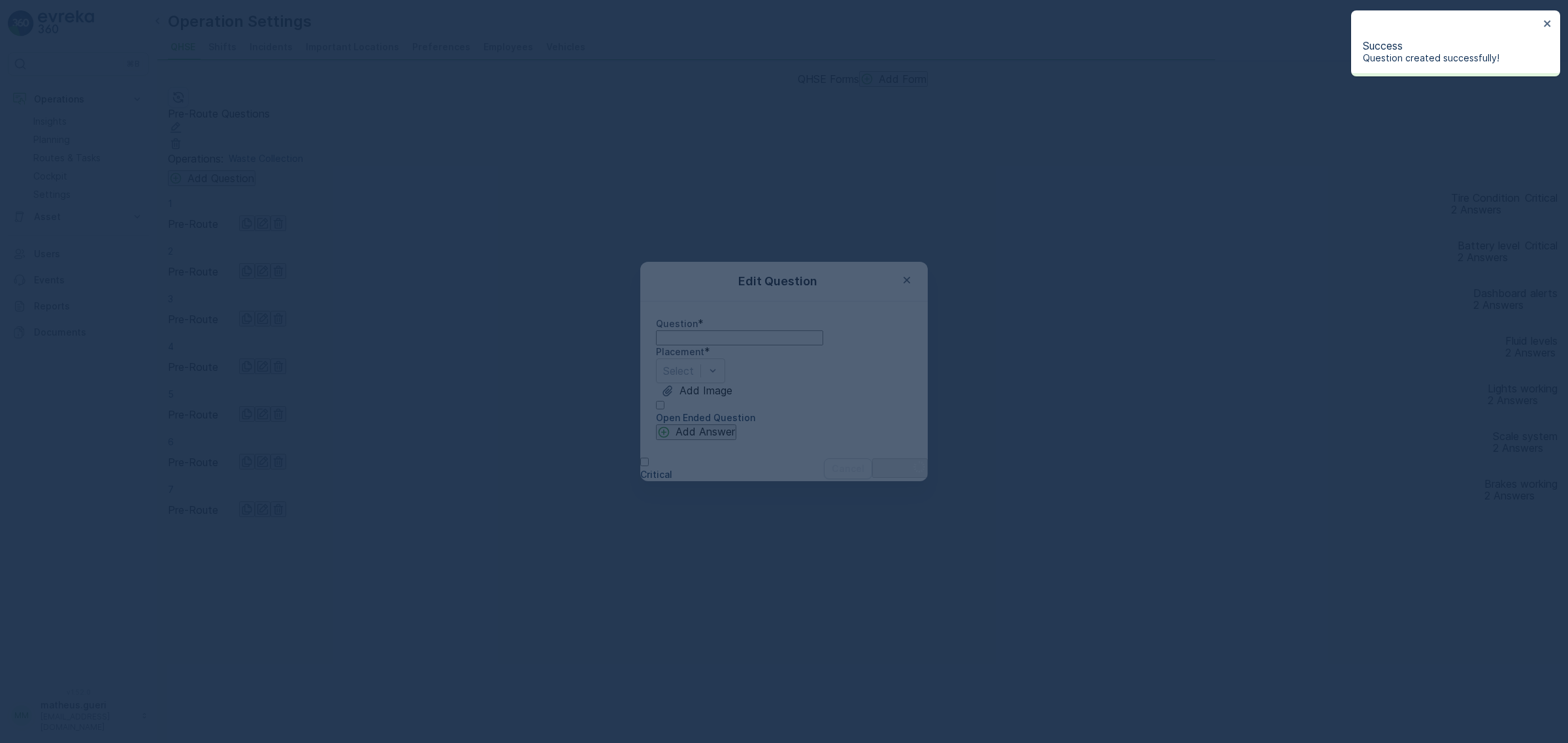
type input "Brakes working"
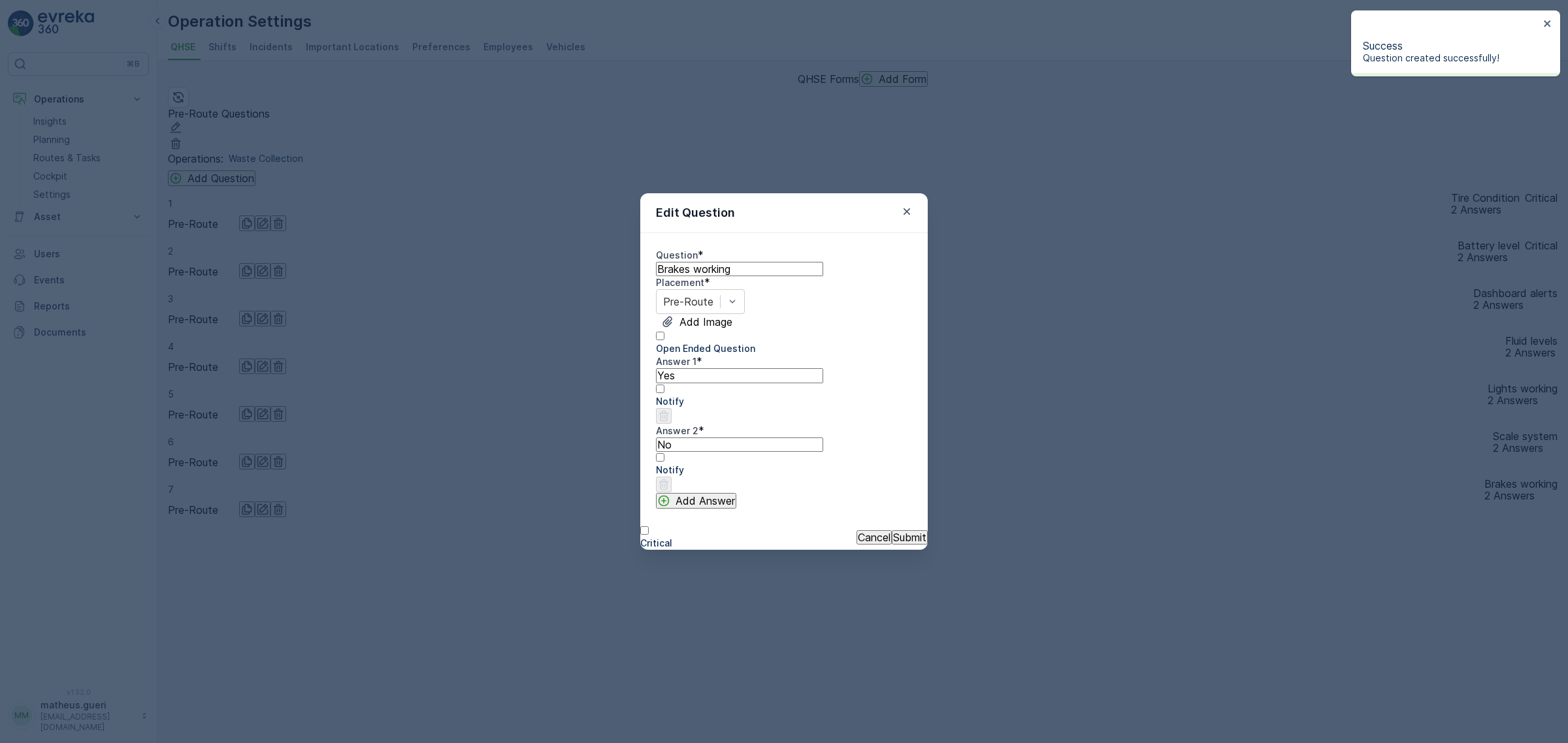
click at [667, 537] on div at bounding box center [656, 537] width 32 height 0
click at [648, 535] on input "Critical" at bounding box center [644, 530] width 8 height 8
click at [857, 466] on p "Notify" at bounding box center [784, 470] width 256 height 13
click at [664, 462] on input "Notify" at bounding box center [659, 457] width 8 height 8
click at [891, 537] on button "Submit" at bounding box center [910, 537] width 36 height 15
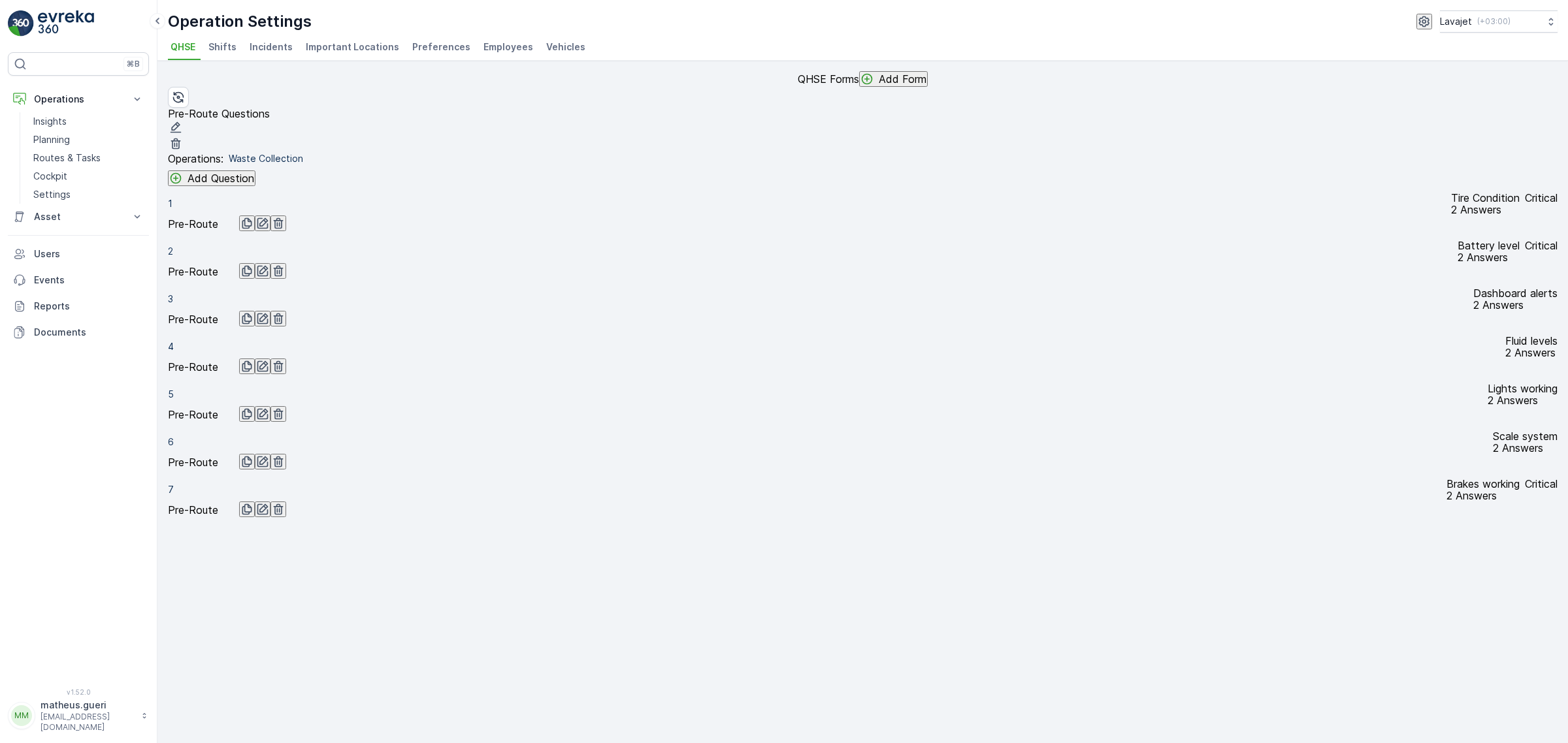
click at [227, 185] on p "Add Question" at bounding box center [220, 178] width 66 height 12
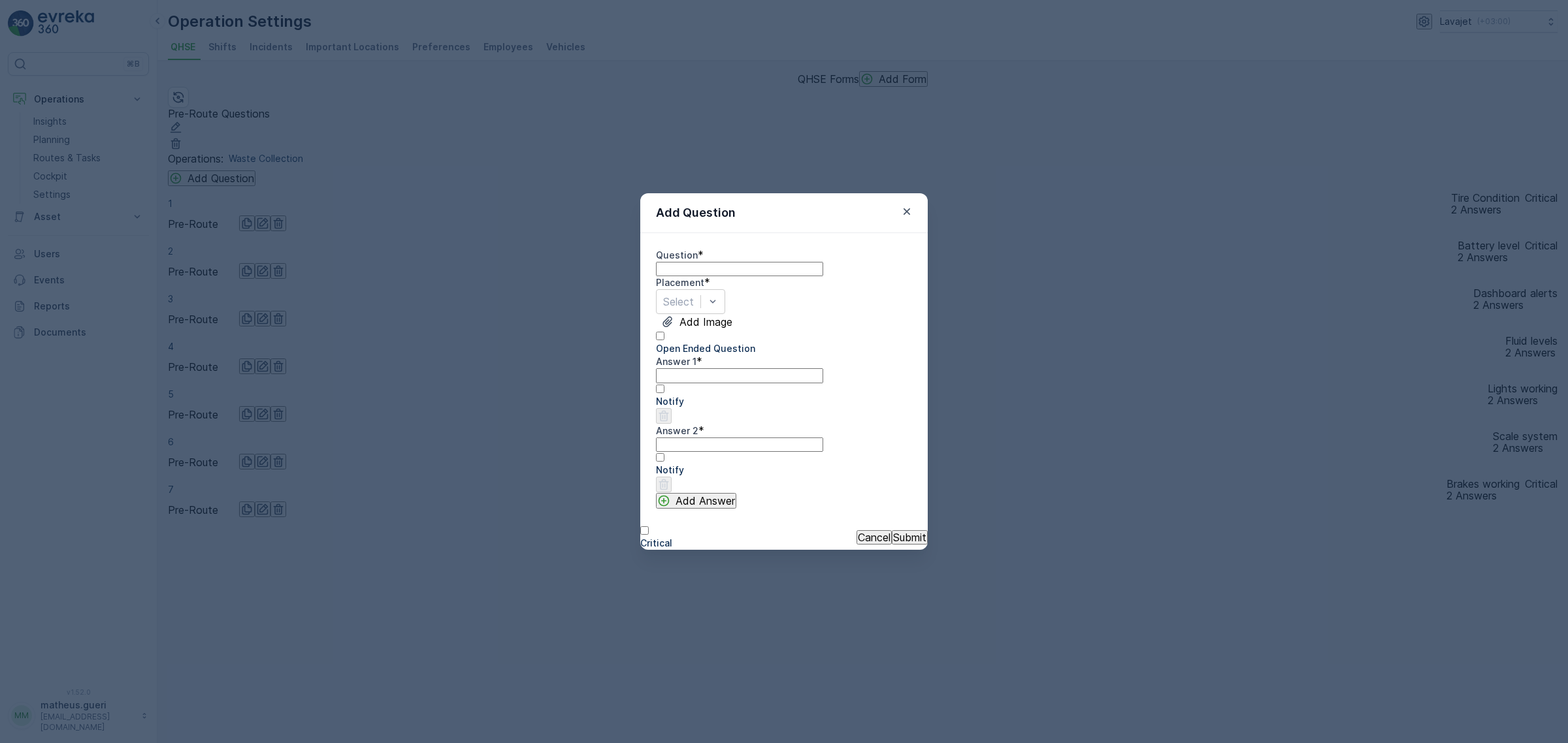
click at [729, 288] on div "Placement *" at bounding box center [784, 283] width 256 height 13
click at [712, 262] on input "Question" at bounding box center [739, 269] width 167 height 15
type input "Cameras working"
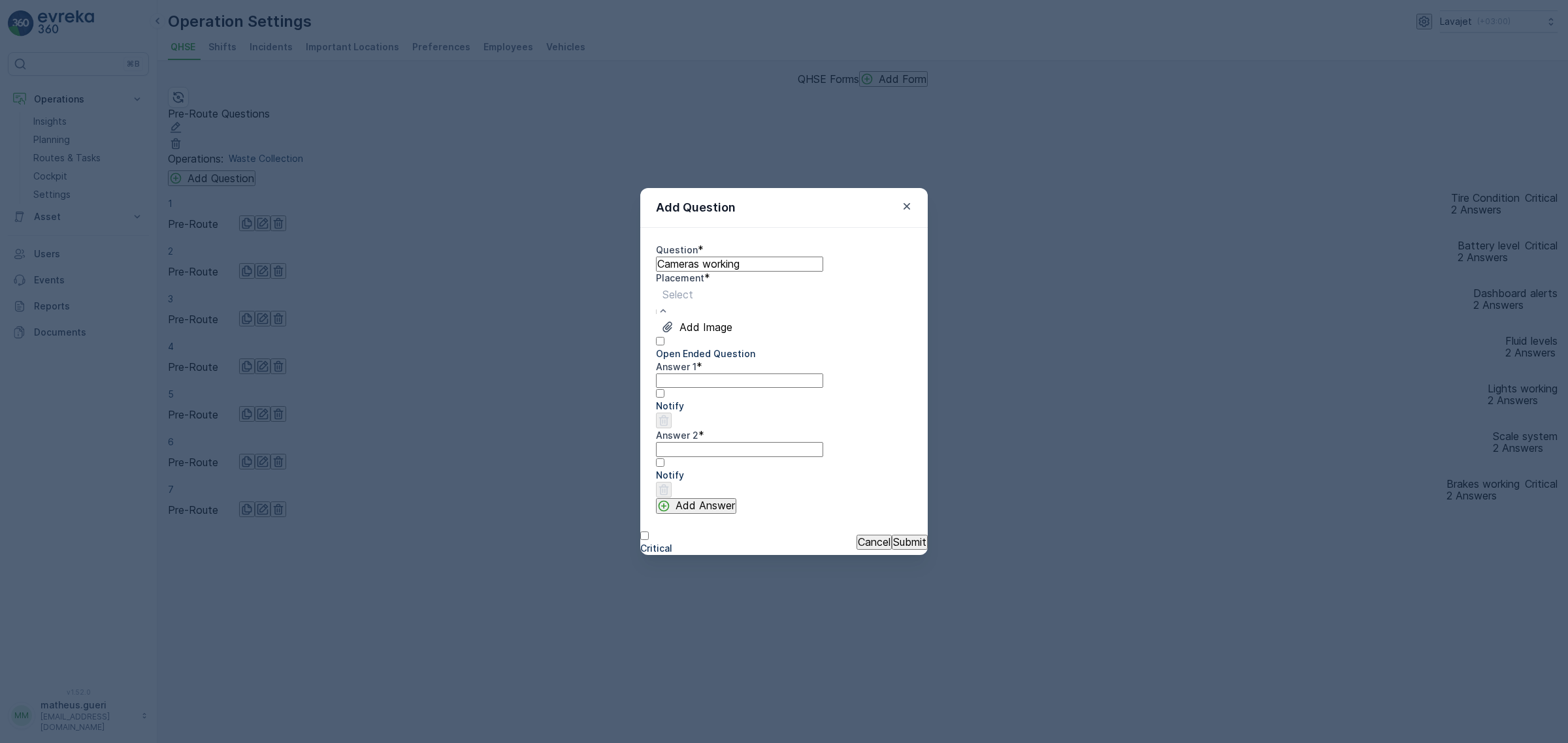
click at [50, 743] on span "Pre-Route" at bounding box center [25, 749] width 50 height 13
click at [718, 388] on 1 "Answer 1" at bounding box center [739, 381] width 167 height 15
type 1 "Yes"
click at [698, 457] on 2 "Answer 2" at bounding box center [739, 449] width 167 height 15
type 2 "No"
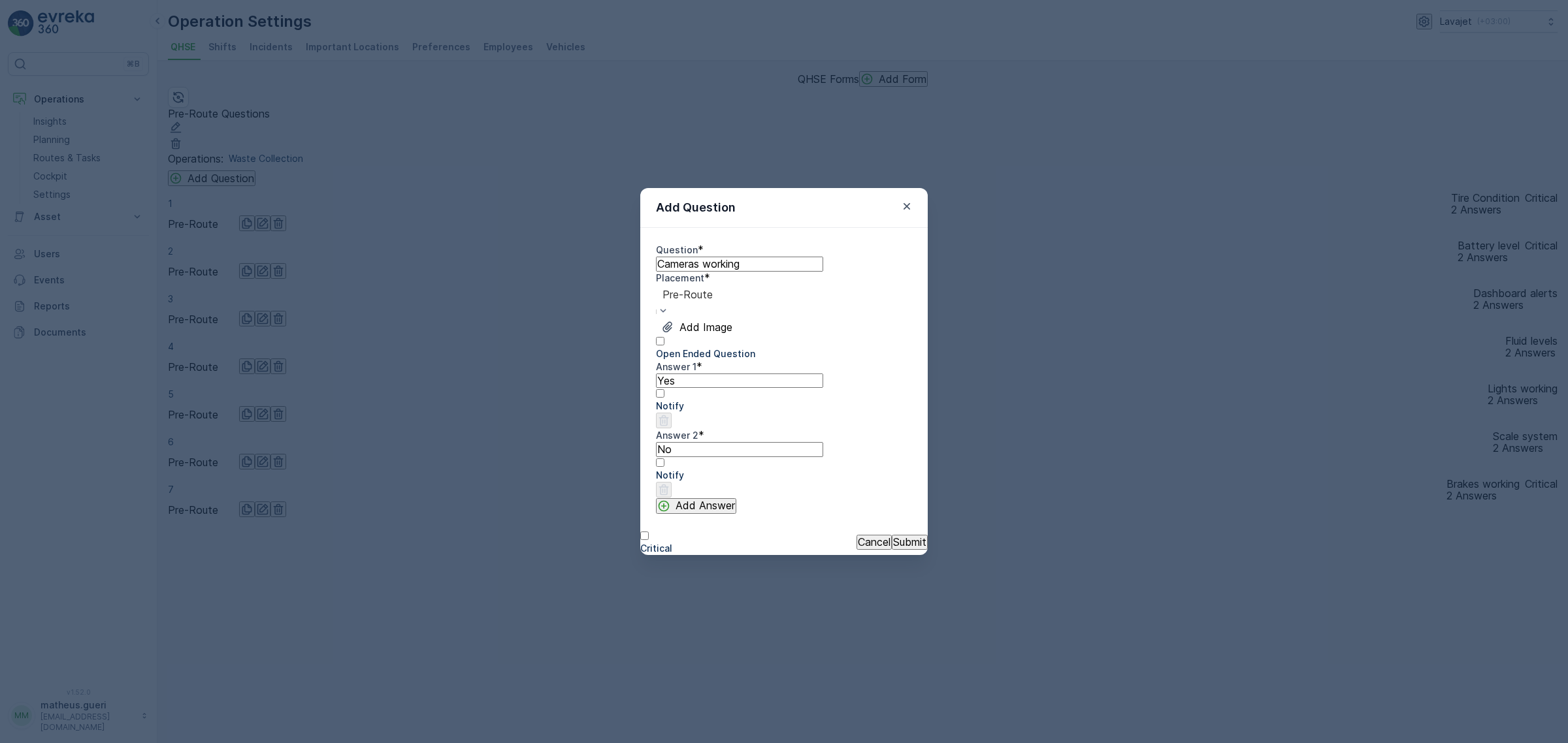
click at [893, 542] on p "Submit" at bounding box center [910, 542] width 34 height 12
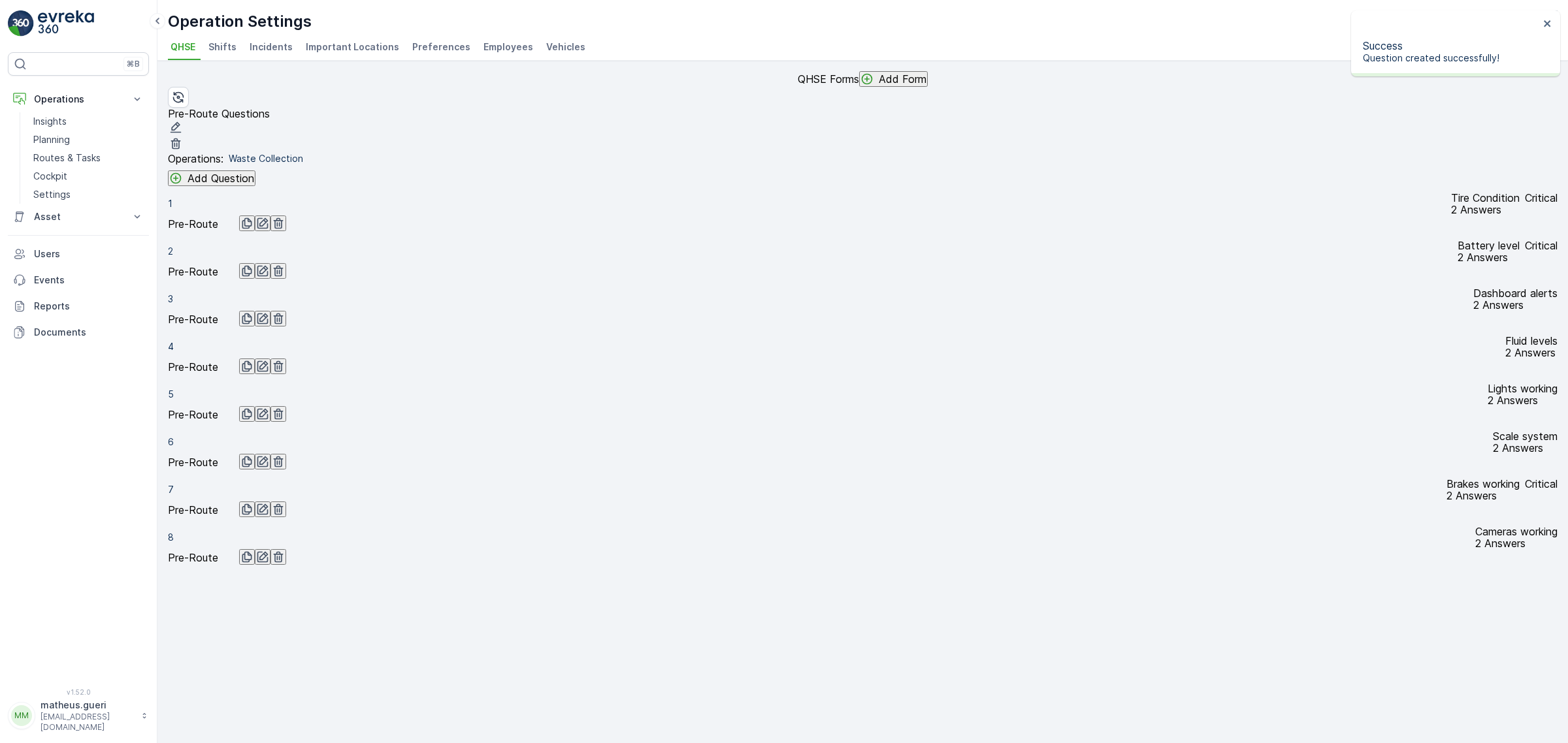
click at [252, 203] on div "Operations : Waste Collection Add Question 1 Tire Condition Critical 2 Answers …" at bounding box center [863, 362] width 1390 height 421
click at [238, 185] on p "Add Question" at bounding box center [220, 178] width 66 height 12
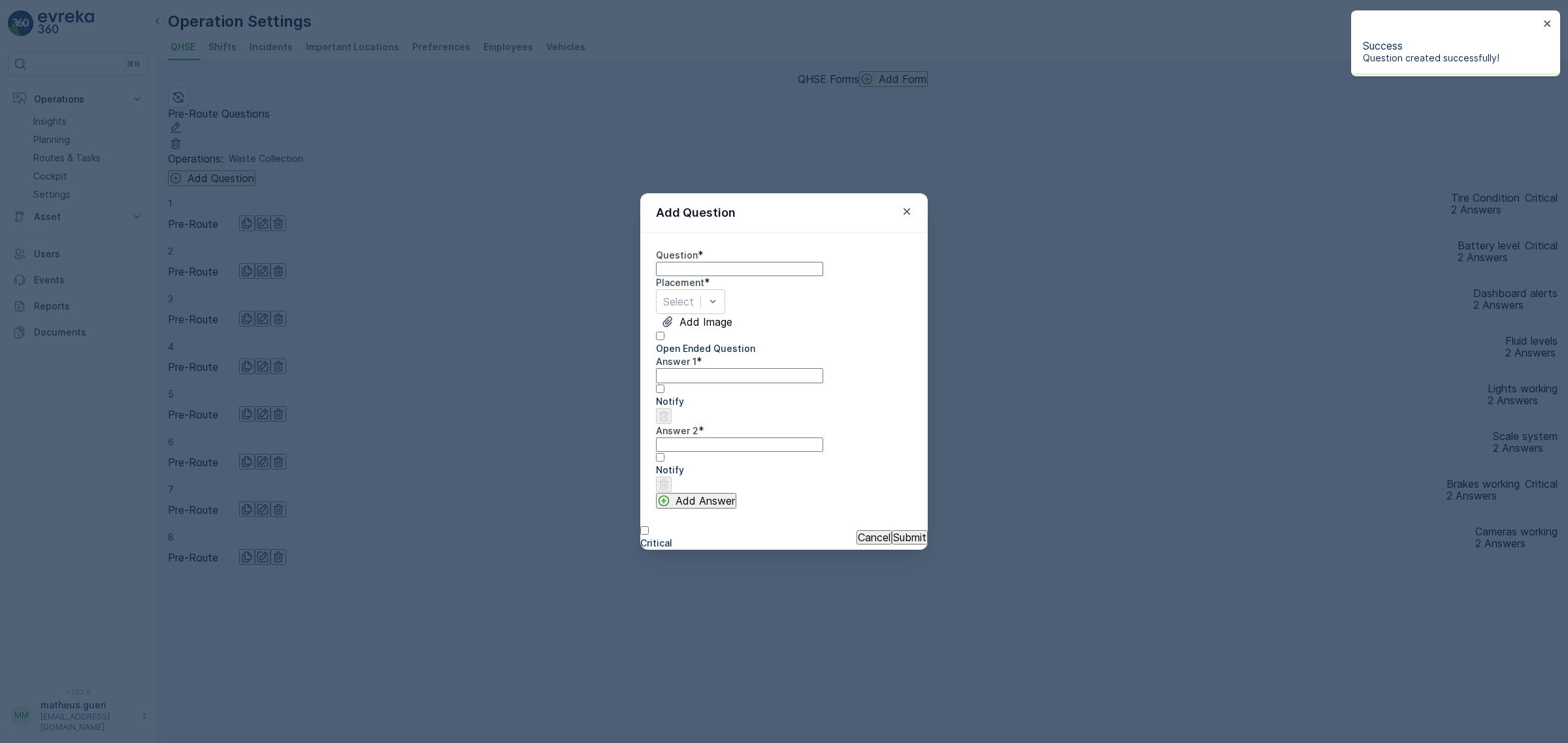
drag, startPoint x: 714, startPoint y: 254, endPoint x: 718, endPoint y: 266, distance: 12.6
click at [714, 262] on input "Question" at bounding box center [739, 269] width 167 height 15
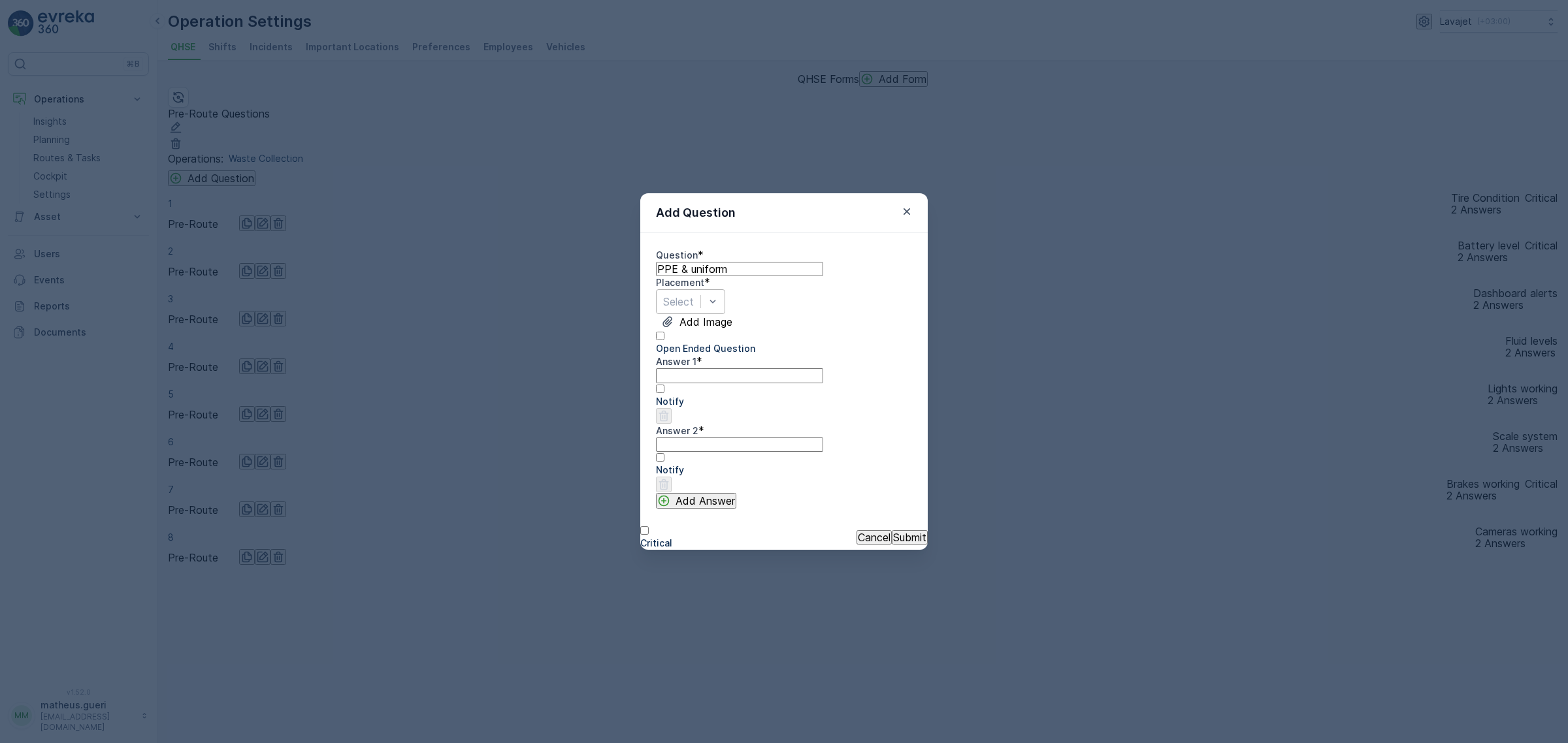
type input "PPE & uniform"
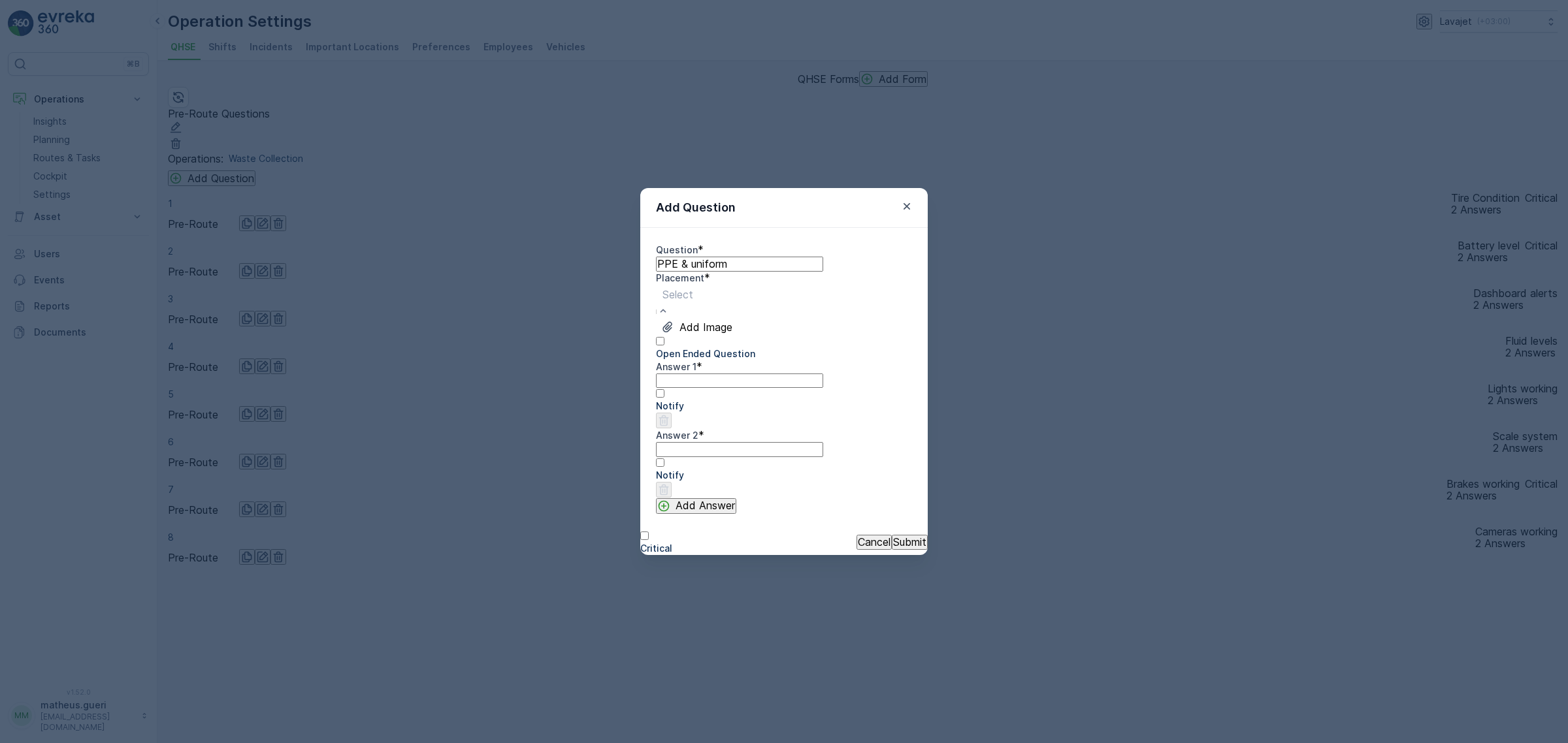
click at [50, 743] on span "Pre-Route" at bounding box center [25, 749] width 50 height 13
click at [729, 388] on 1 "Answer 1" at bounding box center [739, 381] width 167 height 15
type 1 "Yes"
click at [707, 457] on 2 "Answer 2" at bounding box center [739, 449] width 167 height 15
type 2 "No"
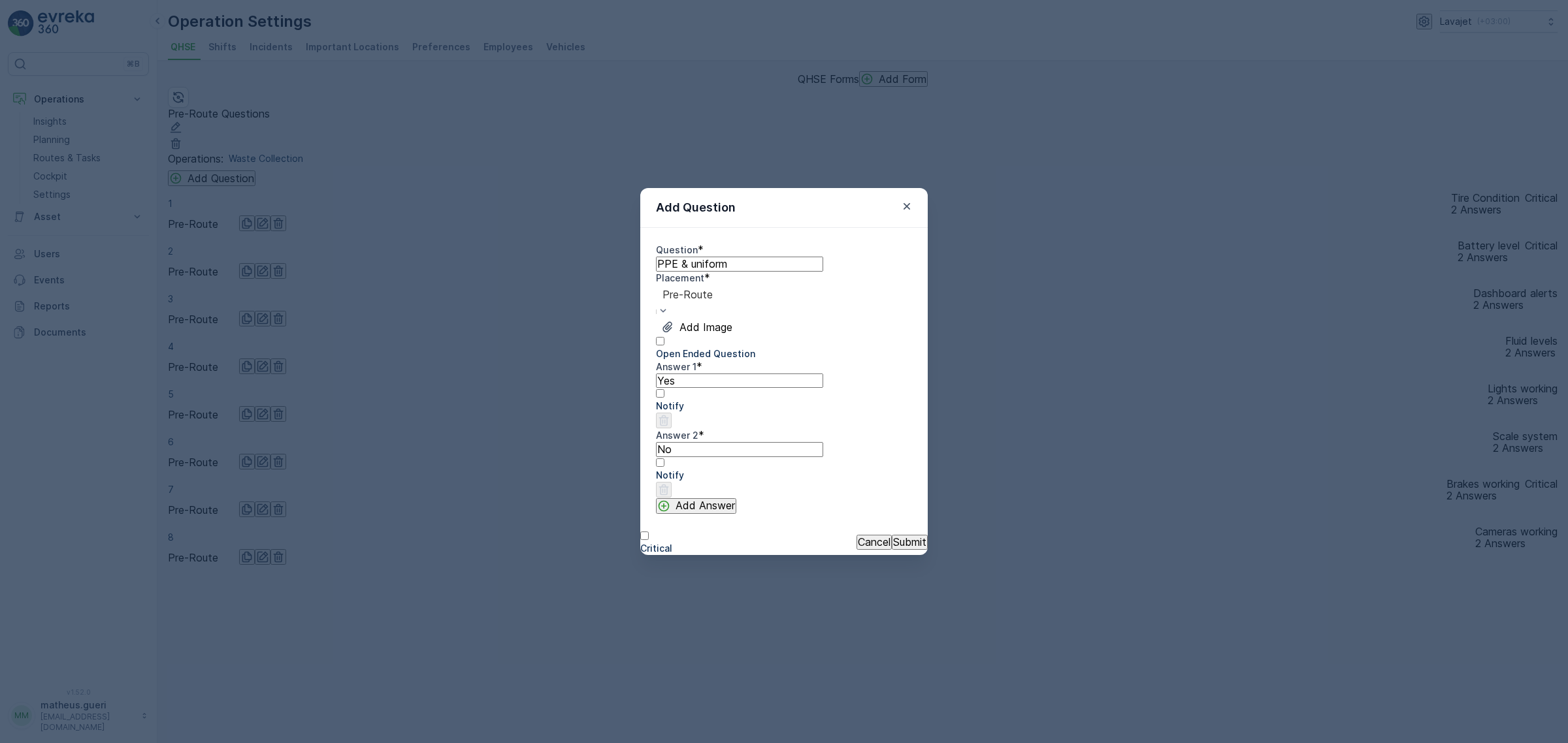
click at [896, 548] on p "Submit" at bounding box center [910, 542] width 34 height 12
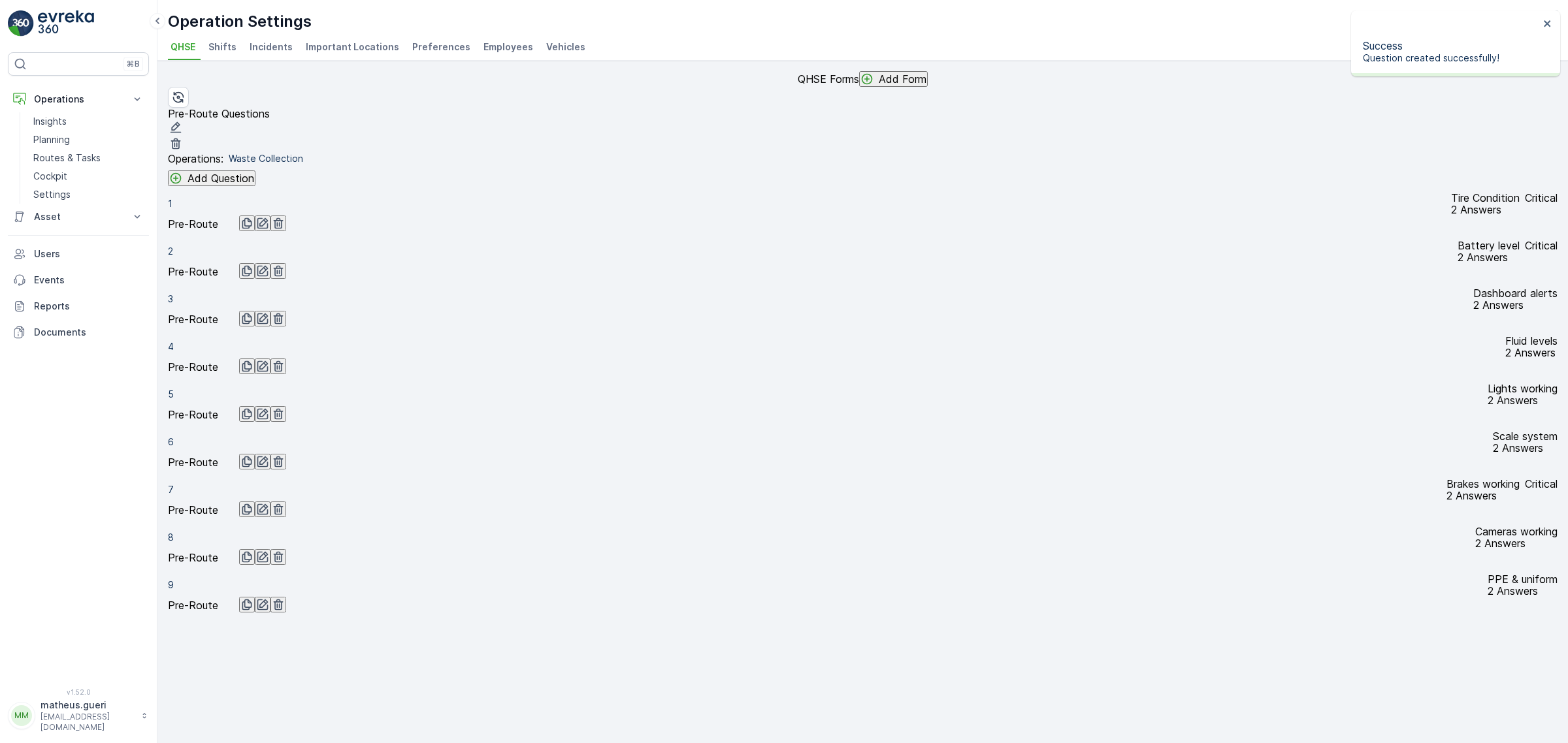
click at [234, 185] on p "Add Question" at bounding box center [220, 178] width 66 height 12
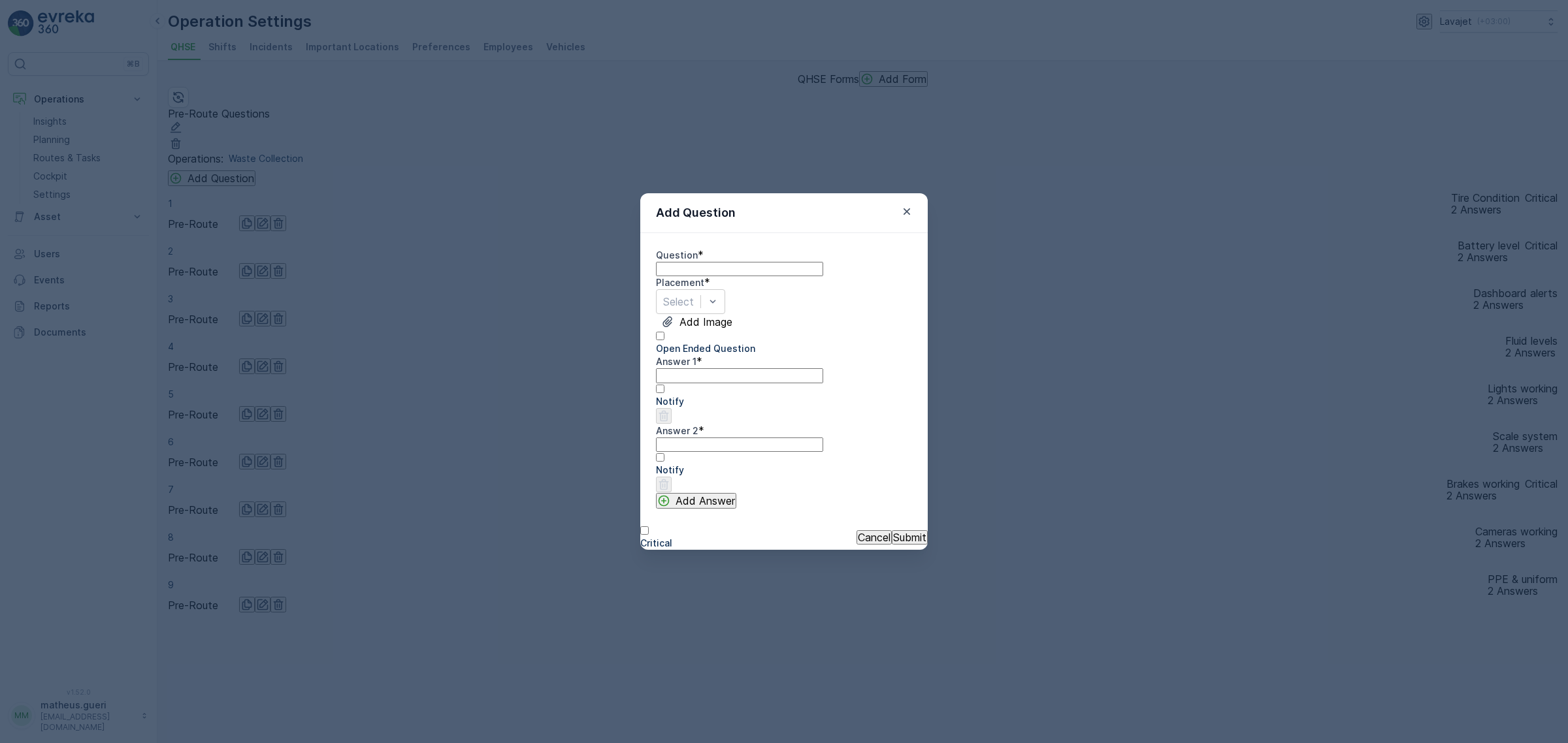
click at [752, 262] on input "Question" at bounding box center [739, 269] width 167 height 15
type input "Visible damage"
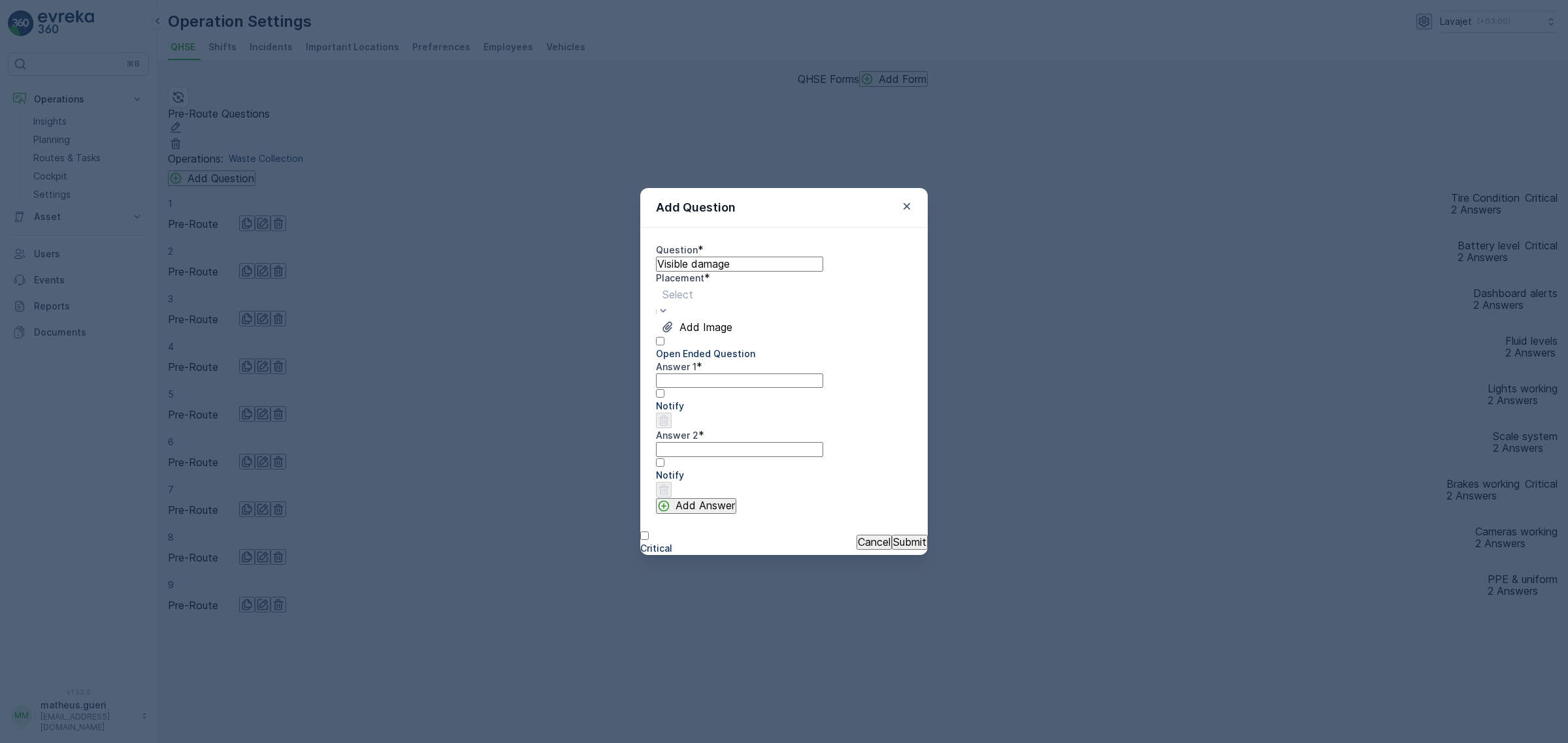
click at [729, 325] on div "Question * Visible damage Placement * option , selected. Select is focused ,typ…" at bounding box center [784, 378] width 256 height 270
click at [693, 302] on div at bounding box center [678, 295] width 31 height 15
click at [696, 743] on div "Pre-Route Post-Route" at bounding box center [784, 755] width 1568 height 24
click at [696, 743] on div "Pre-Route" at bounding box center [784, 748] width 1568 height 12
click at [692, 388] on 1 "Answer 1" at bounding box center [739, 381] width 167 height 15
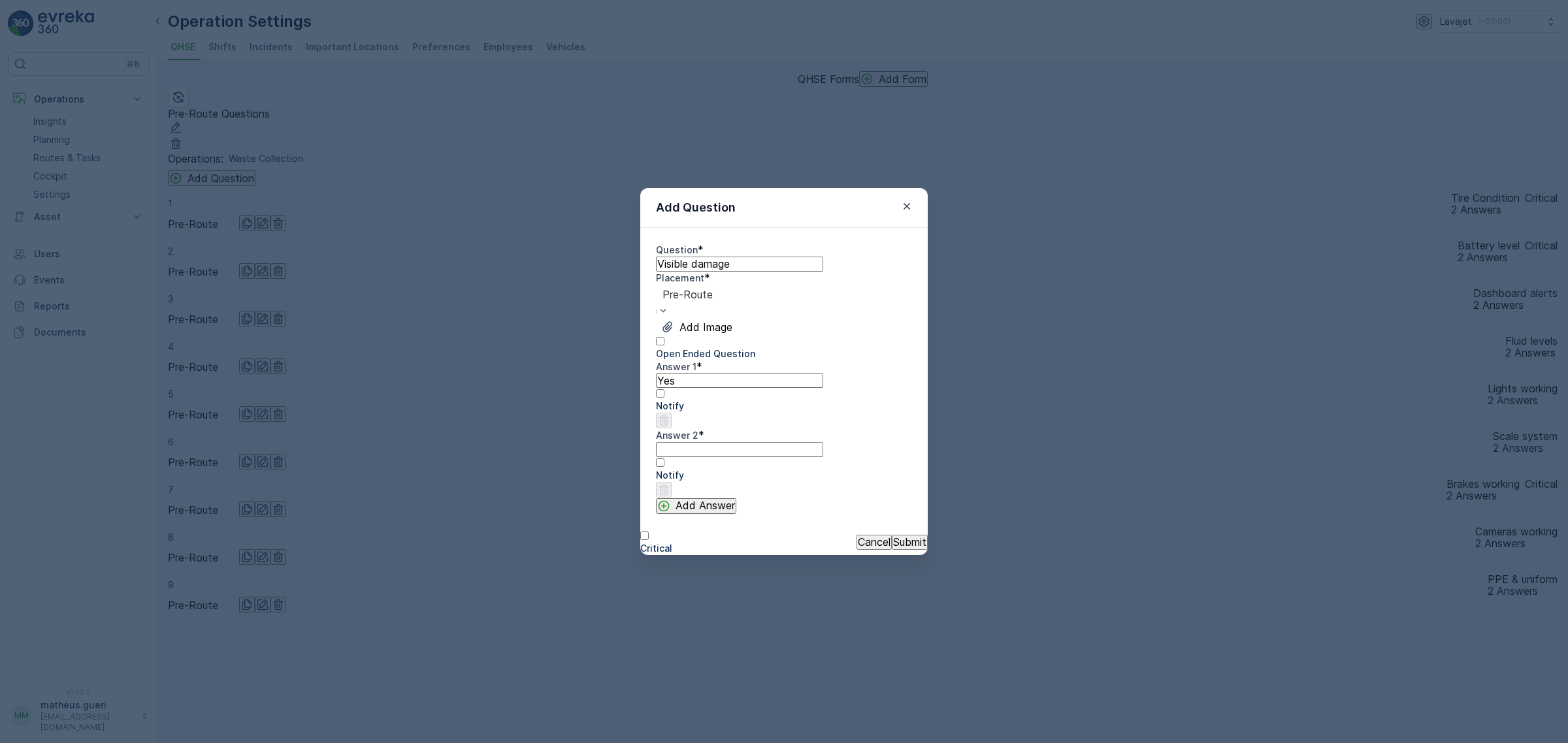
click at [732, 457] on 2 "Answer 2" at bounding box center [739, 449] width 167 height 15
drag, startPoint x: 689, startPoint y: 415, endPoint x: 591, endPoint y: 405, distance: 98.5
click at [591, 405] on div "Add Question Question * Visible damage Placement * option Pre-Route, selected. …" at bounding box center [784, 371] width 1568 height 743
type 1 "No"
type 2 "Yes"
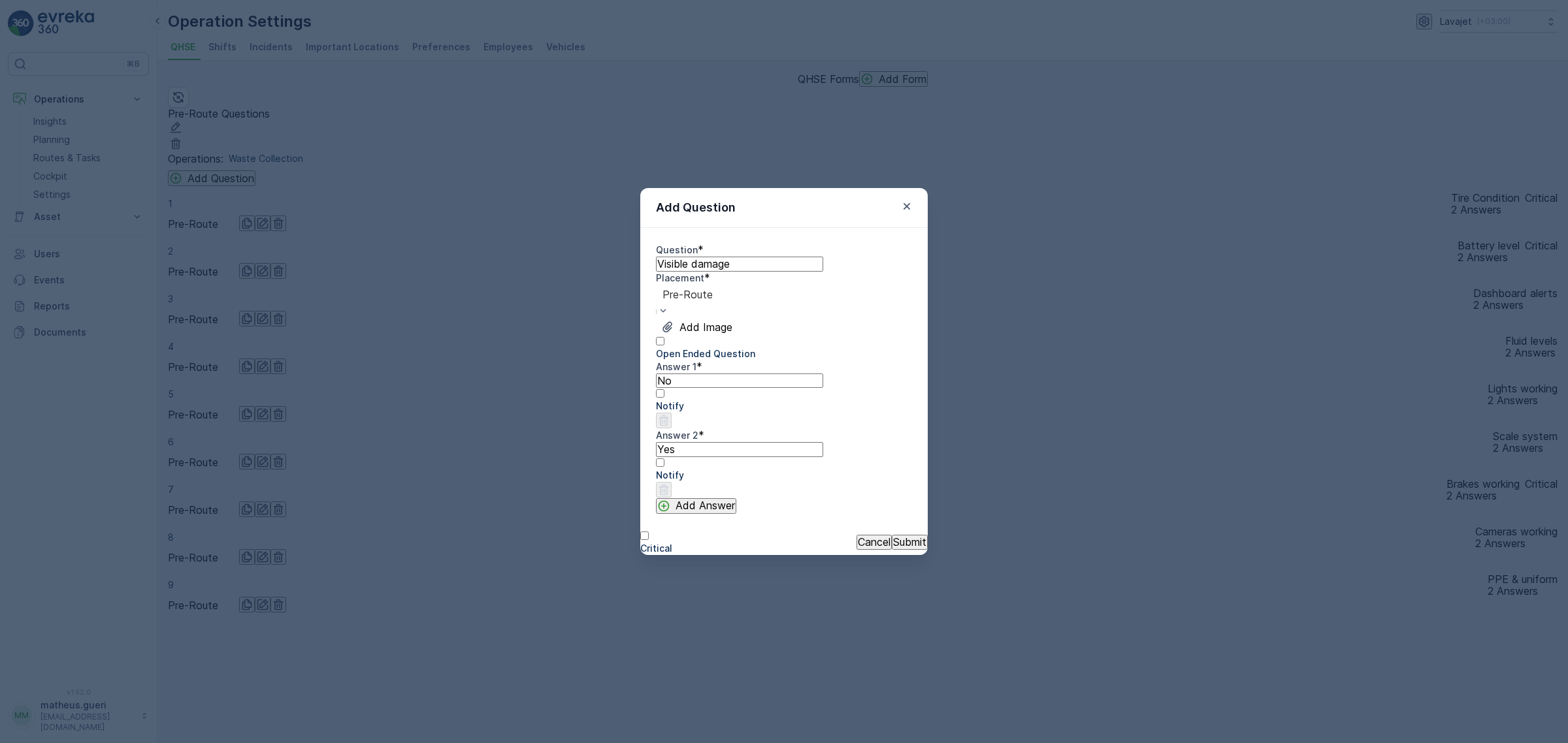
click at [896, 537] on button "Submit" at bounding box center [910, 542] width 36 height 15
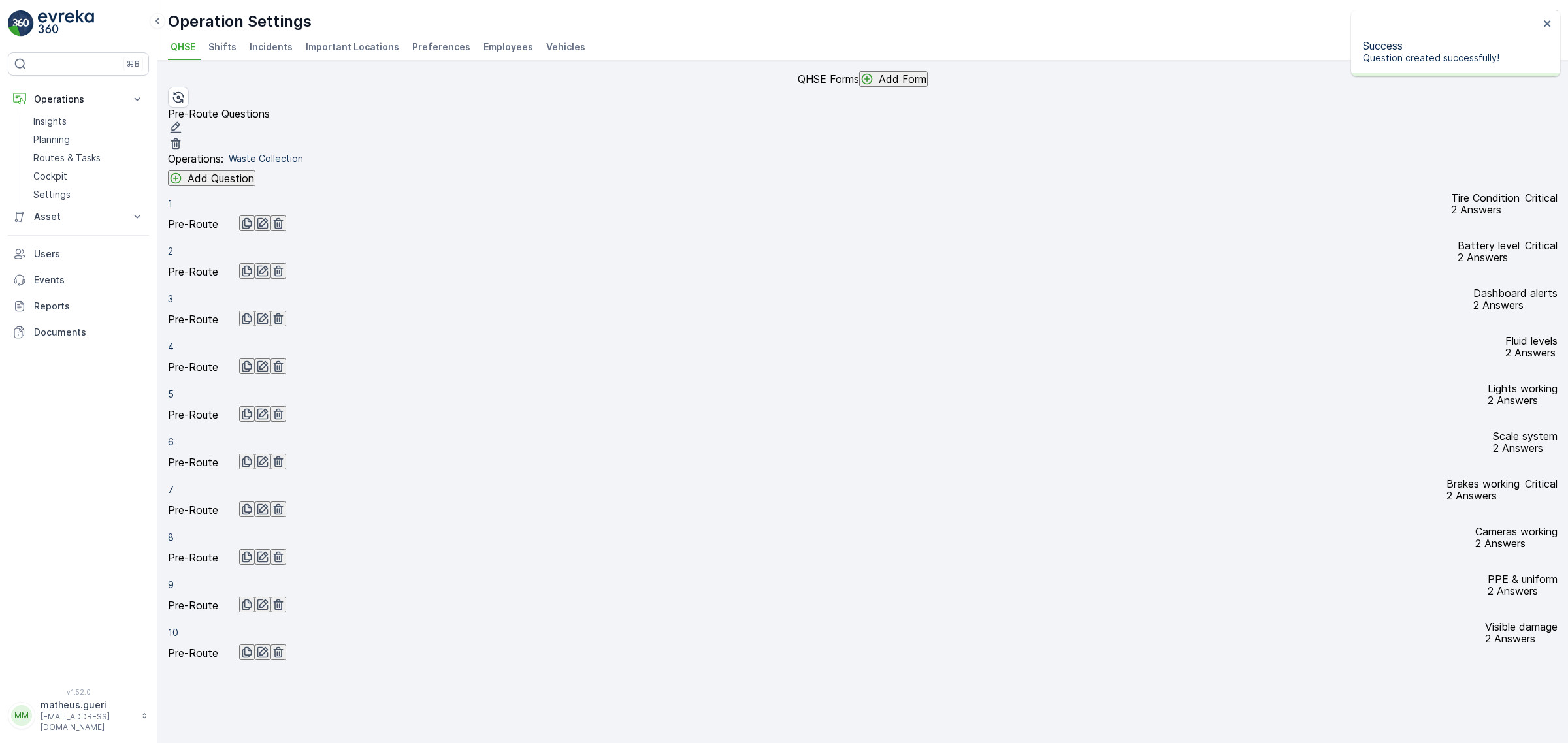
click at [219, 185] on p "Add Question" at bounding box center [220, 178] width 66 height 12
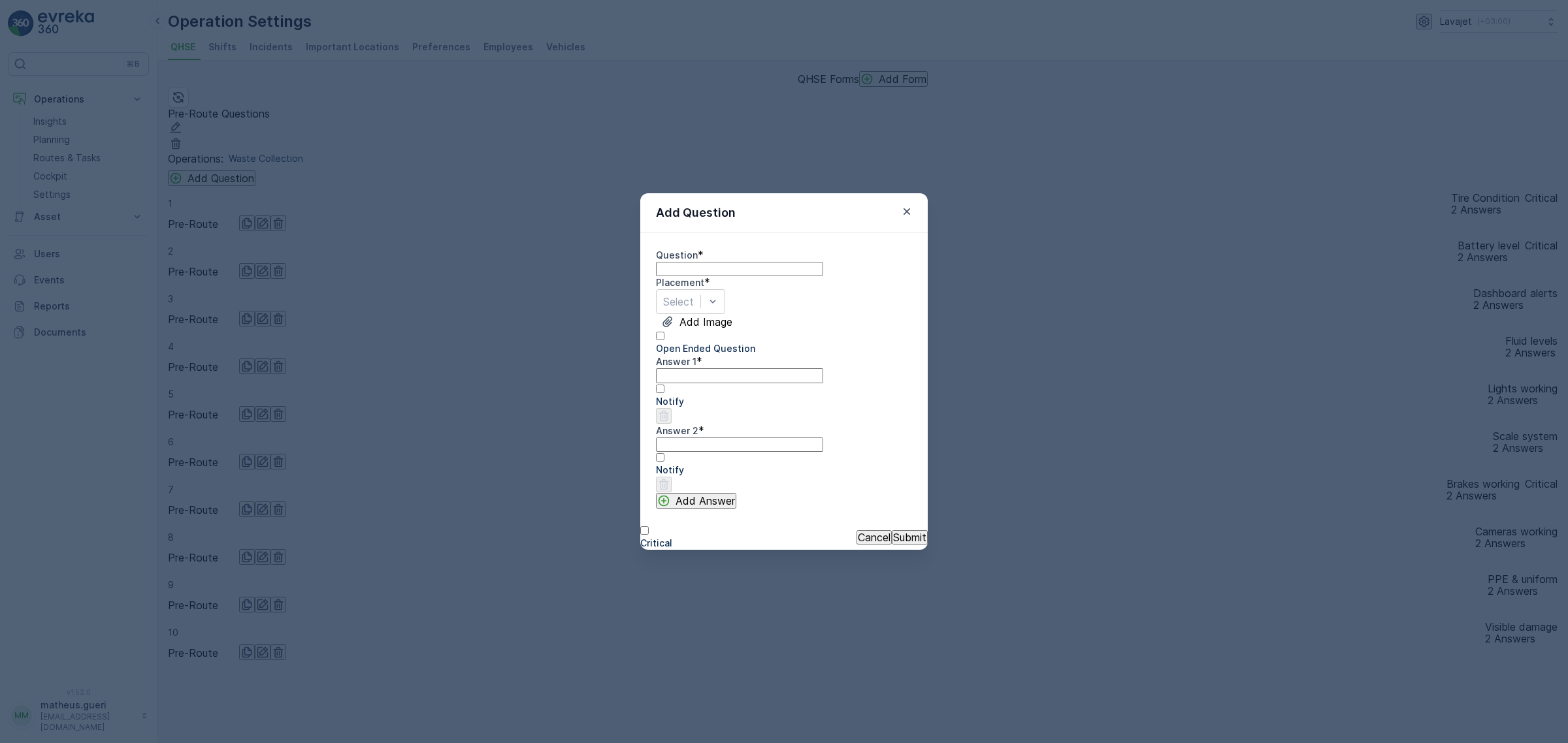
click at [710, 262] on input "Question" at bounding box center [739, 269] width 167 height 15
type input "P"
type input "Vehicle approved"
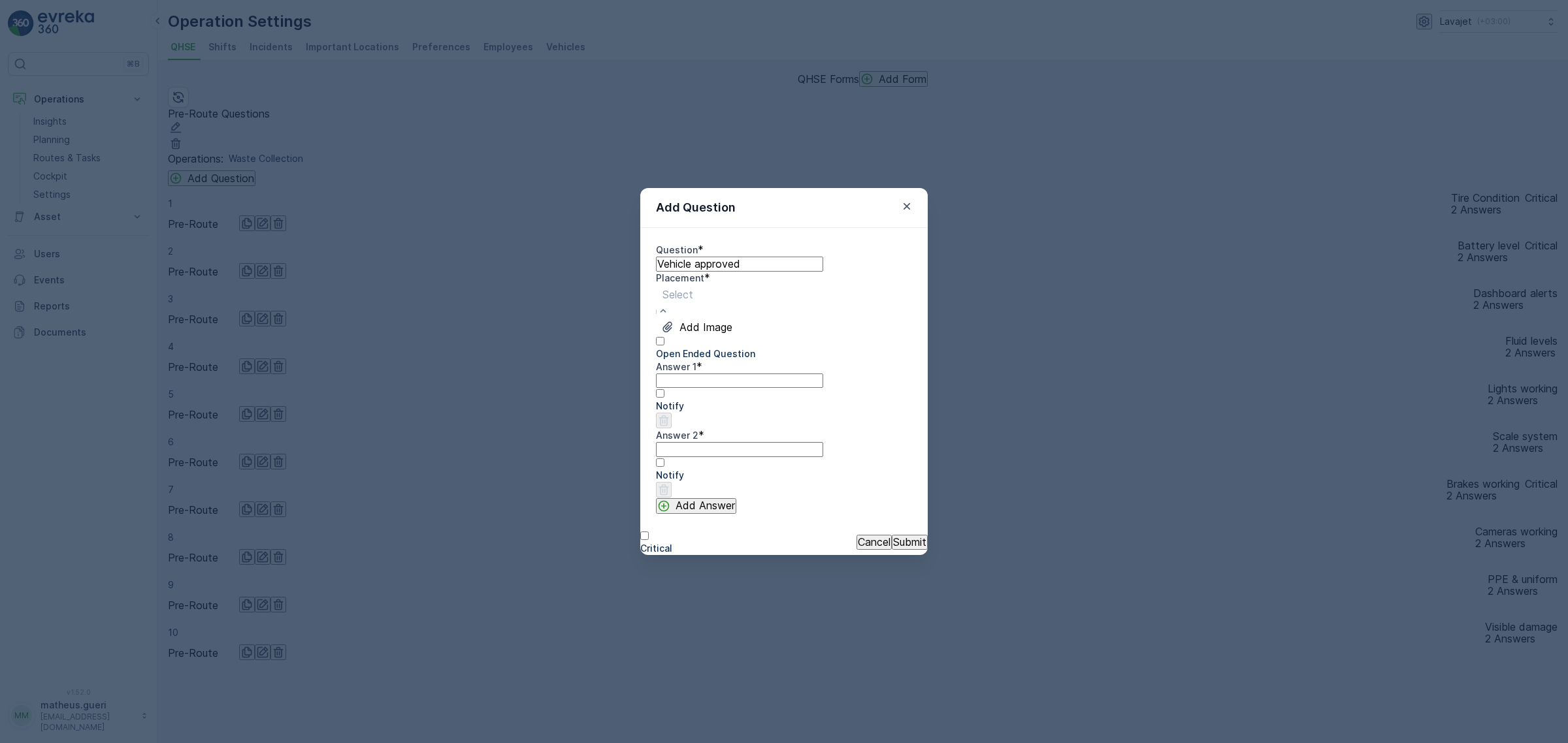
click at [50, 743] on span "Pre-Route" at bounding box center [25, 749] width 50 height 13
click at [726, 388] on 1 "Answer 1" at bounding box center [739, 381] width 167 height 15
type 1 "Yes"
click at [677, 453] on 2 "Answer 2" at bounding box center [739, 449] width 167 height 15
type 2 "No"
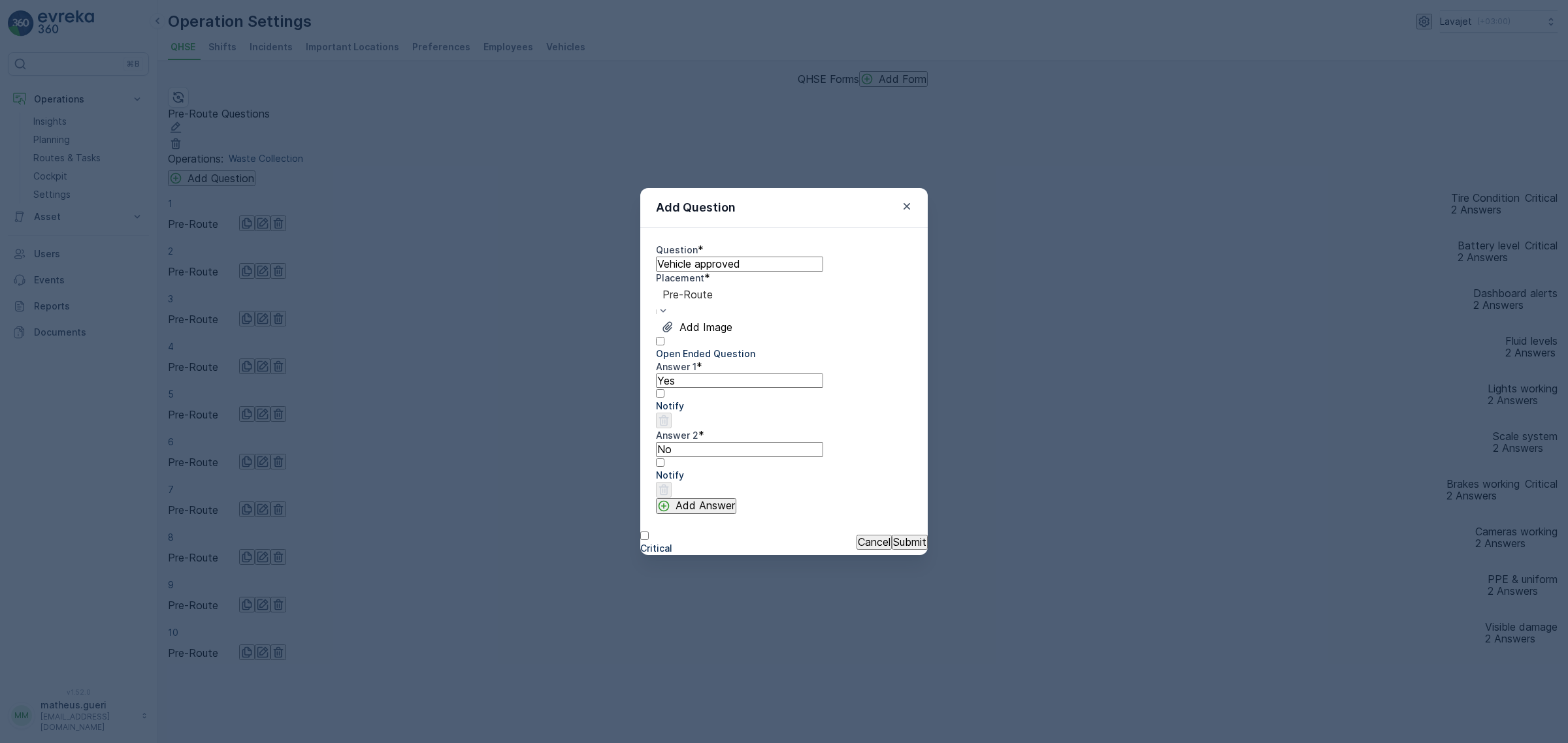
click at [798, 258] on input "Vehicle approved" at bounding box center [739, 264] width 167 height 15
click at [661, 542] on div at bounding box center [656, 542] width 32 height 0
click at [648, 540] on input "Critical" at bounding box center [644, 536] width 8 height 8
click at [843, 469] on div at bounding box center [784, 469] width 256 height 0
click at [664, 467] on input "Notify" at bounding box center [659, 462] width 8 height 8
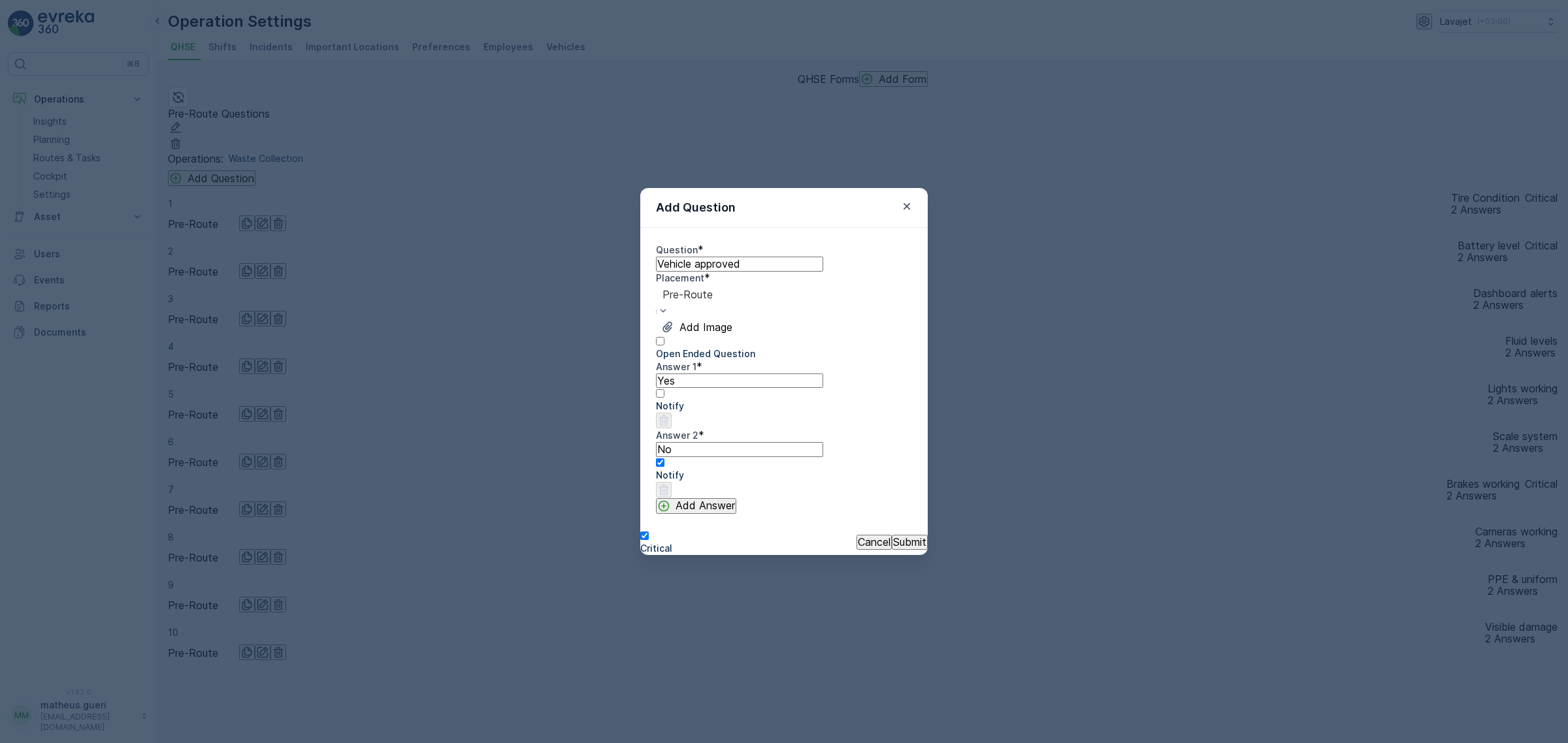
click at [905, 549] on button "Submit" at bounding box center [910, 542] width 36 height 15
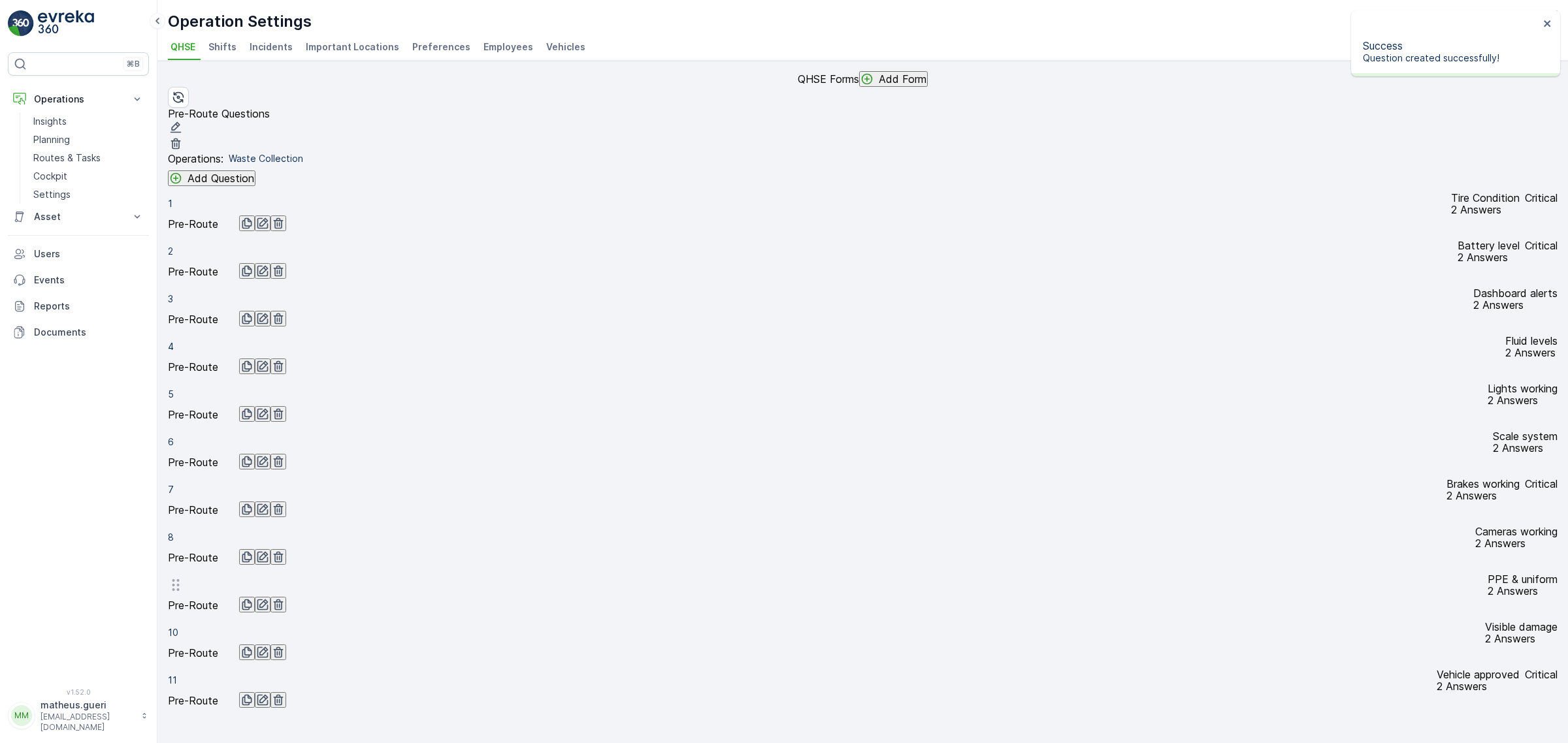
scroll to position [261, 0]
